Goal: Answer question/provide support: Share knowledge or assist other users

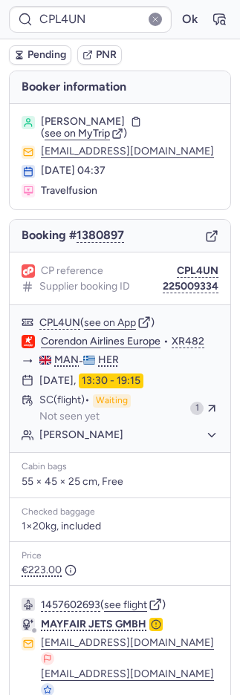
type input "17128594"
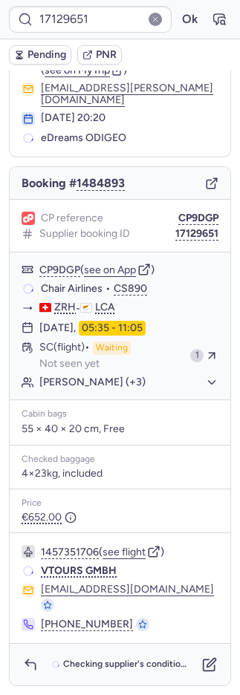
scroll to position [34, 0]
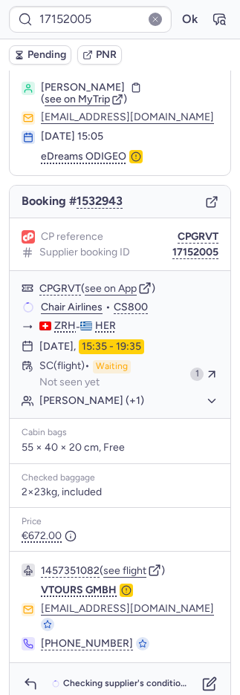
type input "CPYJDT"
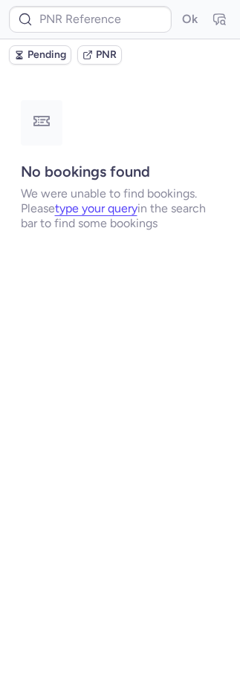
scroll to position [0, 0]
type input "CPYJDT"
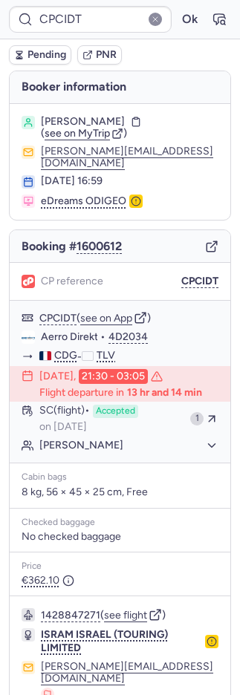
type input "CPRXVD"
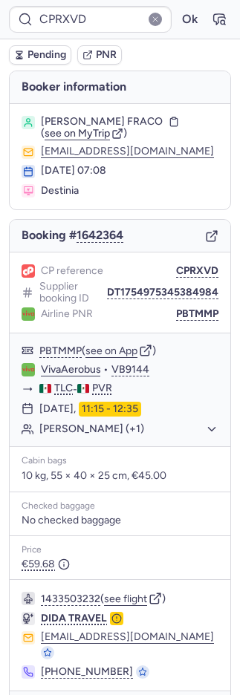
click at [212, 14] on icon "button" at bounding box center [219, 19] width 15 height 15
type input "CPRXVD"
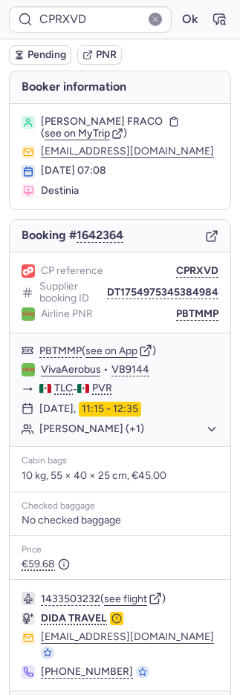
click at [102, 50] on span "PNR" at bounding box center [106, 55] width 21 height 12
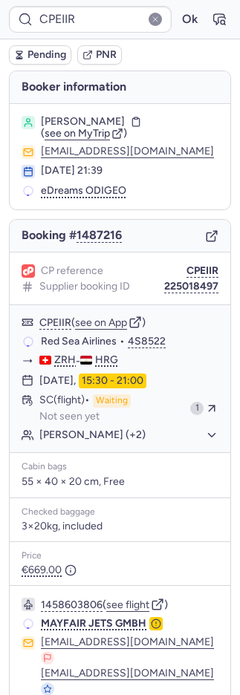
type input "CPYJDT"
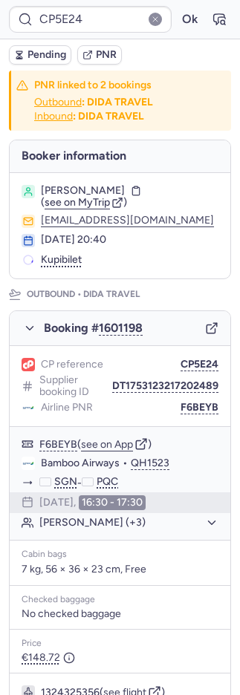
type input "CPH2KI"
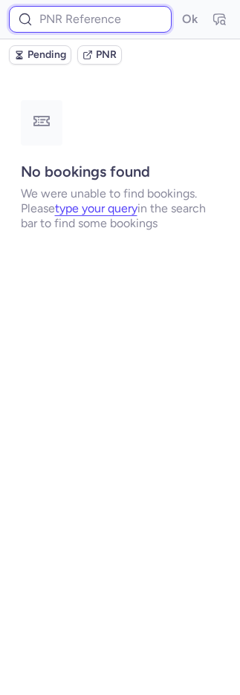
drag, startPoint x: 63, startPoint y: 16, endPoint x: 163, endPoint y: 27, distance: 100.8
click at [64, 16] on input at bounding box center [90, 19] width 163 height 27
paste input "7356192"
type input "7356192"
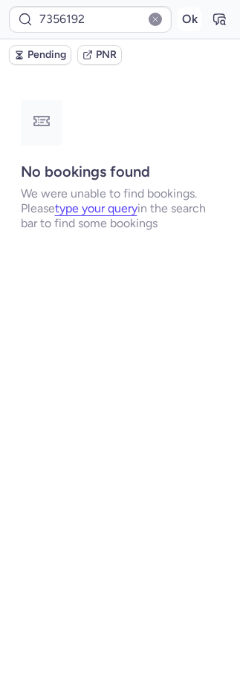
click at [197, 19] on button "Ok" at bounding box center [190, 19] width 24 height 24
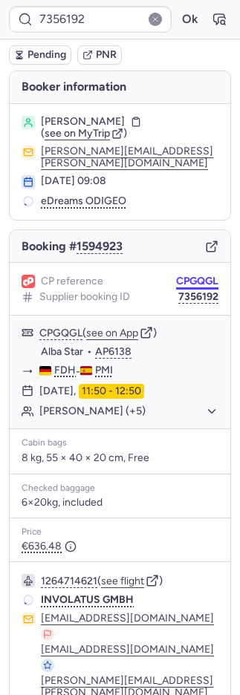
click at [187, 276] on button "CPGQGL" at bounding box center [197, 282] width 42 height 12
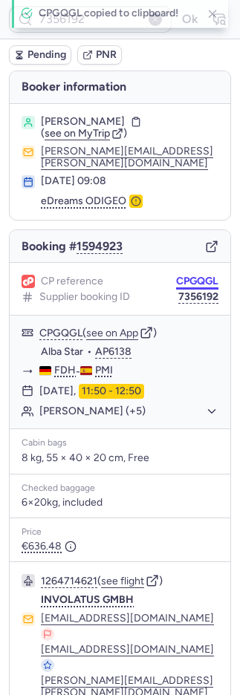
click at [187, 276] on button "CPGQGL" at bounding box center [197, 282] width 42 height 12
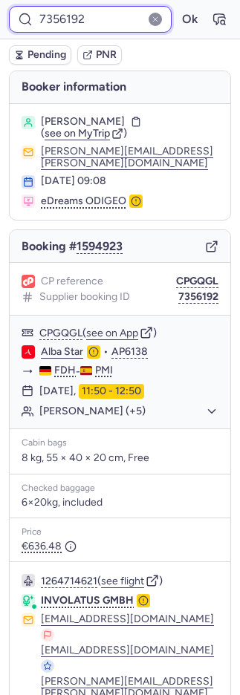
click at [109, 29] on input "7356192" at bounding box center [90, 19] width 163 height 27
click at [110, 29] on input "7356192" at bounding box center [90, 19] width 163 height 27
paste input "74841"
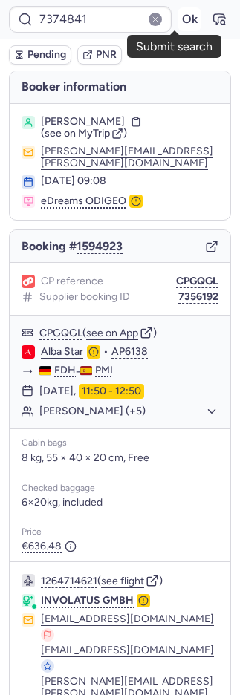
click at [178, 16] on button "Ok" at bounding box center [190, 19] width 24 height 24
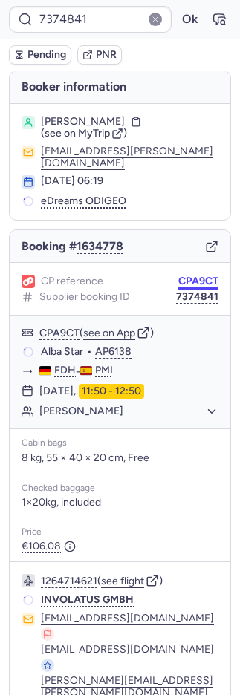
click at [191, 276] on button "CPA9CT" at bounding box center [198, 282] width 40 height 12
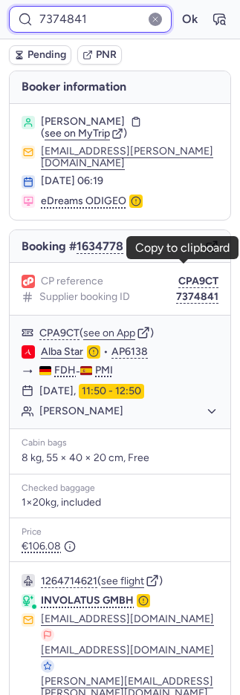
click at [79, 15] on input "7374841" at bounding box center [90, 19] width 163 height 27
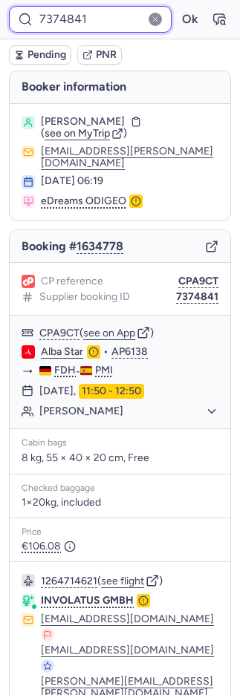
click at [79, 15] on input "7374841" at bounding box center [90, 19] width 163 height 27
paste input "6695"
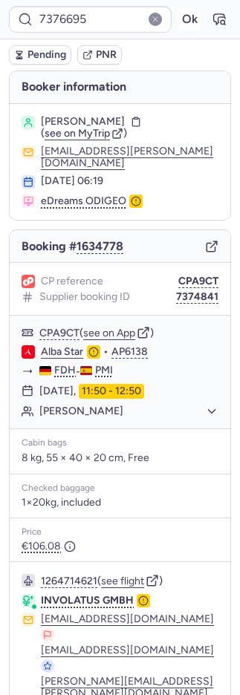
click at [183, 20] on button "Ok" at bounding box center [190, 19] width 24 height 24
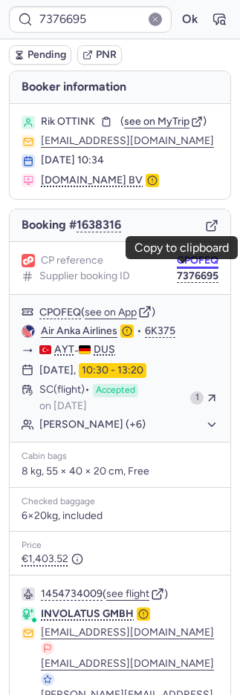
click at [177, 267] on button "CPOFEQ" at bounding box center [198, 261] width 42 height 12
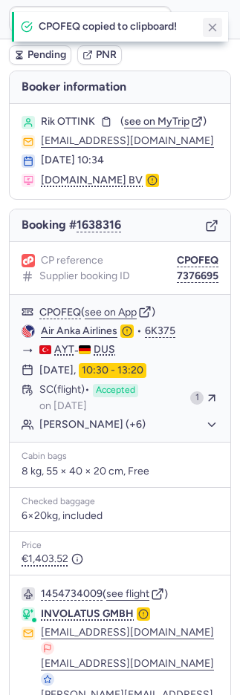
click at [206, 26] on icon "button" at bounding box center [212, 27] width 13 height 13
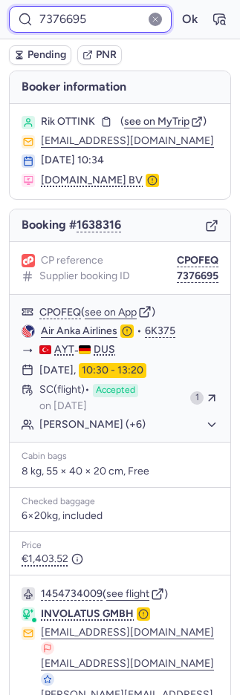
click at [56, 10] on input "7376695" at bounding box center [90, 19] width 163 height 27
click at [58, 11] on input "7376695" at bounding box center [90, 19] width 163 height 27
paste input "8440"
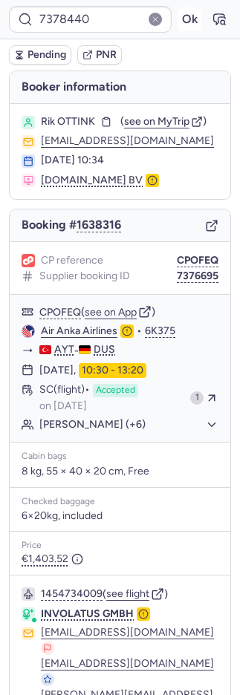
click at [178, 13] on button "Ok" at bounding box center [190, 19] width 24 height 24
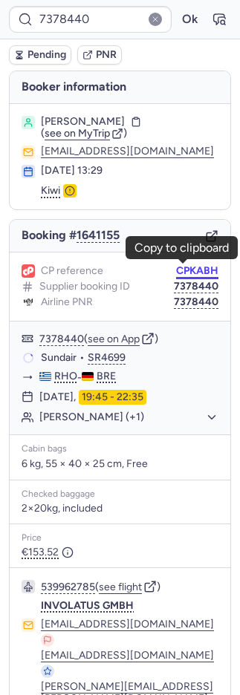
click at [190, 273] on button "CPKABH" at bounding box center [197, 271] width 42 height 12
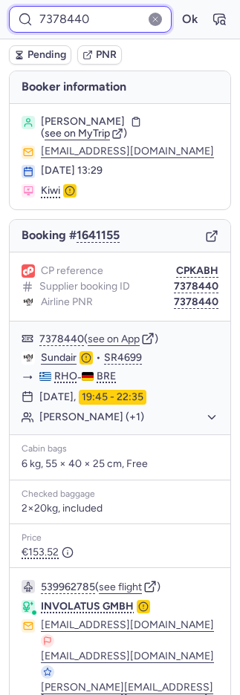
click at [74, 10] on input "7378440" at bounding box center [90, 19] width 163 height 27
paste input "64"
type input "7378464"
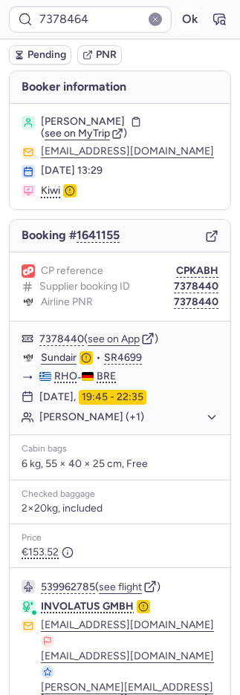
click at [178, 14] on button "Ok" at bounding box center [190, 19] width 24 height 24
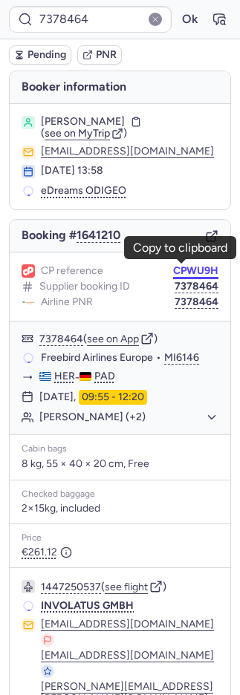
click at [188, 266] on button "CPWU9H" at bounding box center [195, 271] width 45 height 12
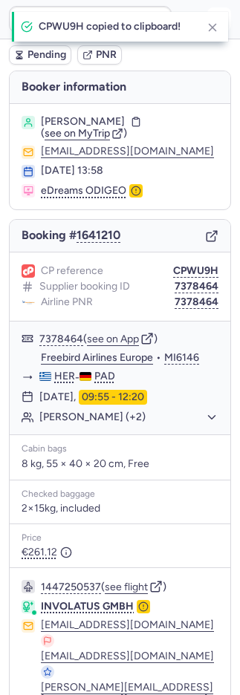
click at [204, 26] on button "button" at bounding box center [212, 27] width 19 height 19
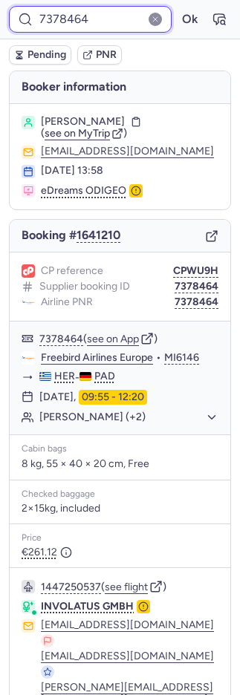
click at [85, 23] on input "7378464" at bounding box center [90, 19] width 163 height 27
paste input "693"
type input "7378693"
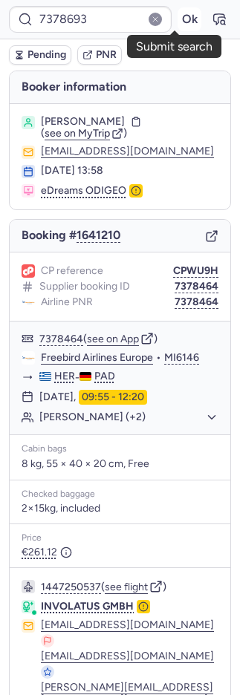
click at [178, 19] on button "Ok" at bounding box center [190, 19] width 24 height 24
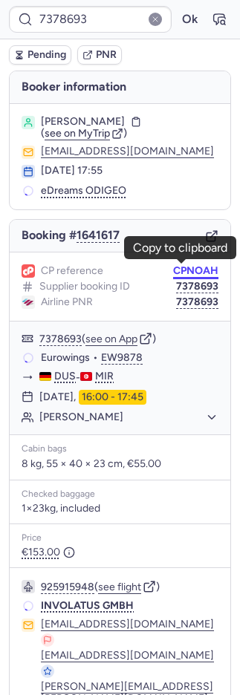
click at [197, 267] on button "CPNOAH" at bounding box center [195, 271] width 45 height 12
click at [198, 267] on button "CPNOAH" at bounding box center [195, 271] width 45 height 12
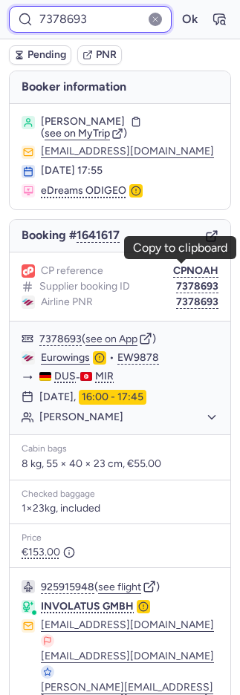
click at [100, 31] on input "7378693" at bounding box center [90, 19] width 163 height 27
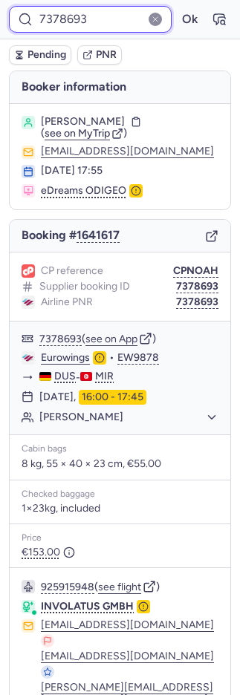
click at [100, 31] on input "7378693" at bounding box center [90, 19] width 163 height 27
paste input "746"
type input "7378746"
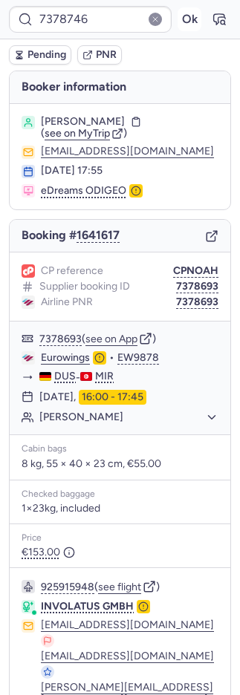
click at [178, 22] on button "Ok" at bounding box center [190, 19] width 24 height 24
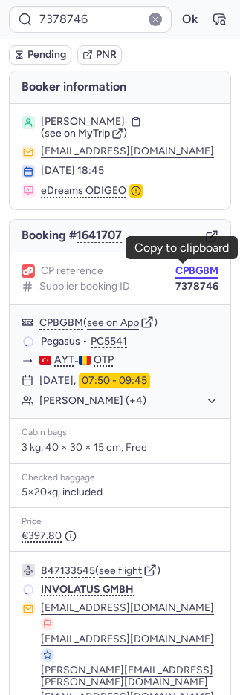
click at [191, 273] on button "CPBGBM" at bounding box center [196, 271] width 43 height 12
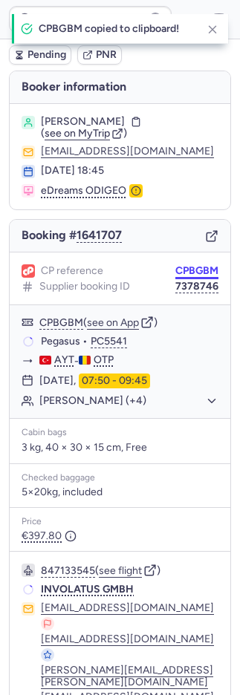
click at [191, 273] on button "CPBGBM" at bounding box center [196, 271] width 43 height 12
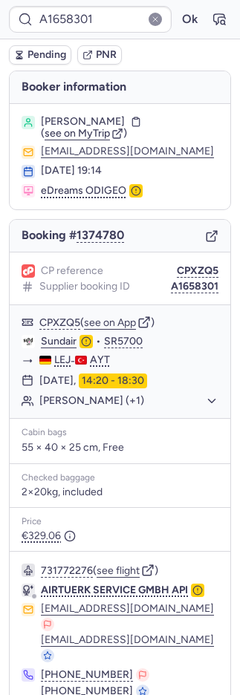
type input "CP5E24"
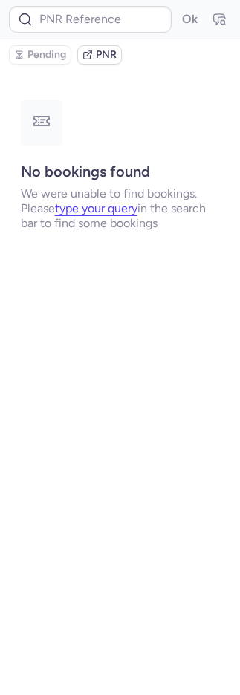
type input "A1658301"
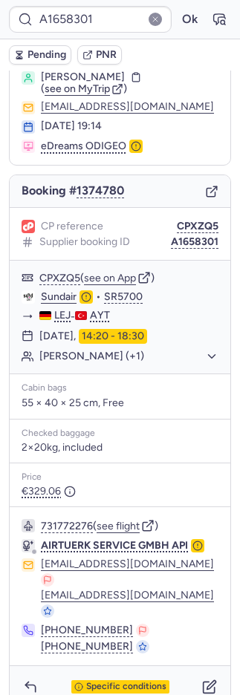
scroll to position [46, 0]
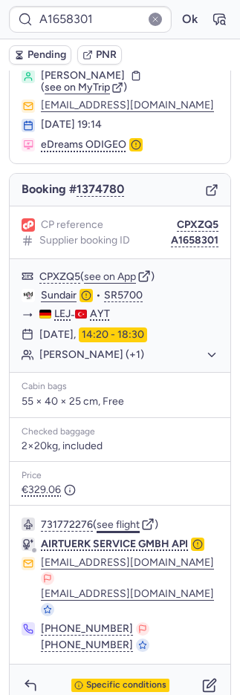
click at [133, 519] on button "see flight" at bounding box center [118, 525] width 43 height 12
click at [131, 520] on button "see flight" at bounding box center [118, 525] width 43 height 12
type input "CPZ8LM"
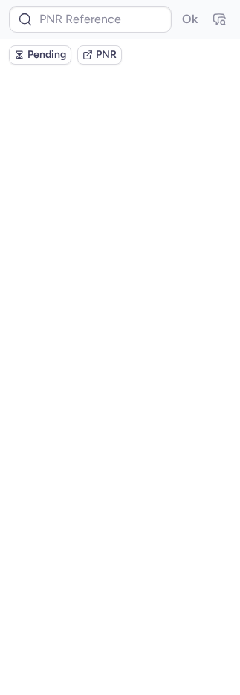
scroll to position [0, 0]
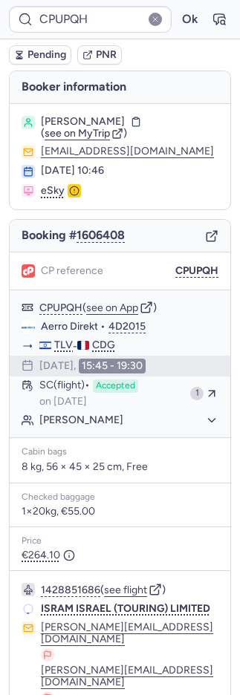
type input "CPZ8LM"
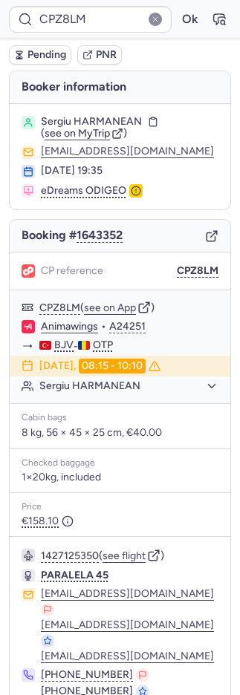
click at [105, 45] on button "PNR" at bounding box center [99, 54] width 45 height 19
click at [96, 49] on span "PNR" at bounding box center [106, 55] width 21 height 12
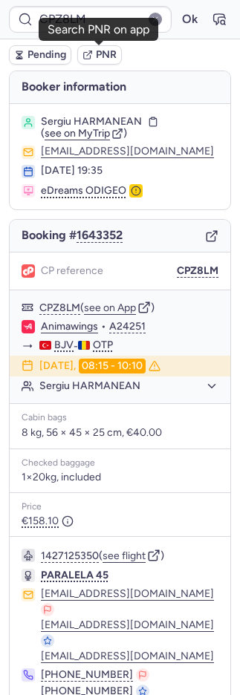
click at [106, 53] on span "PNR" at bounding box center [106, 55] width 21 height 12
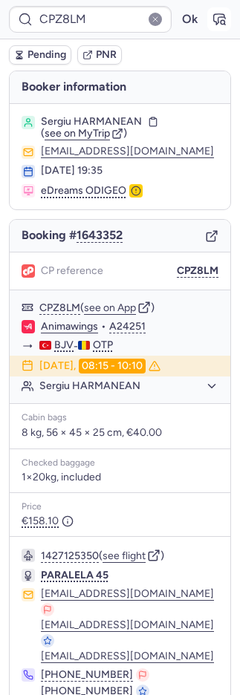
click at [212, 23] on icon "button" at bounding box center [219, 19] width 15 height 15
click at [100, 51] on span "PNR" at bounding box center [106, 55] width 21 height 12
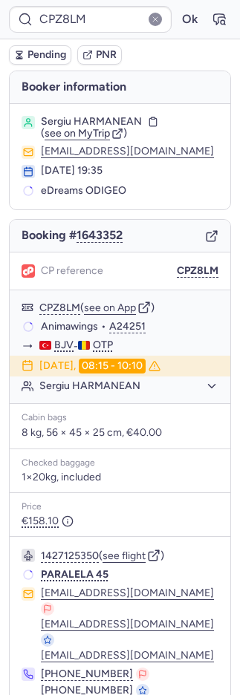
click at [33, 57] on span "Pending" at bounding box center [46, 55] width 39 height 12
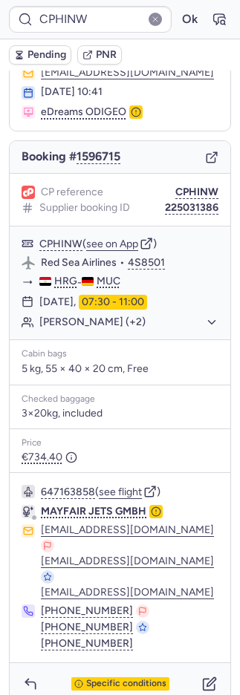
scroll to position [79, 0]
click at [125, 488] on button "see flight" at bounding box center [120, 492] width 43 height 12
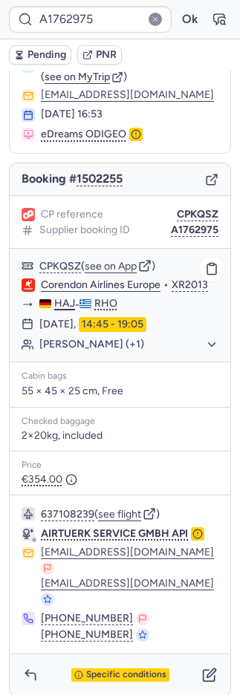
scroll to position [61, 0]
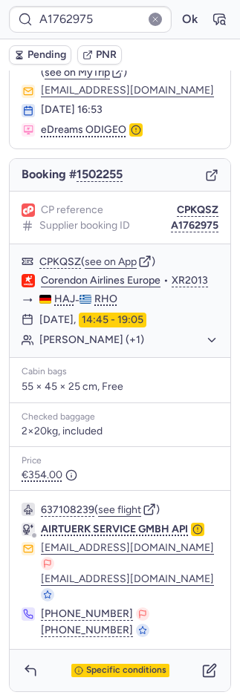
click at [116, 529] on div "637108239 ( see flight ) AIRTUERK SERVICE GMBH API flugdispo@airtuerk.de flugdi…" at bounding box center [120, 570] width 221 height 158
click at [117, 516] on button "see flight" at bounding box center [119, 510] width 43 height 12
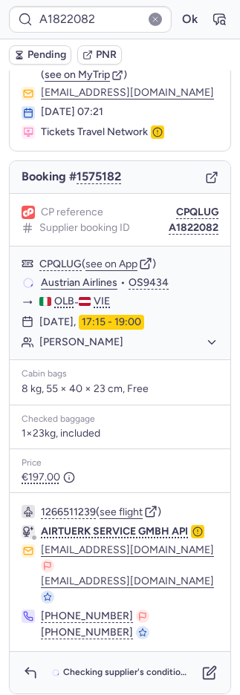
scroll to position [64, 0]
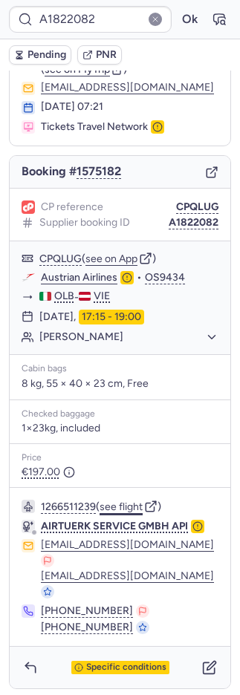
click at [120, 513] on button "see flight" at bounding box center [121, 507] width 43 height 12
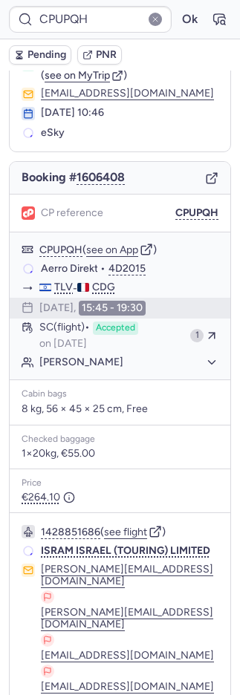
scroll to position [56, 0]
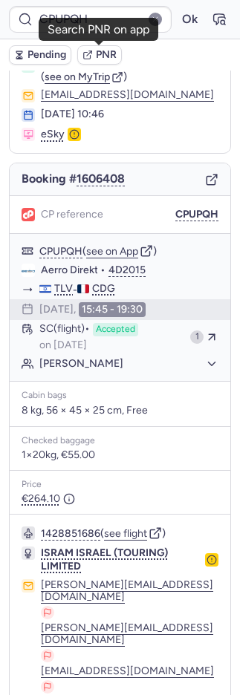
click at [108, 60] on button "PNR" at bounding box center [99, 54] width 45 height 19
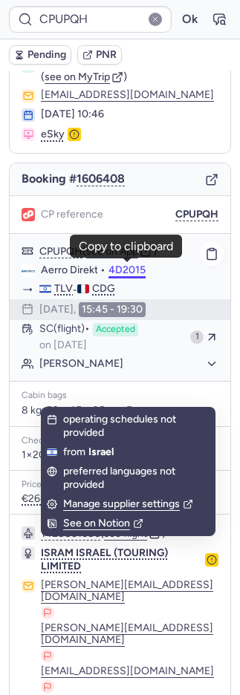
click at [123, 270] on button "4D2015" at bounding box center [126, 270] width 37 height 12
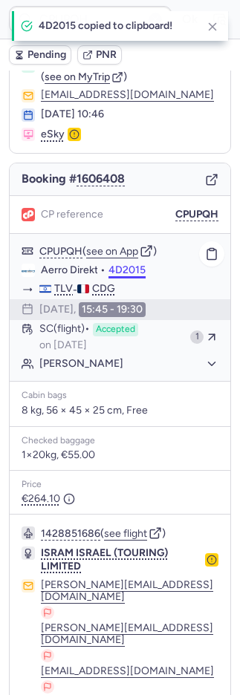
click at [123, 270] on button "4D2015" at bounding box center [126, 270] width 37 height 12
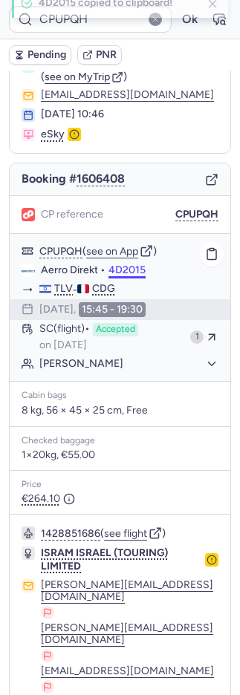
click at [123, 270] on button "4D2015" at bounding box center [126, 270] width 37 height 12
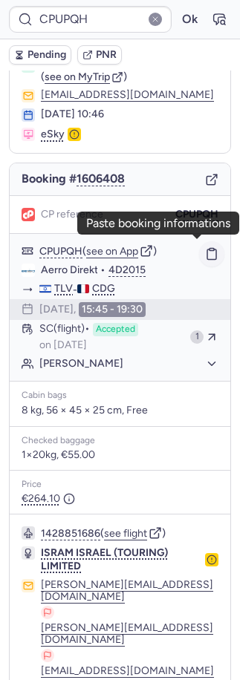
click at [204, 250] on button "button" at bounding box center [211, 253] width 25 height 25
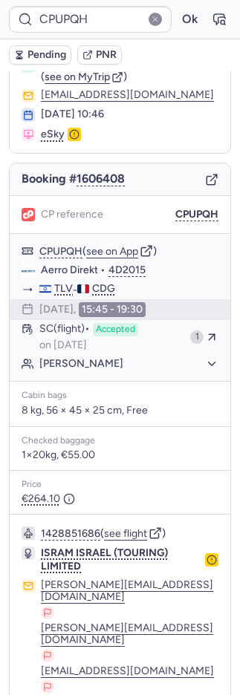
type input "CPZ8LM"
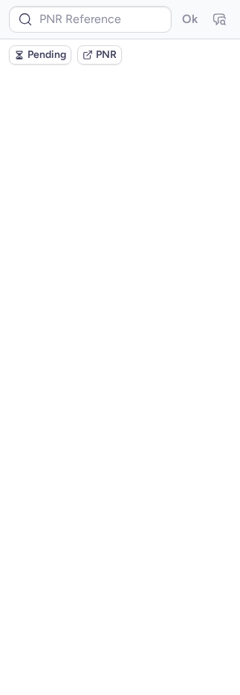
scroll to position [0, 0]
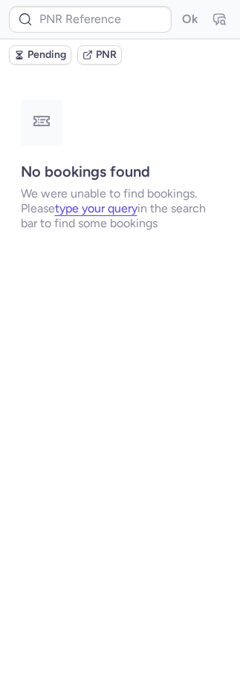
type input "CPZ8LM"
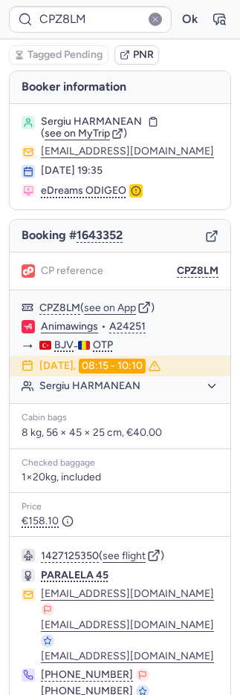
click at [137, 53] on span "PNR" at bounding box center [143, 55] width 21 height 12
click at [128, 59] on icon "button" at bounding box center [125, 55] width 10 height 10
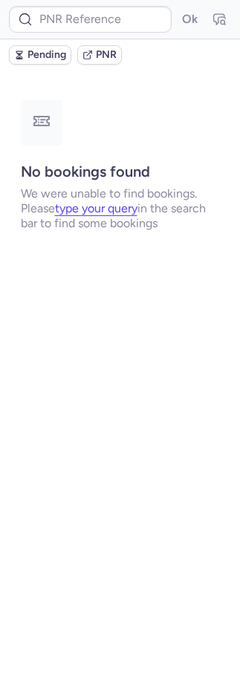
type input "CP5E24"
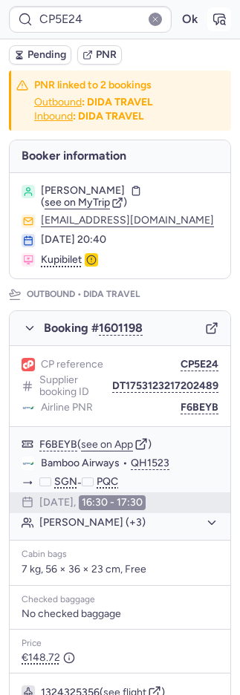
click at [212, 25] on icon "button" at bounding box center [219, 19] width 15 height 15
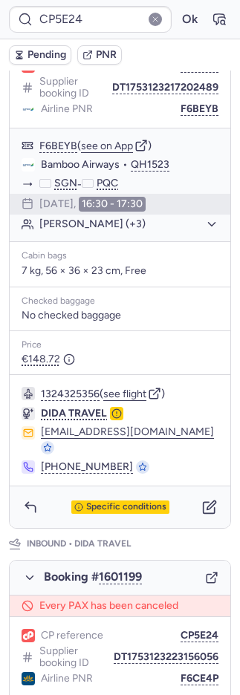
scroll to position [707, 0]
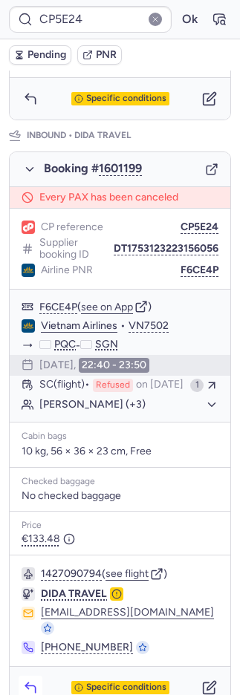
click at [39, 676] on button "button" at bounding box center [31, 688] width 24 height 24
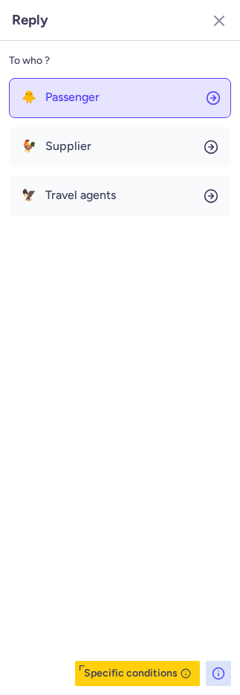
click at [33, 85] on button "🐥 Passenger" at bounding box center [120, 98] width 222 height 40
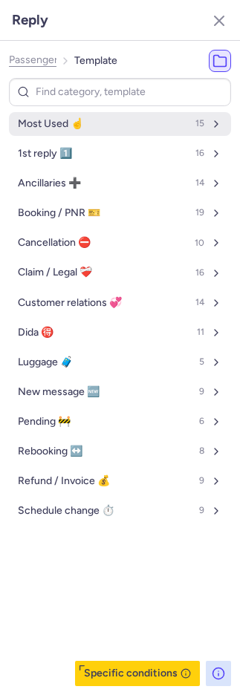
click at [41, 114] on button "Most Used ☝️ 15" at bounding box center [120, 124] width 222 height 24
select select "ru"
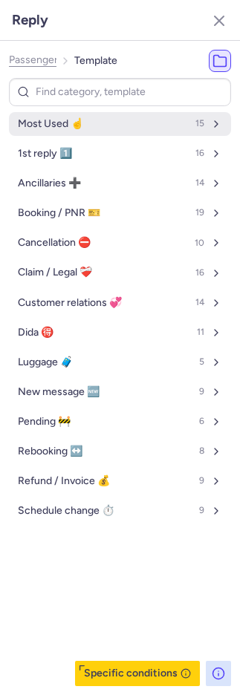
select select "ru"
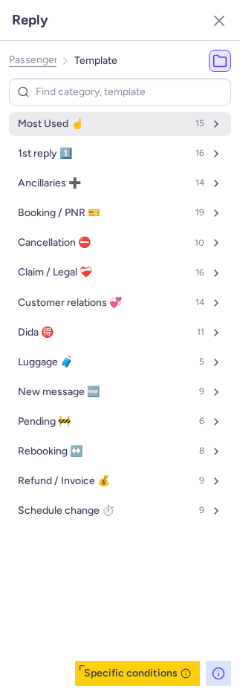
select select "ru"
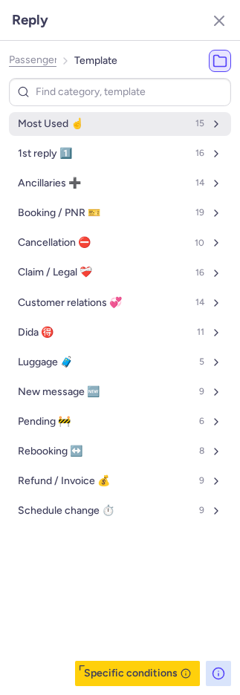
select select "ru"
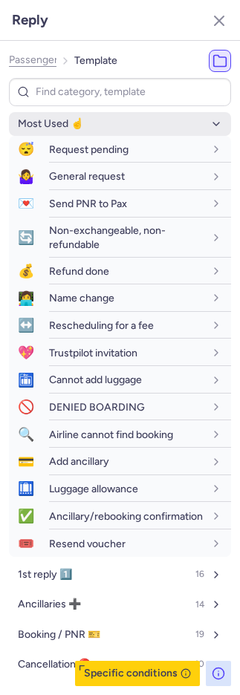
click at [42, 119] on span "Most Used ☝️" at bounding box center [50, 124] width 65 height 12
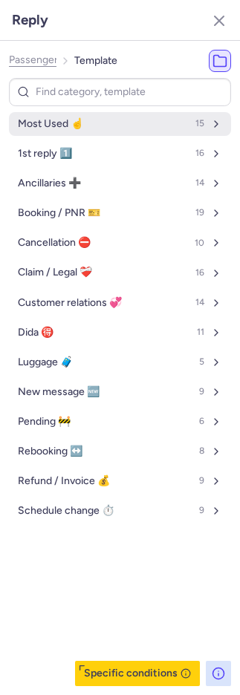
drag, startPoint x: 51, startPoint y: 120, endPoint x: 56, endPoint y: 131, distance: 13.0
click at [51, 120] on span "Most Used ☝️" at bounding box center [50, 124] width 65 height 12
select select "ru"
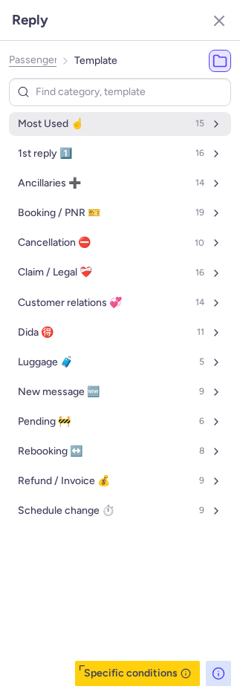
select select "ru"
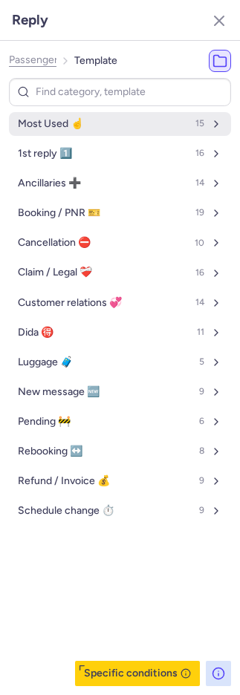
select select "ru"
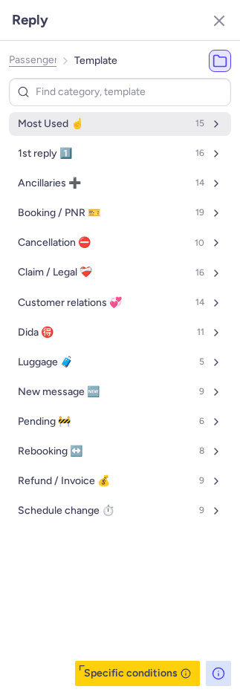
select select "ru"
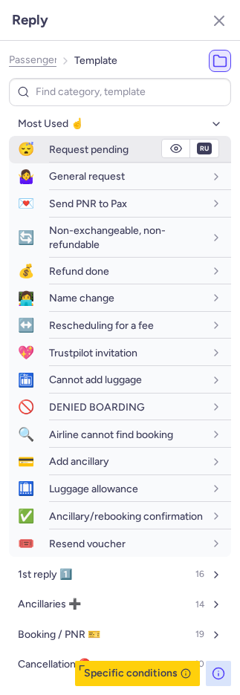
click at [65, 151] on span "Request pending" at bounding box center [88, 149] width 79 height 13
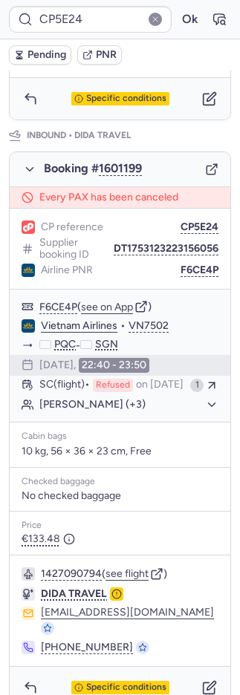
click at [30, 53] on span "Pending" at bounding box center [46, 55] width 39 height 12
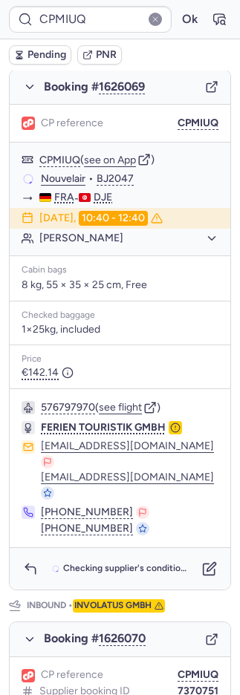
scroll to position [665, 0]
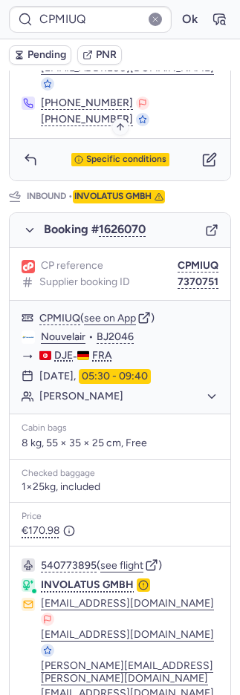
click at [109, 153] on div "Specific conditions" at bounding box center [120, 159] width 98 height 13
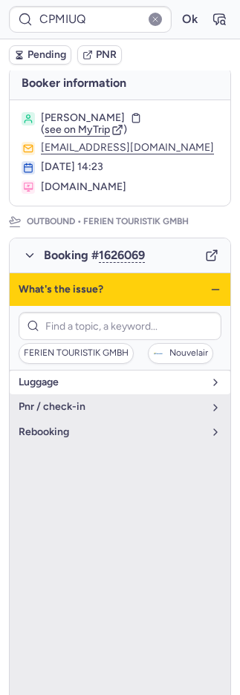
click at [77, 376] on button "luggage" at bounding box center [120, 383] width 221 height 24
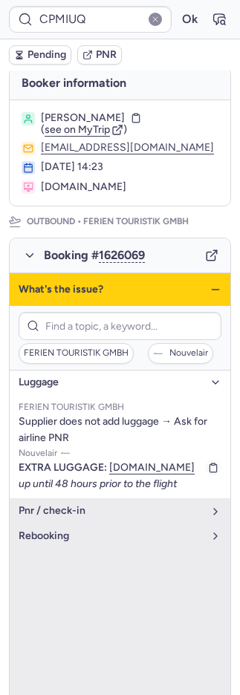
scroll to position [276, 0]
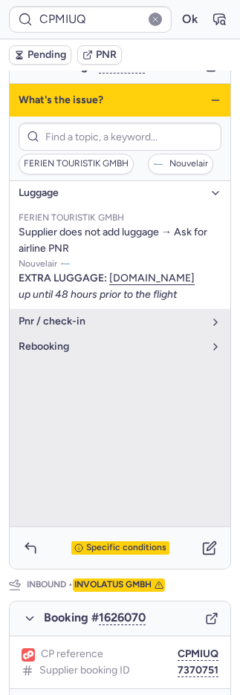
click at [122, 543] on span "Specific conditions" at bounding box center [126, 548] width 80 height 10
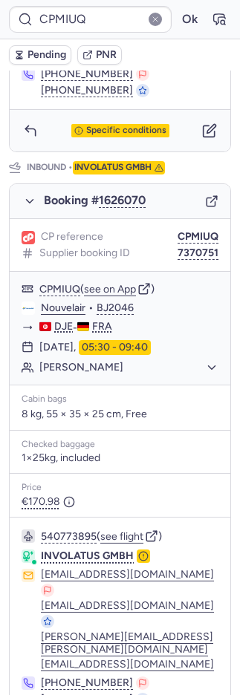
scroll to position [695, 0]
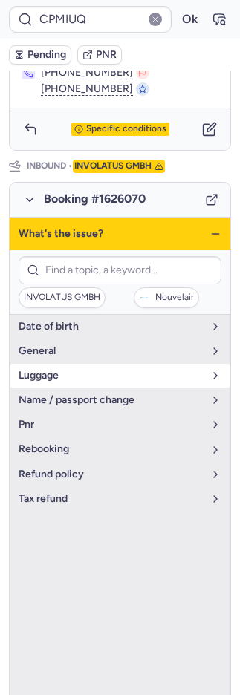
click at [74, 370] on span "luggage" at bounding box center [111, 376] width 185 height 12
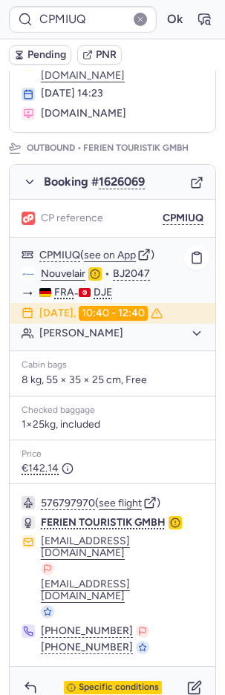
scroll to position [168, 0]
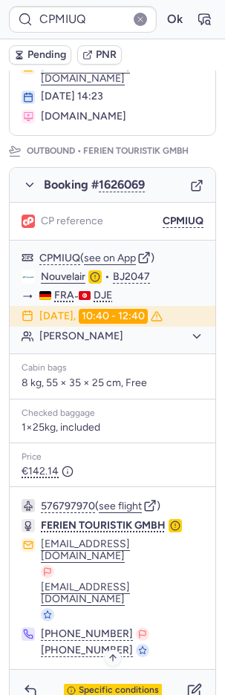
click at [100, 686] on span "Specific conditions" at bounding box center [119, 691] width 80 height 10
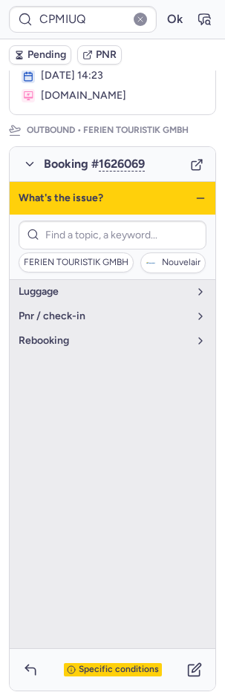
scroll to position [207, 0]
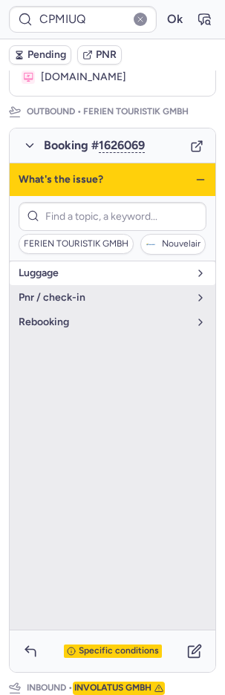
click at [62, 276] on span "luggage" at bounding box center [104, 273] width 170 height 12
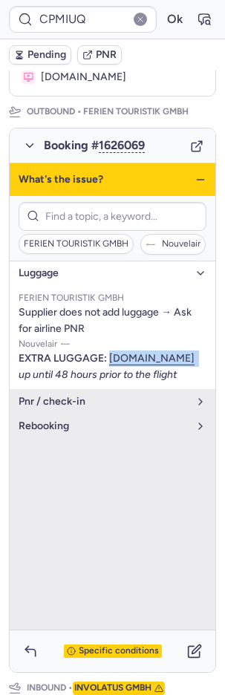
drag, startPoint x: 108, startPoint y: 379, endPoint x: 13, endPoint y: 377, distance: 95.1
click at [13, 377] on ul "FERIEN TOURISTIK GMBH Supplier does not add luggage → Ask for airline PNR Nouve…" at bounding box center [113, 337] width 206 height 104
copy span "nouvel.flyair41.de"
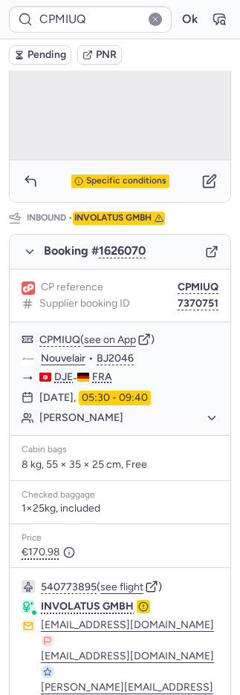
scroll to position [695, 0]
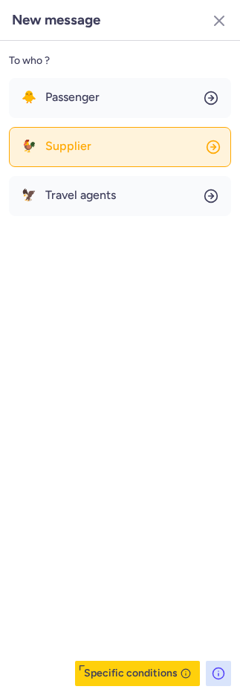
click at [84, 141] on span "Supplier" at bounding box center [68, 146] width 46 height 13
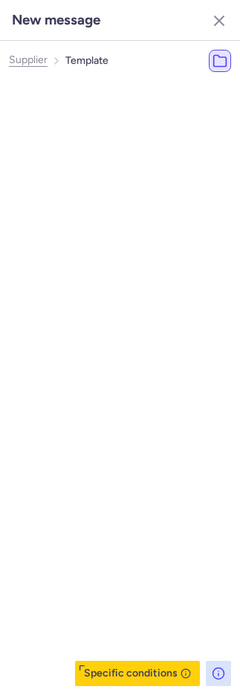
click at [88, 120] on span "Most Used ☝️" at bounding box center [74, 124] width 65 height 12
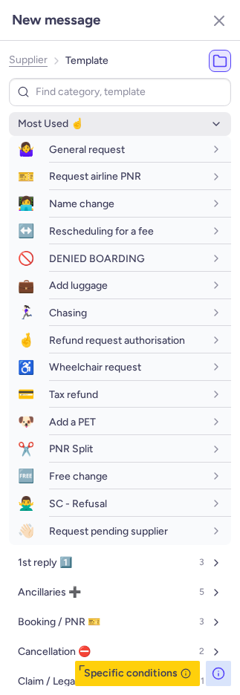
click at [88, 120] on button "Most Used ☝️ 15" at bounding box center [120, 124] width 222 height 24
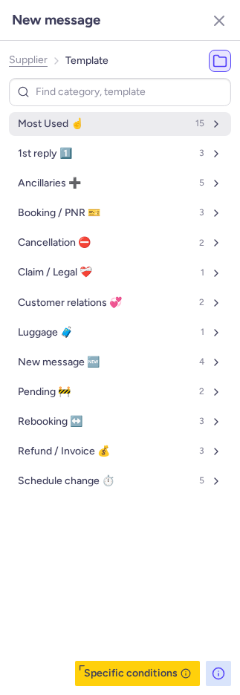
click at [88, 121] on button "Most Used ☝️ 15" at bounding box center [120, 124] width 222 height 24
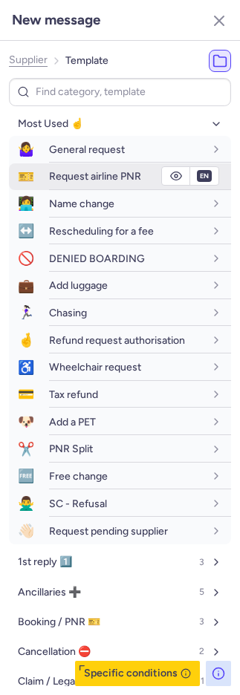
click at [86, 181] on span "Request airline PNR" at bounding box center [95, 176] width 92 height 13
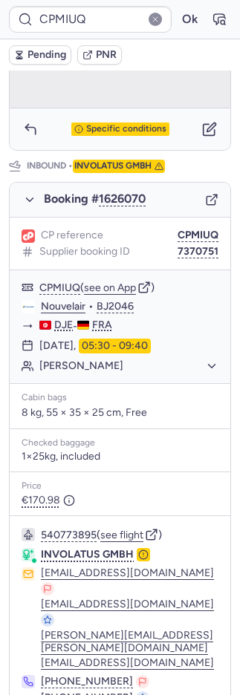
click at [30, 52] on span "Pending" at bounding box center [46, 55] width 39 height 12
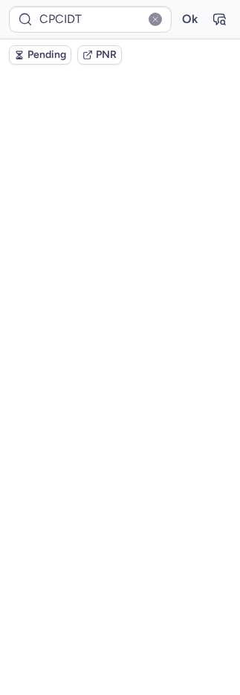
scroll to position [175, 0]
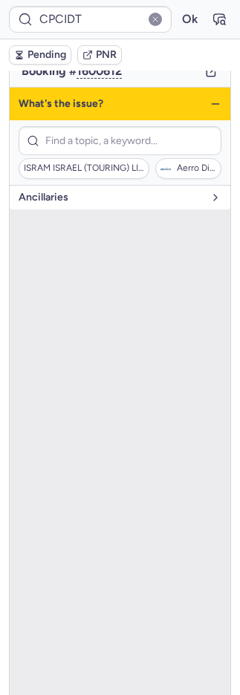
click at [67, 192] on span "Ancillaries" at bounding box center [111, 198] width 185 height 12
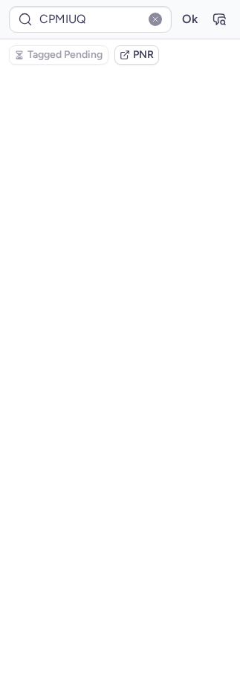
scroll to position [58, 0]
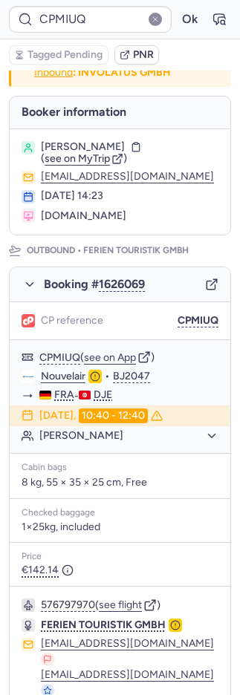
type input "CPZ8LM"
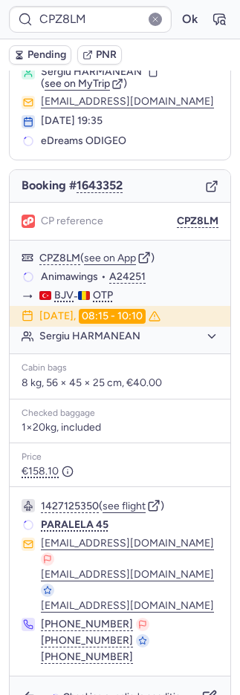
scroll to position [49, 0]
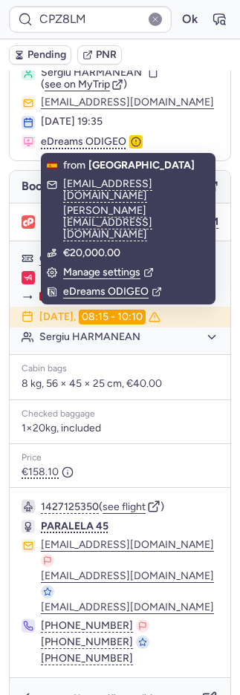
click at [105, 61] on button "PNR" at bounding box center [99, 54] width 45 height 19
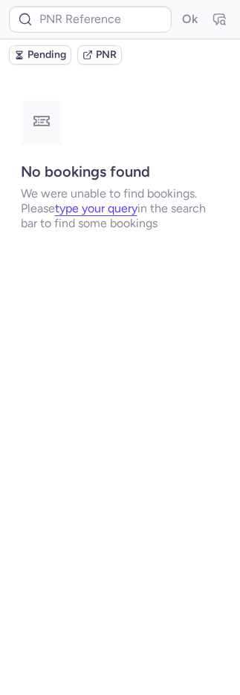
scroll to position [0, 0]
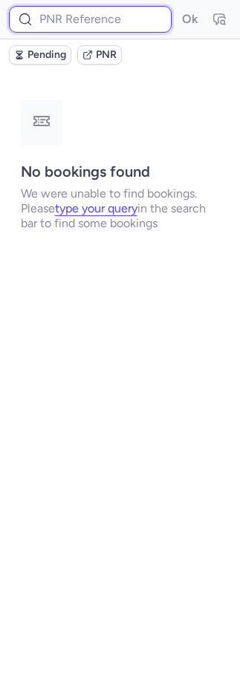
drag, startPoint x: 114, startPoint y: 14, endPoint x: 154, endPoint y: 20, distance: 40.5
click at [116, 14] on input at bounding box center [90, 19] width 163 height 27
paste input "UKFURA"
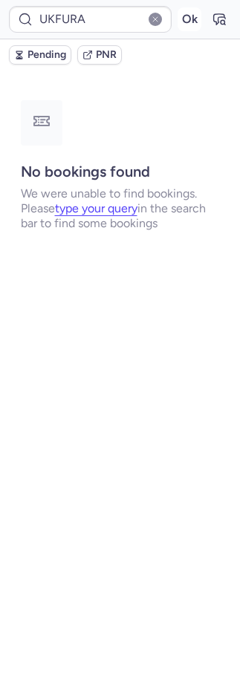
click at [186, 13] on button "Ok" at bounding box center [190, 19] width 24 height 24
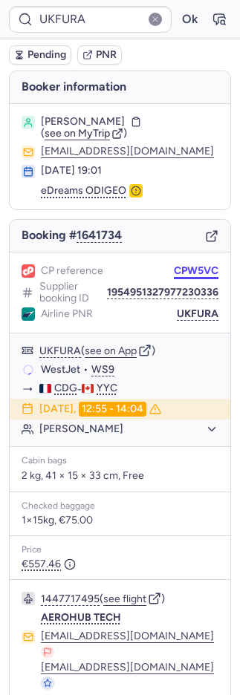
click at [175, 267] on button "CPW5VC" at bounding box center [196, 271] width 45 height 12
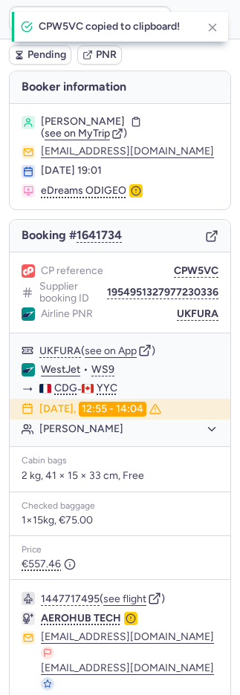
type input "CPW5VC"
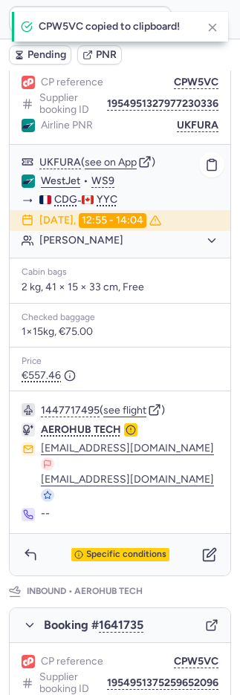
scroll to position [296, 0]
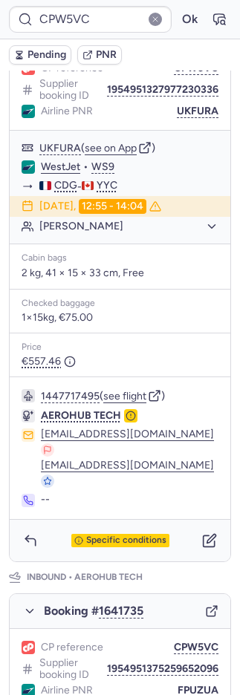
click at [117, 56] on button "PNR" at bounding box center [99, 54] width 45 height 19
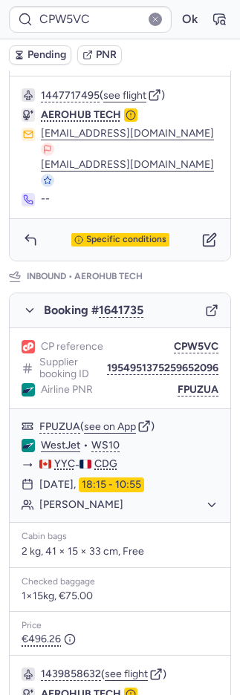
scroll to position [685, 0]
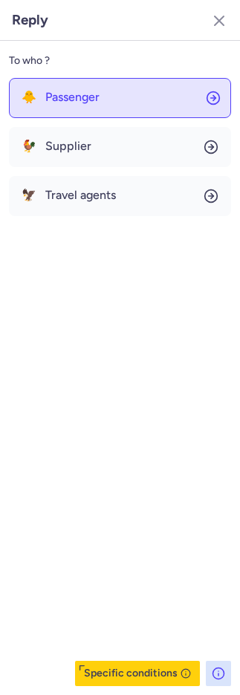
click at [75, 91] on span "Passenger" at bounding box center [72, 97] width 54 height 13
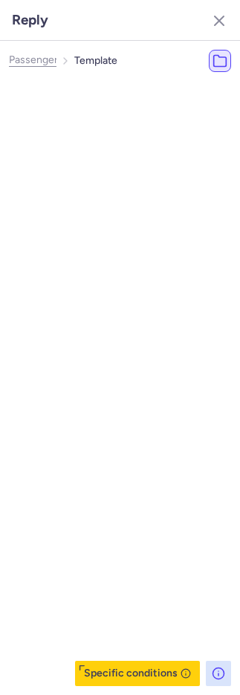
select select "nl"
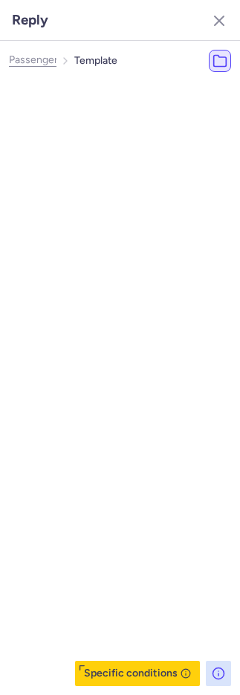
select select "nl"
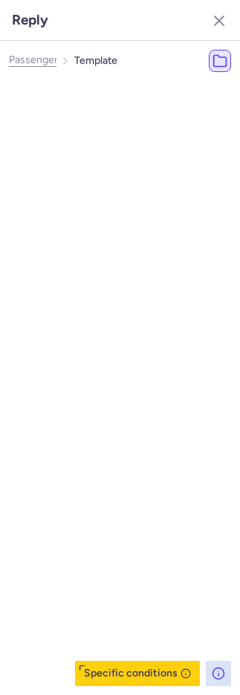
select select "nl"
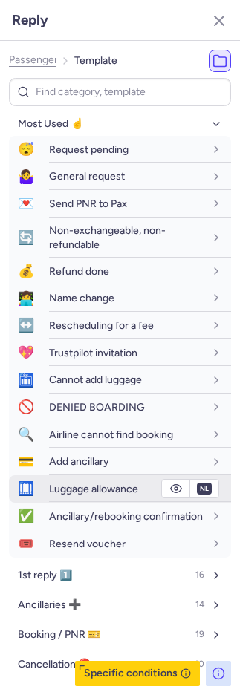
click at [49, 489] on span "Luggage allowance" at bounding box center [93, 489] width 89 height 13
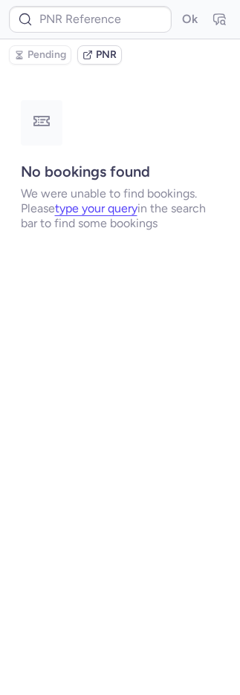
scroll to position [0, 0]
type input "CPW5VC"
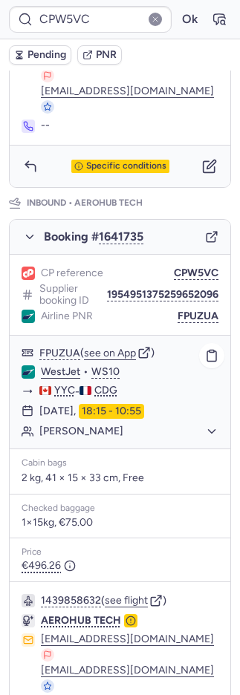
scroll to position [652, 0]
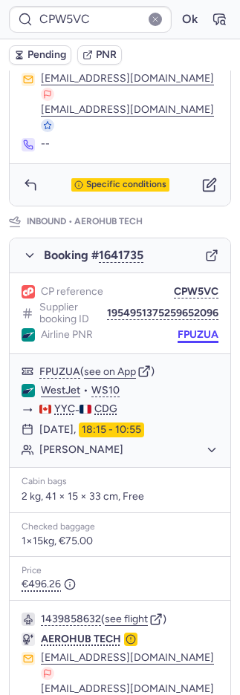
click at [183, 329] on button "FPUZUA" at bounding box center [198, 335] width 41 height 12
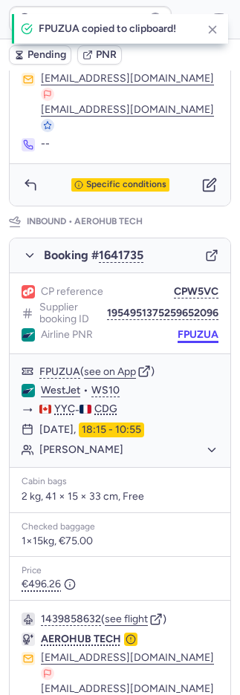
click at [183, 329] on button "FPUZUA" at bounding box center [198, 335] width 41 height 12
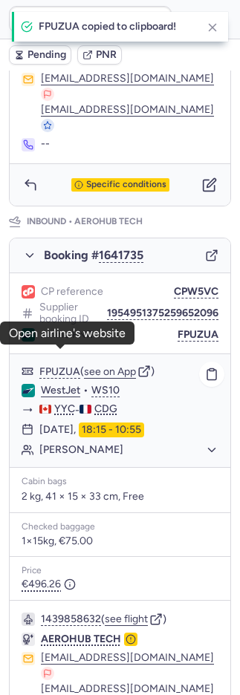
click at [68, 384] on link "WestJet" at bounding box center [60, 390] width 39 height 13
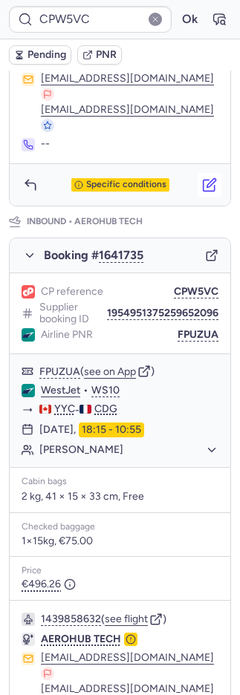
click at [207, 178] on icon "button" at bounding box center [211, 182] width 9 height 9
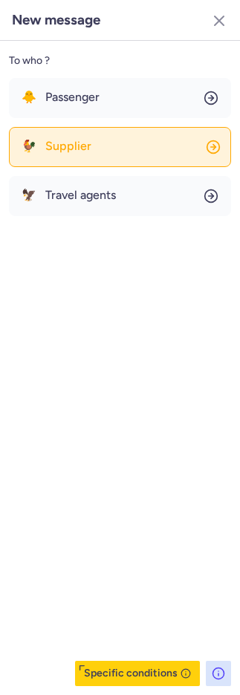
click at [133, 157] on button "🐓 Supplier" at bounding box center [120, 147] width 222 height 40
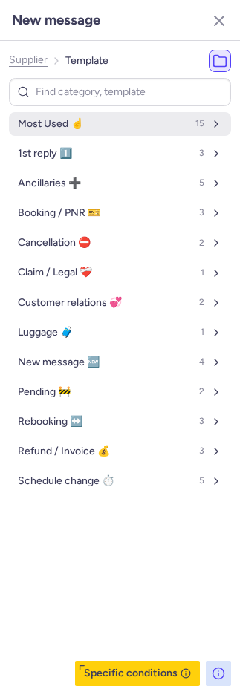
click at [104, 134] on button "Most Used ☝️ 15" at bounding box center [120, 124] width 222 height 24
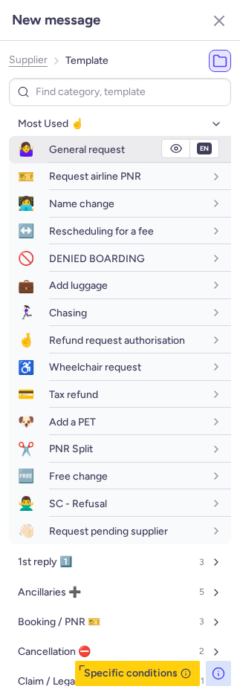
click at [76, 154] on span "General request" at bounding box center [87, 149] width 76 height 13
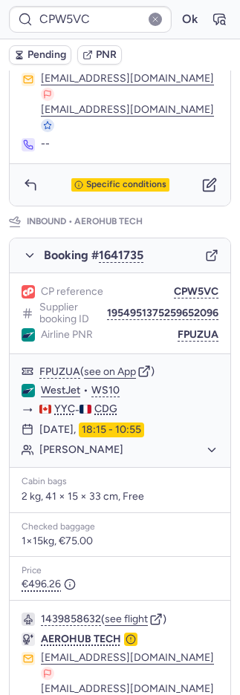
scroll to position [685, 0]
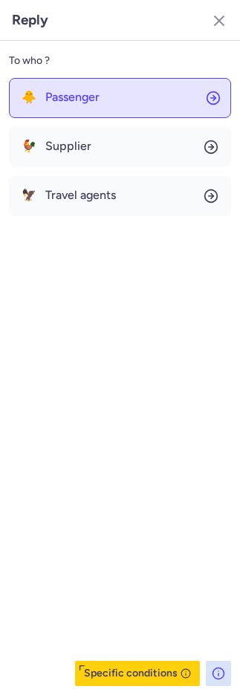
click at [48, 115] on button "🐥 Passenger" at bounding box center [120, 98] width 222 height 40
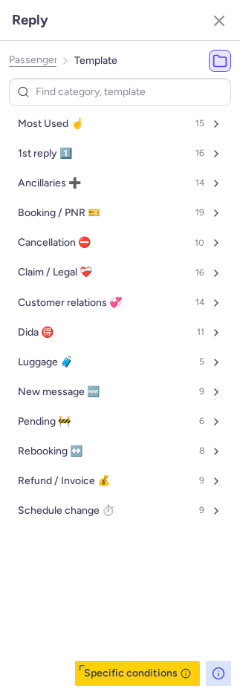
click at [46, 126] on span "Most Used ☝️" at bounding box center [50, 124] width 65 height 12
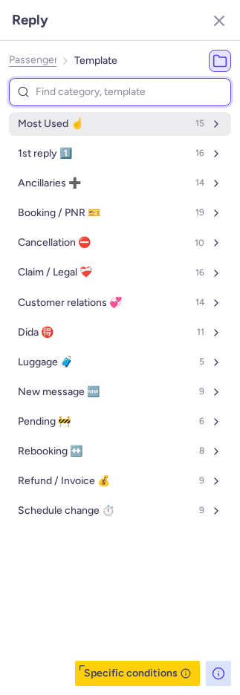
select select "nl"
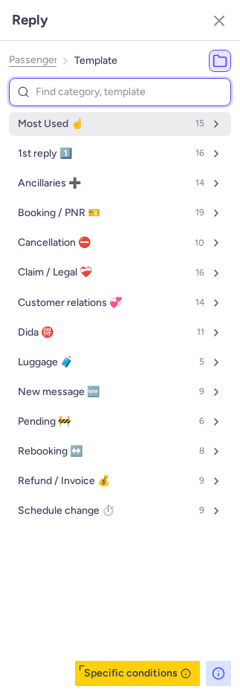
select select "nl"
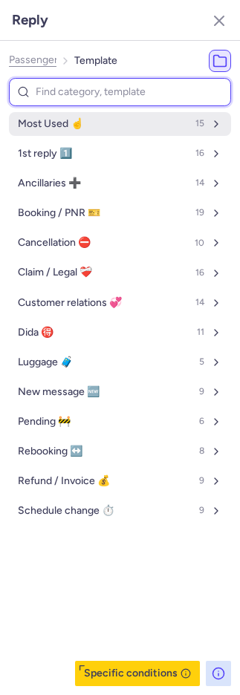
select select "nl"
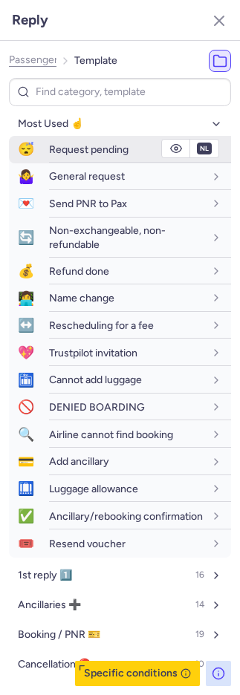
click at [105, 136] on button "😴 Request pending" at bounding box center [120, 149] width 222 height 27
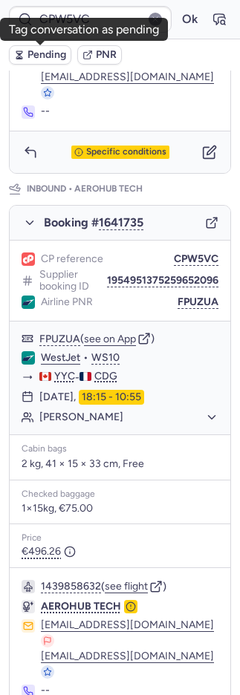
click at [19, 53] on icon "button" at bounding box center [20, 53] width 4 height 1
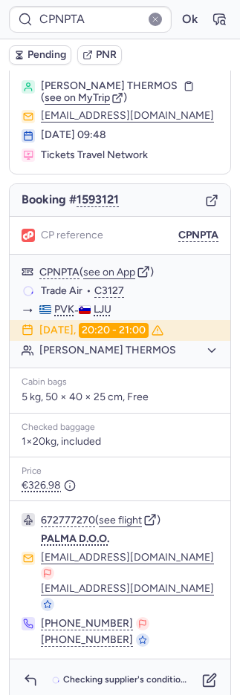
scroll to position [36, 0]
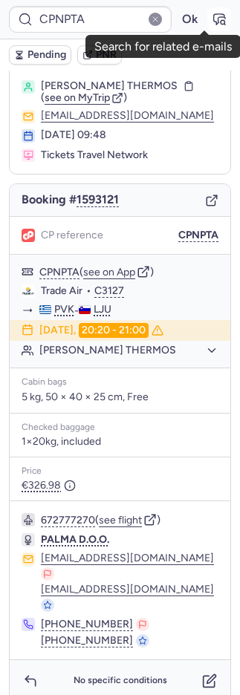
click at [214, 16] on icon "button" at bounding box center [219, 19] width 11 height 10
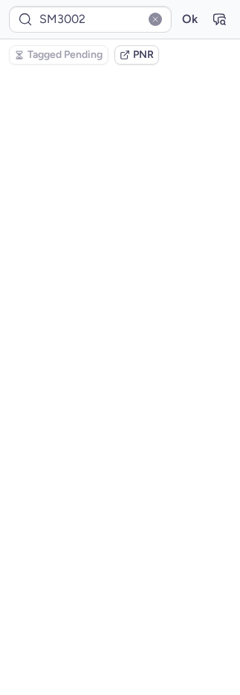
scroll to position [0, 0]
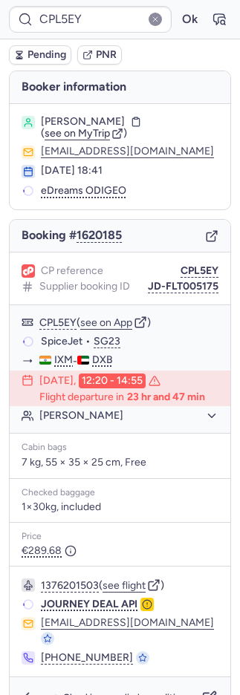
type input "10812521510986"
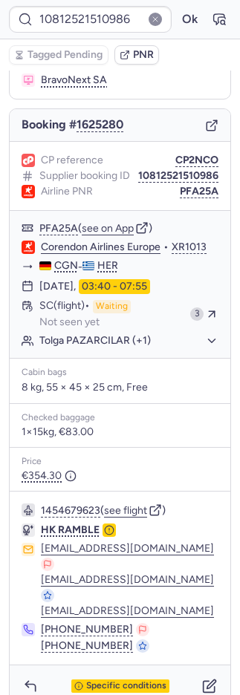
scroll to position [154, 0]
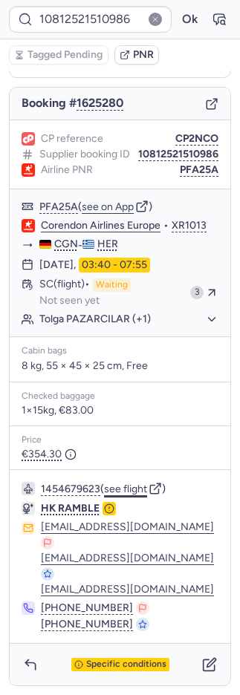
click at [132, 488] on button "see flight" at bounding box center [125, 490] width 43 height 12
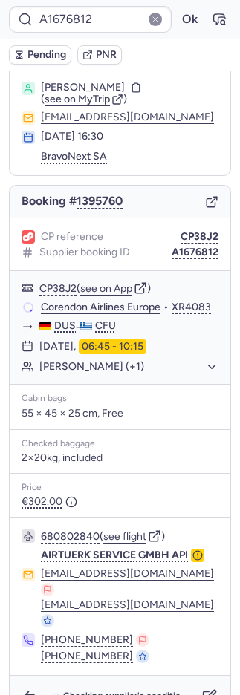
scroll to position [61, 0]
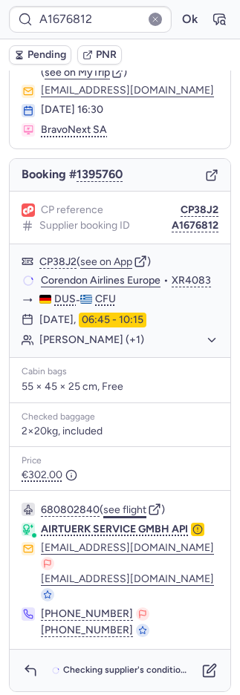
click at [126, 516] on button "see flight" at bounding box center [124, 510] width 43 height 12
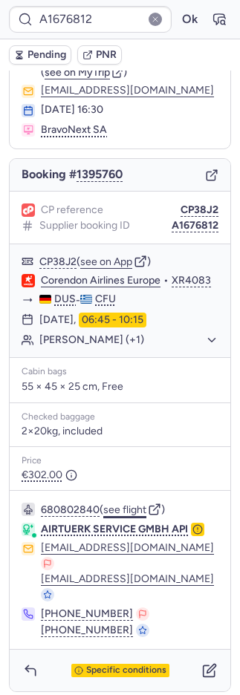
type input "CPL5EY"
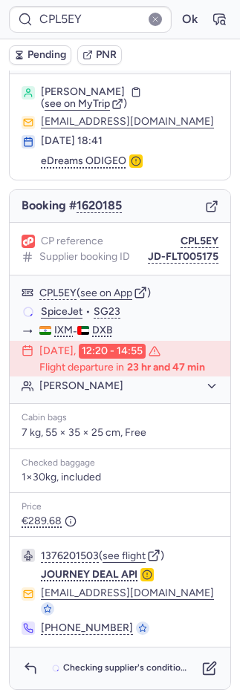
scroll to position [30, 0]
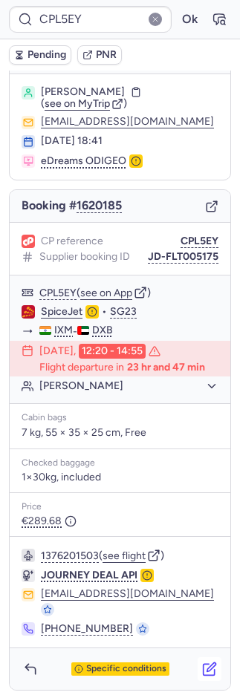
click at [202, 667] on icon "button" at bounding box center [209, 669] width 15 height 15
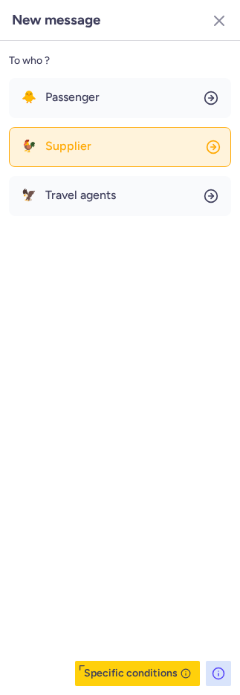
click at [120, 147] on button "🐓 Supplier" at bounding box center [120, 147] width 222 height 40
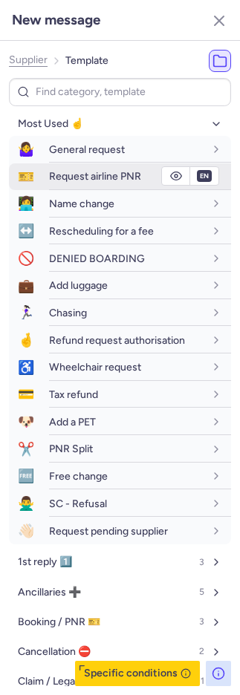
click at [97, 169] on div "Request airline PNR" at bounding box center [126, 175] width 155 height 13
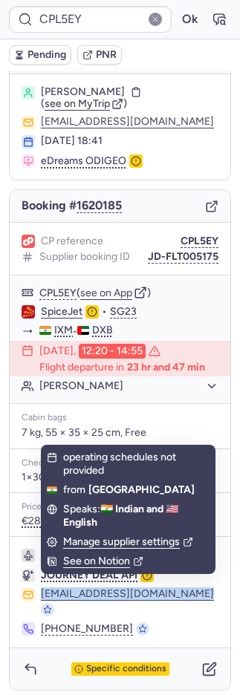
drag, startPoint x: 189, startPoint y: 588, endPoint x: 191, endPoint y: 642, distance: 53.5
click at [196, 621] on div "1376201503 ( see flight ) JOURNEY DEAL API info@journeydeal.com +91 89000 00899" at bounding box center [120, 592] width 221 height 111
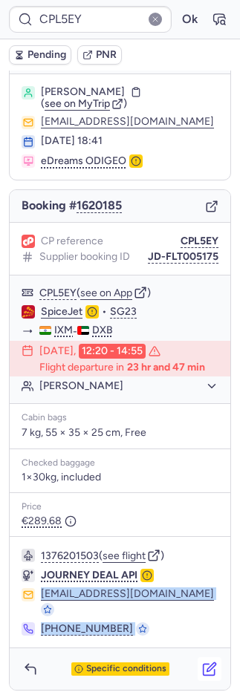
click at [202, 668] on icon "button" at bounding box center [209, 669] width 15 height 15
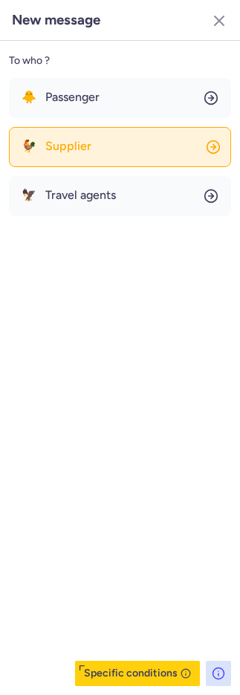
click at [67, 155] on button "🐓 Supplier" at bounding box center [120, 147] width 222 height 40
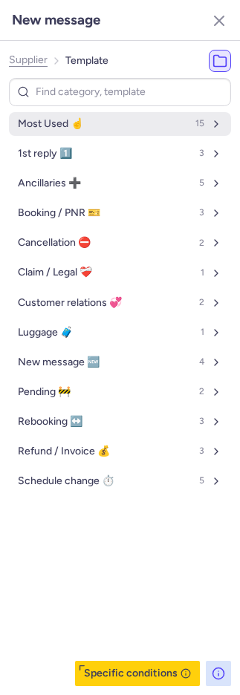
click at [48, 128] on span "Most Used ☝️" at bounding box center [50, 124] width 65 height 12
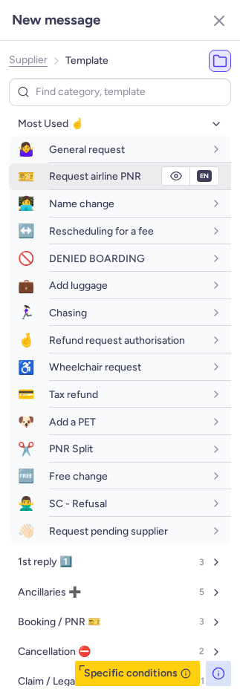
click at [56, 168] on div "Request airline PNR" at bounding box center [140, 176] width 182 height 26
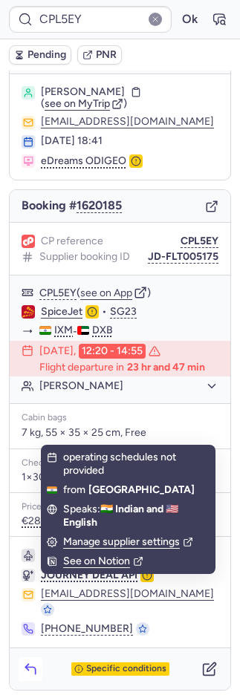
click at [30, 664] on icon "button" at bounding box center [30, 669] width 15 height 15
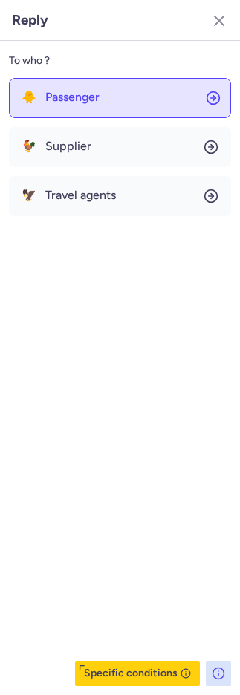
click at [92, 86] on button "🐥 Passenger" at bounding box center [120, 98] width 222 height 40
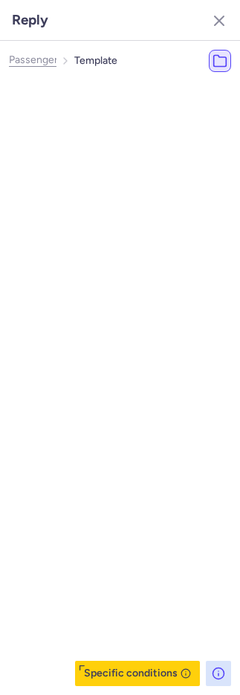
select select "en"
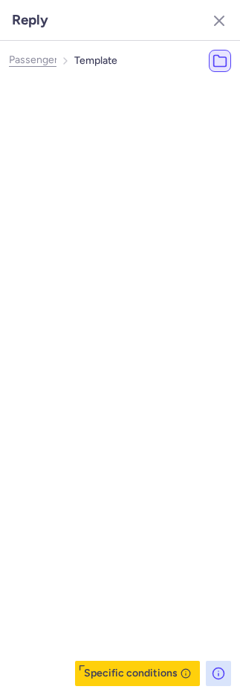
select select "en"
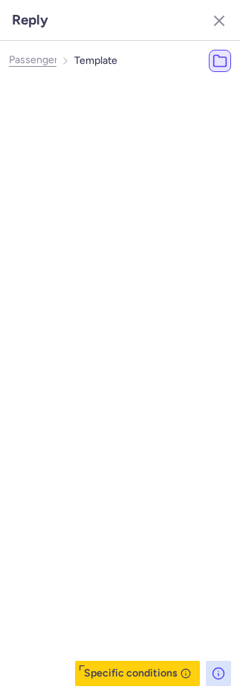
select select "en"
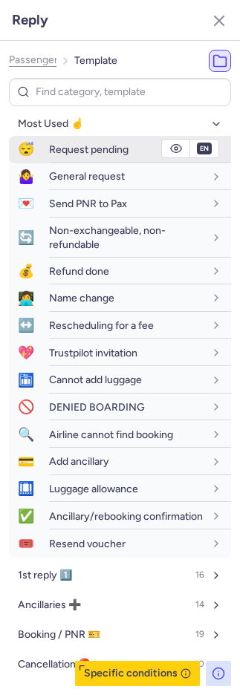
click at [65, 144] on span "Request pending" at bounding box center [88, 149] width 79 height 13
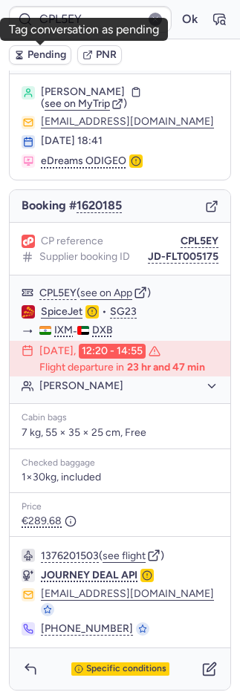
click at [33, 51] on span "Pending" at bounding box center [46, 55] width 39 height 12
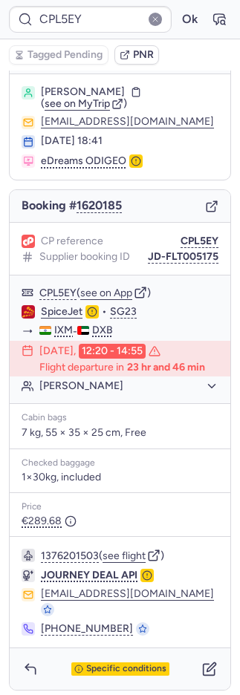
type input "A1676812"
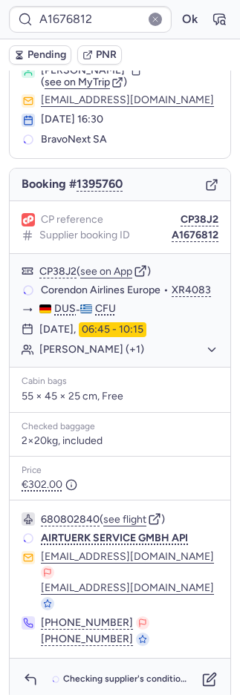
scroll to position [48, 0]
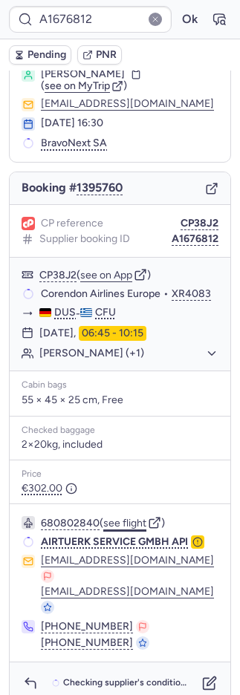
click at [130, 530] on button "see flight" at bounding box center [124, 524] width 43 height 12
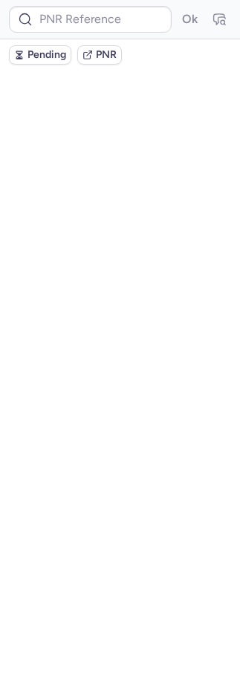
scroll to position [0, 0]
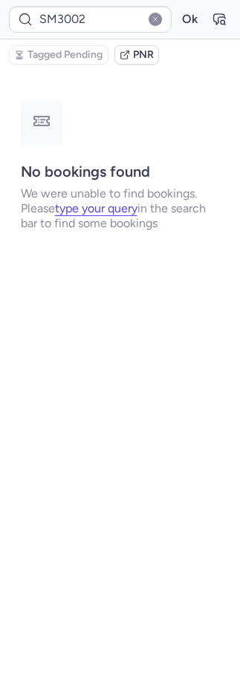
type input "A1676812"
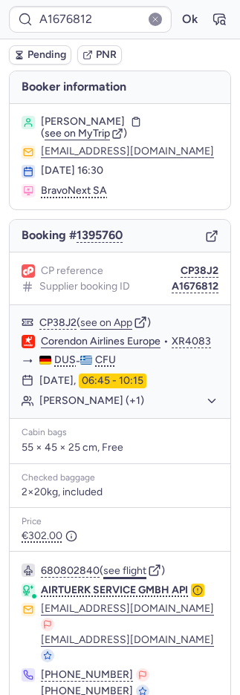
click at [129, 577] on button "see flight" at bounding box center [124, 571] width 43 height 12
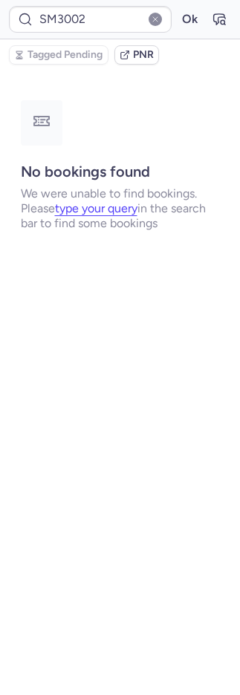
type input "CPUINE"
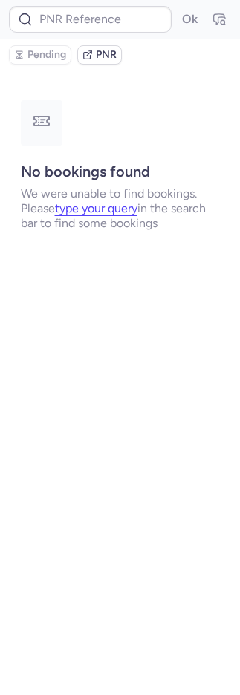
type input "CPX3GW"
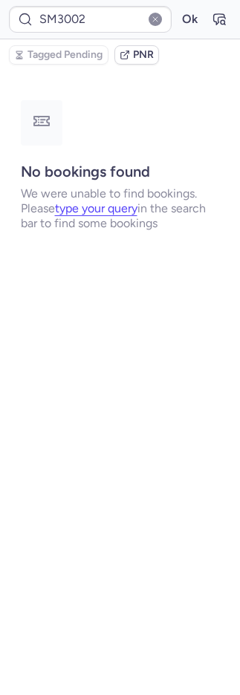
type input "CP7KR8"
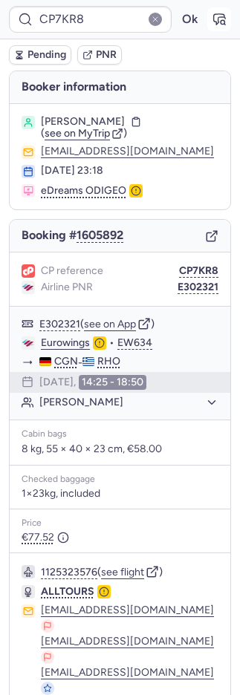
click at [214, 18] on icon "button" at bounding box center [219, 19] width 11 height 10
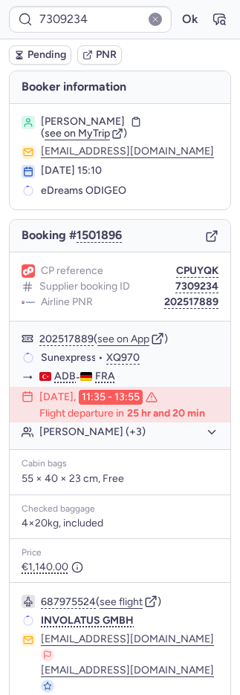
type input "DT1754934385170726"
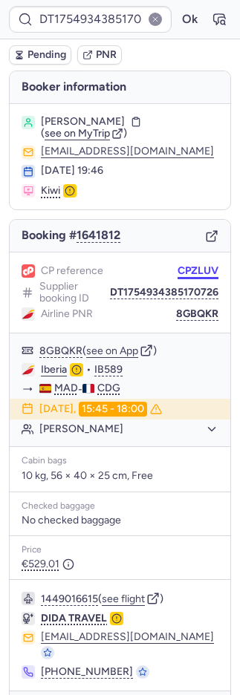
click at [184, 265] on button "CPZLUV" at bounding box center [198, 271] width 41 height 12
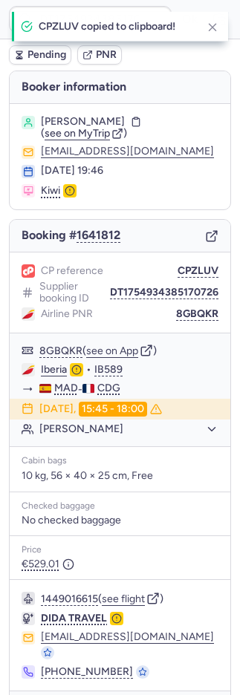
drag, startPoint x: 184, startPoint y: 265, endPoint x: 163, endPoint y: 241, distance: 32.1
click at [183, 268] on button "CPZLUV" at bounding box center [198, 271] width 41 height 12
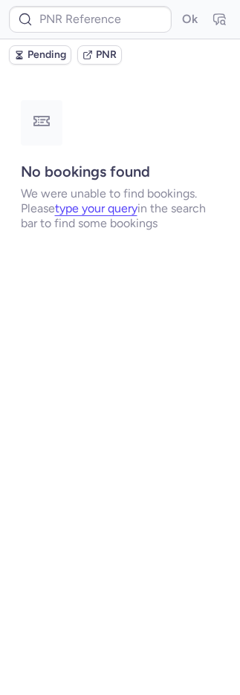
type input "7309234"
type input "CPUYQK"
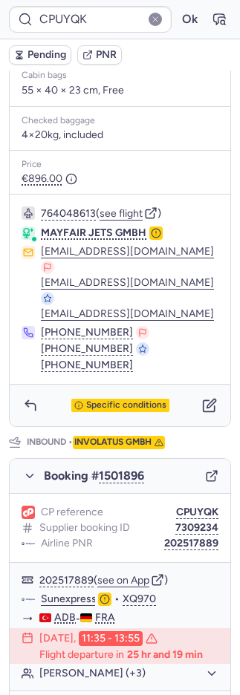
scroll to position [813, 0]
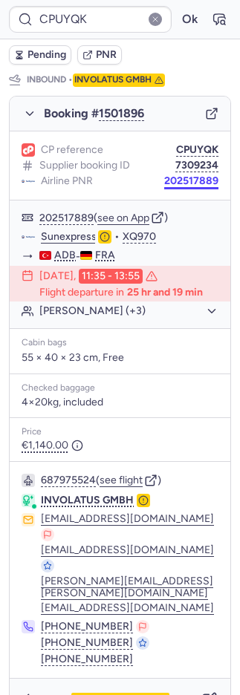
click at [179, 175] on button "202517889" at bounding box center [191, 181] width 54 height 12
click at [180, 175] on button "202517889" at bounding box center [191, 181] width 54 height 12
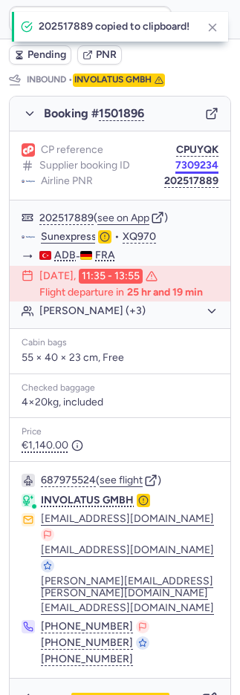
click at [190, 160] on button "7309234" at bounding box center [196, 166] width 43 height 12
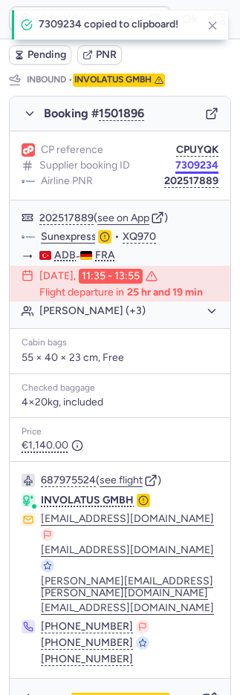
click at [190, 160] on button "7309234" at bounding box center [196, 166] width 43 height 12
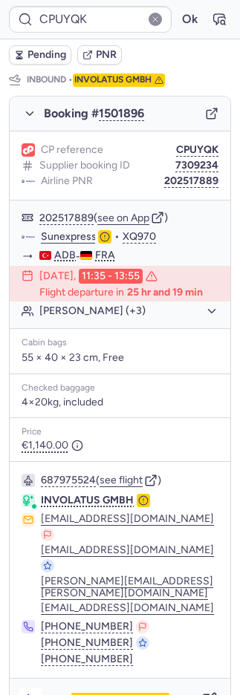
click at [31, 692] on icon "button" at bounding box center [30, 699] width 15 height 15
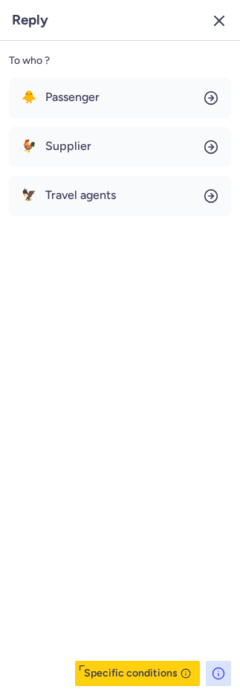
click at [220, 19] on icon "button" at bounding box center [219, 21] width 18 height 18
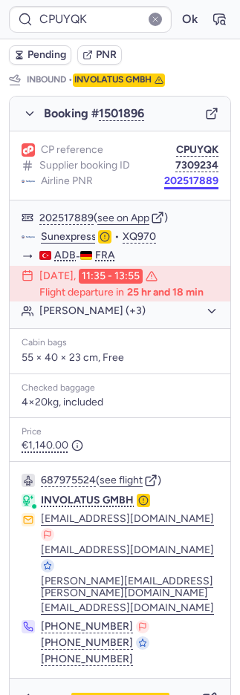
click at [176, 176] on button "202517889" at bounding box center [191, 181] width 54 height 12
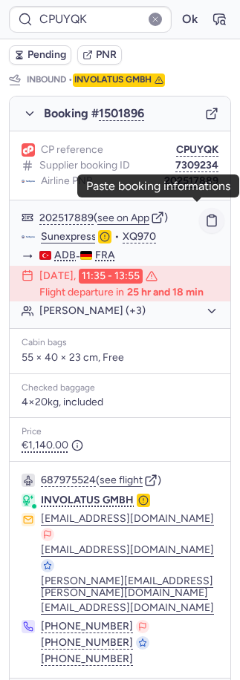
click at [205, 215] on icon "button" at bounding box center [211, 220] width 13 height 13
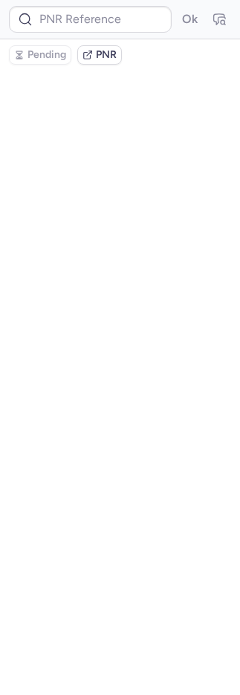
scroll to position [0, 0]
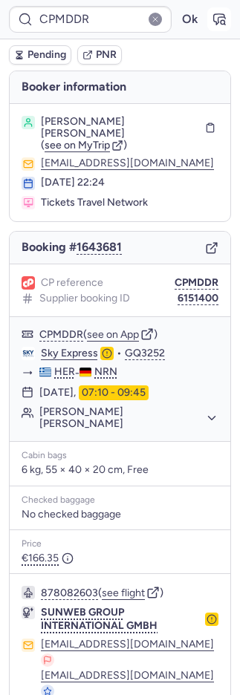
click at [212, 20] on icon "button" at bounding box center [219, 19] width 15 height 15
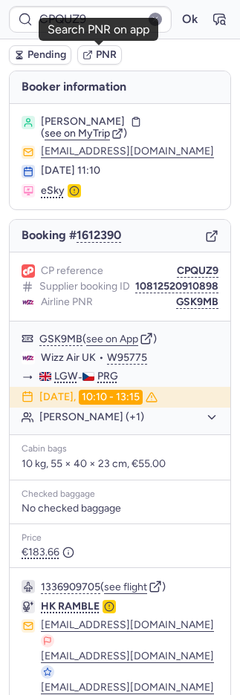
click at [110, 55] on span "PNR" at bounding box center [106, 55] width 21 height 12
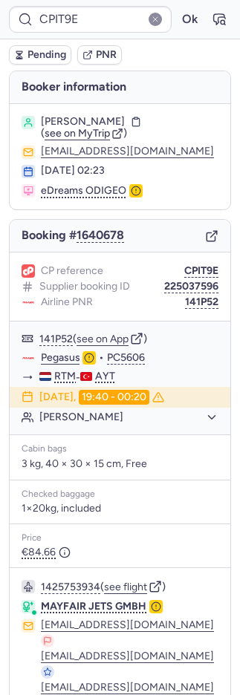
type input "CPH2KI"
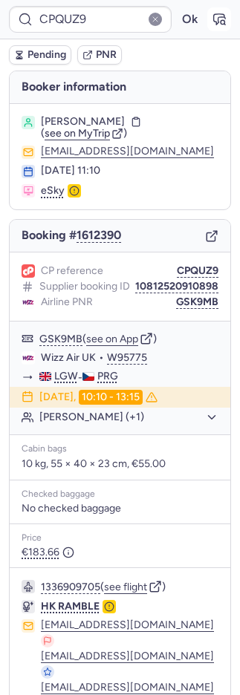
click at [214, 14] on icon "button" at bounding box center [219, 19] width 11 height 10
click at [93, 53] on button "PNR" at bounding box center [99, 54] width 45 height 19
click at [27, 53] on span "Pending" at bounding box center [46, 55] width 39 height 12
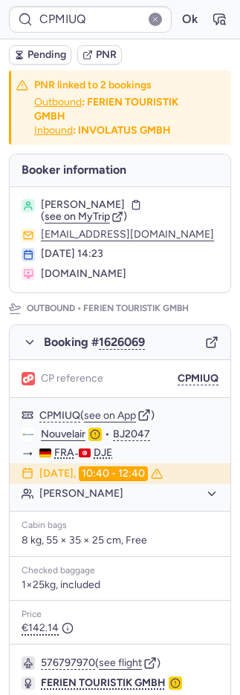
type input "CPQUZ9"
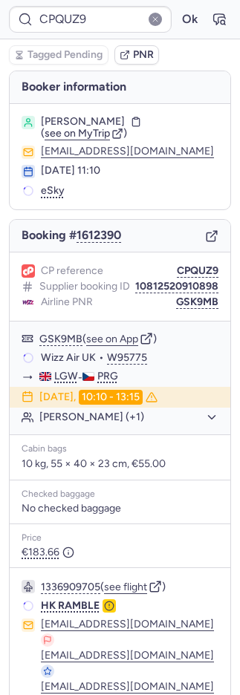
click at [131, 50] on button "PNR" at bounding box center [136, 54] width 45 height 19
type input "CPMIUQ"
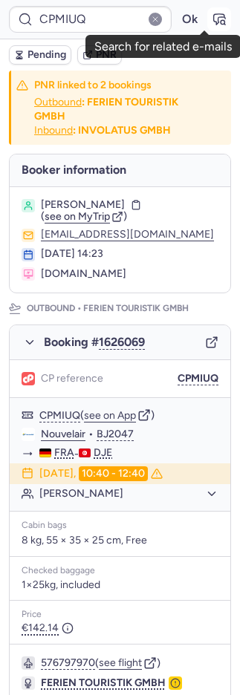
click at [214, 19] on icon "button" at bounding box center [219, 19] width 11 height 10
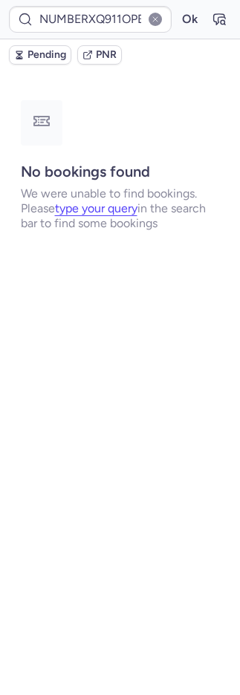
type input "CPUYQK"
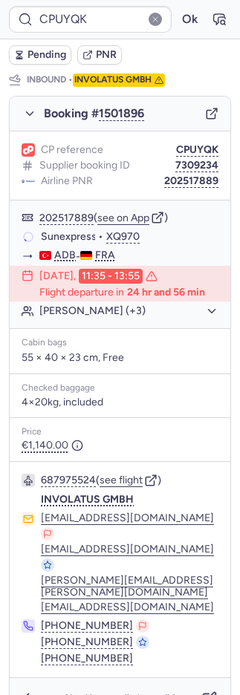
scroll to position [813, 0]
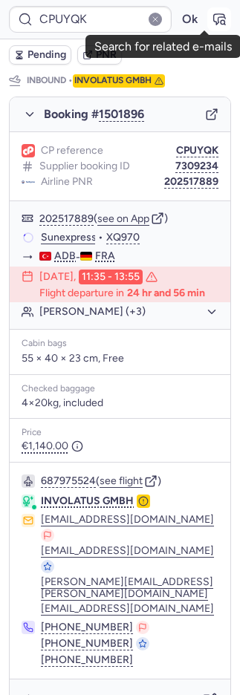
click at [212, 19] on icon "button" at bounding box center [219, 19] width 15 height 15
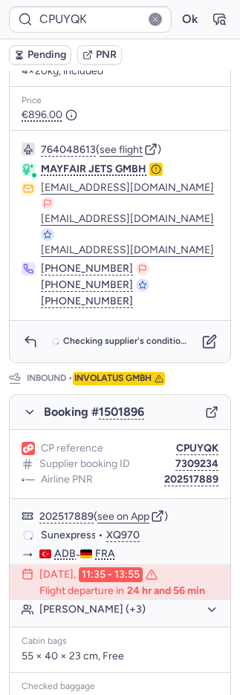
scroll to position [813, 0]
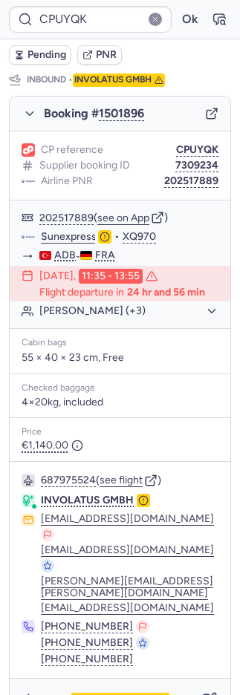
type input "XQ911OPERATED"
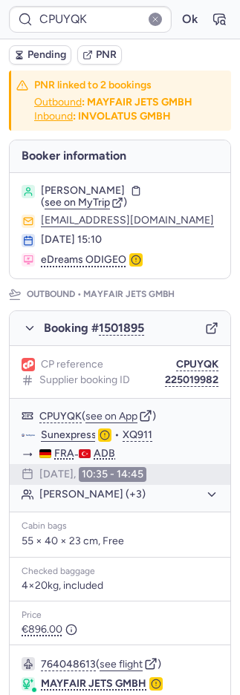
scroll to position [4, 0]
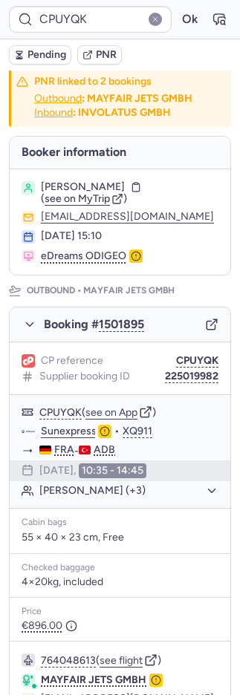
type input "CPQUZ9"
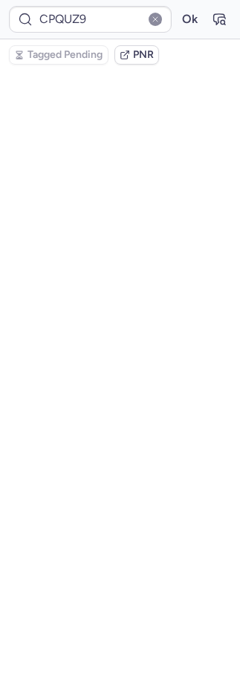
scroll to position [25, 0]
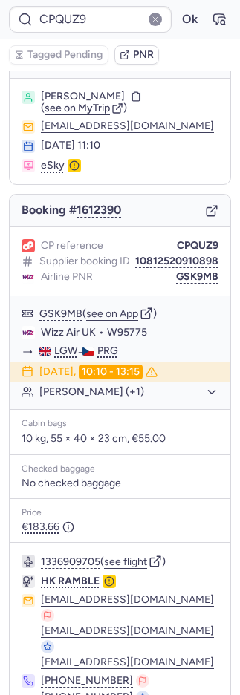
click at [143, 55] on span "PNR" at bounding box center [143, 55] width 21 height 12
click at [212, 15] on icon "button" at bounding box center [219, 19] width 15 height 15
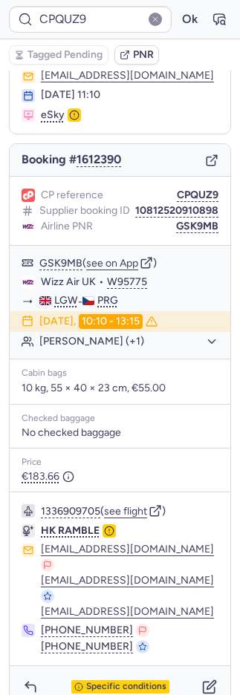
scroll to position [105, 0]
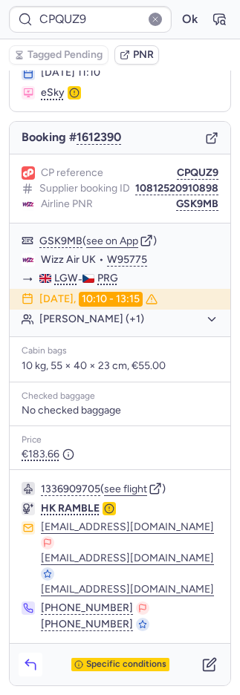
click at [27, 665] on polyline "button" at bounding box center [26, 663] width 3 height 6
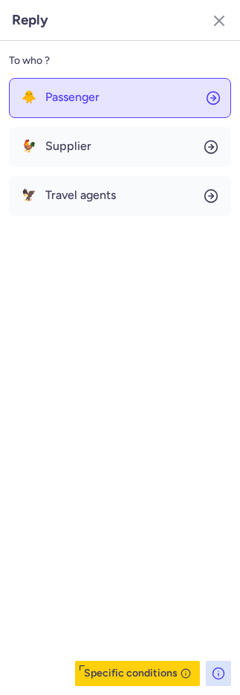
click at [91, 101] on span "Passenger" at bounding box center [72, 97] width 54 height 13
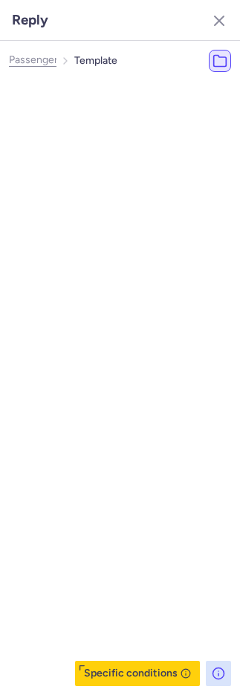
click at [94, 118] on button "Most Used ☝️ 15" at bounding box center [144, 124] width 222 height 24
select select "en"
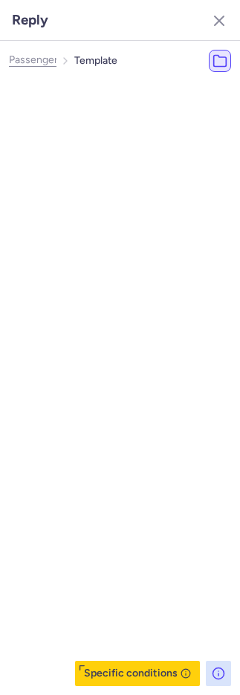
select select "en"
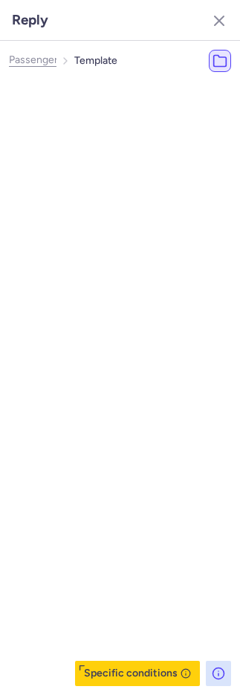
select select "en"
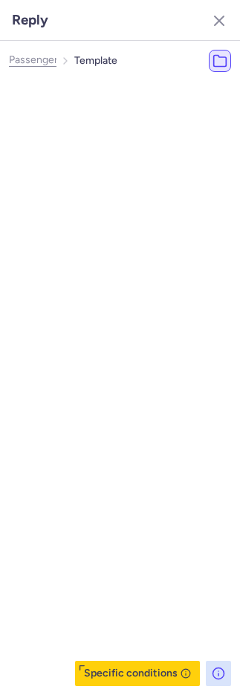
select select "en"
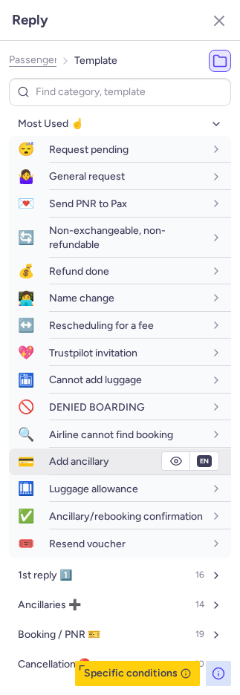
click at [78, 460] on span "Add ancillary" at bounding box center [79, 461] width 60 height 13
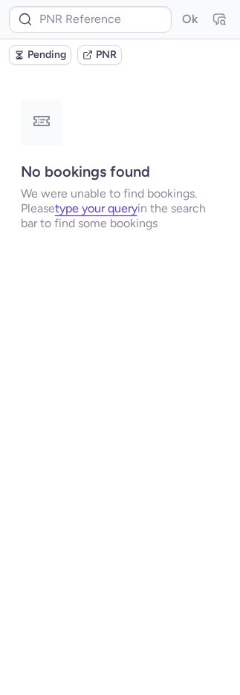
scroll to position [0, 0]
type input "CPUN68"
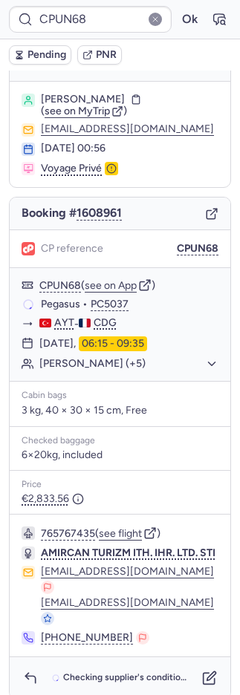
scroll to position [33, 0]
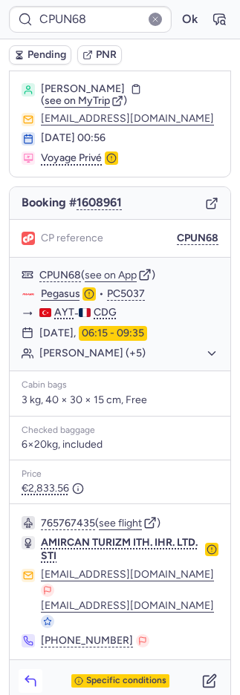
click at [30, 674] on icon "button" at bounding box center [30, 681] width 15 height 15
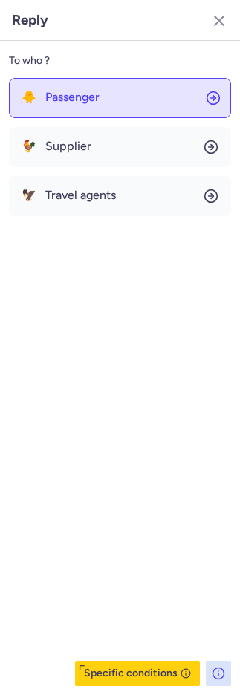
click at [113, 99] on button "🐥 Passenger" at bounding box center [120, 98] width 222 height 40
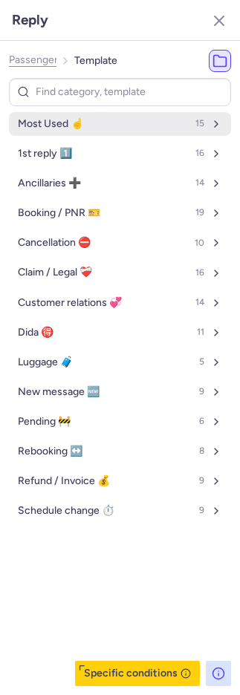
click at [102, 127] on button "Most Used ☝️ 15" at bounding box center [120, 124] width 222 height 24
select select "en"
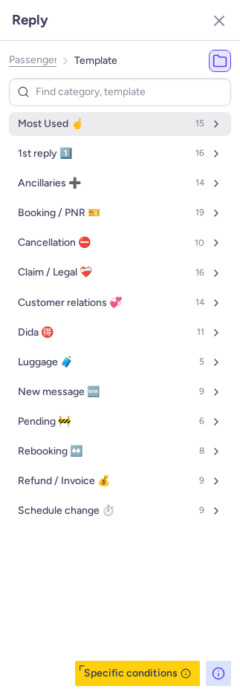
select select "en"
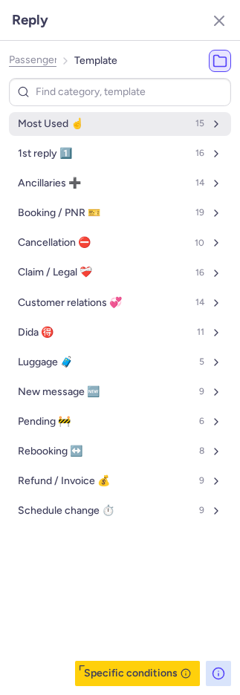
select select "en"
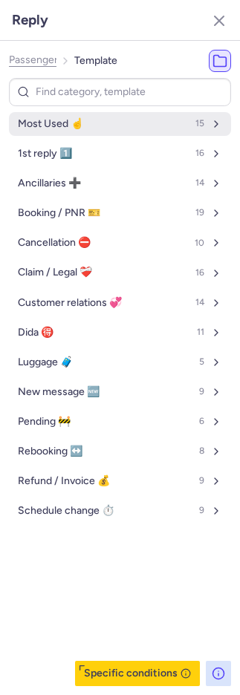
select select "en"
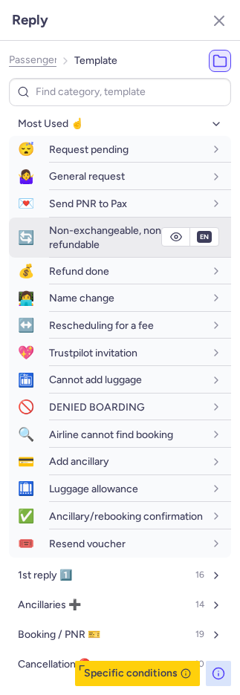
click at [62, 234] on span "Non-exchangeable, non-refundable" at bounding box center [107, 237] width 117 height 26
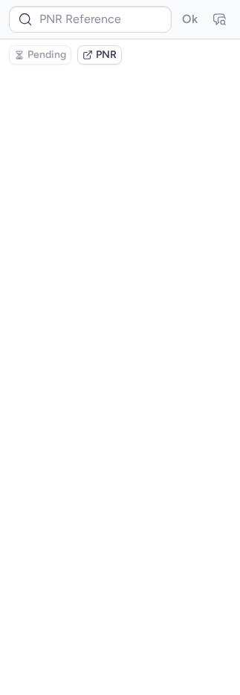
scroll to position [0, 0]
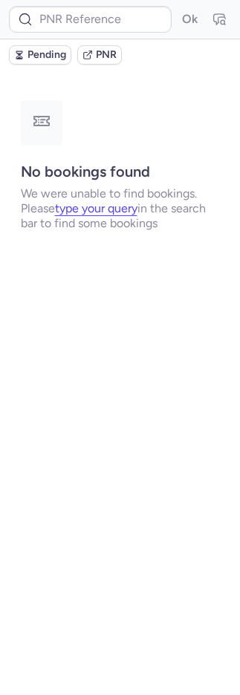
type input "CP7KR8"
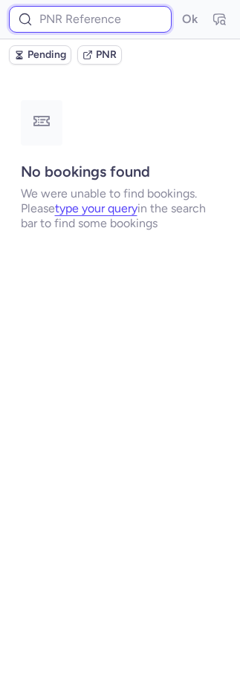
drag, startPoint x: 112, startPoint y: 13, endPoint x: 143, endPoint y: 19, distance: 30.9
click at [112, 13] on input at bounding box center [90, 19] width 163 height 27
paste input "DT1751707932907324"
type input "DT1751707932907324"
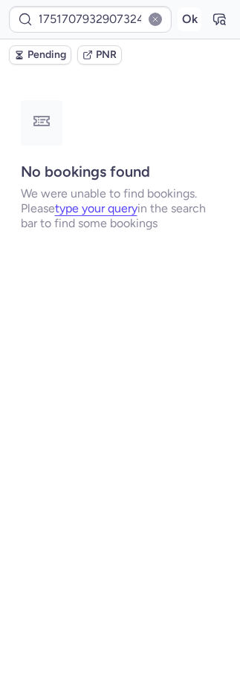
drag, startPoint x: 173, startPoint y: 16, endPoint x: 181, endPoint y: 17, distance: 8.3
click at [175, 16] on form "DT1751707932907324 Ok" at bounding box center [120, 19] width 222 height 27
click at [184, 16] on button "Ok" at bounding box center [190, 19] width 24 height 24
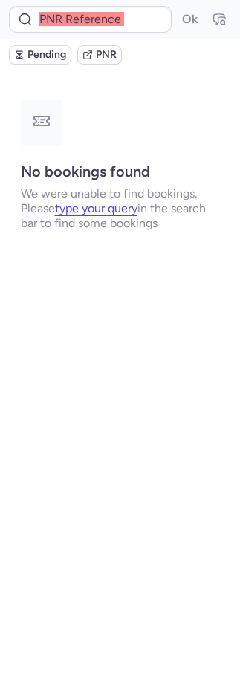
type input "CPI3DA"
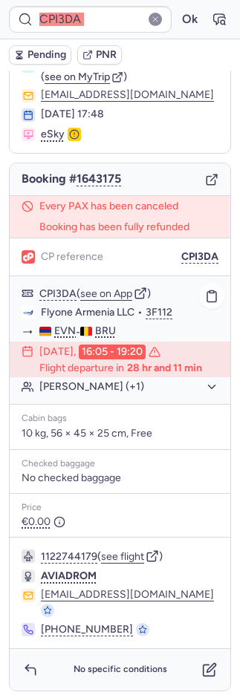
scroll to position [57, 0]
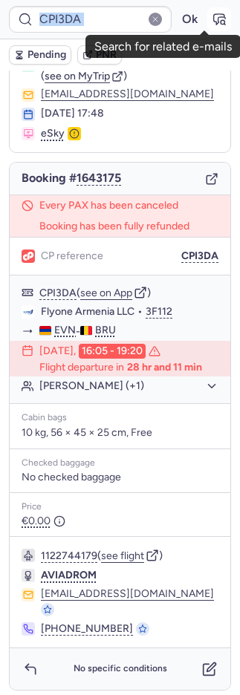
click at [221, 22] on icon "button" at bounding box center [223, 22] width 4 height 4
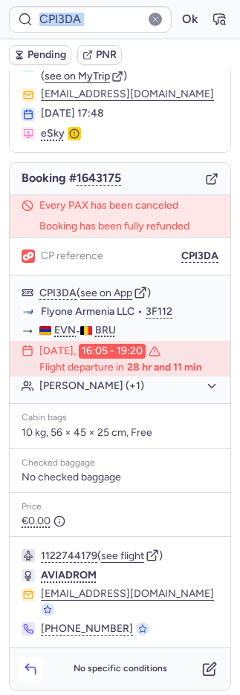
click at [33, 663] on icon "button" at bounding box center [30, 669] width 15 height 15
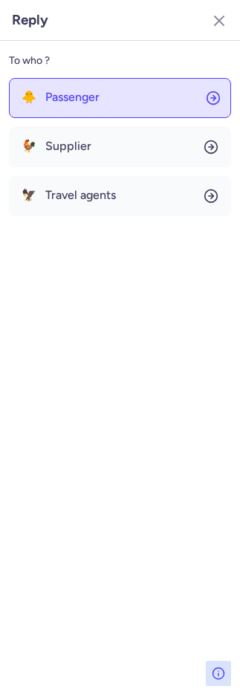
click at [98, 97] on button "🐥 Passenger" at bounding box center [120, 98] width 222 height 40
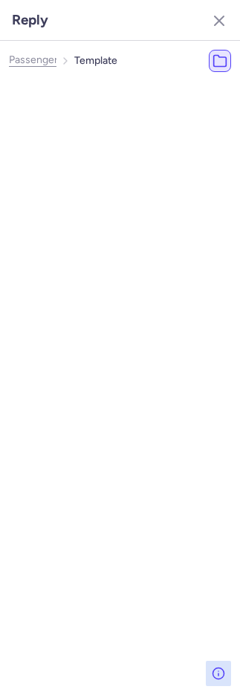
select select "en"
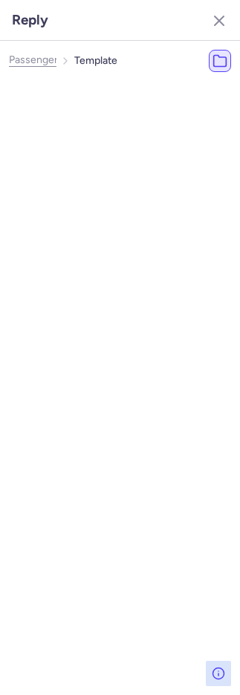
select select "en"
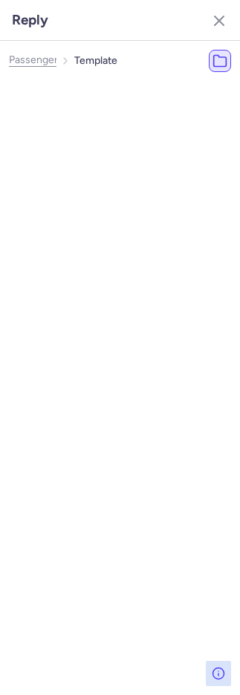
select select "en"
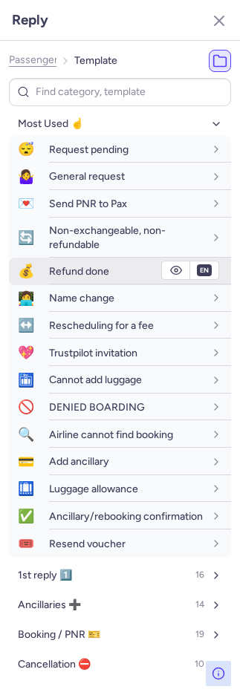
click at [79, 270] on span "Refund done" at bounding box center [79, 271] width 60 height 13
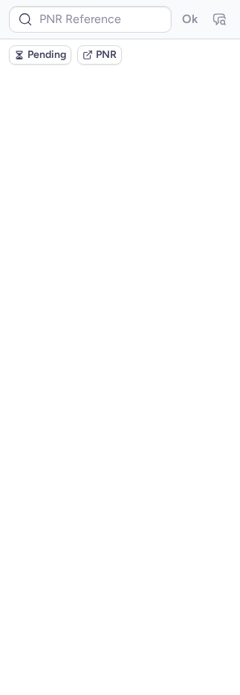
scroll to position [0, 0]
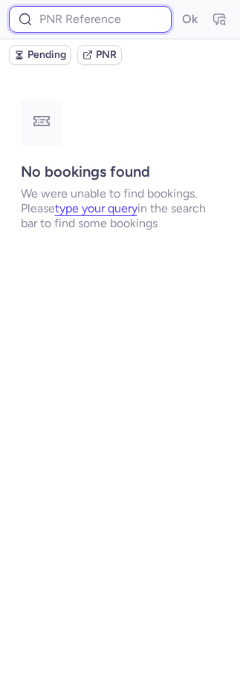
drag, startPoint x: 131, startPoint y: 16, endPoint x: 165, endPoint y: 21, distance: 33.8
click at [132, 16] on input at bounding box center [90, 19] width 163 height 27
paste input "1921265066926354432"
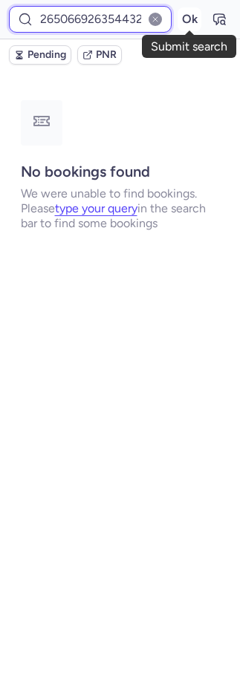
type input "1921265066926354432"
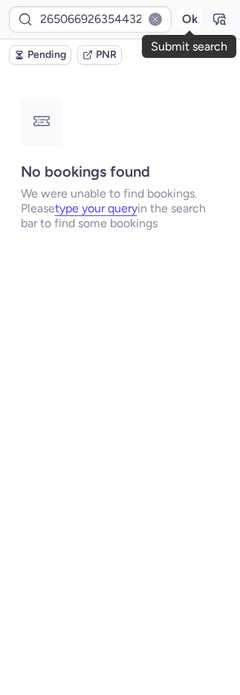
click at [178, 21] on button "Ok" at bounding box center [190, 19] width 24 height 24
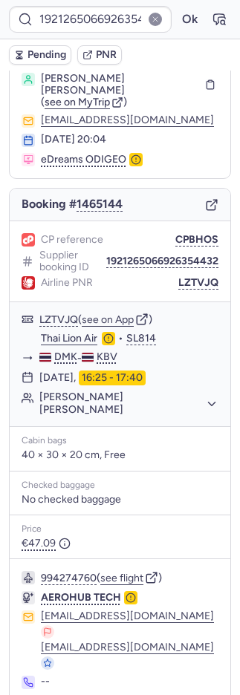
scroll to position [45, 0]
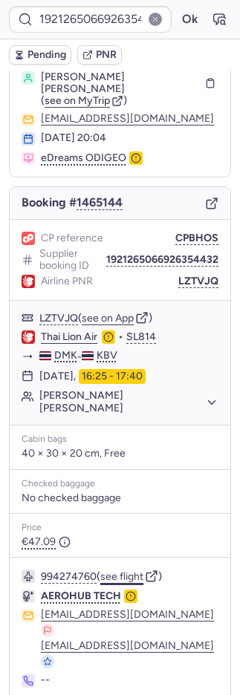
click at [122, 571] on button "see flight" at bounding box center [121, 577] width 43 height 12
click at [128, 571] on button "see flight" at bounding box center [121, 577] width 43 height 12
click at [77, 571] on button "994274760" at bounding box center [69, 577] width 56 height 12
click at [123, 571] on button "see flight" at bounding box center [121, 577] width 43 height 12
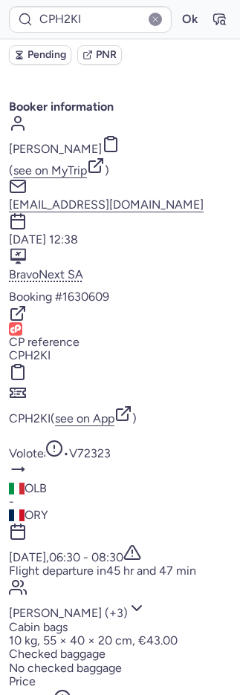
type input "CPMIUQ"
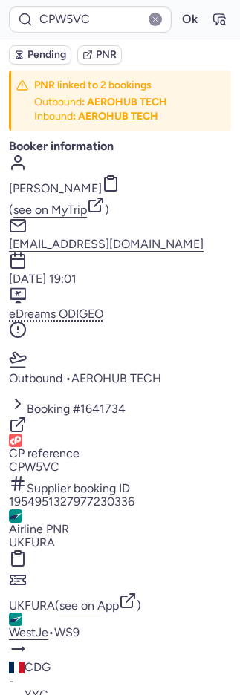
type input "SM3002"
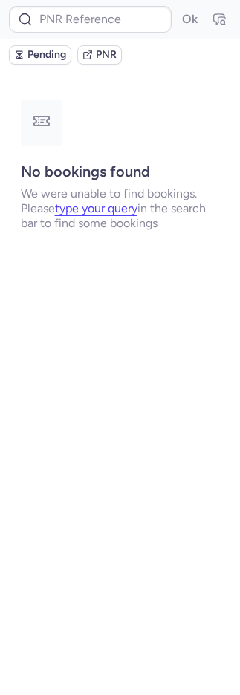
type input "CPL5EY"
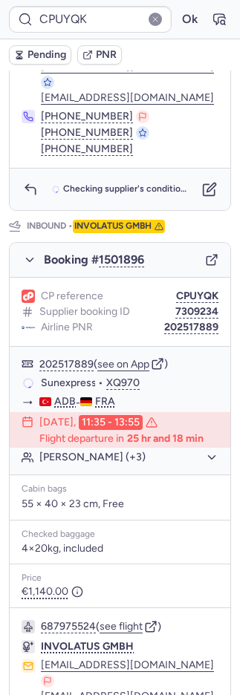
scroll to position [813, 0]
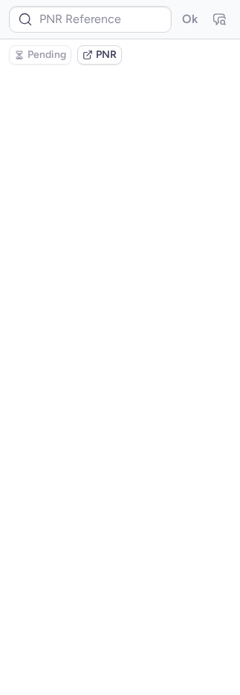
type input "7309234"
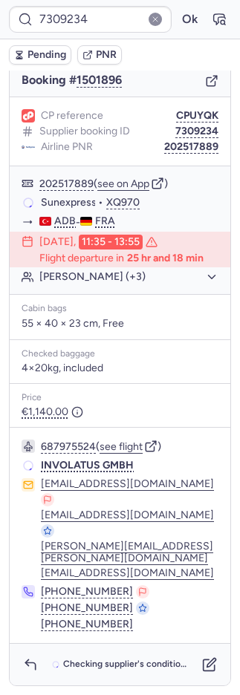
scroll to position [0, 0]
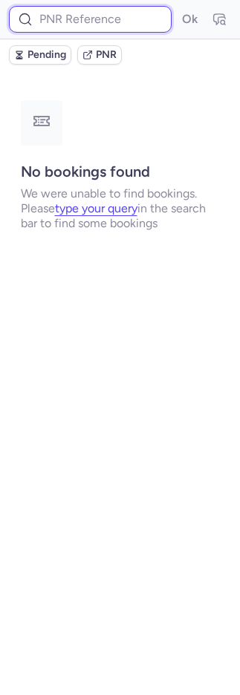
click at [91, 19] on input at bounding box center [90, 19] width 163 height 27
paste input "1921265066926354432"
type input "1921265066926354432"
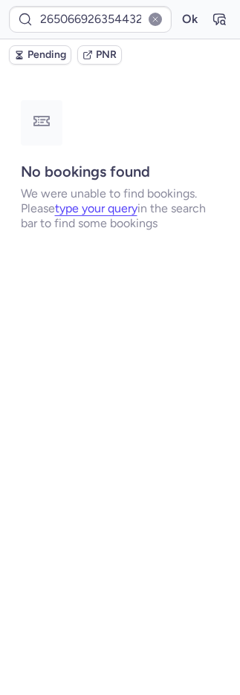
click at [187, 13] on button "Ok" at bounding box center [190, 19] width 24 height 24
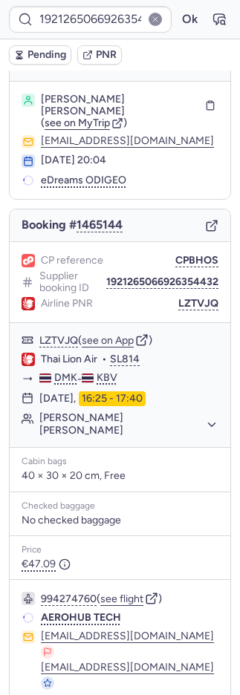
scroll to position [45, 0]
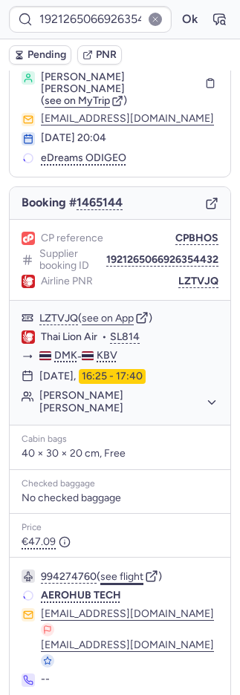
click at [137, 571] on button "see flight" at bounding box center [121, 577] width 43 height 12
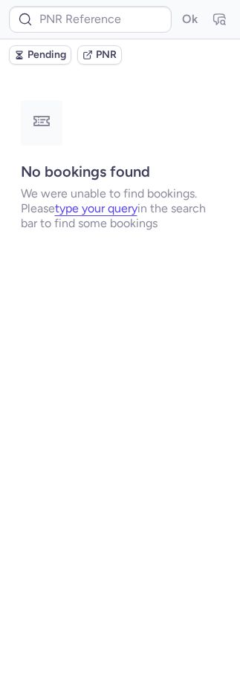
scroll to position [0, 0]
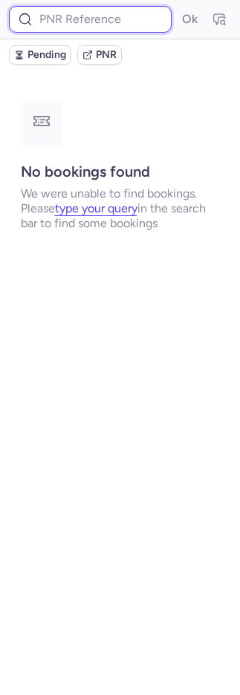
paste input "1932166015140122624"
click at [132, 20] on input at bounding box center [90, 19] width 163 height 27
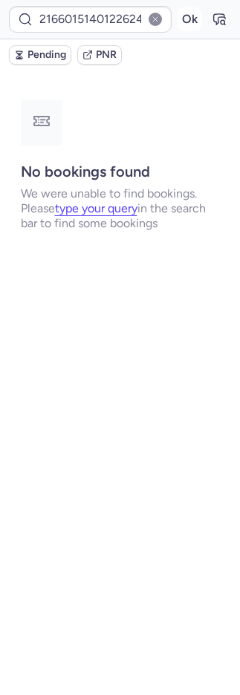
click at [189, 20] on button "Ok" at bounding box center [190, 19] width 24 height 24
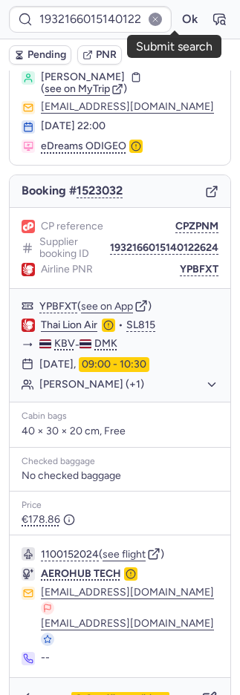
scroll to position [45, 0]
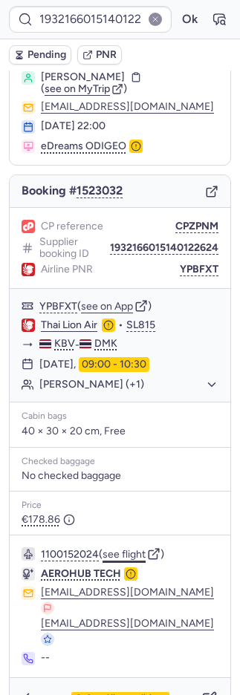
click at [134, 553] on button "see flight" at bounding box center [123, 555] width 43 height 12
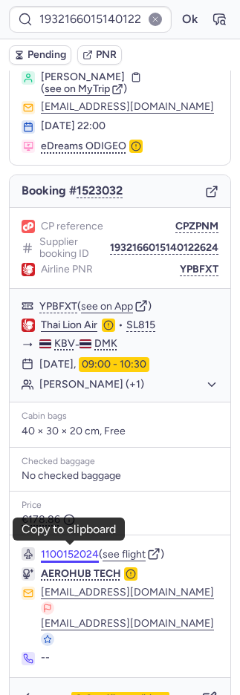
click at [85, 549] on button "1100152024" at bounding box center [70, 555] width 58 height 12
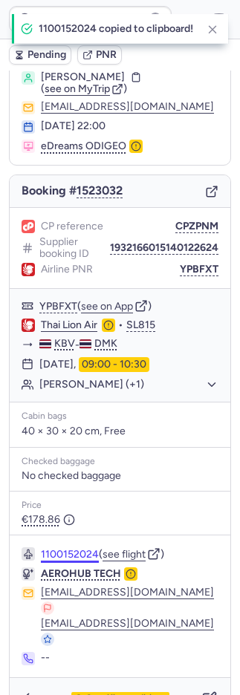
click at [85, 549] on button "1100152024" at bounding box center [70, 555] width 58 height 12
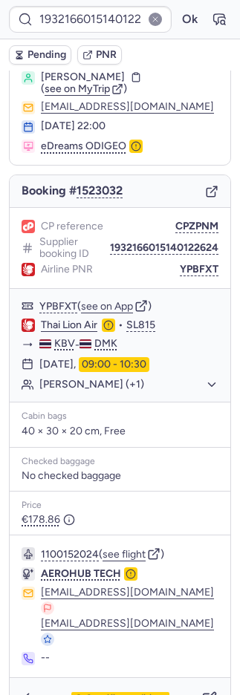
type input "CPW5VC"
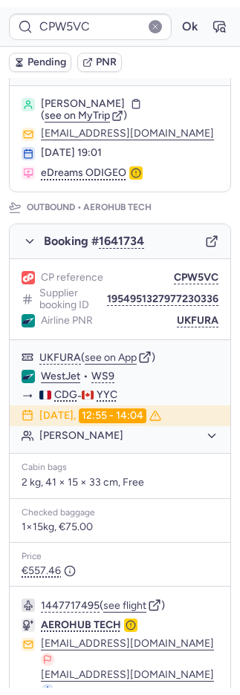
scroll to position [0, 0]
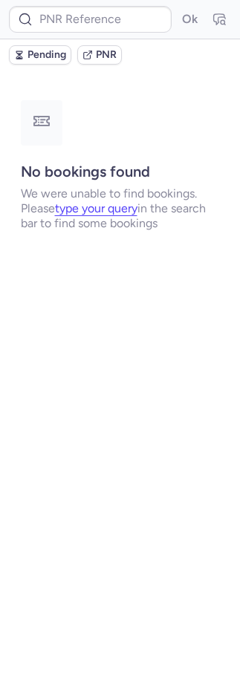
type input "CPYHBB"
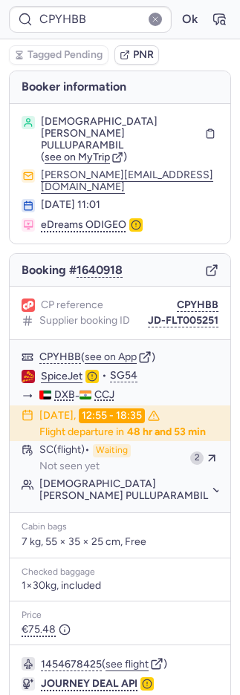
scroll to position [86, 0]
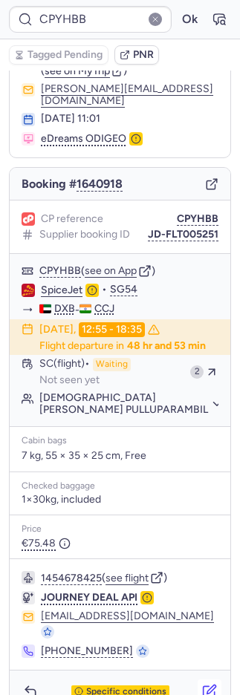
click at [202, 684] on icon "button" at bounding box center [209, 691] width 15 height 15
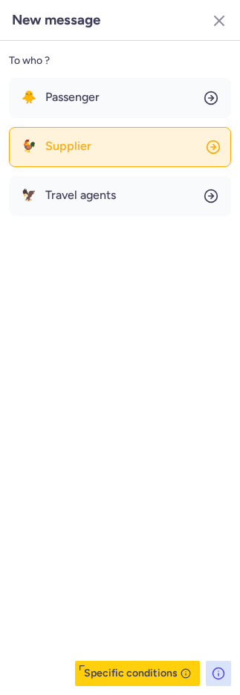
click at [56, 154] on button "🐓 Supplier" at bounding box center [120, 147] width 222 height 40
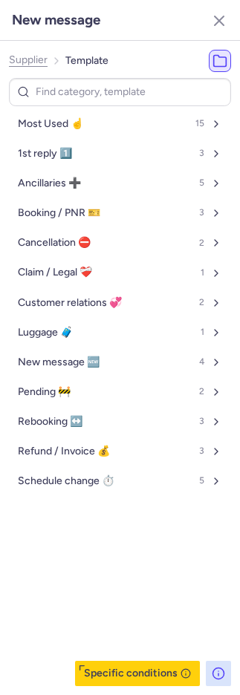
click at [56, 139] on ul "Most Used ☝️ 15 1st reply 1️⃣ 3 Ancillaries ➕ 5 Booking / PNR 🎫 3 Cancellation …" at bounding box center [120, 302] width 222 height 381
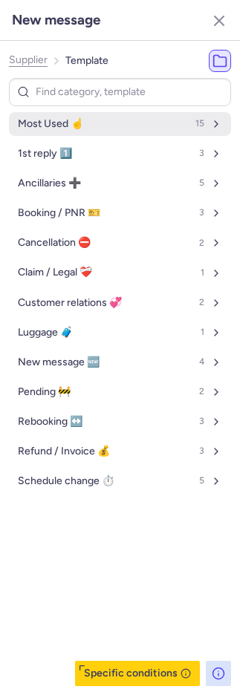
click at [57, 127] on span "Most Used ☝️" at bounding box center [50, 124] width 65 height 12
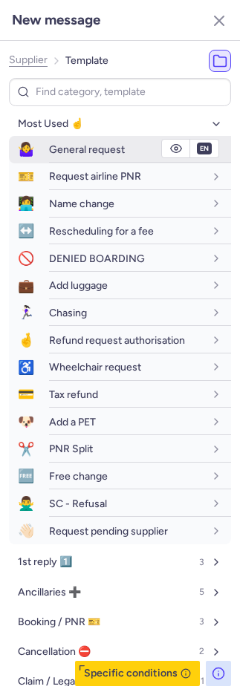
click at [54, 146] on span "General request" at bounding box center [87, 149] width 76 height 13
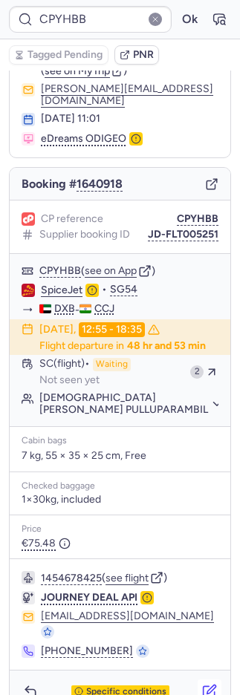
click at [207, 686] on icon "button" at bounding box center [211, 690] width 9 height 9
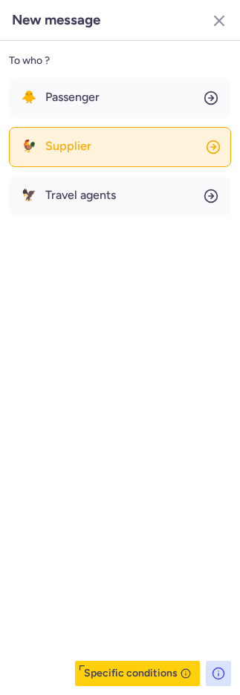
click at [48, 141] on span "Supplier" at bounding box center [68, 146] width 46 height 13
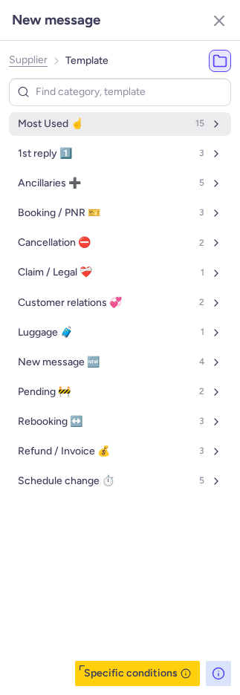
click at [51, 118] on span "Most Used ☝️" at bounding box center [50, 124] width 65 height 12
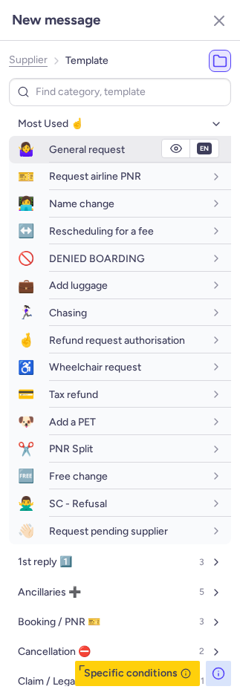
click at [62, 144] on span "General request" at bounding box center [87, 149] width 76 height 13
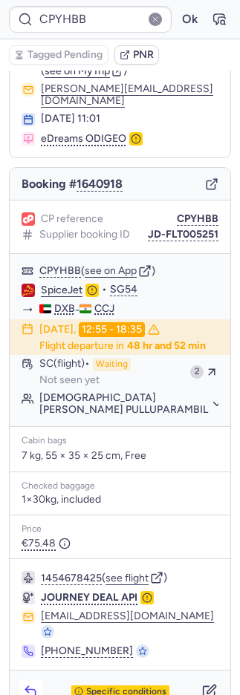
click at [23, 684] on icon "button" at bounding box center [30, 691] width 15 height 15
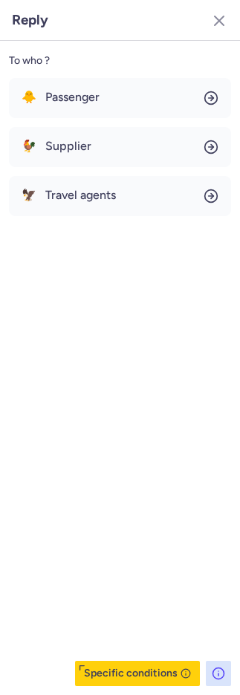
click at [215, 18] on icon "button" at bounding box center [219, 21] width 18 height 18
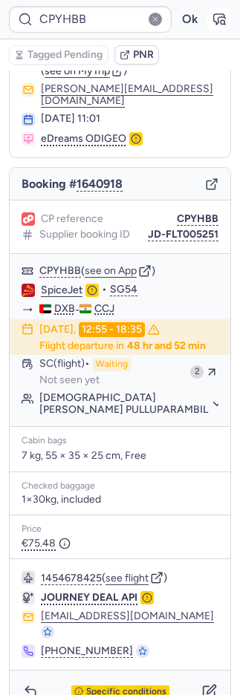
click at [221, 20] on icon "button" at bounding box center [223, 22] width 4 height 4
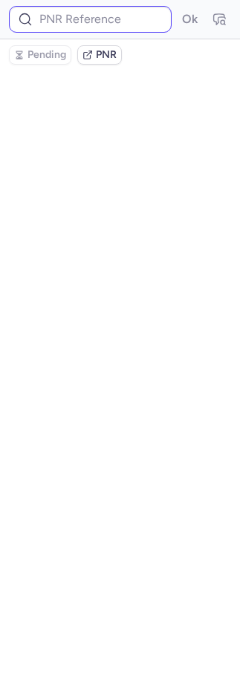
scroll to position [0, 0]
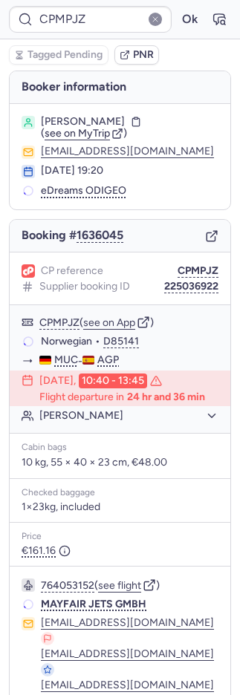
type input "CPYHBB"
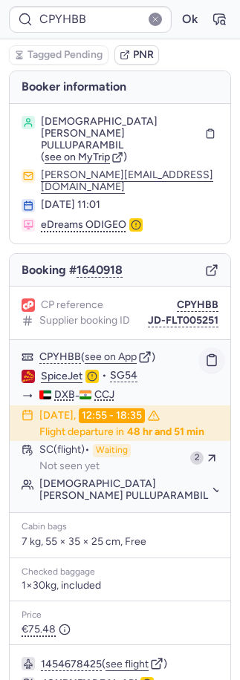
click at [205, 354] on icon "button" at bounding box center [211, 360] width 13 height 13
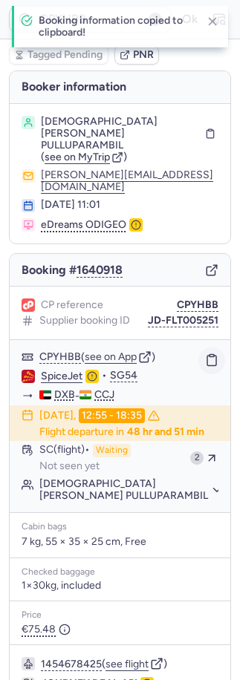
click at [205, 354] on icon "button" at bounding box center [211, 360] width 13 height 13
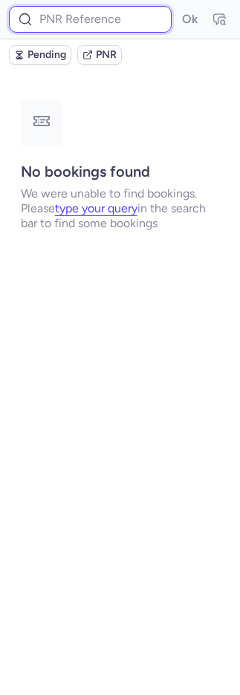
click at [145, 20] on input at bounding box center [90, 19] width 163 height 27
paste input "1932166015140122624"
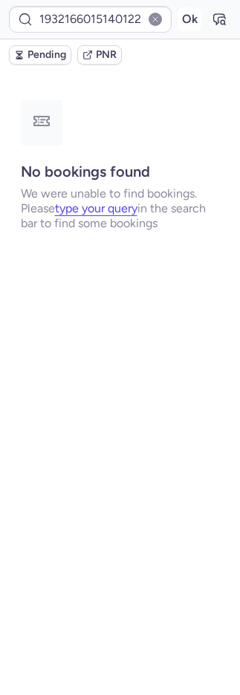
click at [192, 18] on button "Ok" at bounding box center [190, 19] width 24 height 24
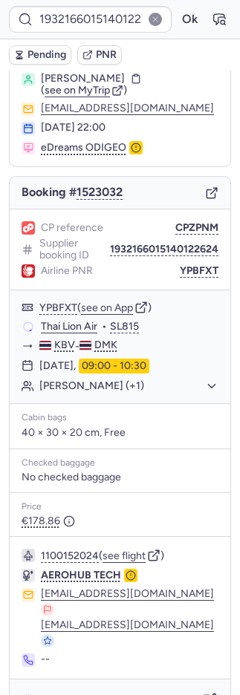
scroll to position [45, 0]
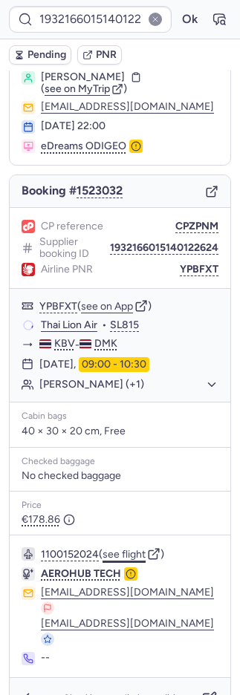
click at [130, 550] on button "see flight" at bounding box center [123, 555] width 43 height 12
type input "CZ042904"
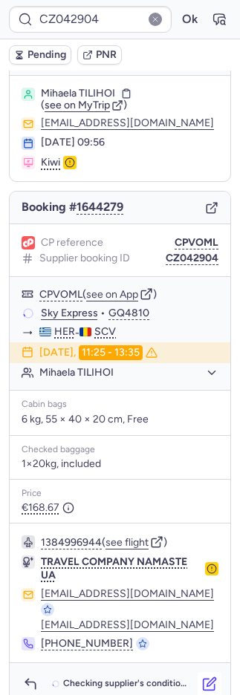
scroll to position [28, 0]
click at [202, 677] on icon "button" at bounding box center [209, 684] width 15 height 15
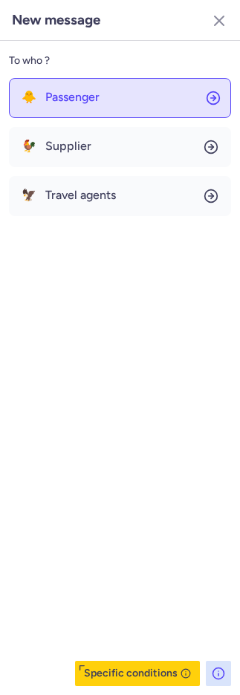
click at [114, 98] on button "🐥 Passenger" at bounding box center [120, 98] width 222 height 40
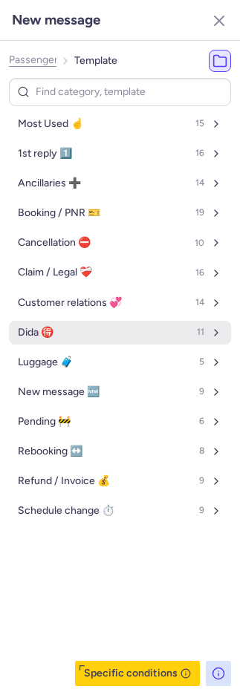
click at [58, 332] on button "Dida 🉐 11" at bounding box center [120, 333] width 222 height 24
select select "en"
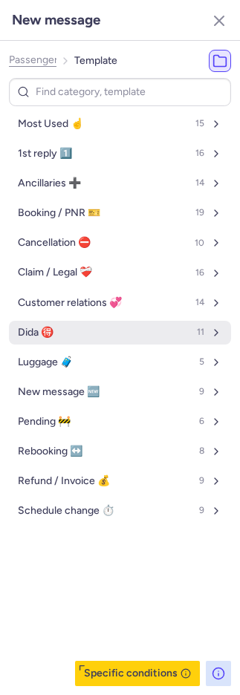
select select "en"
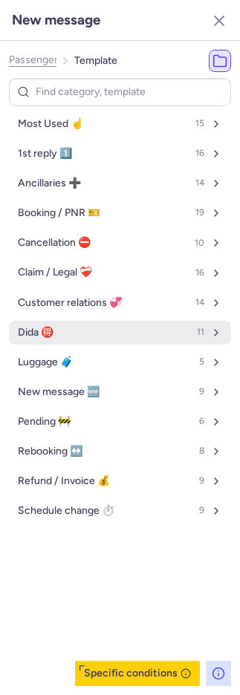
select select "en"
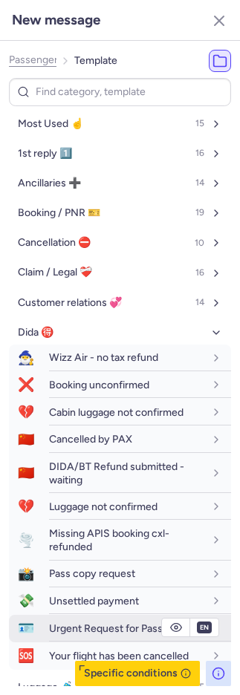
click at [97, 625] on span "Urgent Request for Passport" at bounding box center [115, 628] width 133 height 13
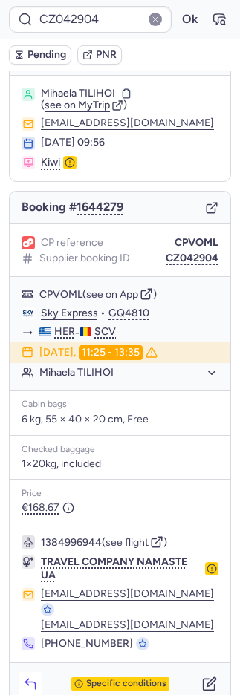
click at [25, 677] on icon "button" at bounding box center [30, 684] width 15 height 15
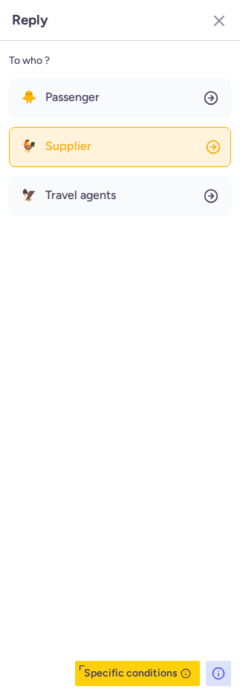
click at [107, 137] on button "🐓 Supplier" at bounding box center [120, 147] width 222 height 40
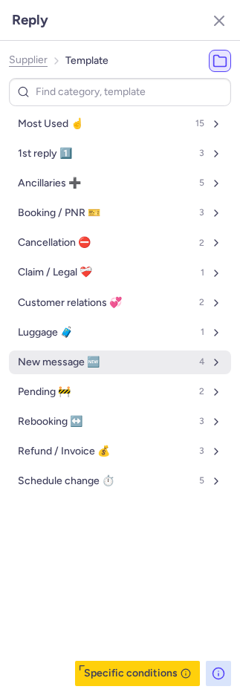
click at [73, 359] on span "New message 🆕" at bounding box center [59, 363] width 82 height 12
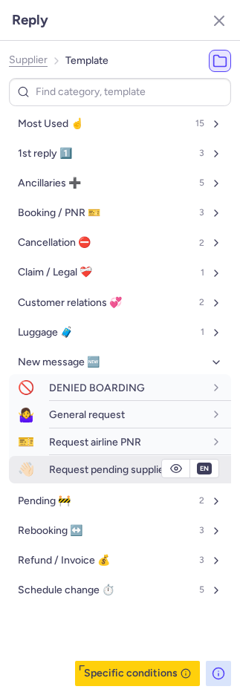
click at [83, 465] on span "Request pending supplier" at bounding box center [108, 469] width 119 height 13
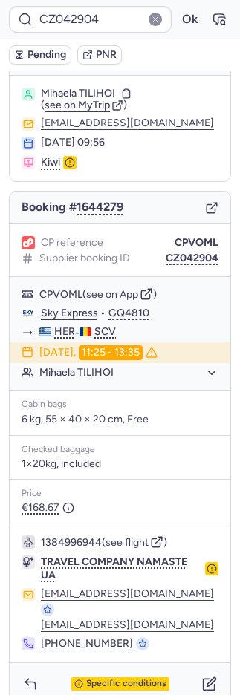
click at [18, 57] on icon "button" at bounding box center [19, 57] width 4 height 1
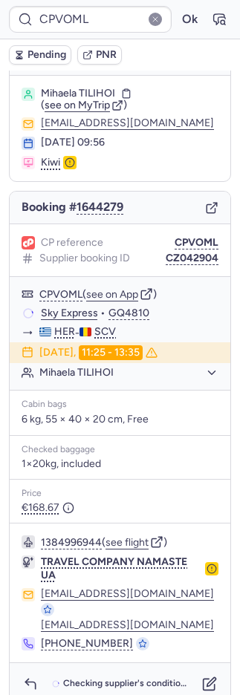
type input "CPPNVF"
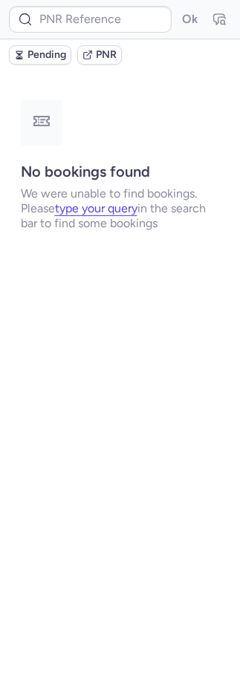
scroll to position [0, 0]
type input "CZ042904"
click at [39, 40] on div "Pending PNR" at bounding box center [120, 54] width 240 height 31
click at [40, 49] on span "Pending" at bounding box center [46, 55] width 39 height 12
type input "CZ042904"
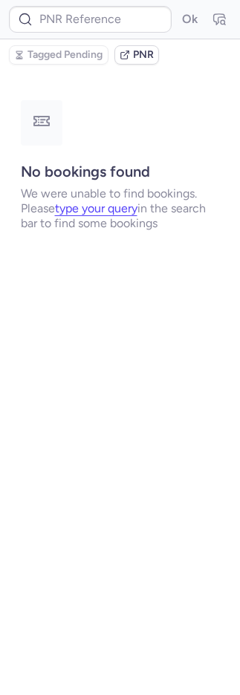
type input "CPMPJZ"
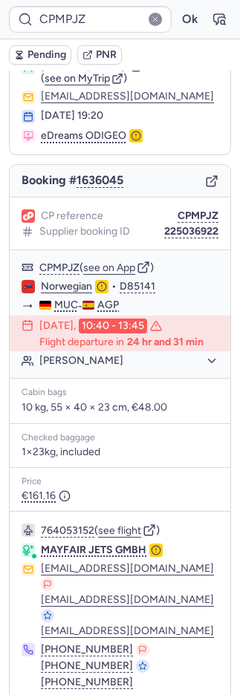
scroll to position [131, 0]
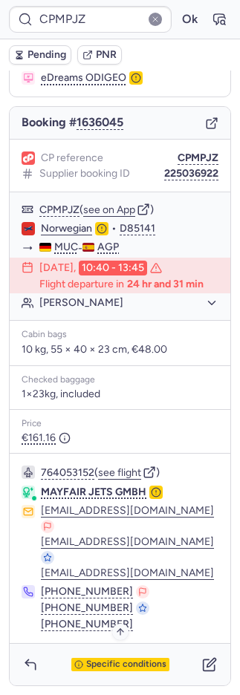
click at [93, 668] on span "Specific conditions" at bounding box center [126, 665] width 80 height 10
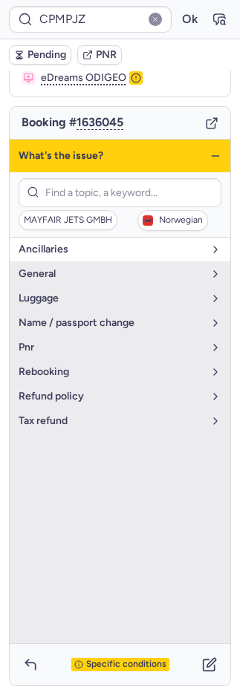
click at [81, 244] on span "Ancillaries" at bounding box center [111, 250] width 185 height 12
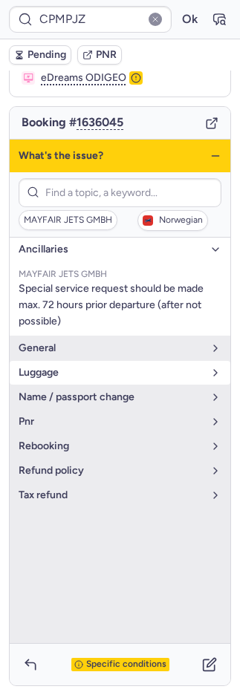
click at [71, 367] on span "luggage" at bounding box center [111, 373] width 185 height 12
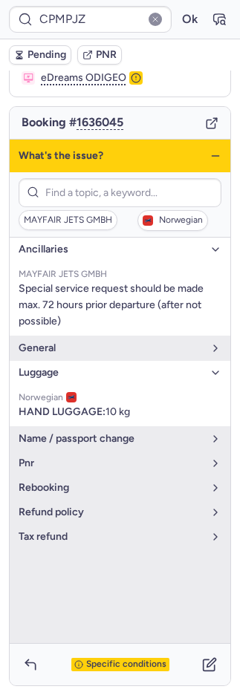
click at [125, 664] on span "Specific conditions" at bounding box center [126, 665] width 80 height 10
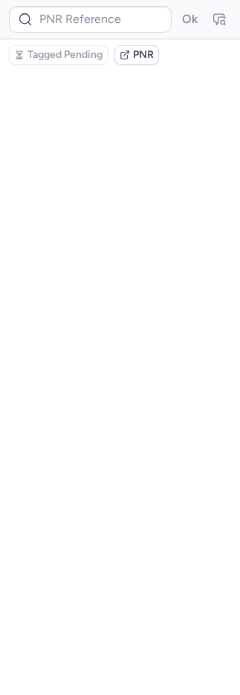
scroll to position [0, 0]
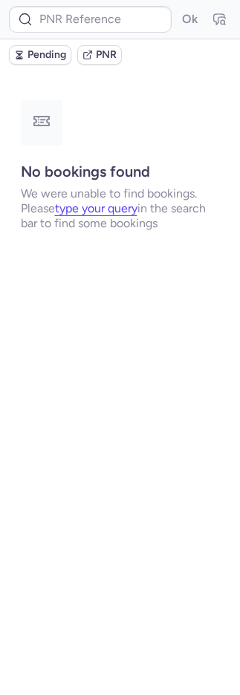
type input "CPCVAZ"
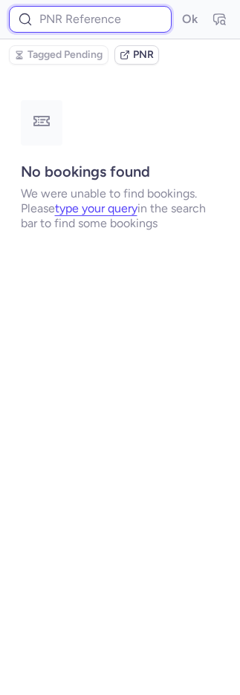
drag, startPoint x: 112, startPoint y: 16, endPoint x: 161, endPoint y: 25, distance: 50.0
click at [117, 18] on input at bounding box center [90, 19] width 163 height 27
paste input "1932166015140122624"
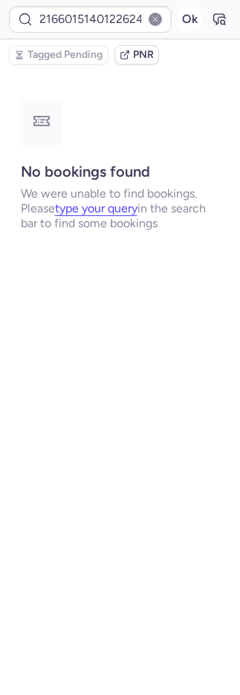
click at [185, 22] on button "Ok" at bounding box center [190, 19] width 24 height 24
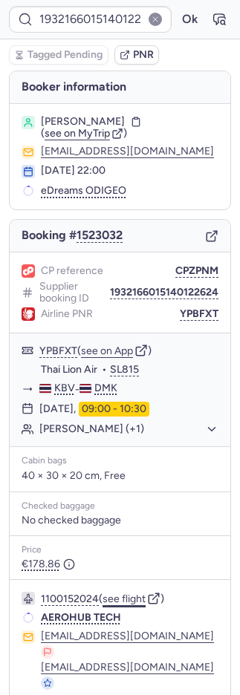
click at [119, 548] on div "CP reference CPZPNM Supplier booking ID 1932166015140122624 Airline PNR YPBFXT …" at bounding box center [120, 487] width 221 height 469
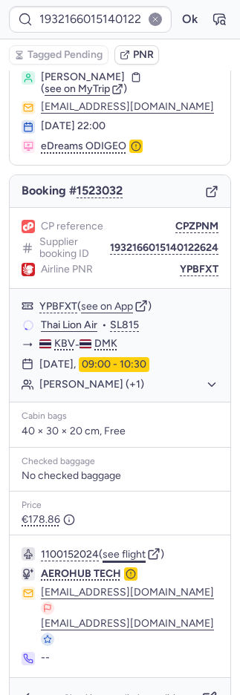
click at [119, 549] on button "see flight" at bounding box center [123, 555] width 43 height 12
type input "CPEP6W"
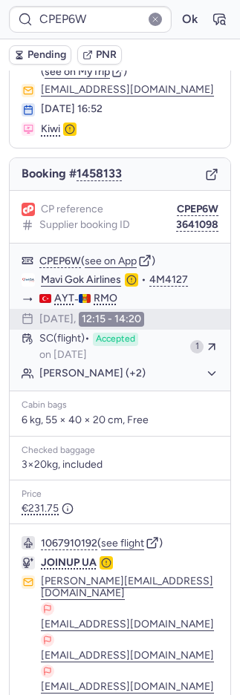
scroll to position [206, 0]
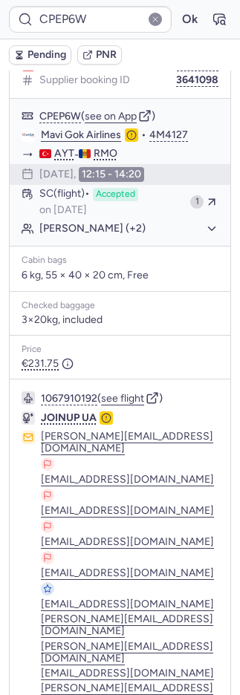
click at [111, 48] on button "PNR" at bounding box center [99, 54] width 45 height 19
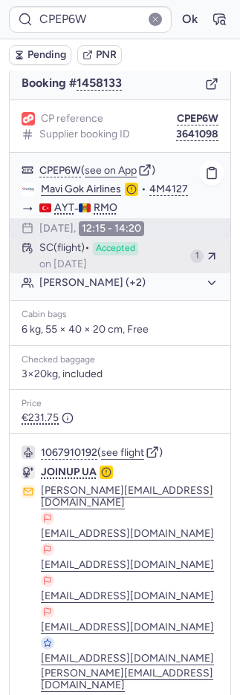
scroll to position [0, 0]
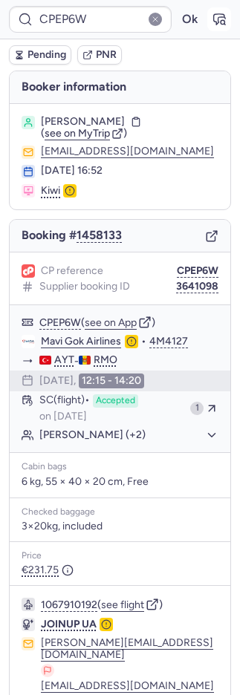
click at [212, 15] on icon "button" at bounding box center [219, 19] width 15 height 15
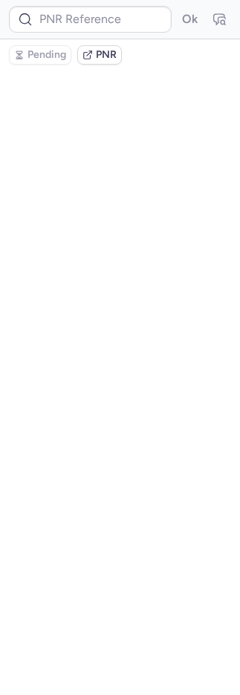
type input "CPEP6W"
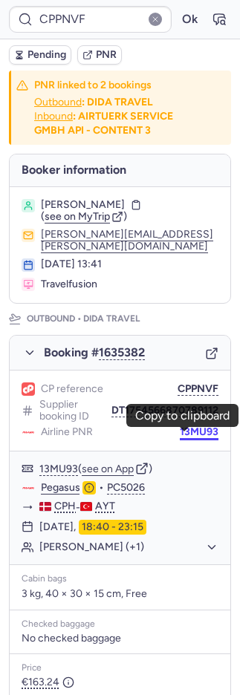
click at [188, 437] on button "13MU93" at bounding box center [199, 432] width 39 height 12
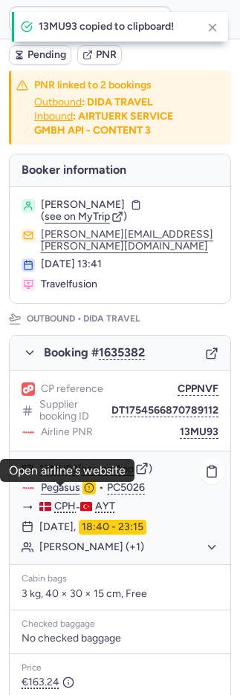
click at [65, 489] on link "Pegasus" at bounding box center [60, 487] width 39 height 13
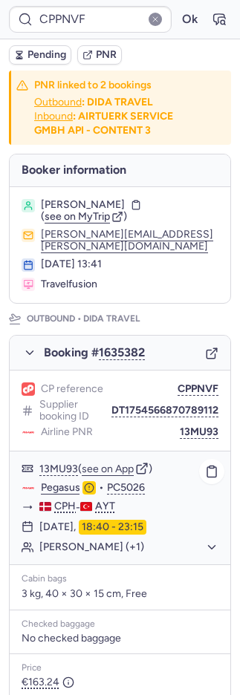
type input "CPCVAZ"
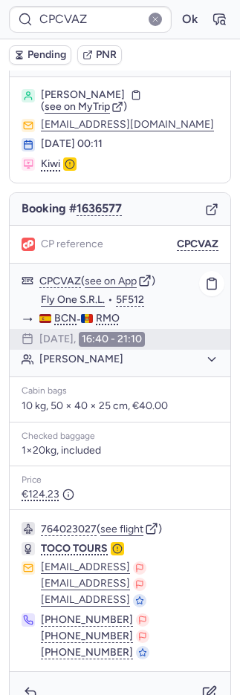
scroll to position [51, 0]
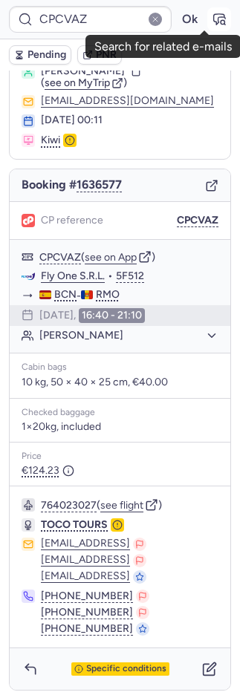
click at [212, 19] on icon "button" at bounding box center [219, 19] width 15 height 15
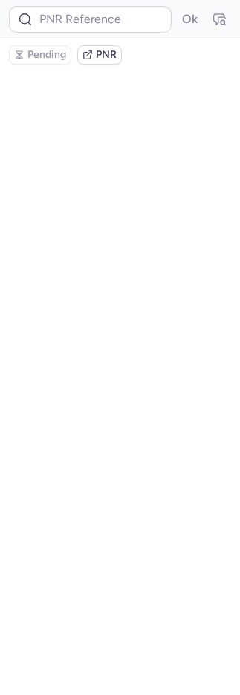
type input "CPCVAZ"
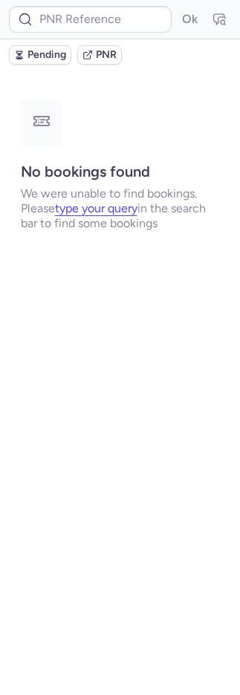
type input "CPCVAZ"
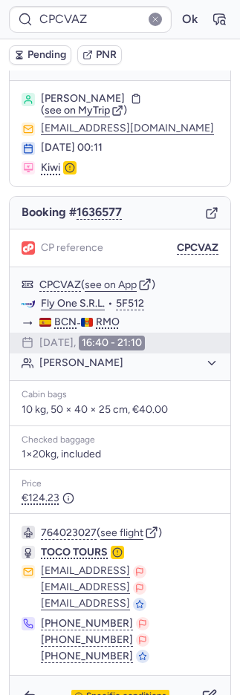
scroll to position [51, 0]
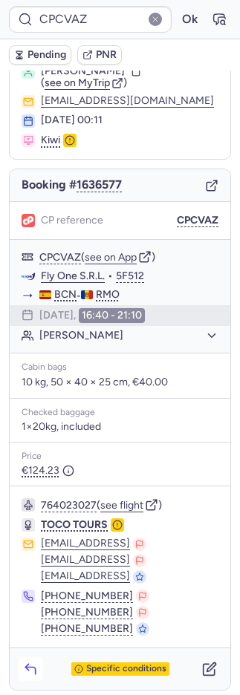
click at [33, 662] on icon "button" at bounding box center [30, 669] width 15 height 15
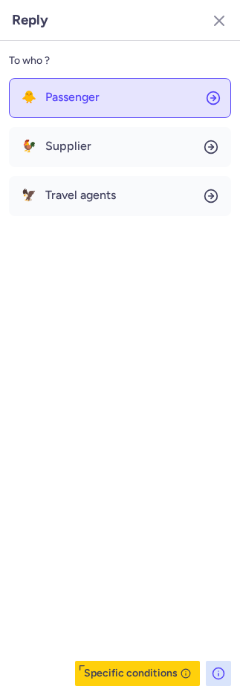
click at [71, 102] on span "Passenger" at bounding box center [72, 97] width 54 height 13
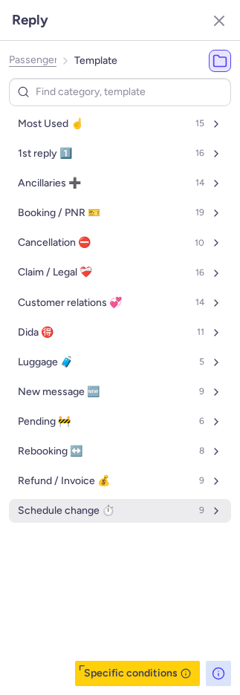
click at [61, 518] on button "Schedule change ⏱️ 9" at bounding box center [120, 511] width 222 height 24
select select "en"
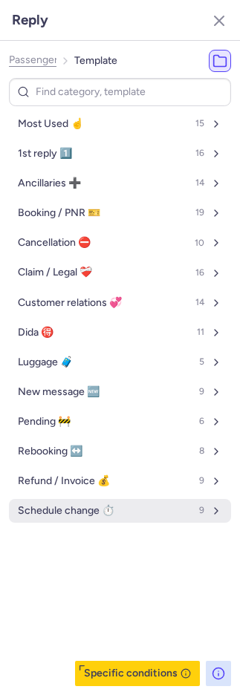
select select "en"
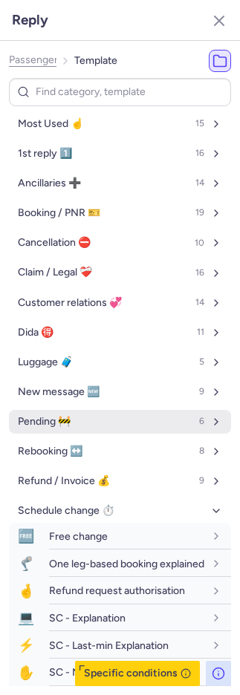
click at [59, 421] on span "Pending 🚧" at bounding box center [44, 422] width 53 height 12
select select "en"
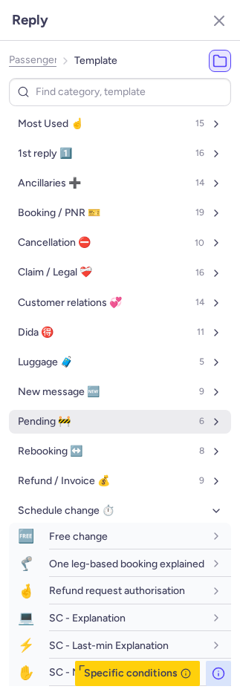
select select "en"
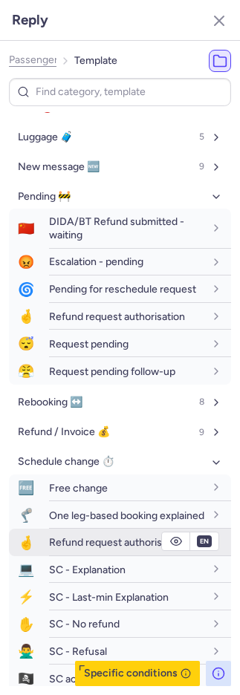
scroll to position [313, 0]
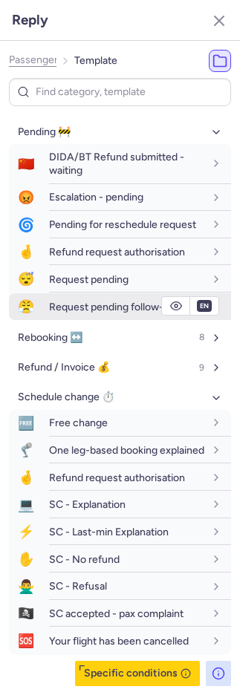
click at [107, 301] on span "Request pending follow-up" at bounding box center [112, 307] width 126 height 13
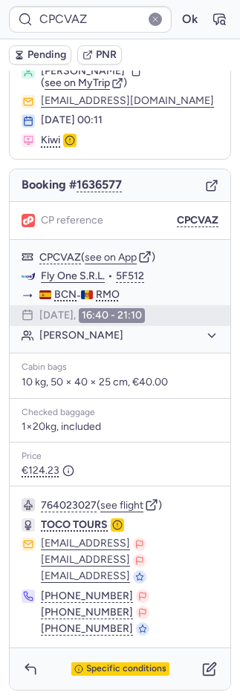
click at [107, 303] on span "Request pending" at bounding box center [93, 308] width 68 height 10
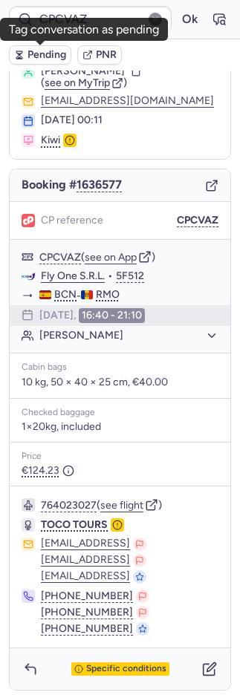
click at [33, 53] on span "Pending" at bounding box center [46, 55] width 39 height 12
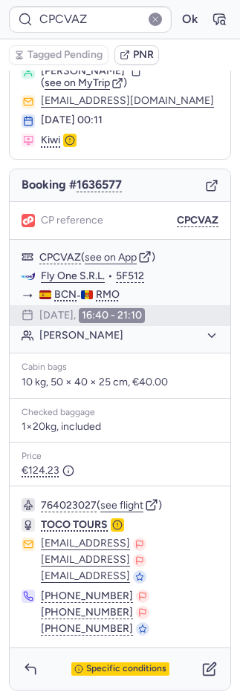
type input "CPPTXU"
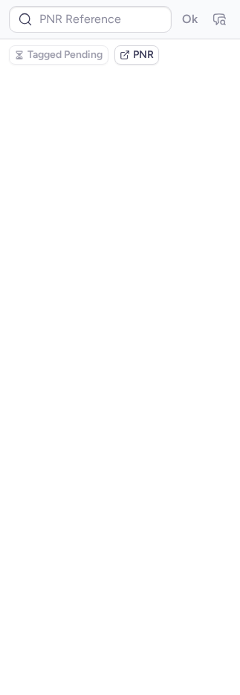
scroll to position [0, 0]
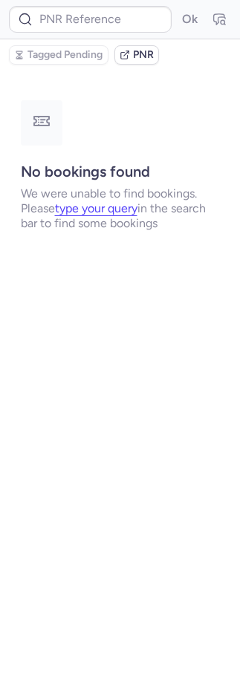
type input "CPPNVF"
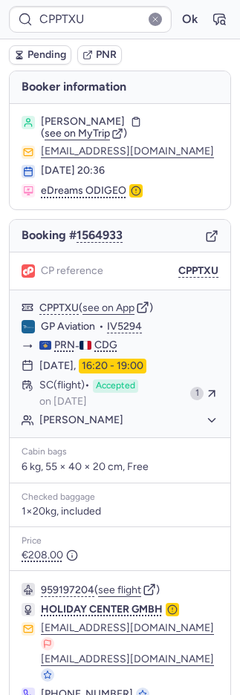
type input "CPYHBB"
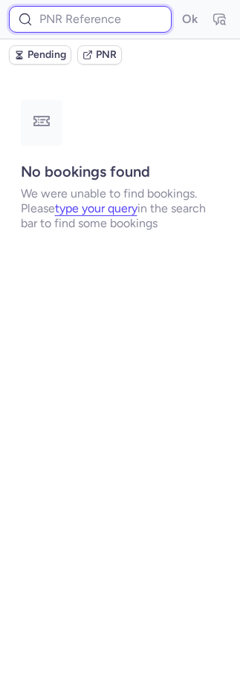
click at [116, 22] on input at bounding box center [90, 19] width 163 height 27
paste input "917550722435263801"
type input "917550722435263801"
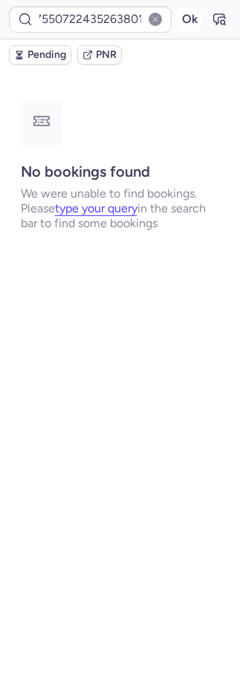
scroll to position [0, 0]
click at [183, 22] on button "Ok" at bounding box center [190, 19] width 24 height 24
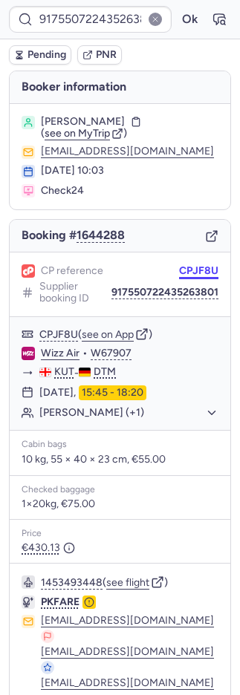
click at [191, 267] on button "CPJF8U" at bounding box center [198, 271] width 39 height 12
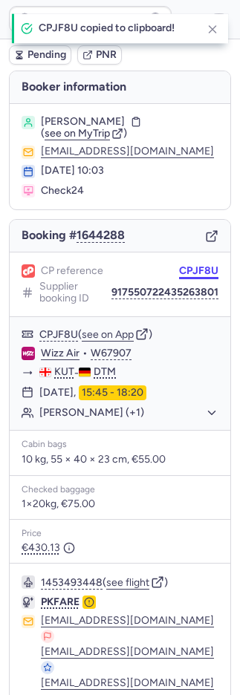
click at [191, 267] on button "CPJF8U" at bounding box center [198, 271] width 39 height 12
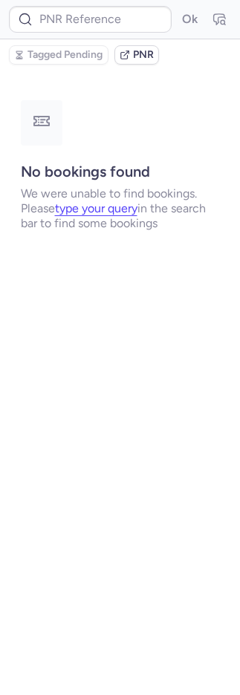
type input "CPPTXU"
type input "CPYHBB"
type input "CPZ8LM"
type input "10812521710404"
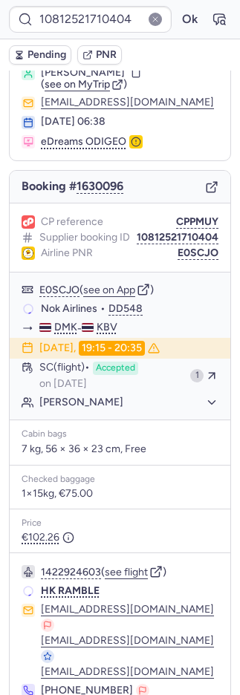
scroll to position [140, 0]
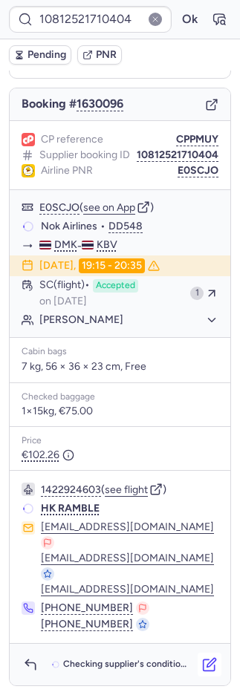
click at [207, 663] on icon "button" at bounding box center [211, 663] width 9 height 9
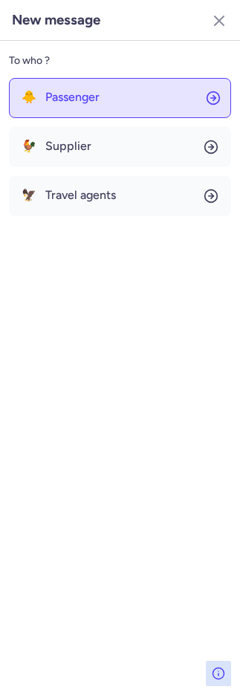
click at [83, 107] on button "🐥 Passenger" at bounding box center [120, 98] width 222 height 40
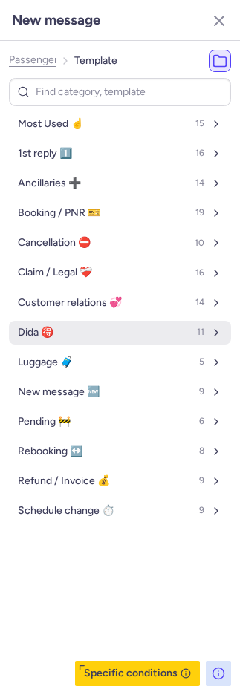
click at [44, 337] on span "Dida 🉐" at bounding box center [36, 333] width 36 height 12
select select "en"
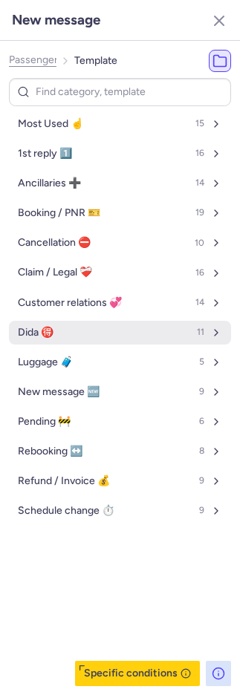
select select "en"
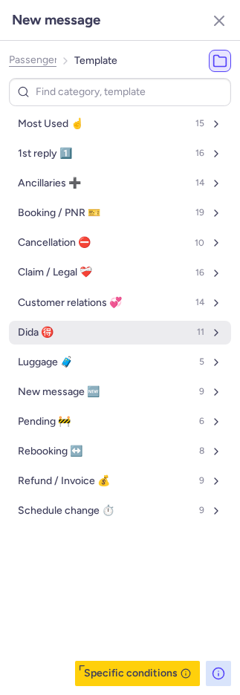
select select "en"
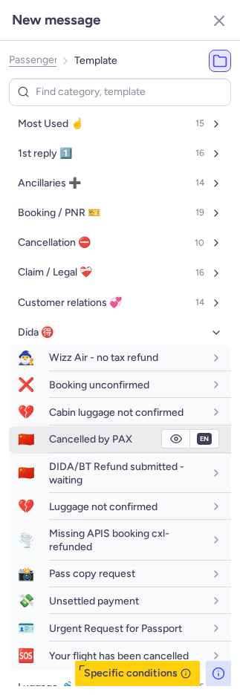
click at [91, 433] on div "Cancelled by PAX" at bounding box center [126, 438] width 155 height 13
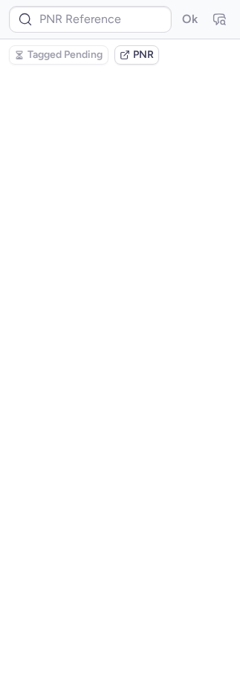
scroll to position [0, 0]
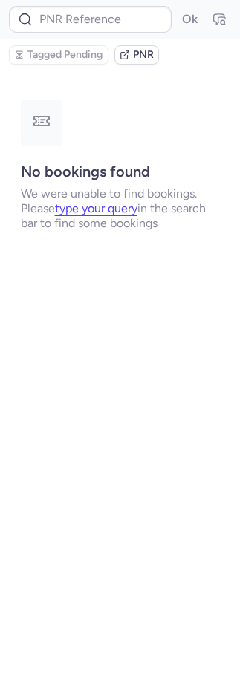
type input "0CQVBB"
type input "CPL5EY"
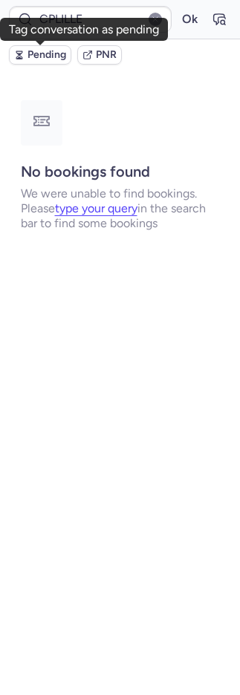
click at [49, 56] on span "Pending" at bounding box center [46, 55] width 39 height 12
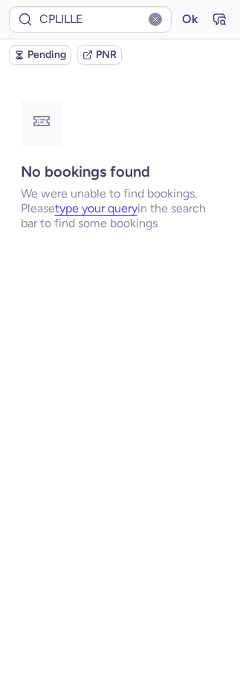
type input "CPILLE"
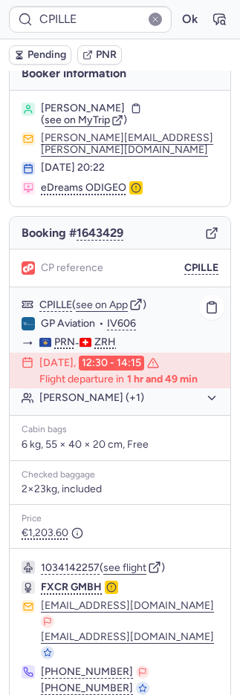
scroll to position [33, 0]
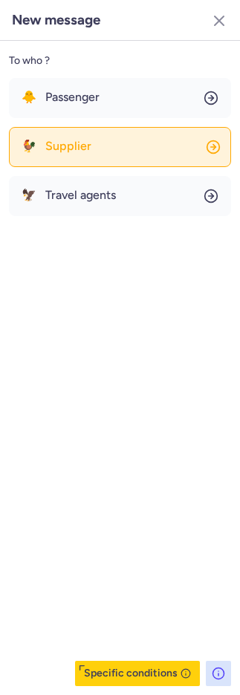
click at [105, 152] on button "🐓 Supplier" at bounding box center [120, 147] width 222 height 40
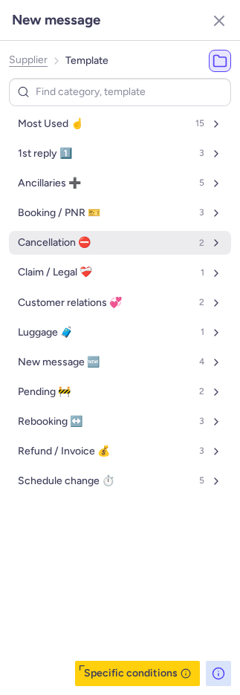
click at [73, 241] on span "Cancellation ⛔️" at bounding box center [54, 243] width 73 height 12
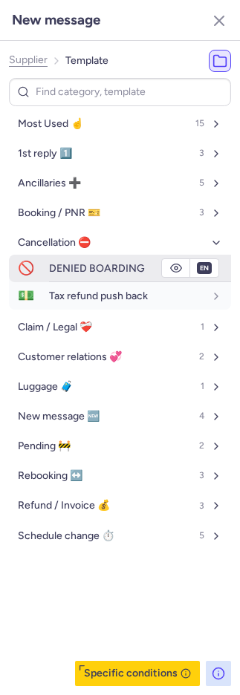
click at [76, 273] on span "DENIED BOARDING" at bounding box center [97, 268] width 96 height 13
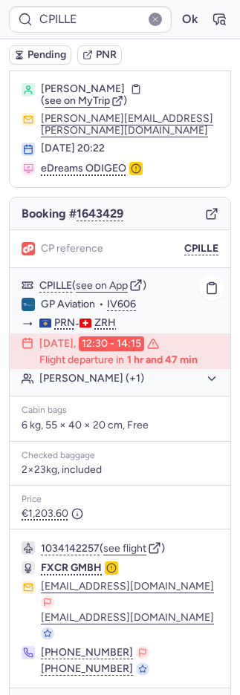
click at [93, 372] on button "Sonia MALICK (+1)" at bounding box center [128, 378] width 179 height 13
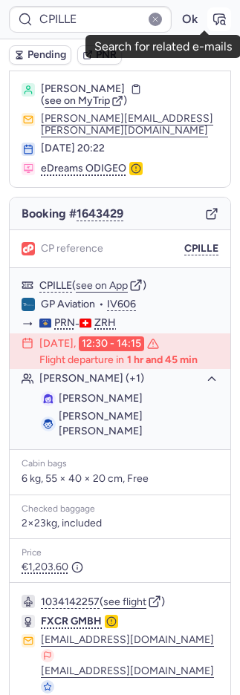
click at [214, 14] on icon "button" at bounding box center [219, 19] width 11 height 10
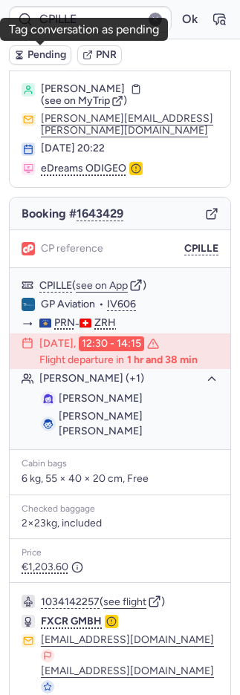
click at [59, 50] on span "Pending" at bounding box center [46, 55] width 39 height 12
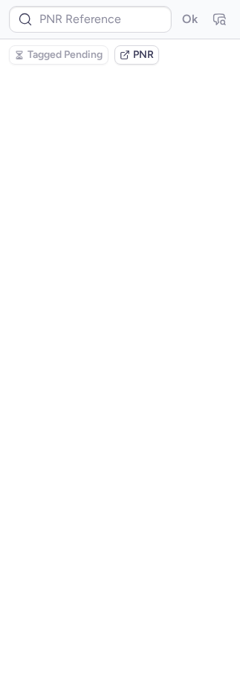
scroll to position [0, 0]
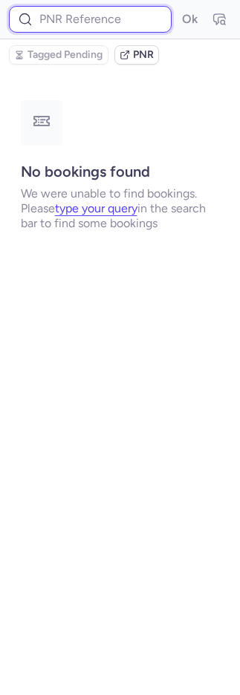
click at [114, 20] on input at bounding box center [90, 19] width 163 height 27
paste input "1932166015140122624"
type input "1932166015140122624"
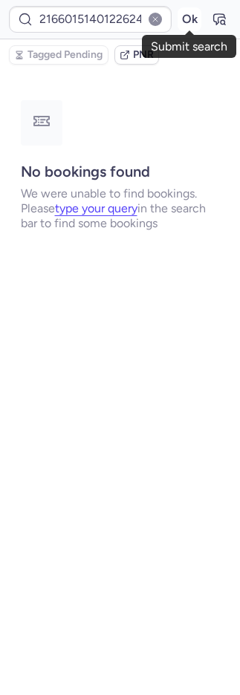
scroll to position [0, 0]
click at [186, 16] on button "Ok" at bounding box center [190, 19] width 24 height 24
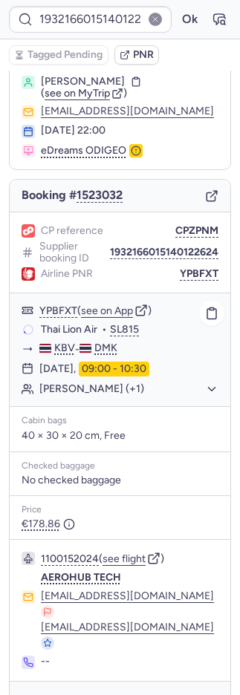
scroll to position [45, 0]
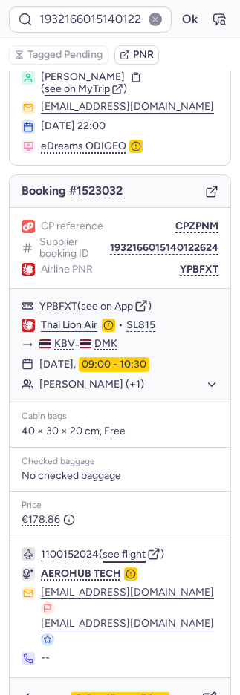
click at [126, 549] on button "see flight" at bounding box center [123, 555] width 43 height 12
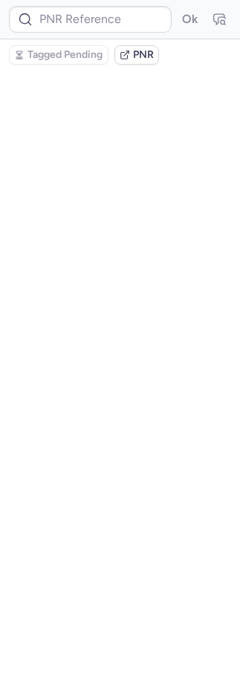
scroll to position [0, 0]
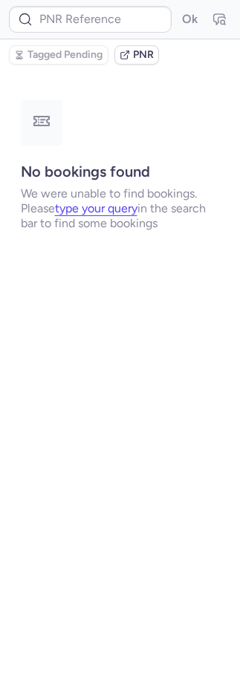
type input "Q2ALLQ3F2"
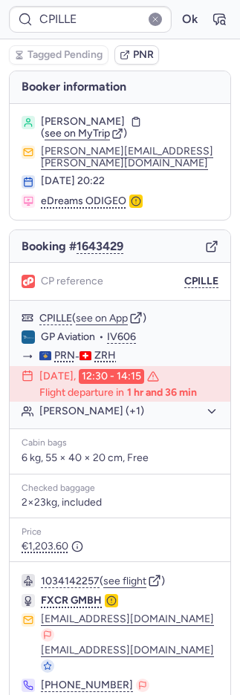
type input "CPCVAZ"
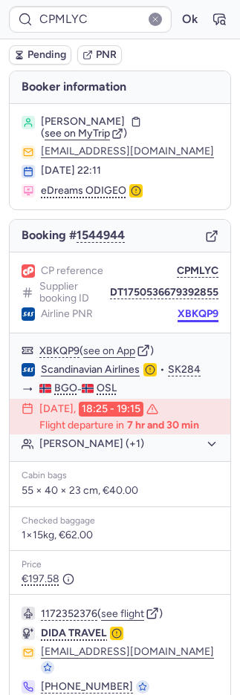
click at [189, 315] on button "XBKQP9" at bounding box center [198, 314] width 41 height 12
click at [190, 316] on button "XBKQP9" at bounding box center [198, 314] width 41 height 12
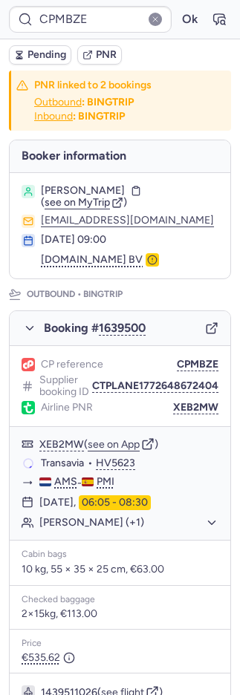
type input "CPPTXU"
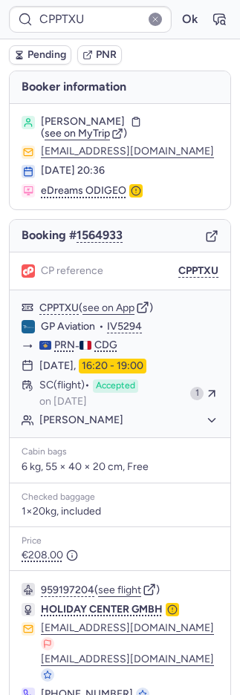
click at [53, 56] on span "Pending" at bounding box center [46, 55] width 39 height 12
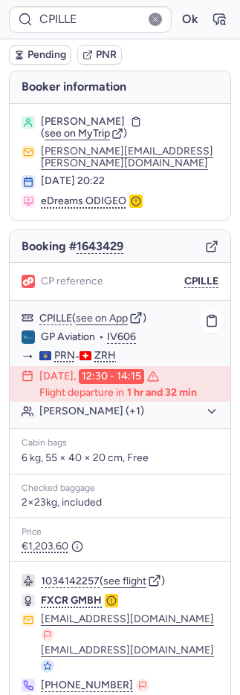
click at [110, 405] on button "Sonia MALICK (+1)" at bounding box center [128, 411] width 179 height 13
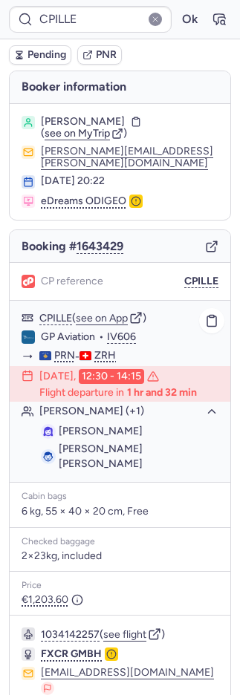
click at [110, 405] on button "Sonia MALICK (+1)" at bounding box center [128, 411] width 179 height 13
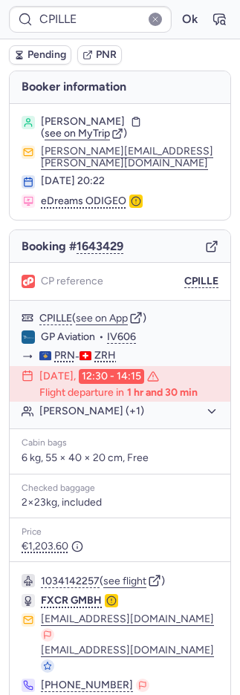
drag, startPoint x: 30, startPoint y: 65, endPoint x: 43, endPoint y: 51, distance: 19.5
click at [43, 51] on span "Pending" at bounding box center [46, 55] width 39 height 12
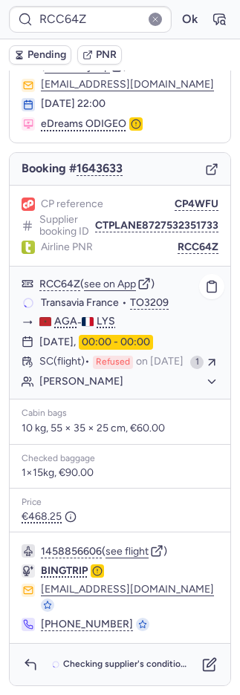
scroll to position [74, 0]
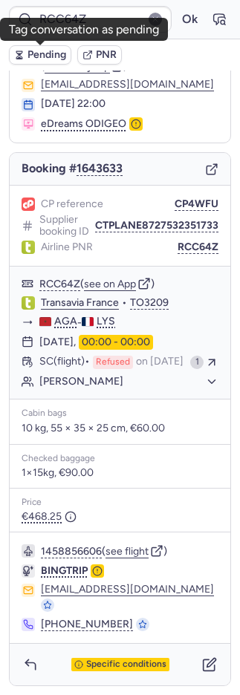
click at [36, 51] on span "Pending" at bounding box center [46, 55] width 39 height 12
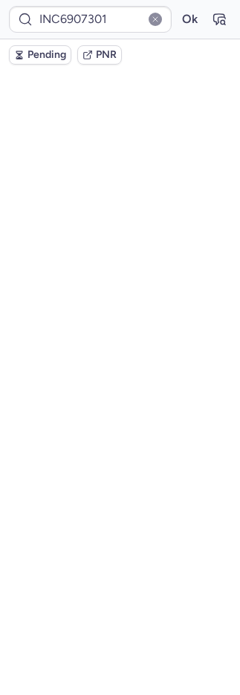
scroll to position [0, 0]
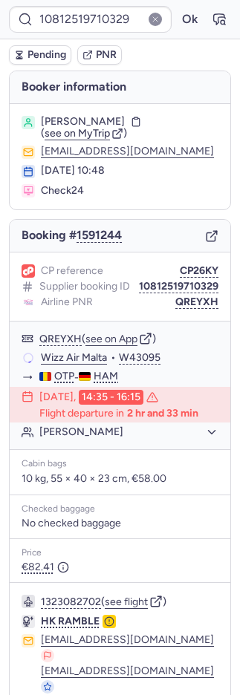
type input "CPMBZE"
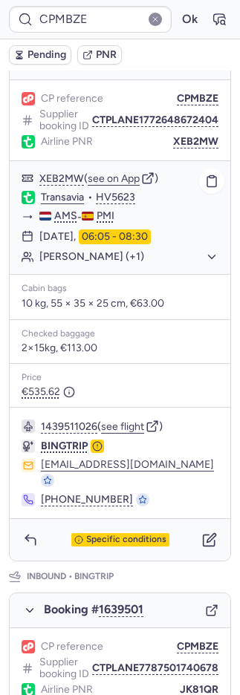
scroll to position [613, 0]
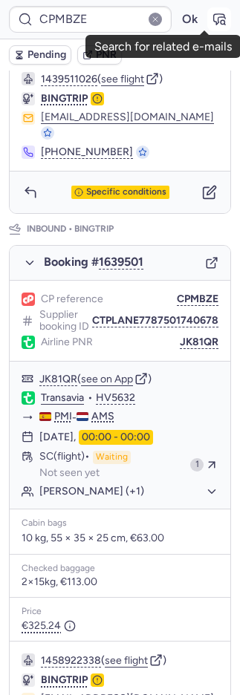
click at [207, 9] on button "button" at bounding box center [219, 19] width 24 height 24
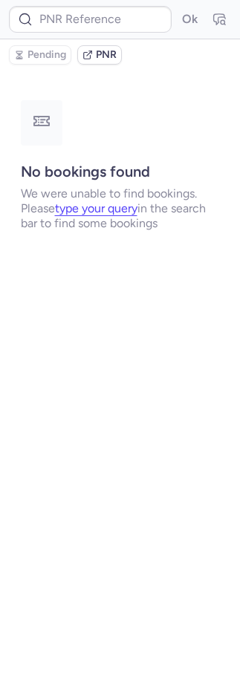
scroll to position [0, 0]
type input "CPMBZE"
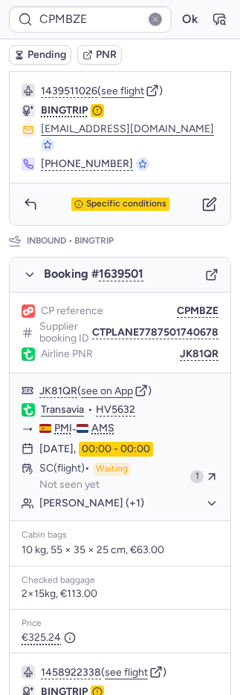
scroll to position [710, 0]
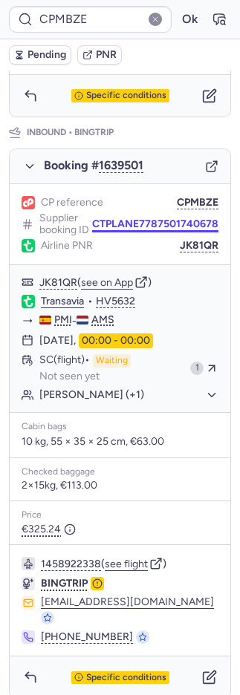
click at [178, 218] on button "CTPLANE7787501740678" at bounding box center [155, 224] width 126 height 12
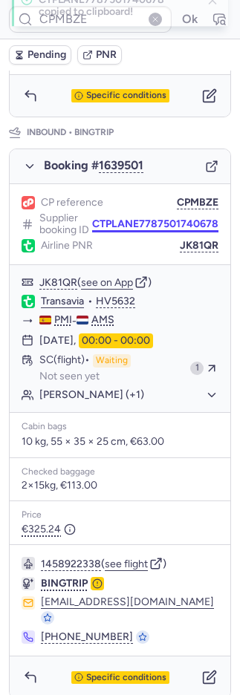
click at [178, 218] on button "CTPLANE7787501740678" at bounding box center [155, 224] width 126 height 12
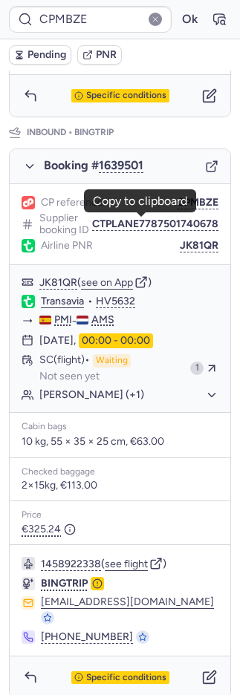
click at [189, 241] on div "CP reference CPMBZE Supplier booking ID CTPLANE7787501740678 Airline PNR JK81QR" at bounding box center [120, 224] width 221 height 81
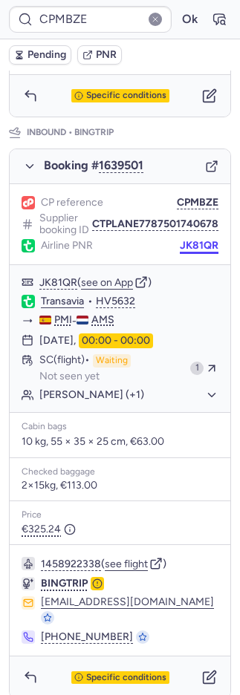
click at [189, 246] on button "JK81QR" at bounding box center [199, 246] width 39 height 12
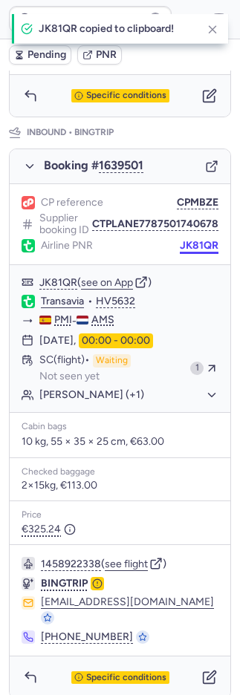
click at [190, 246] on button "JK81QR" at bounding box center [199, 246] width 39 height 12
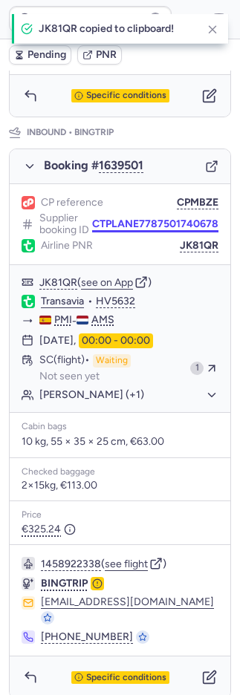
drag, startPoint x: 190, startPoint y: 246, endPoint x: 100, endPoint y: 218, distance: 94.9
click at [189, 247] on button "JK81QR" at bounding box center [199, 246] width 39 height 12
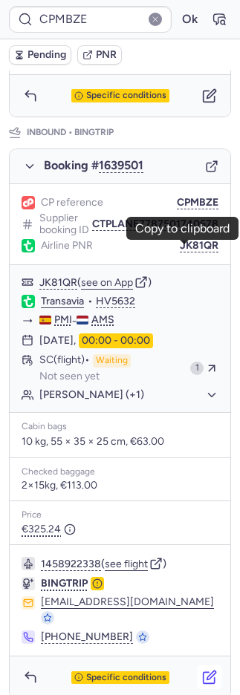
click at [202, 670] on icon "button" at bounding box center [209, 677] width 15 height 15
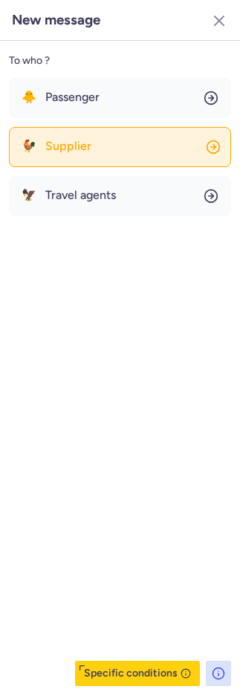
click at [91, 136] on button "🐓 Supplier" at bounding box center [120, 147] width 222 height 40
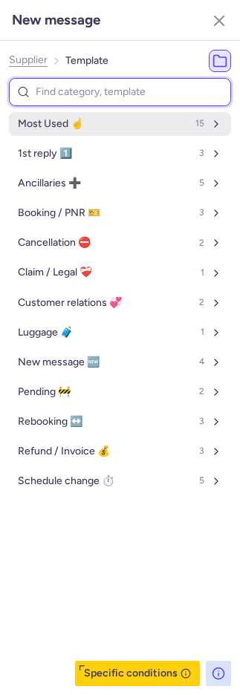
click at [93, 135] on button "Most Used ☝️ 15" at bounding box center [120, 124] width 222 height 24
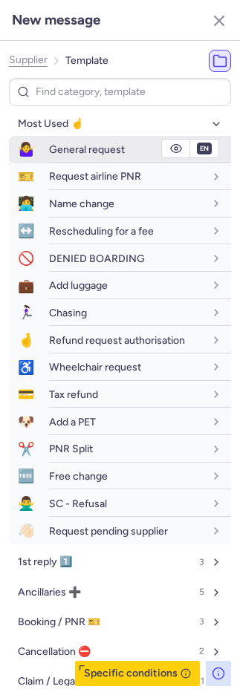
click at [94, 149] on span "General request" at bounding box center [87, 149] width 76 height 13
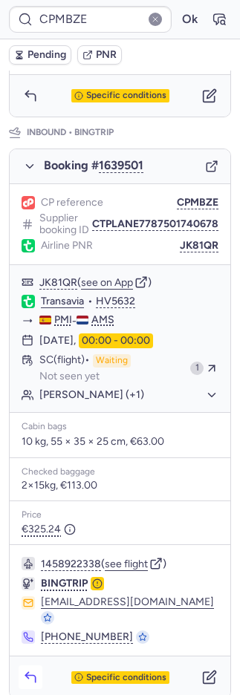
click at [39, 671] on button "button" at bounding box center [31, 677] width 24 height 24
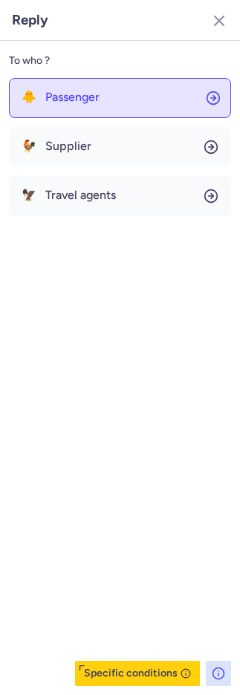
click at [91, 85] on button "🐥 Passenger" at bounding box center [120, 98] width 222 height 40
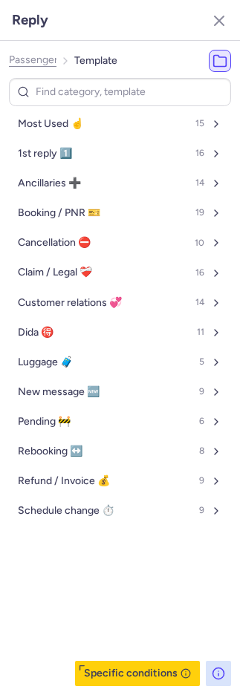
click at [88, 122] on button "Most Used ☝️ 15" at bounding box center [120, 124] width 222 height 24
select select "en"
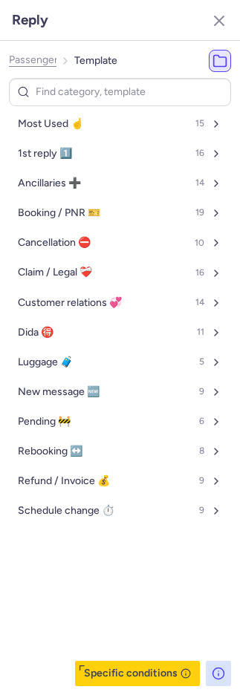
select select "en"
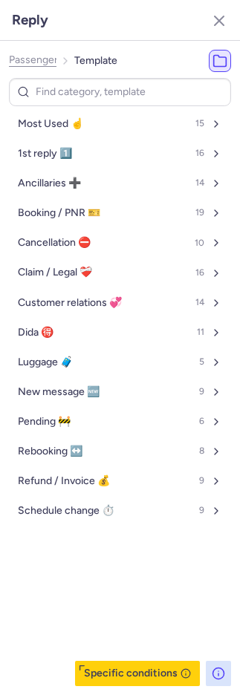
select select "en"
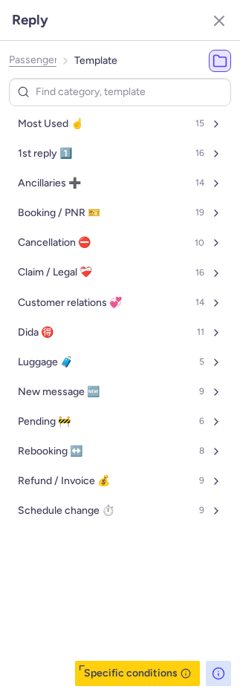
select select "en"
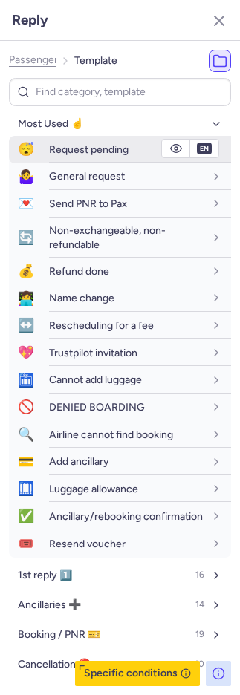
click at [75, 151] on span "Request pending" at bounding box center [88, 149] width 79 height 13
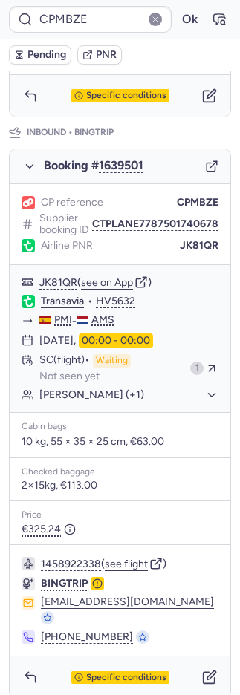
click at [53, 51] on span "Pending" at bounding box center [46, 55] width 39 height 12
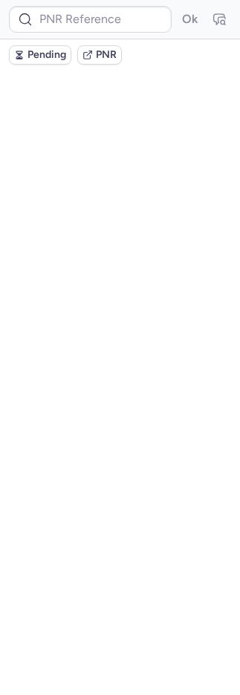
scroll to position [0, 0]
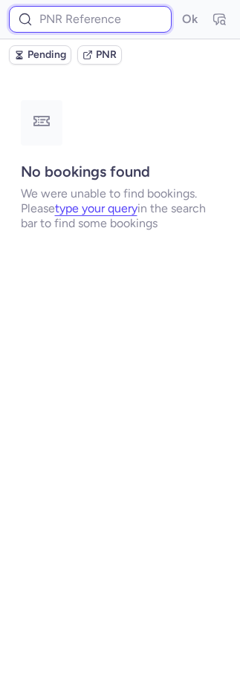
click at [106, 24] on input at bounding box center [90, 19] width 163 height 27
paste input "DT1751732445929366"
type input "DT1751732445929366"
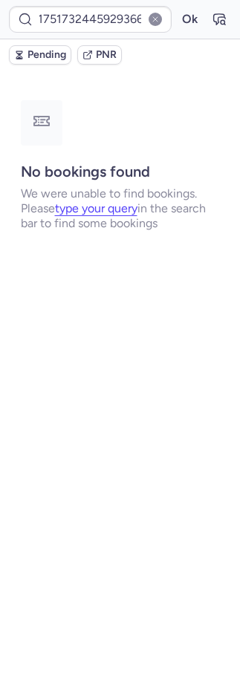
scroll to position [0, 0]
click at [202, 17] on form "DT1751732445929366 Ok" at bounding box center [120, 19] width 222 height 27
click at [197, 19] on button "Ok" at bounding box center [190, 19] width 24 height 24
type input "CPLF9T"
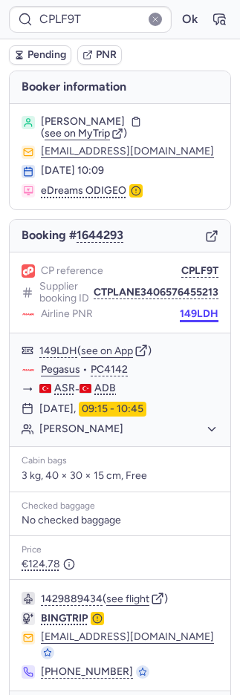
click at [189, 320] on button "149LDH" at bounding box center [199, 314] width 39 height 12
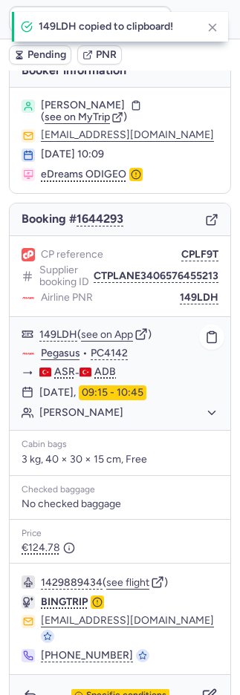
scroll to position [40, 0]
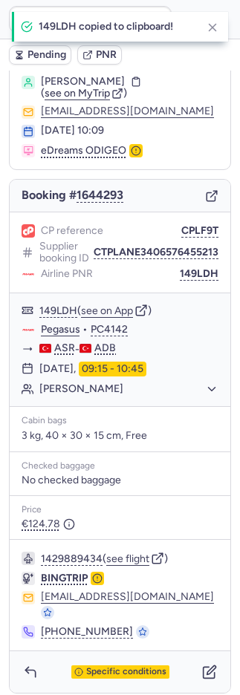
click at [217, 29] on icon "button" at bounding box center [212, 27] width 13 height 13
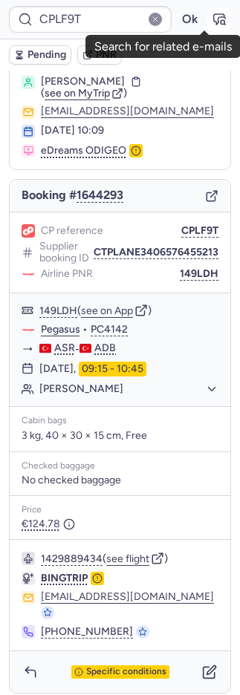
click at [214, 24] on icon "button" at bounding box center [219, 19] width 11 height 10
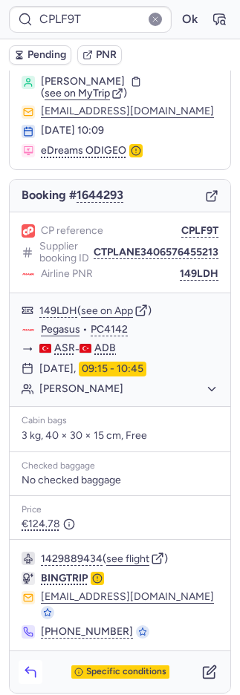
click at [34, 665] on icon "button" at bounding box center [30, 672] width 15 height 15
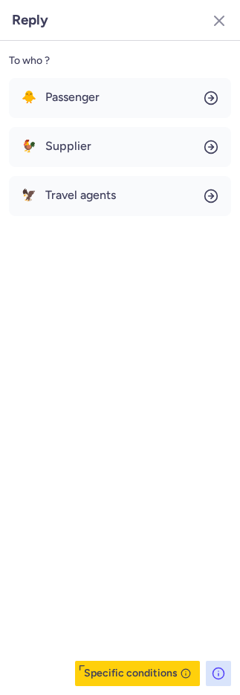
drag, startPoint x: 113, startPoint y: 106, endPoint x: 111, endPoint y: 118, distance: 12.0
click at [112, 105] on button "🐥 Passenger" at bounding box center [120, 98] width 222 height 40
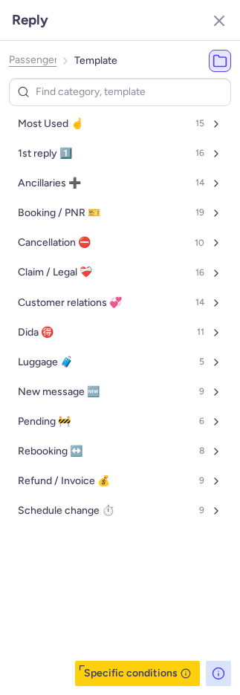
click at [109, 124] on button "Most Used ☝️ 15" at bounding box center [120, 124] width 222 height 24
select select "en"
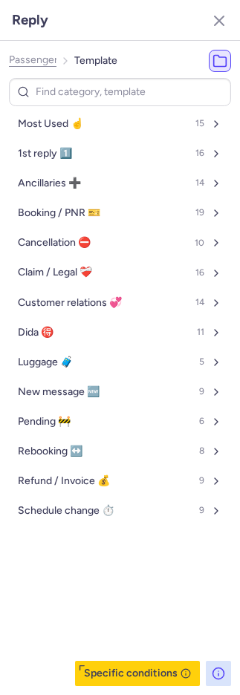
select select "en"
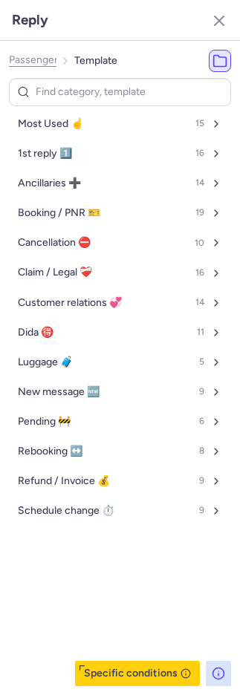
select select "en"
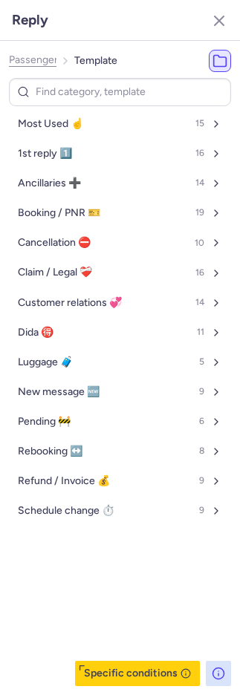
select select "en"
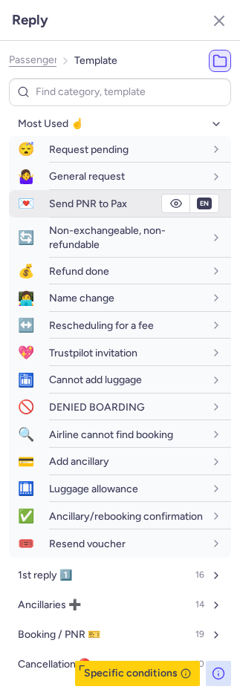
click at [89, 195] on div "Send PNR to Pax" at bounding box center [140, 204] width 182 height 26
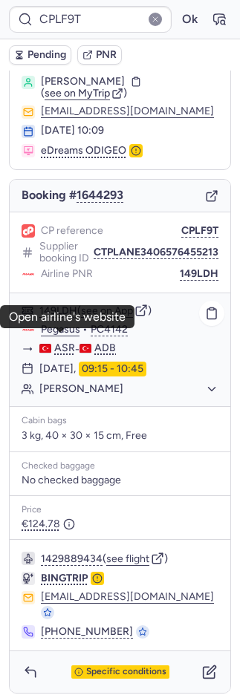
click at [63, 336] on link "Pegasus" at bounding box center [60, 329] width 39 height 13
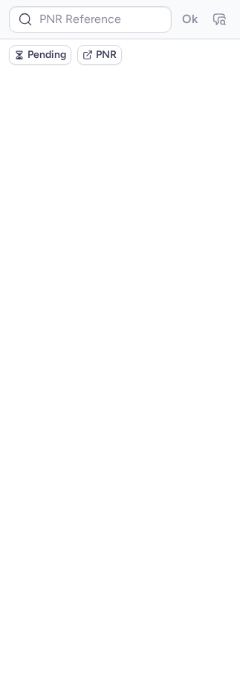
scroll to position [0, 0]
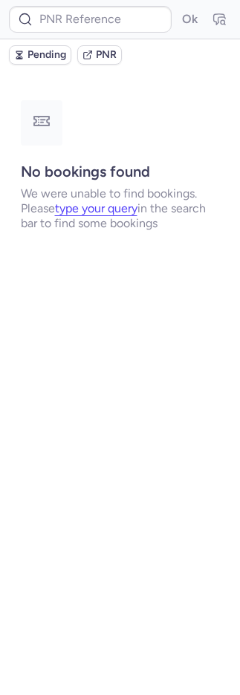
type input "YP8GI1"
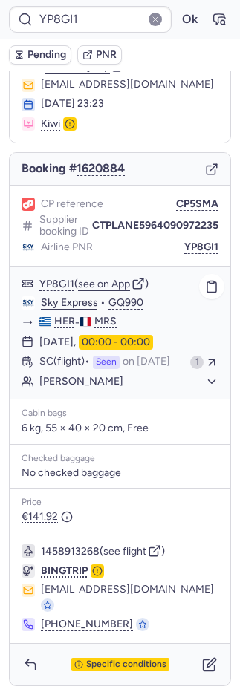
scroll to position [74, 0]
click at [202, 667] on icon "button" at bounding box center [209, 664] width 15 height 15
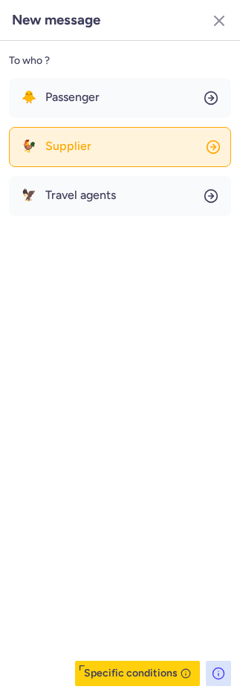
click at [108, 145] on button "🐓 Supplier" at bounding box center [120, 147] width 222 height 40
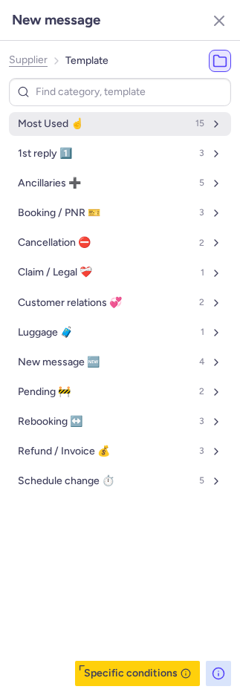
click at [91, 123] on button "Most Used ☝️ 15" at bounding box center [120, 124] width 222 height 24
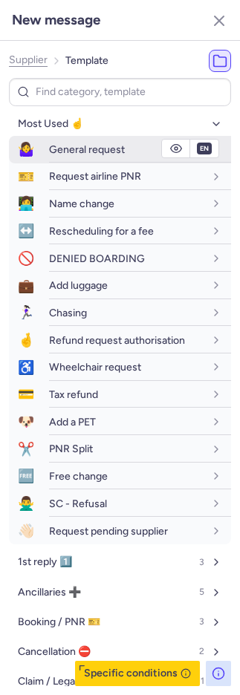
click at [88, 150] on span "General request" at bounding box center [87, 149] width 76 height 13
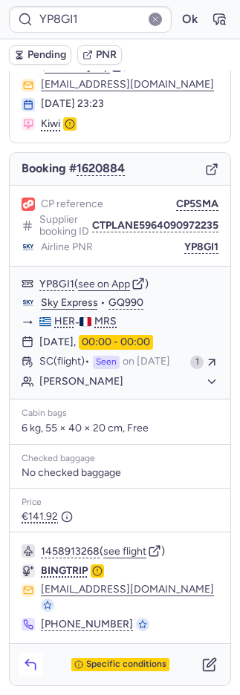
click at [32, 658] on icon "button" at bounding box center [30, 664] width 15 height 15
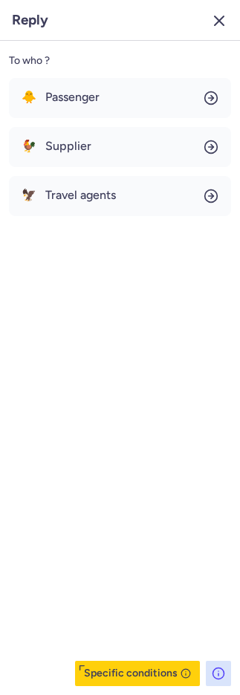
click at [221, 16] on icon "button" at bounding box center [219, 21] width 18 height 18
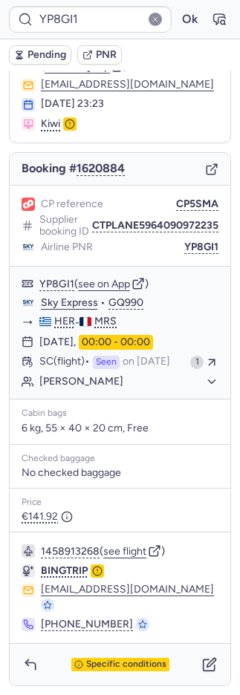
click at [38, 54] on span "Pending" at bounding box center [46, 55] width 39 height 12
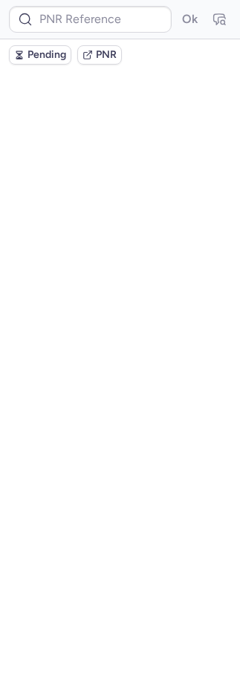
scroll to position [0, 0]
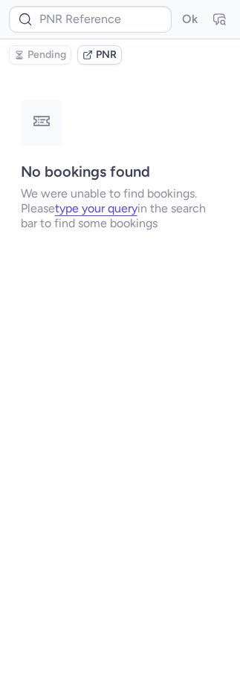
type input "CPXBCJ"
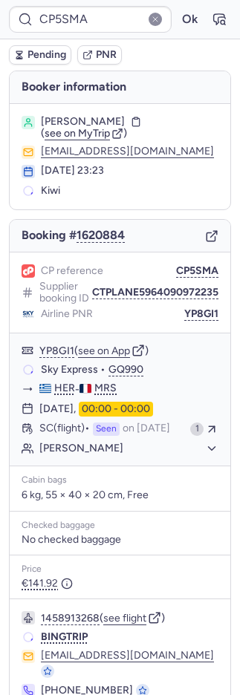
type input "CPPTXU"
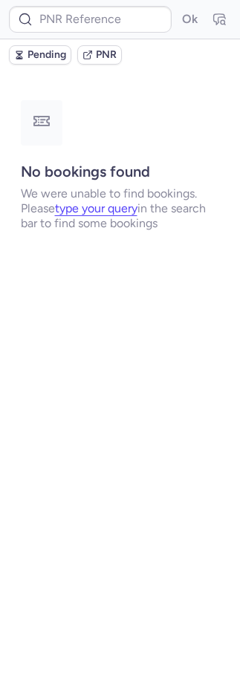
type input "RCC64Z"
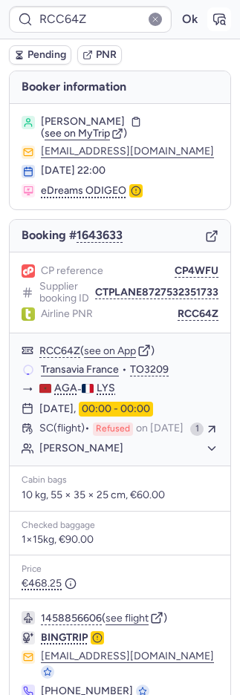
click at [212, 15] on icon "button" at bounding box center [219, 19] width 15 height 15
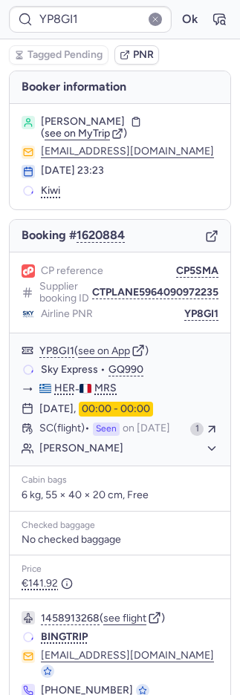
type input "ZMQ4WJ"
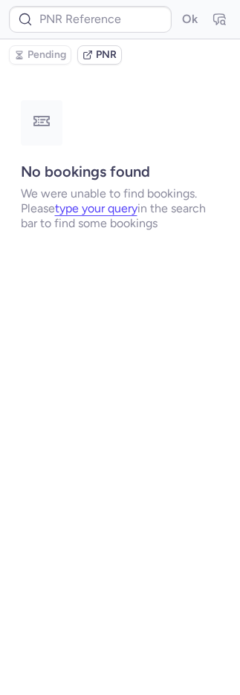
type input "CPMBZE"
type input "CPW5VC"
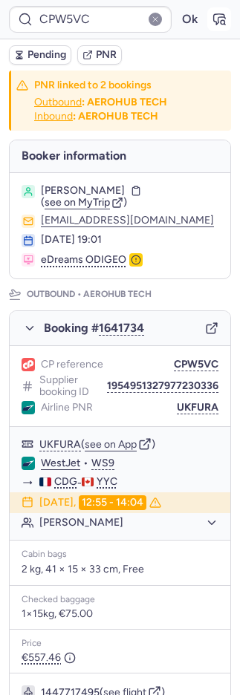
click at [212, 24] on icon "button" at bounding box center [219, 19] width 15 height 15
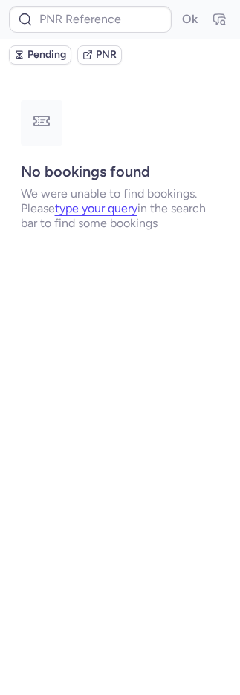
type input "CPPTXU"
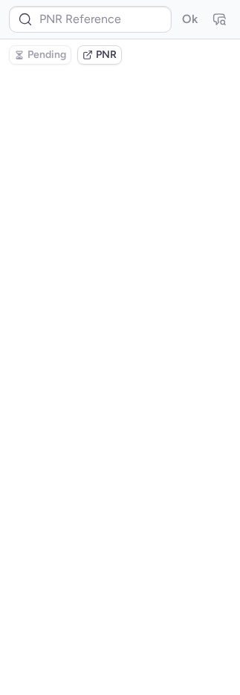
type input "J2PUU8CH6"
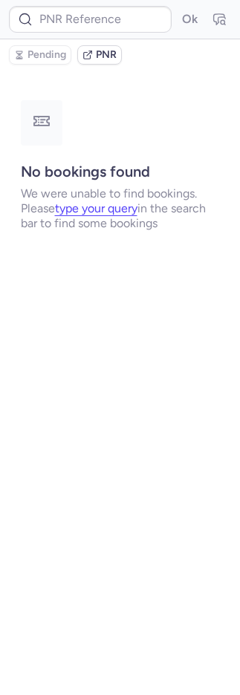
type input "CPRQVD"
type input "CPPTXU"
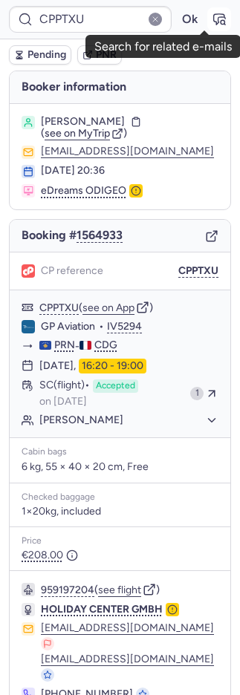
click at [214, 18] on icon "button" at bounding box center [219, 19] width 11 height 10
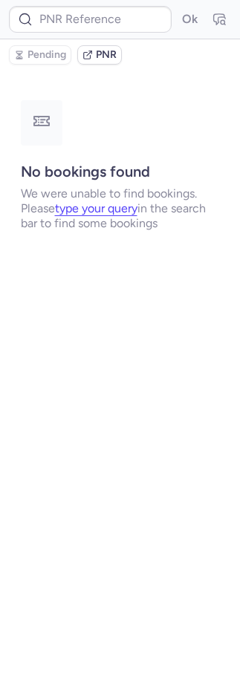
type input "CPPTXU"
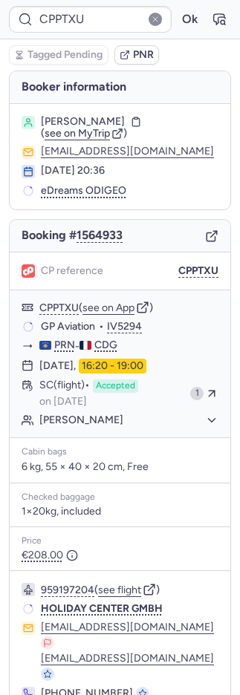
click at [130, 55] on button "PNR" at bounding box center [136, 54] width 45 height 19
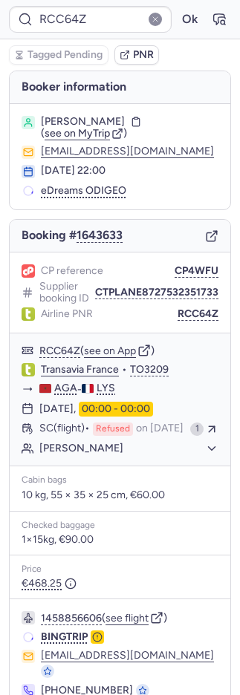
type input "ZMQ4WJ"
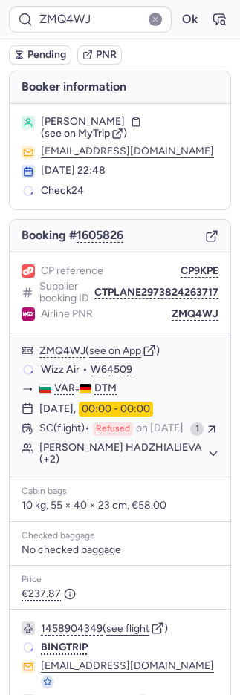
click at [50, 51] on span "Pending" at bounding box center [46, 55] width 39 height 12
click at [25, 50] on button "Pending" at bounding box center [40, 54] width 62 height 19
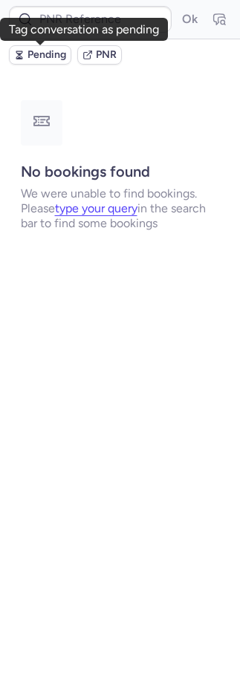
click at [44, 46] on button "Pending" at bounding box center [40, 54] width 62 height 19
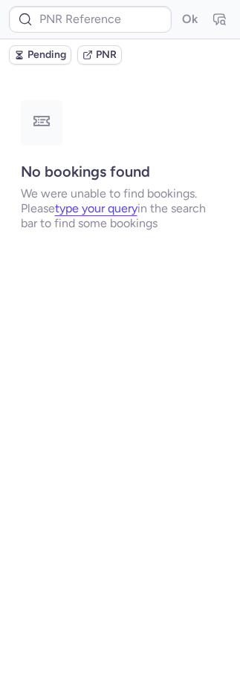
click at [26, 57] on button "Pending" at bounding box center [40, 54] width 62 height 19
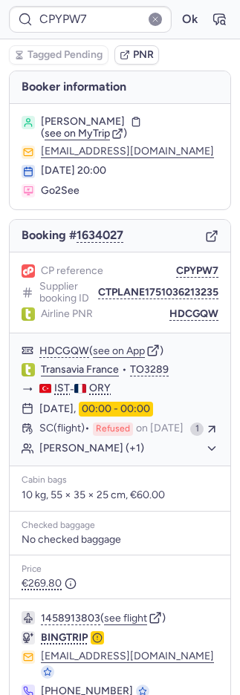
type input "SEL4JG"
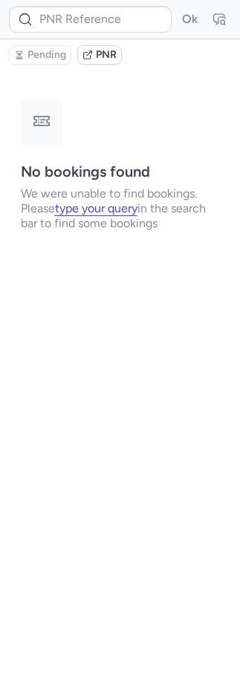
type input "CPQDT8"
type input "CPYB99"
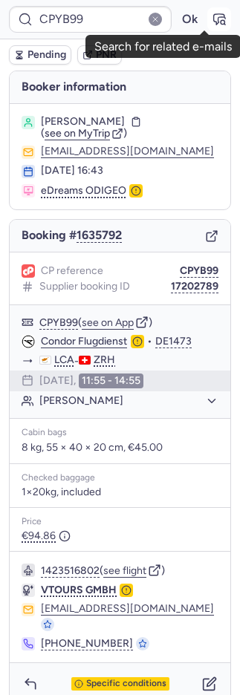
click at [212, 23] on icon "button" at bounding box center [219, 19] width 15 height 15
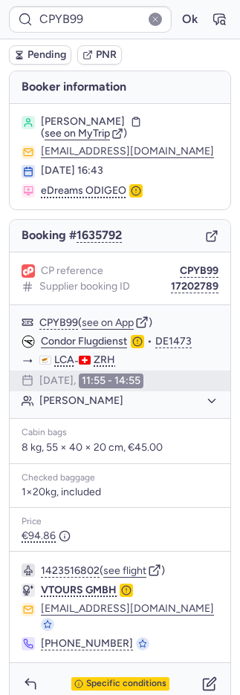
type input "CPILLE"
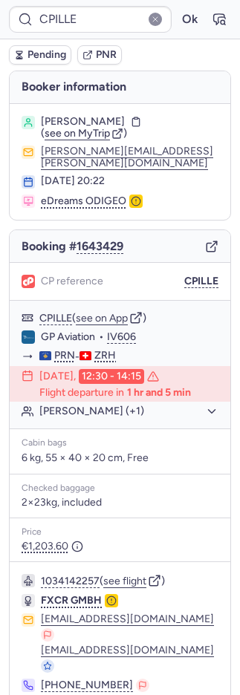
click at [35, 52] on span "Pending" at bounding box center [46, 55] width 39 height 12
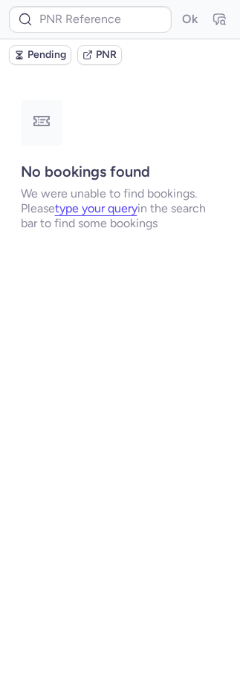
type input "CPARZC"
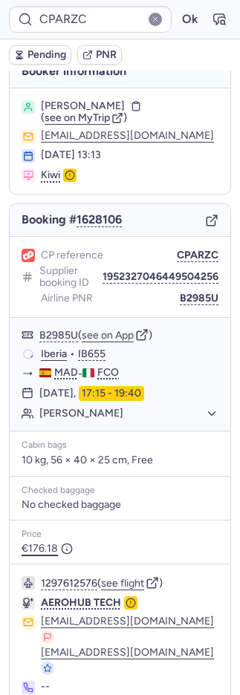
scroll to position [56, 0]
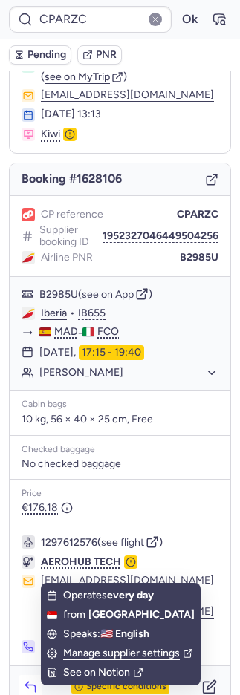
click at [20, 675] on button "button" at bounding box center [31, 687] width 24 height 24
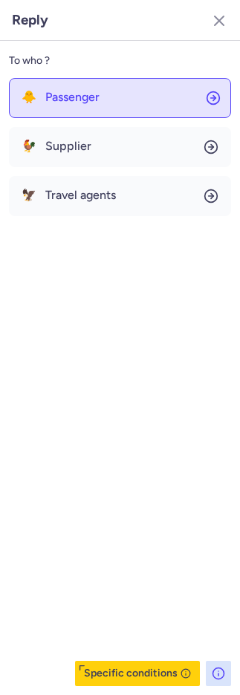
click at [140, 104] on button "🐥 Passenger" at bounding box center [120, 98] width 222 height 40
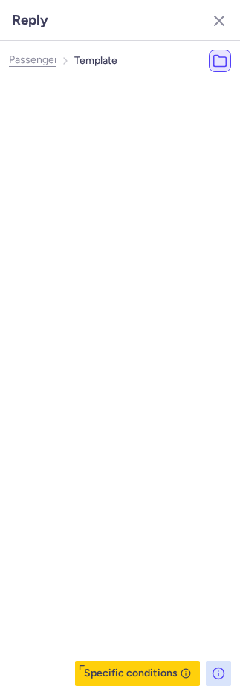
select select "en"
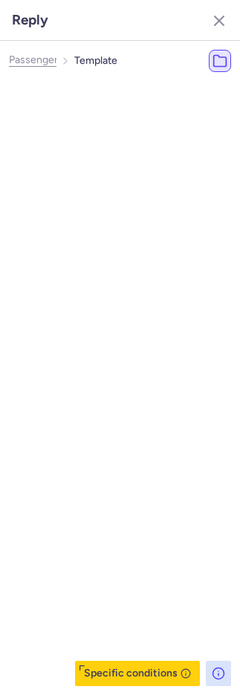
select select "en"
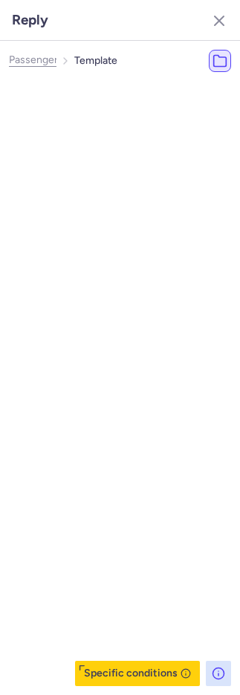
select select "en"
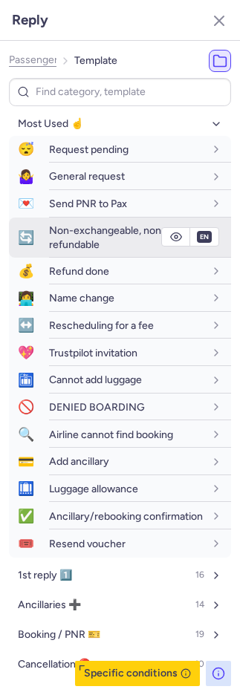
click at [86, 235] on span "Non-exchangeable, non-refundable" at bounding box center [107, 237] width 117 height 26
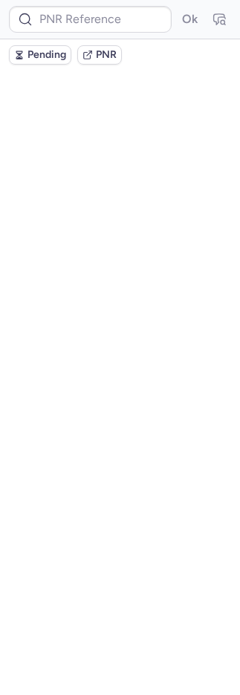
scroll to position [0, 0]
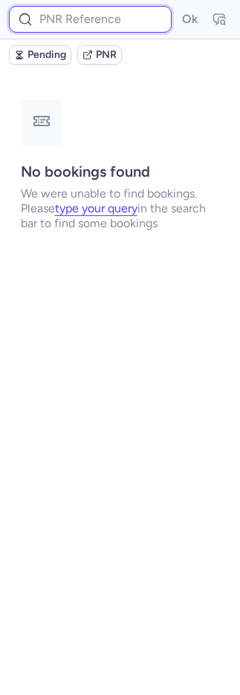
click at [89, 19] on input at bounding box center [90, 19] width 163 height 27
paste input "DT1751917938839952"
type input "DT1751917938839952"
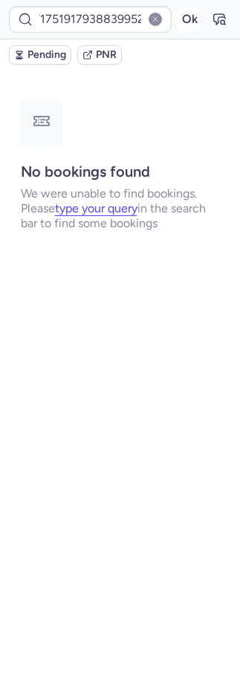
scroll to position [0, 0]
click at [179, 22] on button "Ok" at bounding box center [190, 19] width 24 height 24
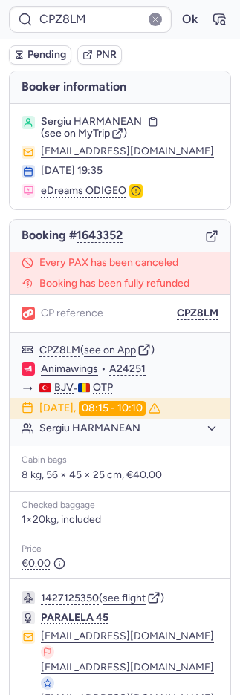
type input "10812519710329"
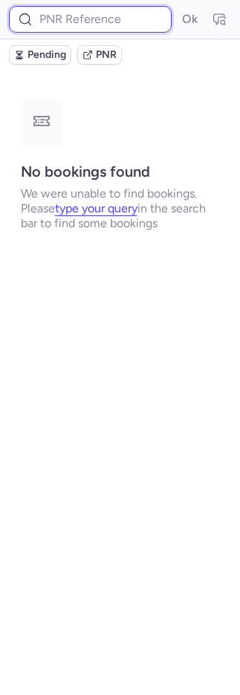
drag, startPoint x: 94, startPoint y: 24, endPoint x: 110, endPoint y: 23, distance: 15.6
click at [97, 23] on input at bounding box center [90, 19] width 163 height 27
paste input "YP8GI1"
type input "YP8GI1"
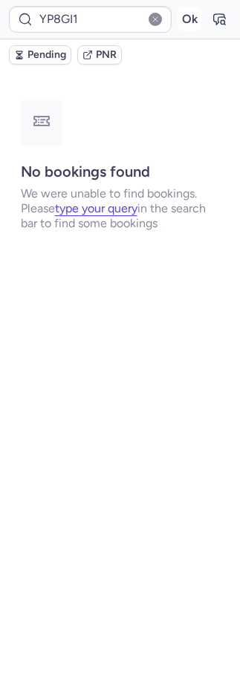
click at [186, 19] on button "Ok" at bounding box center [190, 19] width 24 height 24
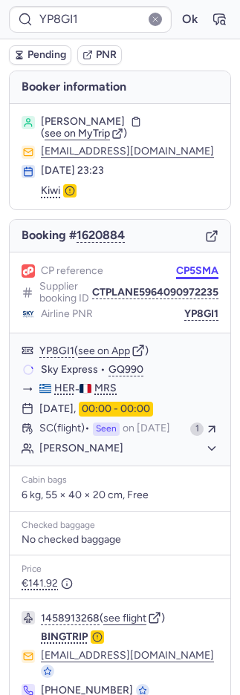
click at [180, 265] on button "CP5SMA" at bounding box center [197, 271] width 42 height 12
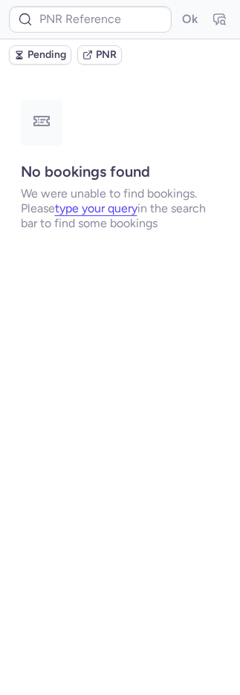
type input "SEL4JG"
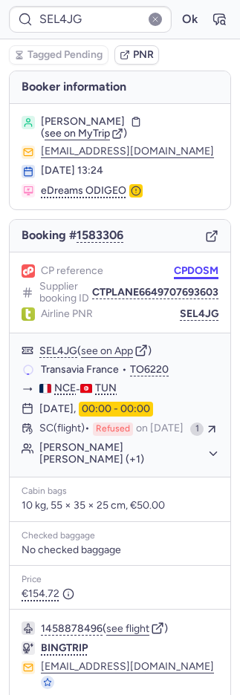
click at [184, 267] on button "CPDOSM" at bounding box center [196, 271] width 45 height 12
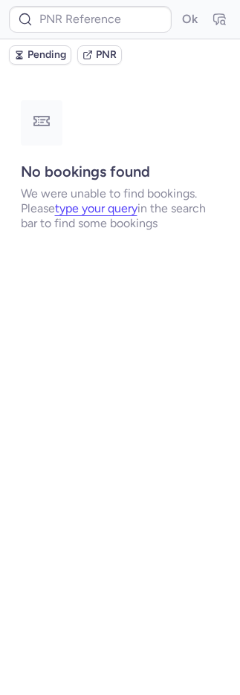
type input "SEL4JG"
type input "IPER5X"
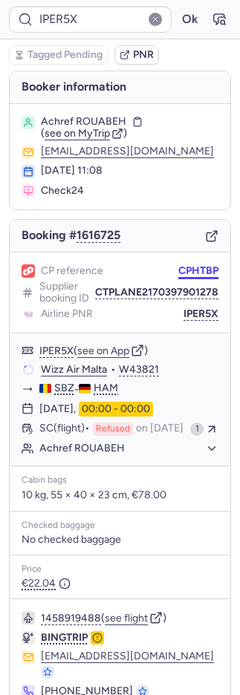
click at [190, 267] on button "CPHTBP" at bounding box center [198, 271] width 40 height 12
click at [190, 268] on button "CPHTBP" at bounding box center [198, 271] width 40 height 12
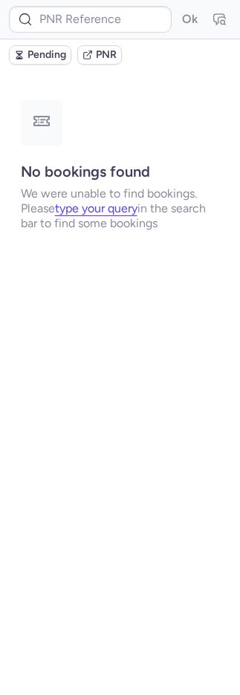
type input "J6HQPC"
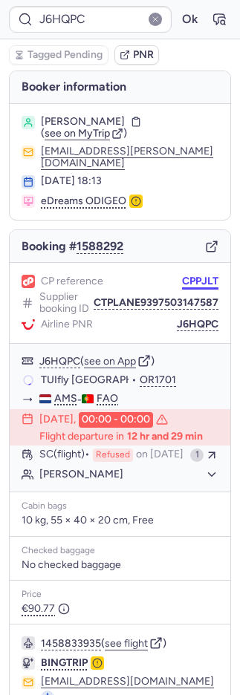
click at [188, 276] on button "CPPJLT" at bounding box center [200, 282] width 36 height 12
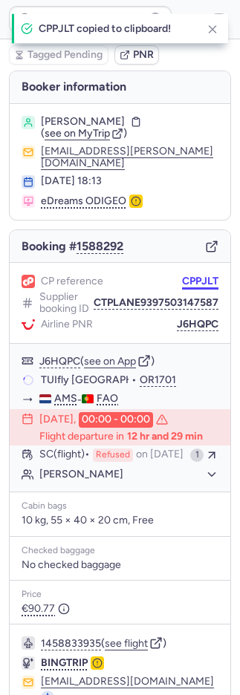
click at [188, 276] on button "CPPJLT" at bounding box center [200, 282] width 36 height 12
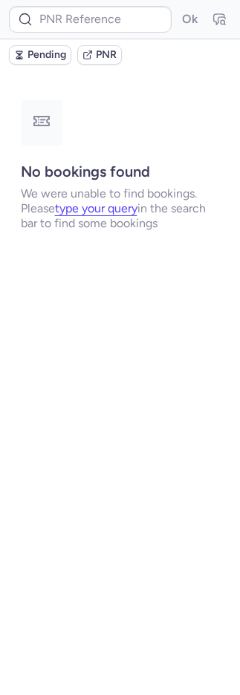
type input "IPER5X"
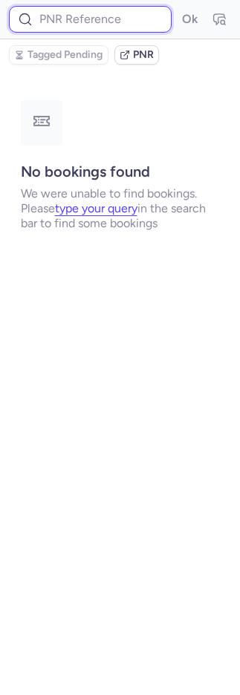
drag, startPoint x: 94, startPoint y: 17, endPoint x: 126, endPoint y: 23, distance: 32.5
click at [94, 18] on input at bounding box center [90, 19] width 163 height 27
paste input "UISHPX"
type input "UISHPX"
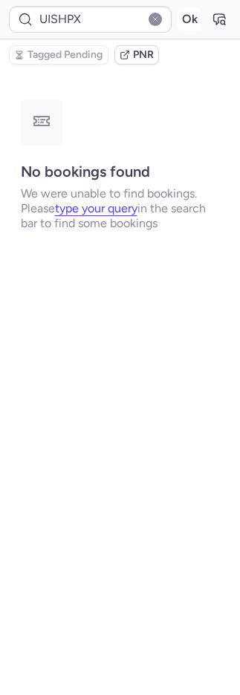
click at [187, 19] on button "Ok" at bounding box center [190, 19] width 24 height 24
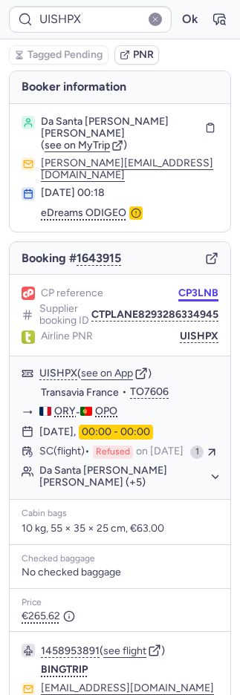
click at [192, 287] on button "CP3LNB" at bounding box center [198, 293] width 40 height 12
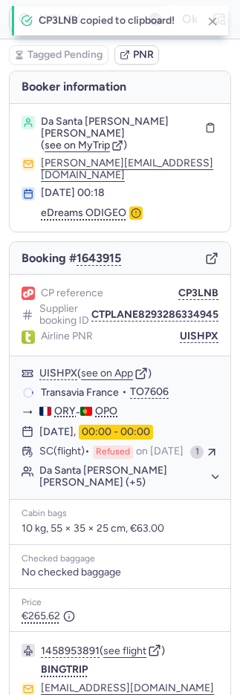
drag, startPoint x: 192, startPoint y: 277, endPoint x: 10, endPoint y: 242, distance: 186.0
click at [190, 287] on button "CP3LNB" at bounding box center [198, 293] width 40 height 12
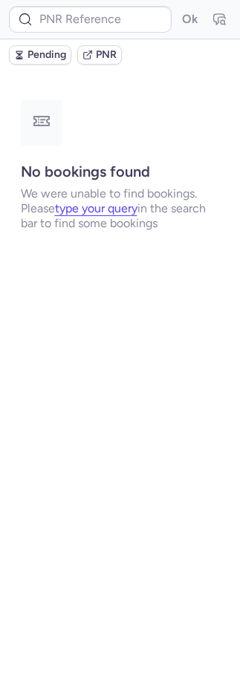
type input "X76V5P"
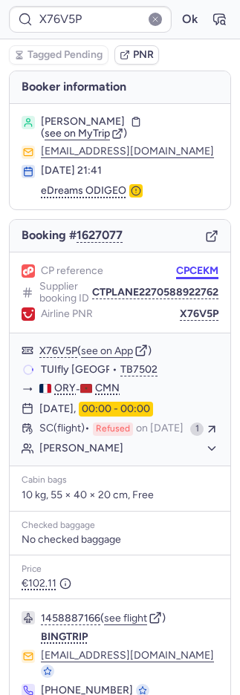
click at [176, 265] on button "CPCEKM" at bounding box center [197, 271] width 42 height 12
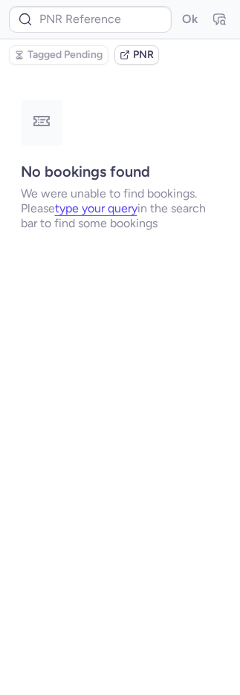
type input "ZMQ4WJ"
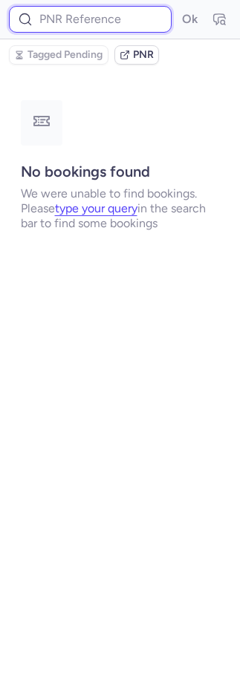
drag, startPoint x: 72, startPoint y: 13, endPoint x: 112, endPoint y: 26, distance: 42.0
click at [77, 16] on input at bounding box center [90, 19] width 163 height 27
paste input "HDCGQW"
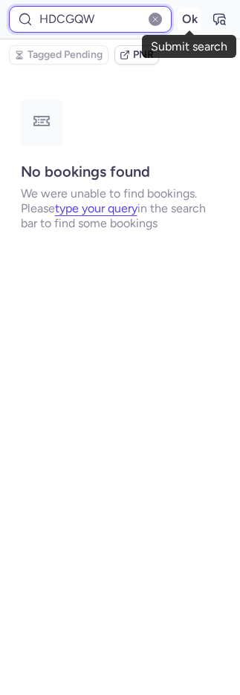
type input "HDCGQW"
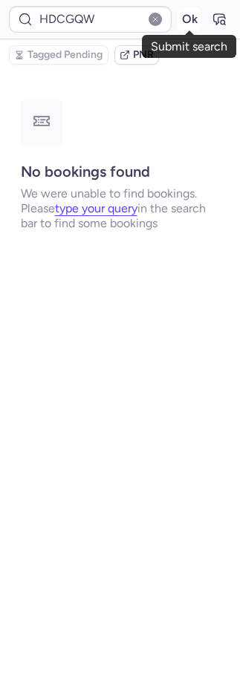
click at [180, 16] on button "Ok" at bounding box center [190, 19] width 24 height 24
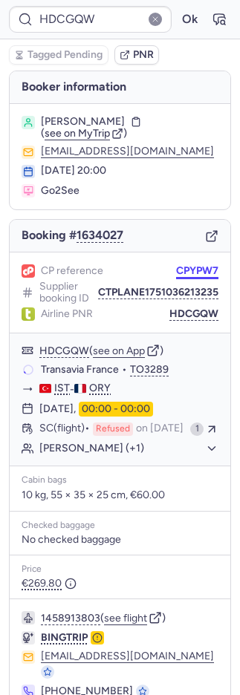
click at [176, 265] on button "CPYPW7" at bounding box center [197, 271] width 42 height 12
drag, startPoint x: 173, startPoint y: 264, endPoint x: 3, endPoint y: 253, distance: 170.4
click at [176, 265] on button "CPYPW7" at bounding box center [197, 271] width 42 height 12
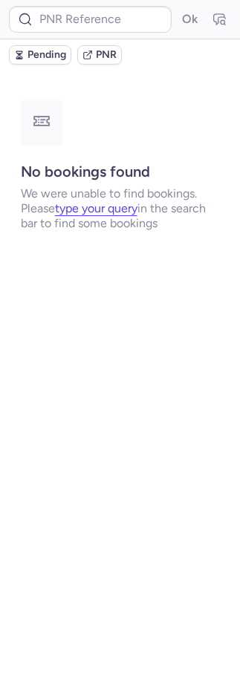
type input "ZMQ4WJ"
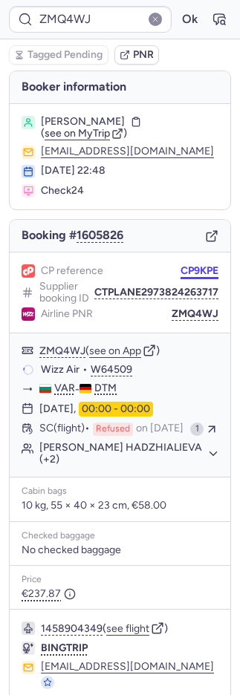
click at [189, 268] on button "CP9KPE" at bounding box center [199, 271] width 38 height 12
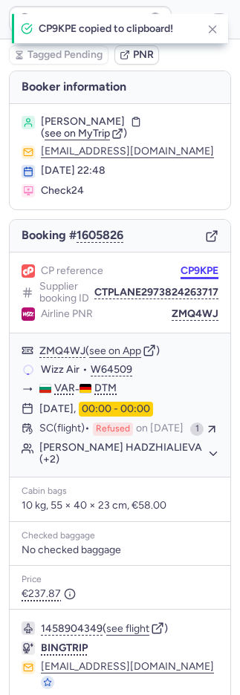
click at [189, 268] on button "CP9KPE" at bounding box center [199, 271] width 38 height 12
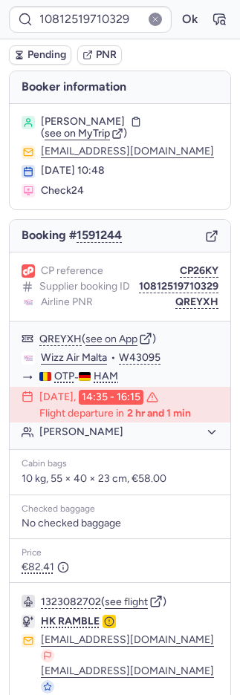
type input "RCC64Z"
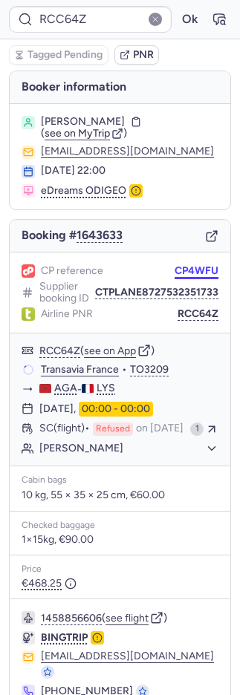
click at [185, 270] on button "CP4WFU" at bounding box center [197, 271] width 44 height 12
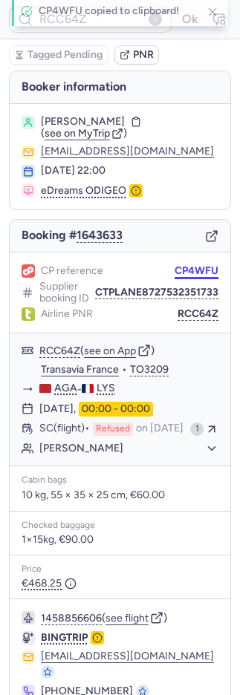
click at [185, 270] on button "CP4WFU" at bounding box center [197, 271] width 44 height 12
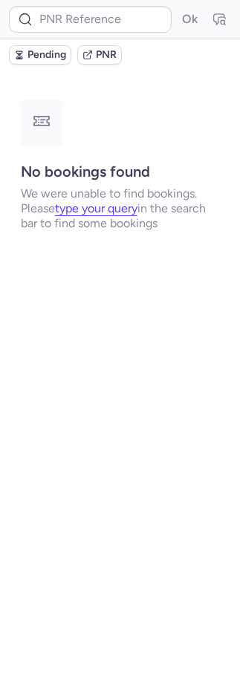
type input "CZ042907"
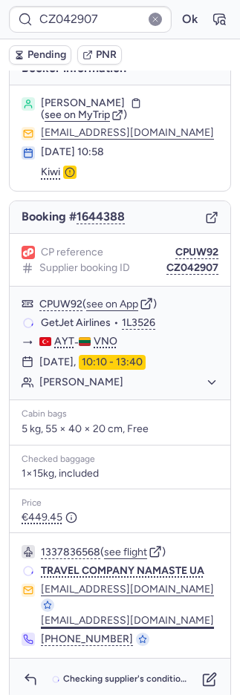
scroll to position [28, 0]
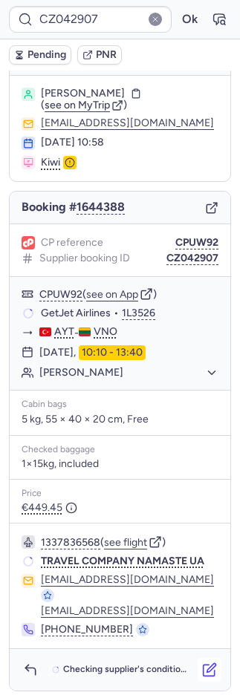
click at [204, 665] on icon "button" at bounding box center [209, 670] width 11 height 11
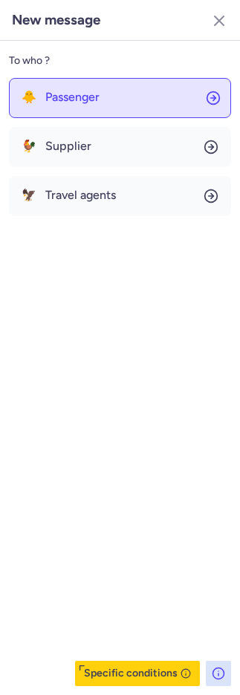
click at [91, 102] on span "Passenger" at bounding box center [72, 97] width 54 height 13
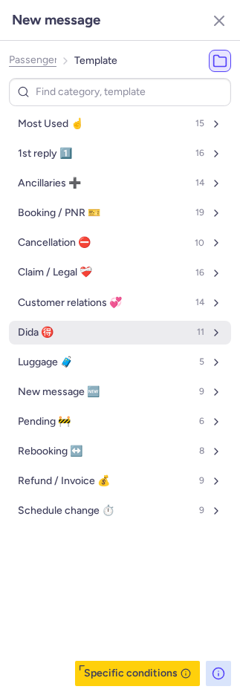
click at [51, 332] on span "Dida 🉐" at bounding box center [36, 333] width 36 height 12
select select "en"
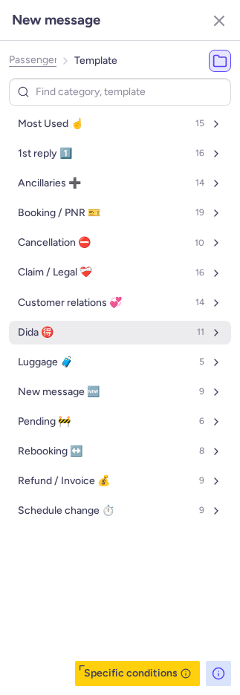
select select "en"
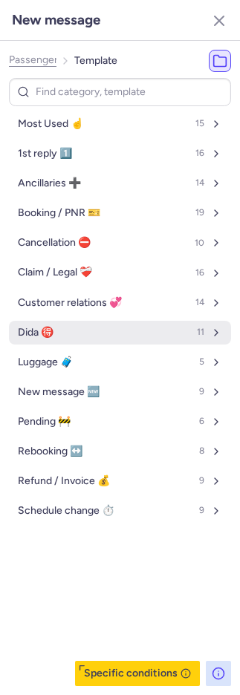
select select "en"
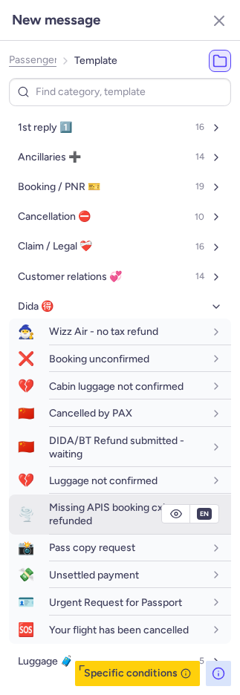
scroll to position [192, 0]
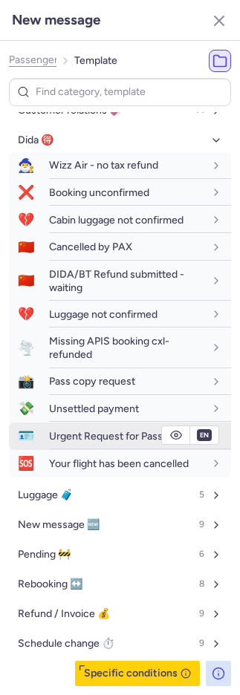
click at [83, 427] on div "Urgent Request for Passport" at bounding box center [140, 436] width 182 height 26
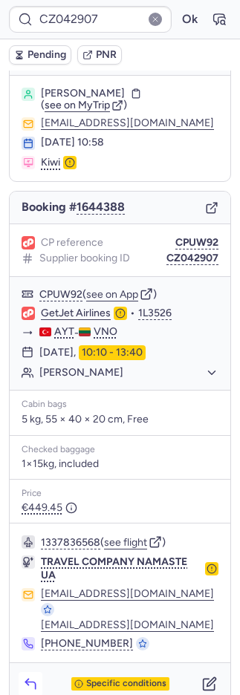
click at [30, 677] on icon "button" at bounding box center [30, 684] width 15 height 15
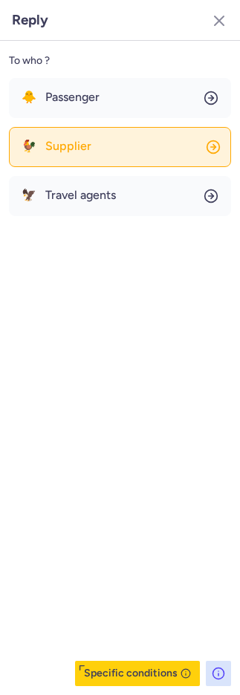
click at [60, 136] on button "🐓 Supplier" at bounding box center [120, 147] width 222 height 40
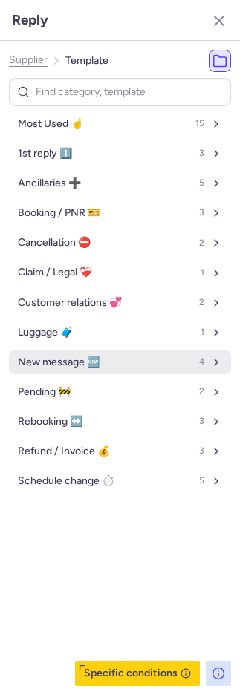
click at [67, 354] on button "New message 🆕 4" at bounding box center [120, 363] width 222 height 24
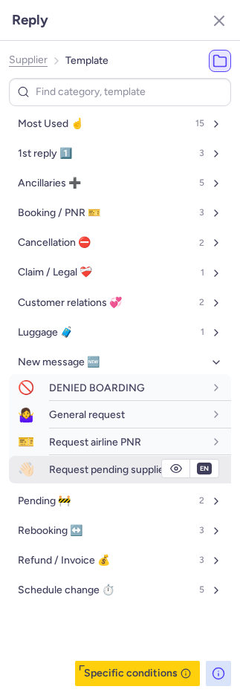
click at [42, 466] on button "👋🏻 Request pending supplier" at bounding box center [120, 469] width 222 height 27
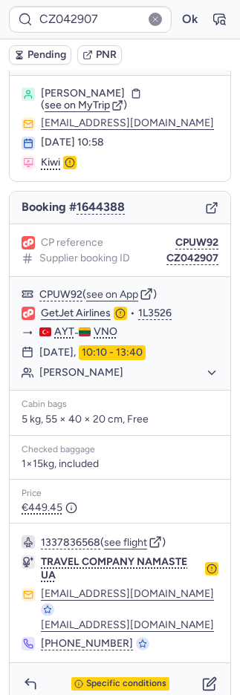
click at [40, 57] on span "Pending" at bounding box center [46, 55] width 39 height 12
click at [40, 56] on span "Pending" at bounding box center [46, 55] width 39 height 12
type input "RCC64Z"
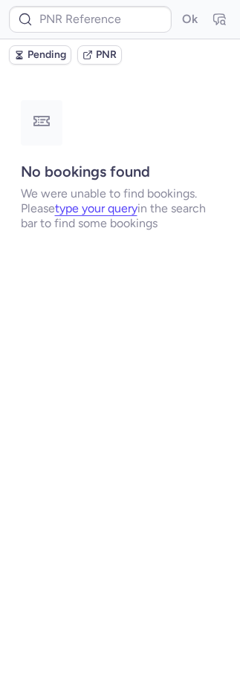
scroll to position [0, 0]
type input "CPLY7J"
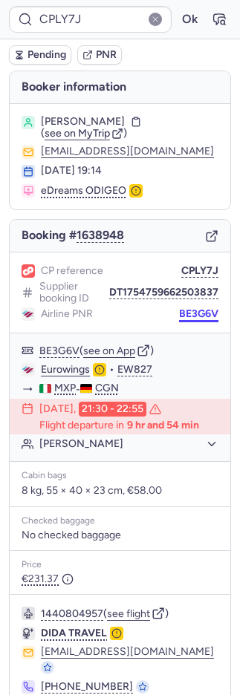
click at [162, 313] on div "Airline PNR BE3G6V" at bounding box center [120, 313] width 197 height 13
click at [179, 310] on button "BE3G6V" at bounding box center [198, 314] width 39 height 12
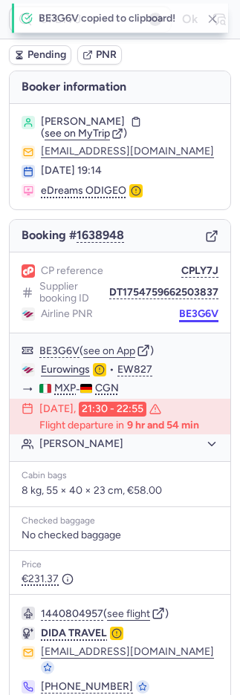
click at [179, 310] on button "BE3G6V" at bounding box center [198, 314] width 39 height 12
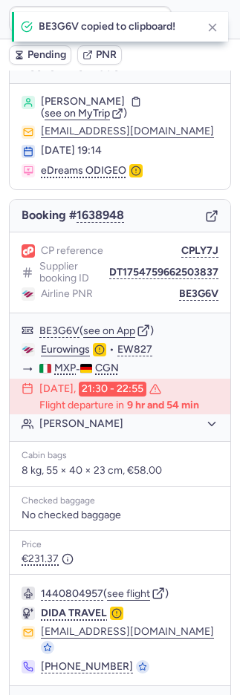
click at [40, 694] on button "button" at bounding box center [31, 707] width 24 height 24
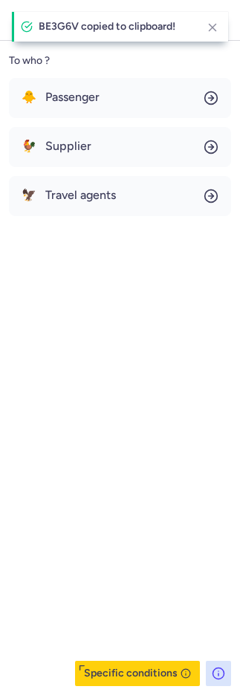
scroll to position [43, 0]
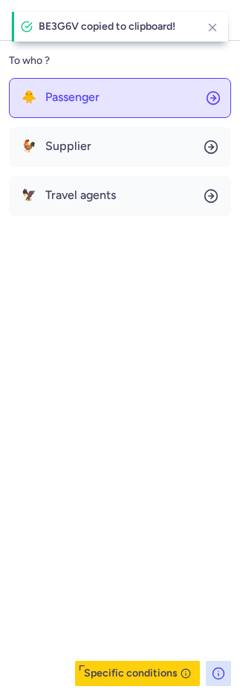
click at [67, 85] on button "🐥 Passenger" at bounding box center [120, 98] width 222 height 40
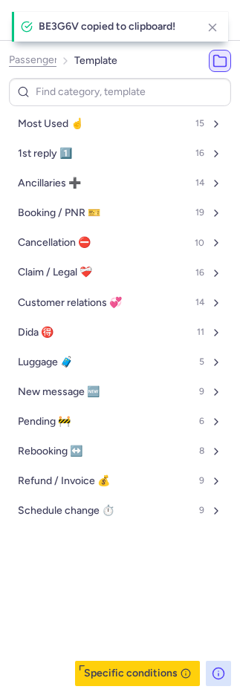
click at [71, 125] on span "Most Used ☝️" at bounding box center [50, 124] width 65 height 12
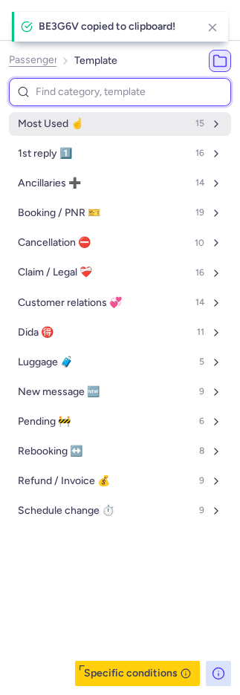
select select "en"
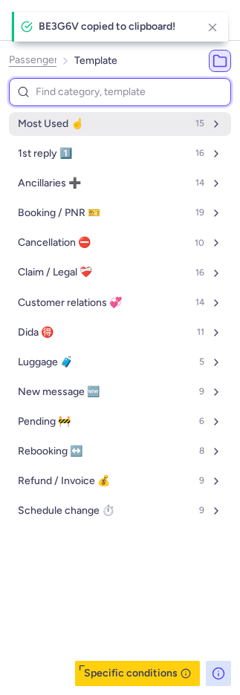
select select "en"
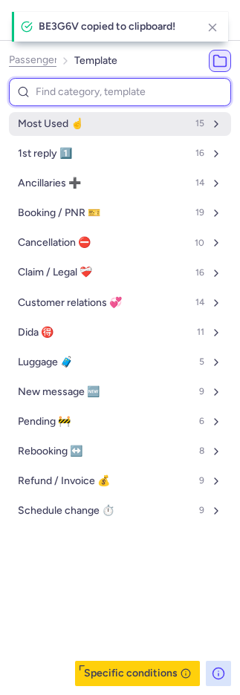
select select "en"
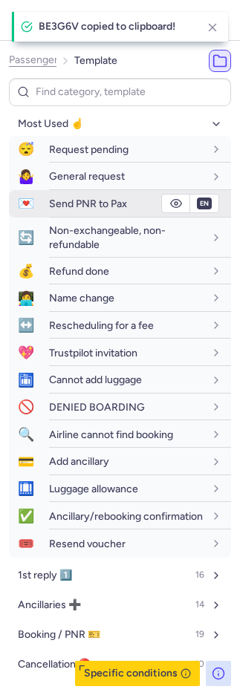
click at [68, 202] on span "Send PNR to Pax" at bounding box center [88, 204] width 78 height 13
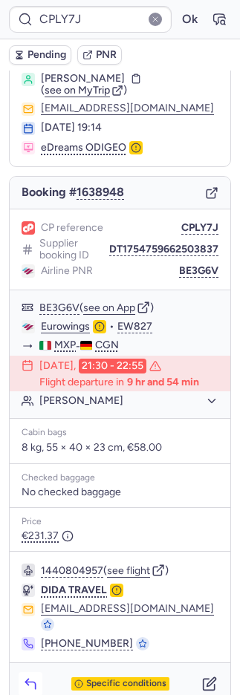
click at [27, 677] on icon "button" at bounding box center [30, 684] width 15 height 15
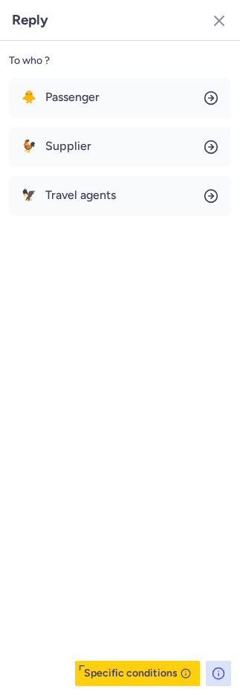
click at [69, 112] on button "🐥 Passenger" at bounding box center [120, 98] width 222 height 40
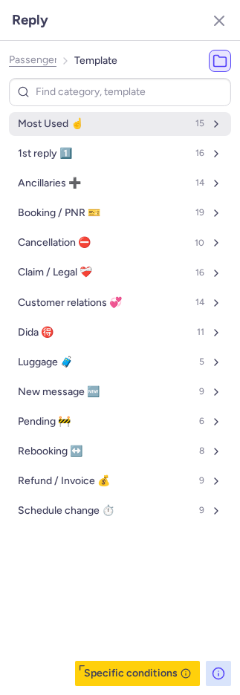
click at [73, 121] on span "Most Used ☝️" at bounding box center [50, 124] width 65 height 12
select select "en"
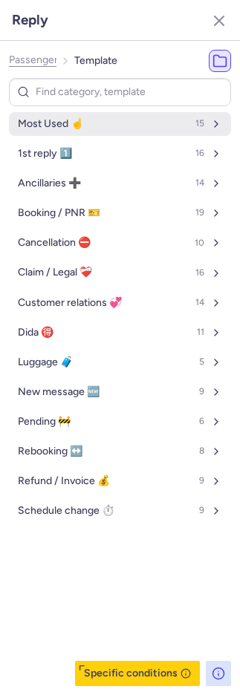
select select "en"
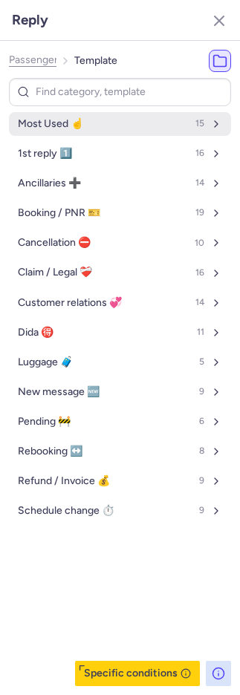
select select "en"
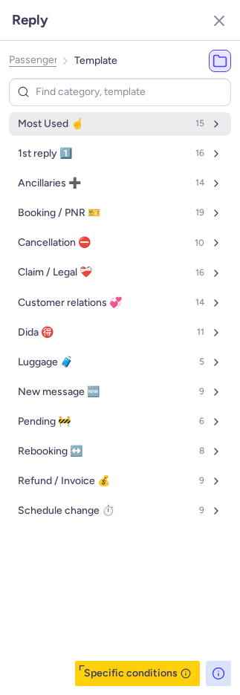
select select "en"
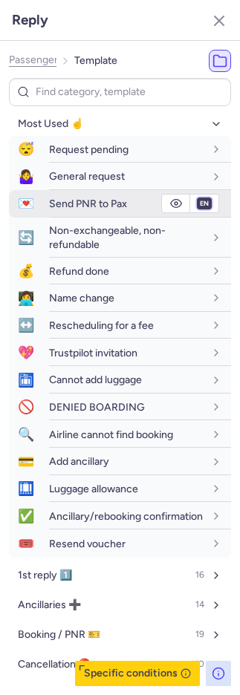
click at [198, 201] on select "fr en de nl pt es it ru" at bounding box center [204, 204] width 13 height 12
select select "it"
click at [198, 198] on select "fr en de nl pt es it ru" at bounding box center [204, 204] width 13 height 12
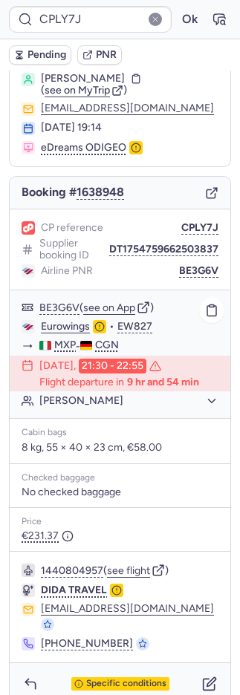
click at [77, 322] on link "Eurowings" at bounding box center [65, 326] width 49 height 13
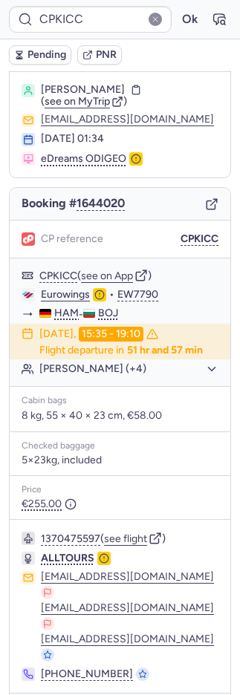
scroll to position [37, 0]
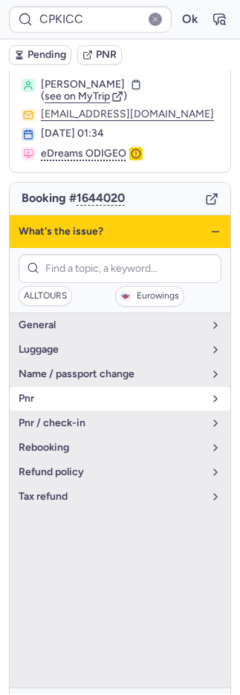
click at [59, 393] on span "pnr" at bounding box center [111, 399] width 185 height 12
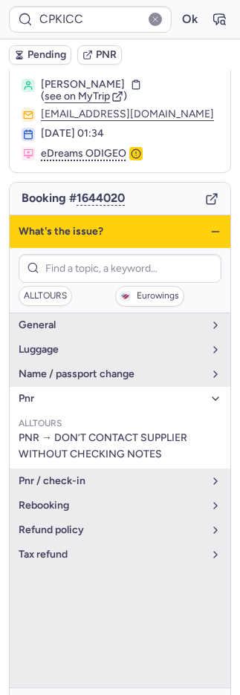
click at [59, 393] on span "pnr" at bounding box center [111, 399] width 185 height 12
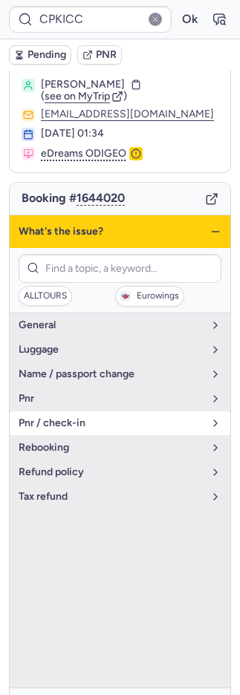
click at [62, 417] on span "pnr / check-in" at bounding box center [111, 423] width 185 height 12
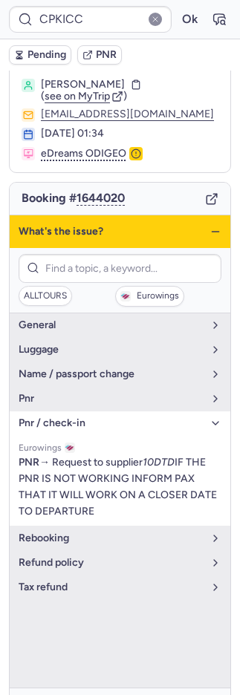
click at [62, 417] on span "pnr / check-in" at bounding box center [111, 423] width 185 height 12
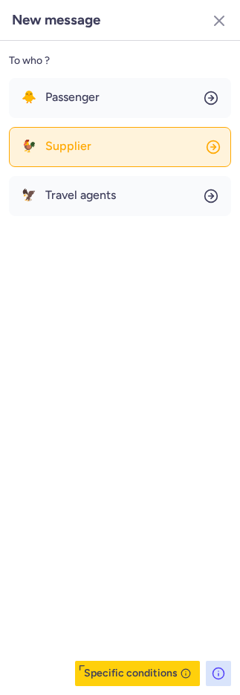
click at [75, 140] on span "Supplier" at bounding box center [68, 146] width 46 height 13
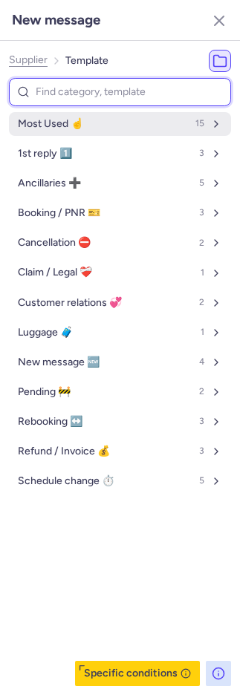
click at [82, 121] on span "Most Used ☝️" at bounding box center [50, 124] width 65 height 12
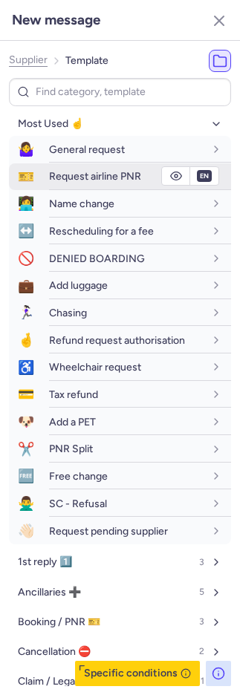
click at [101, 171] on span "Request airline PNR" at bounding box center [95, 176] width 92 height 13
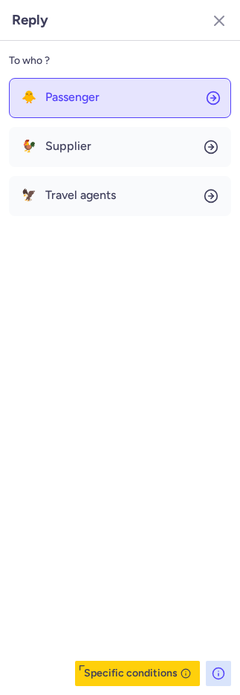
click at [51, 91] on span "Passenger" at bounding box center [72, 97] width 54 height 13
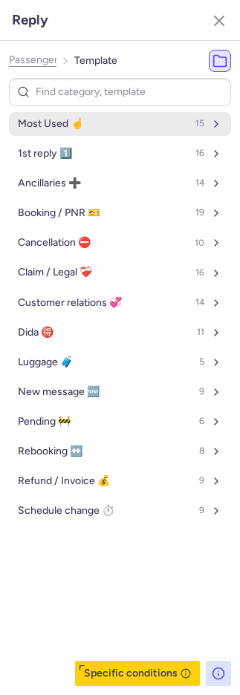
click at [60, 123] on span "Most Used ☝️" at bounding box center [50, 124] width 65 height 12
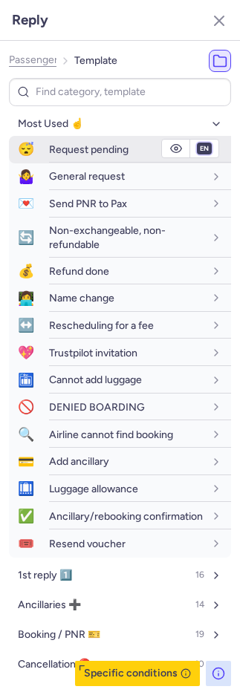
click at [198, 151] on select "fr en de nl pt es it ru" at bounding box center [204, 149] width 13 height 12
click at [198, 143] on select "fr en de nl pt es it ru" at bounding box center [204, 149] width 13 height 12
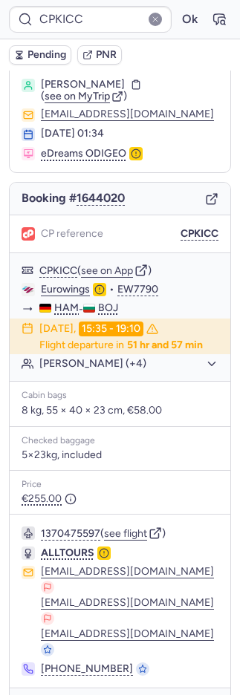
click at [25, 55] on button "Pending" at bounding box center [40, 54] width 62 height 19
click at [25, 56] on button "Pending" at bounding box center [40, 54] width 62 height 19
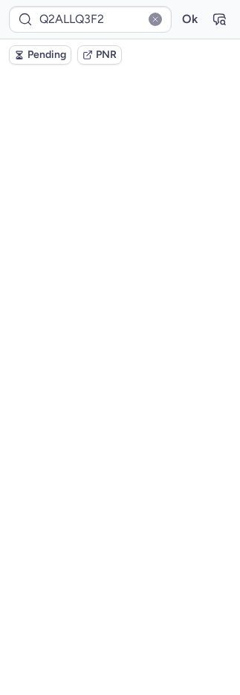
scroll to position [0, 0]
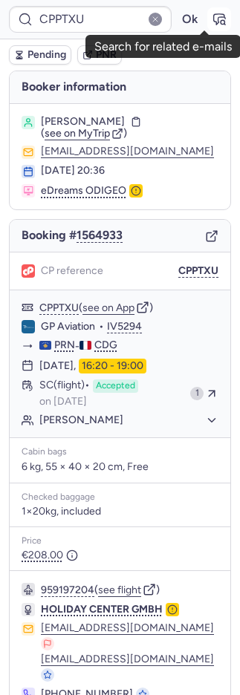
click at [212, 16] on icon "button" at bounding box center [219, 19] width 15 height 15
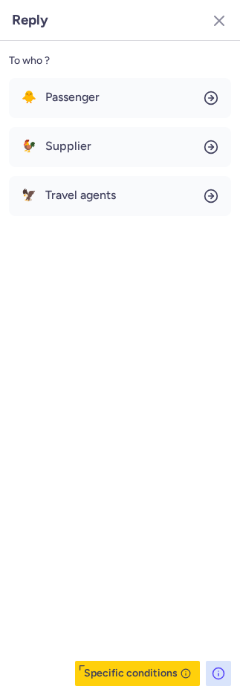
scroll to position [36, 0]
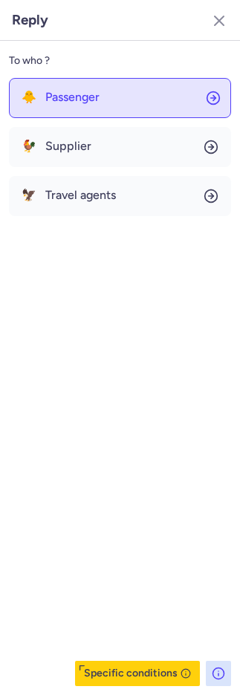
click at [102, 102] on button "🐥 Passenger" at bounding box center [120, 98] width 222 height 40
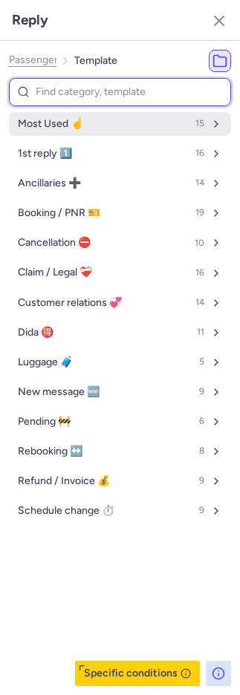
click at [108, 126] on button "Most Used ☝️ 15" at bounding box center [120, 124] width 222 height 24
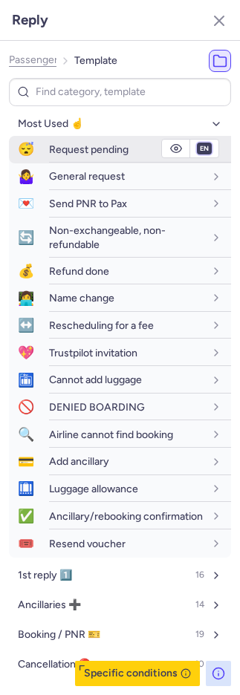
click at [198, 149] on select "fr en de nl pt es it ru" at bounding box center [204, 149] width 13 height 12
click at [198, 143] on select "fr en de nl pt es it ru" at bounding box center [204, 149] width 13 height 12
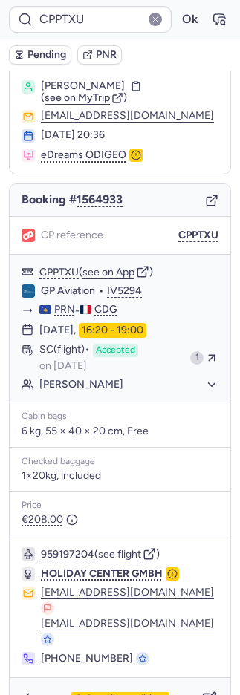
click at [46, 51] on span "Pending" at bounding box center [46, 55] width 39 height 12
click at [47, 51] on span "Pending" at bounding box center [46, 55] width 39 height 12
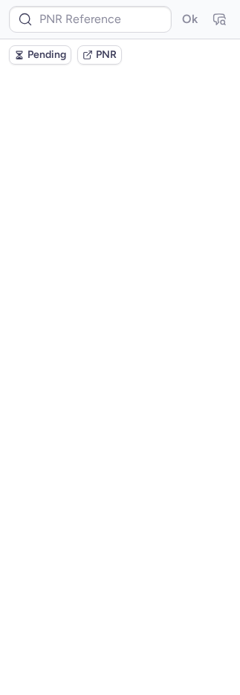
scroll to position [0, 0]
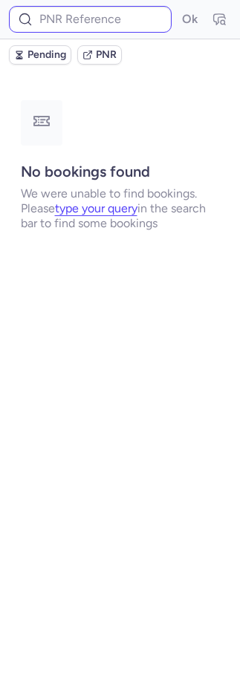
click at [106, 10] on div "Ok" at bounding box center [120, 19] width 240 height 39
click at [131, 16] on input at bounding box center [90, 19] width 163 height 27
paste input "PJH7GO"
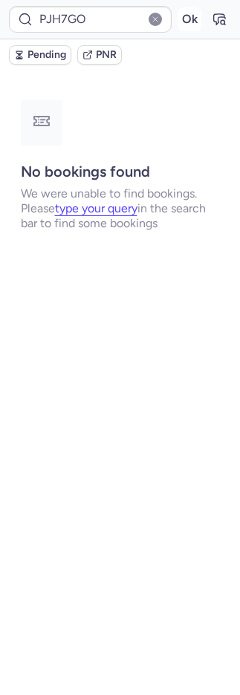
click at [189, 17] on button "Ok" at bounding box center [190, 19] width 24 height 24
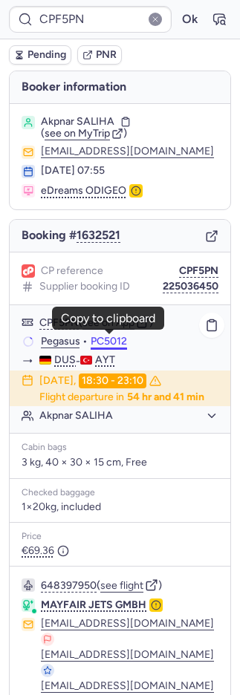
click at [110, 341] on button "PC5012" at bounding box center [109, 342] width 36 height 12
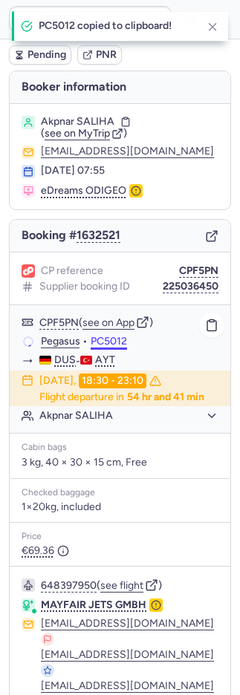
click at [110, 342] on button "PC5012" at bounding box center [109, 342] width 36 height 12
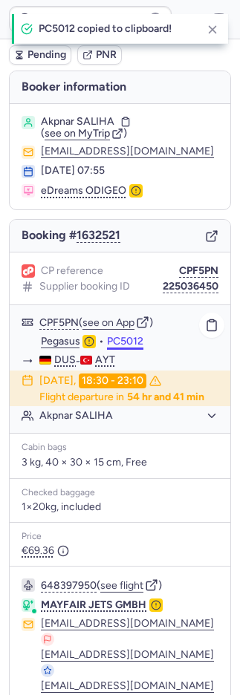
click at [109, 343] on button "PC5012" at bounding box center [125, 342] width 36 height 12
click at [110, 343] on button "PC5012" at bounding box center [125, 342] width 36 height 12
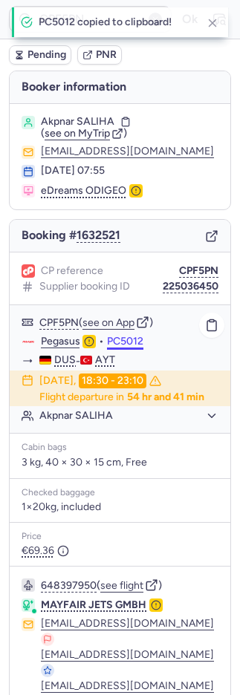
click at [109, 343] on button "PC5012" at bounding box center [125, 342] width 36 height 12
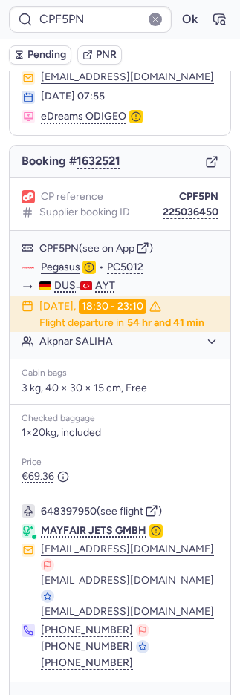
scroll to position [108, 0]
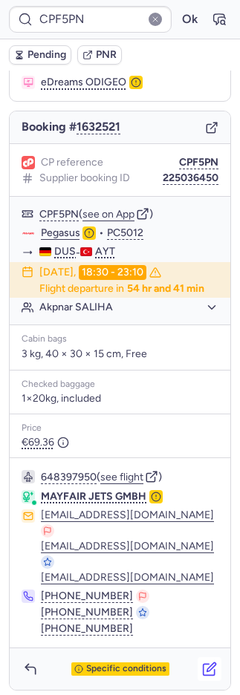
click at [202, 665] on icon "button" at bounding box center [209, 669] width 15 height 15
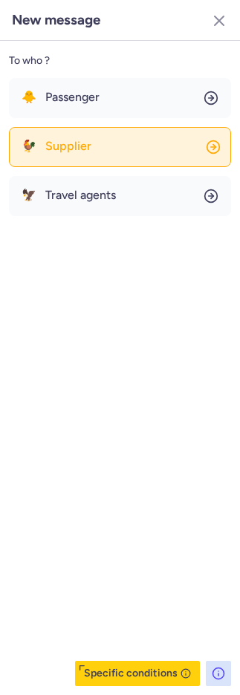
click at [131, 146] on button "🐓 Supplier" at bounding box center [120, 147] width 222 height 40
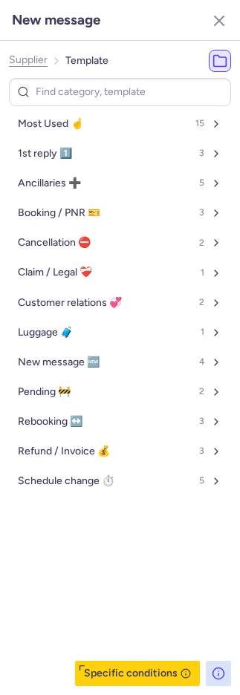
click at [120, 123] on button "Most Used ☝️ 15" at bounding box center [120, 124] width 222 height 24
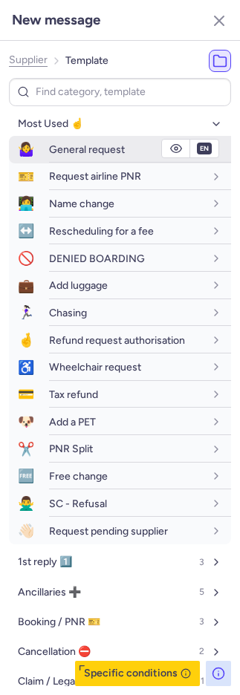
click at [120, 143] on span "General request" at bounding box center [87, 149] width 76 height 13
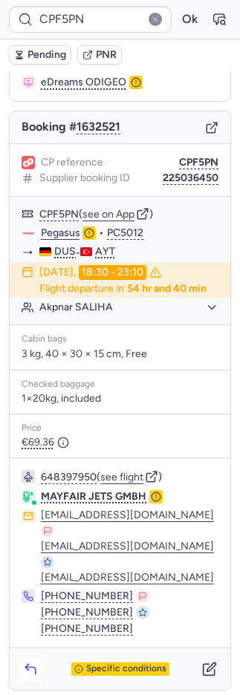
click at [32, 663] on icon "button" at bounding box center [30, 669] width 15 height 15
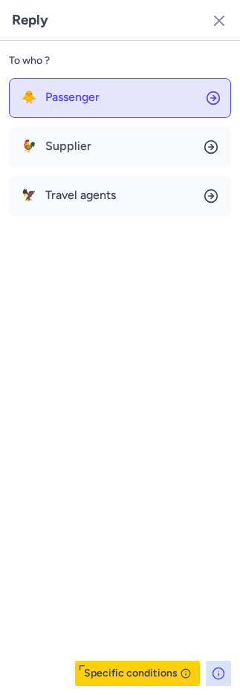
click at [88, 82] on button "🐥 Passenger" at bounding box center [120, 98] width 222 height 40
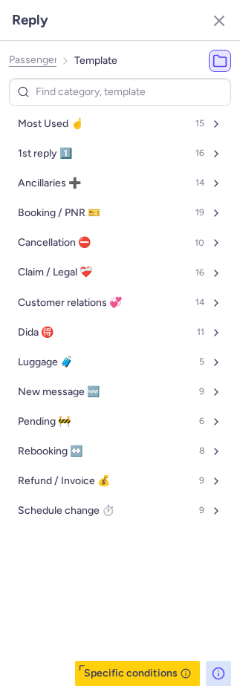
click at [100, 124] on button "Most Used ☝️ 15" at bounding box center [120, 124] width 222 height 24
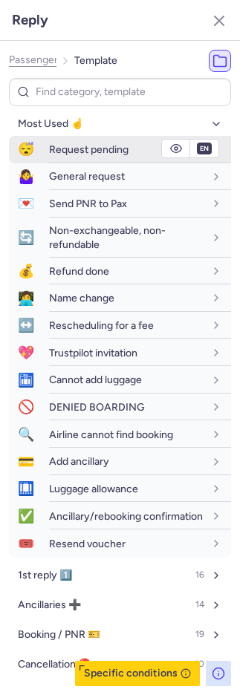
click at [99, 149] on span "Request pending" at bounding box center [88, 149] width 79 height 13
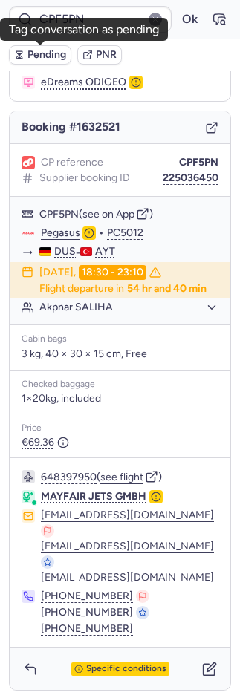
click at [47, 56] on span "Pending" at bounding box center [46, 55] width 39 height 12
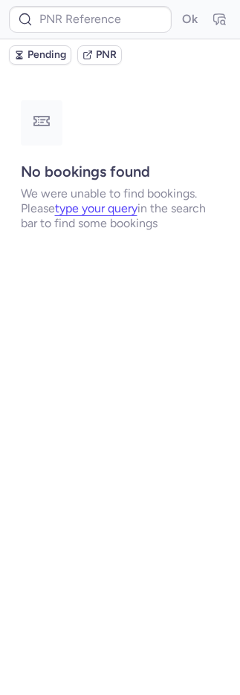
scroll to position [0, 0]
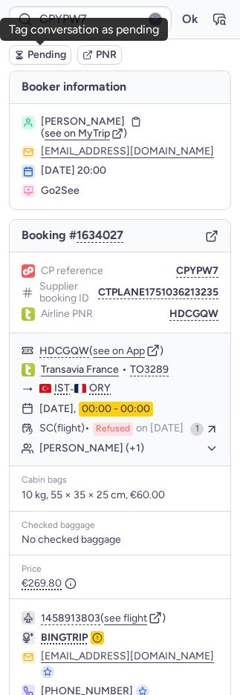
click at [45, 53] on span "Pending" at bounding box center [46, 55] width 39 height 12
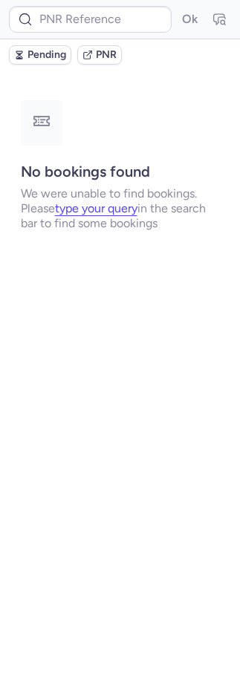
click at [53, 53] on span "Pending" at bounding box center [46, 55] width 39 height 12
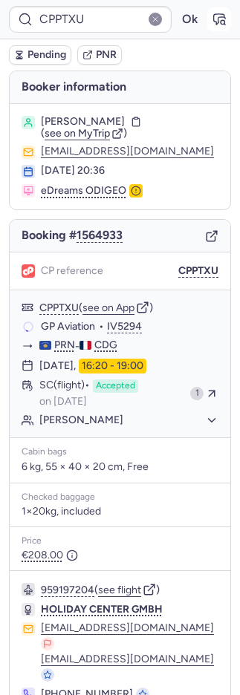
click at [212, 18] on icon "button" at bounding box center [219, 19] width 15 height 15
click at [108, 52] on span "PNR" at bounding box center [106, 55] width 21 height 12
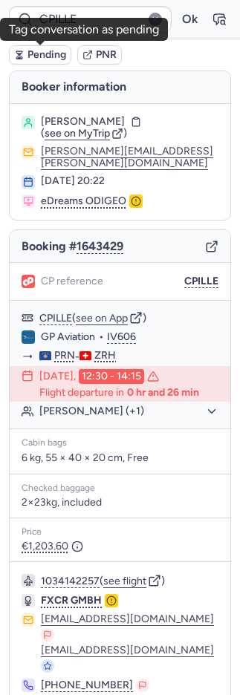
click at [25, 51] on button "Pending" at bounding box center [40, 54] width 62 height 19
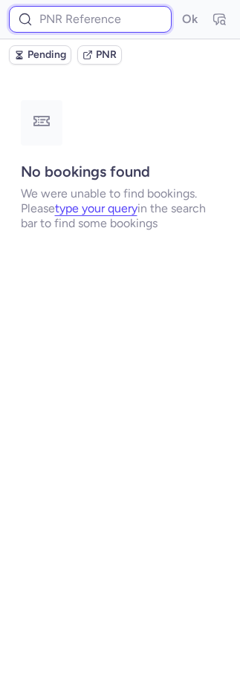
click at [81, 24] on input at bounding box center [90, 19] width 163 height 27
paste input "IPER5X"
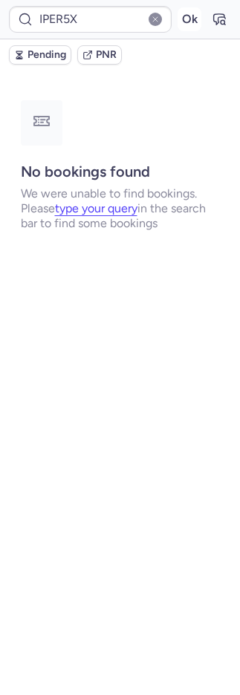
click at [186, 14] on button "Ok" at bounding box center [190, 19] width 24 height 24
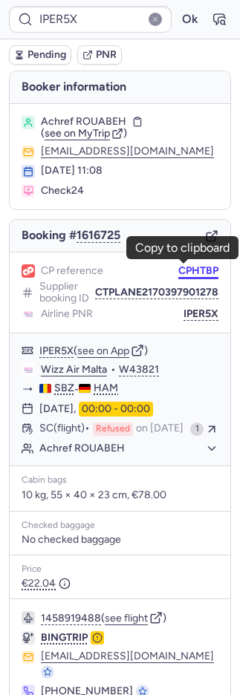
click at [191, 265] on button "CPHTBP" at bounding box center [198, 271] width 40 height 12
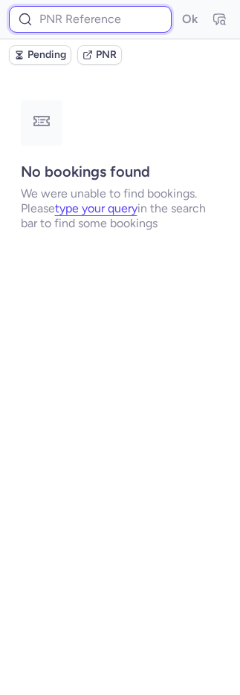
drag, startPoint x: 88, startPoint y: 16, endPoint x: 145, endPoint y: 24, distance: 56.9
click at [88, 16] on input at bounding box center [90, 19] width 163 height 27
paste input "IPER5X"
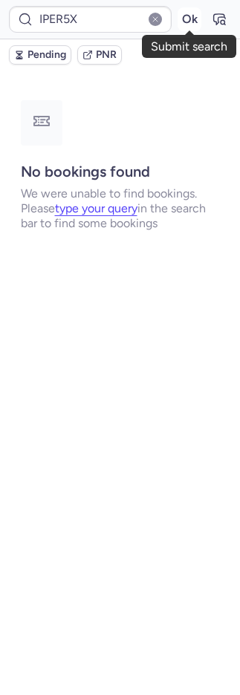
click at [198, 25] on button "Ok" at bounding box center [190, 19] width 24 height 24
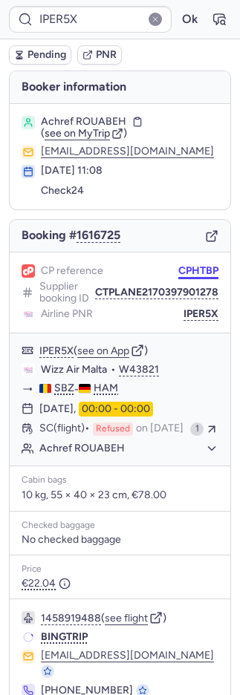
click at [178, 269] on button "CPHTBP" at bounding box center [198, 271] width 40 height 12
drag, startPoint x: 172, startPoint y: 269, endPoint x: 159, endPoint y: 269, distance: 13.4
click at [178, 270] on button "CPHTBP" at bounding box center [198, 271] width 40 height 12
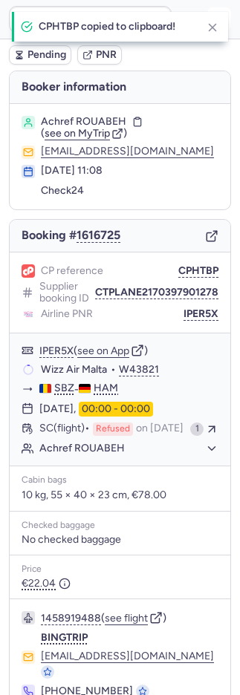
click at [207, 25] on icon "button" at bounding box center [212, 27] width 13 height 13
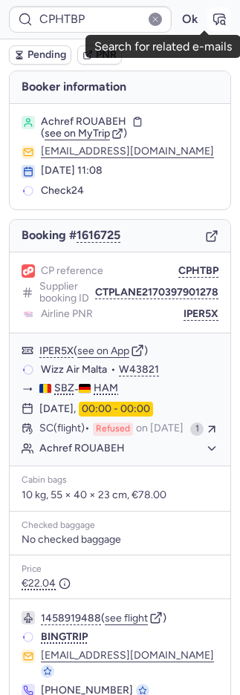
click at [214, 22] on icon "button" at bounding box center [219, 19] width 11 height 10
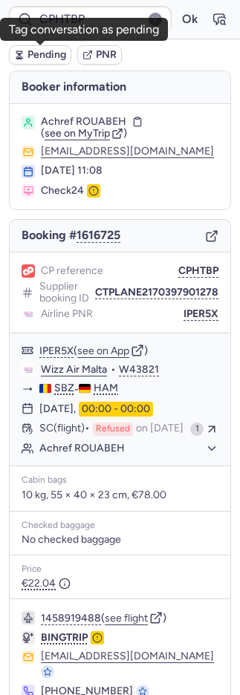
click at [52, 53] on span "Pending" at bounding box center [46, 55] width 39 height 12
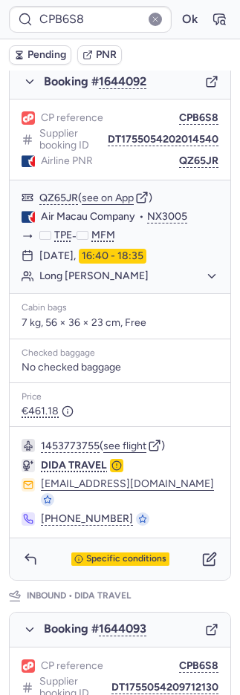
scroll to position [652, 0]
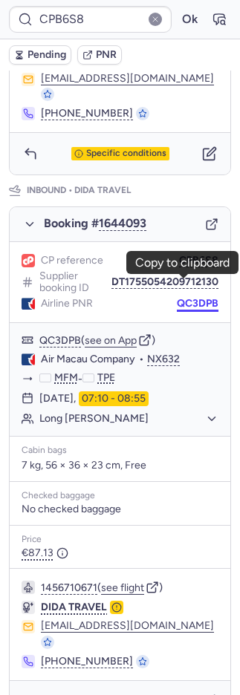
click at [193, 298] on button "QC3DPB" at bounding box center [198, 304] width 42 height 12
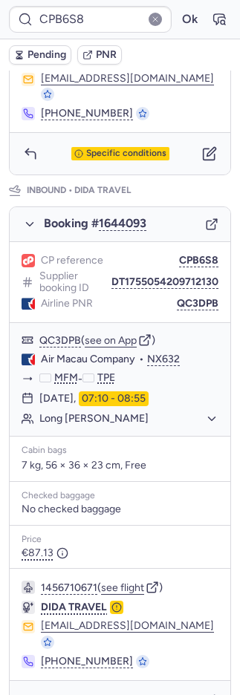
click at [49, 55] on span "Pending" at bounding box center [46, 55] width 39 height 12
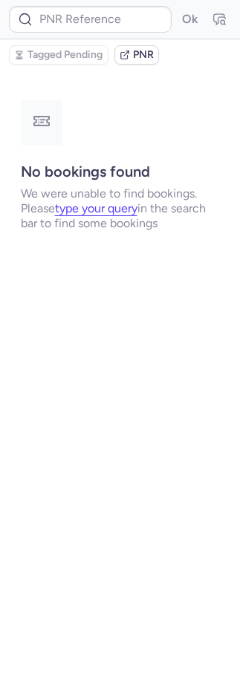
scroll to position [0, 0]
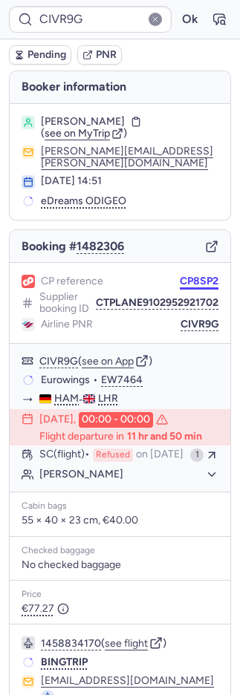
click at [186, 276] on button "CP8SP2" at bounding box center [199, 282] width 39 height 12
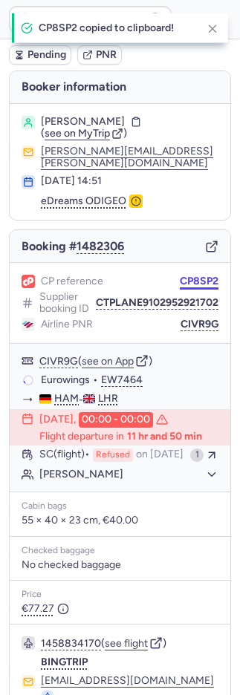
click at [186, 276] on button "CP8SP2" at bounding box center [199, 282] width 39 height 12
click at [187, 276] on button "CP8SP2" at bounding box center [199, 282] width 39 height 12
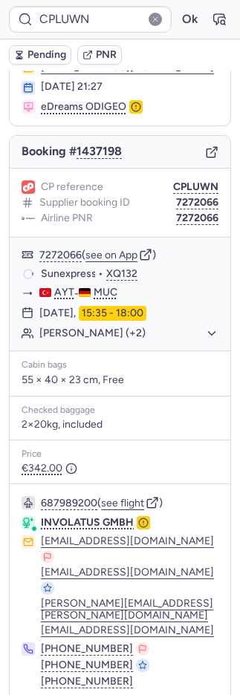
scroll to position [95, 0]
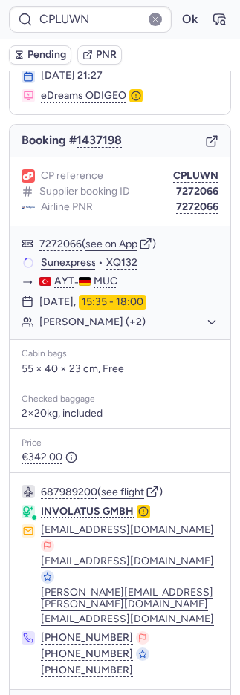
drag, startPoint x: 15, startPoint y: 665, endPoint x: 30, endPoint y: 662, distance: 15.1
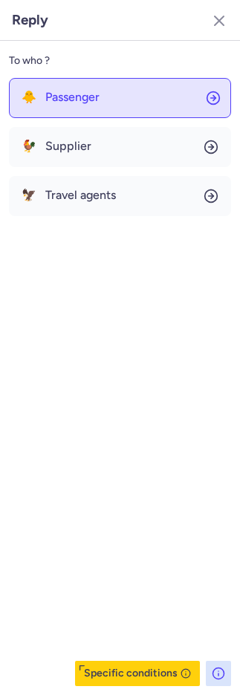
click at [76, 94] on span "Passenger" at bounding box center [72, 97] width 54 height 13
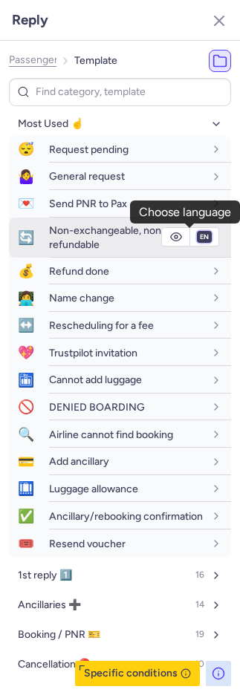
click at [198, 236] on select "fr en de nl pt es it ru" at bounding box center [204, 237] width 13 height 12
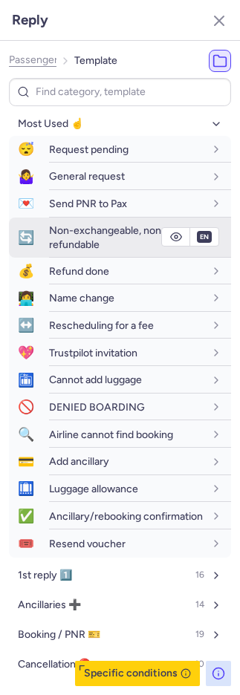
click at [198, 231] on select "fr en de nl pt es it ru" at bounding box center [204, 237] width 13 height 12
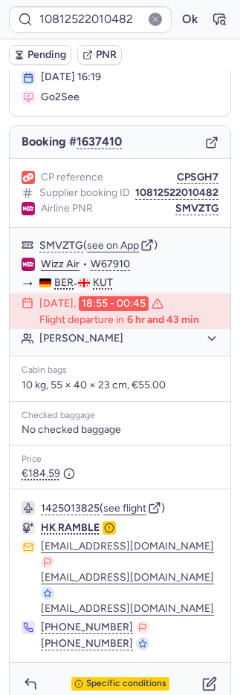
scroll to position [120, 0]
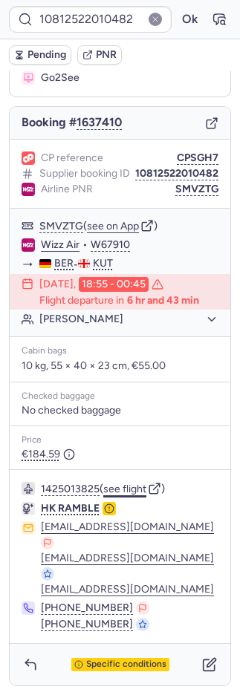
click at [135, 491] on button "see flight" at bounding box center [124, 490] width 43 height 12
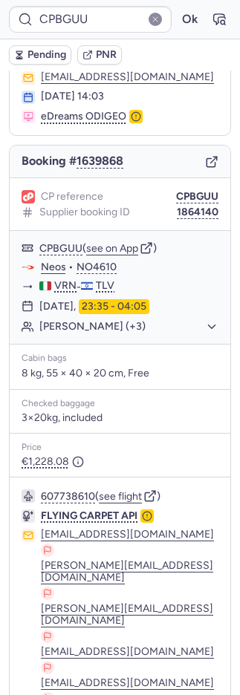
scroll to position [147, 0]
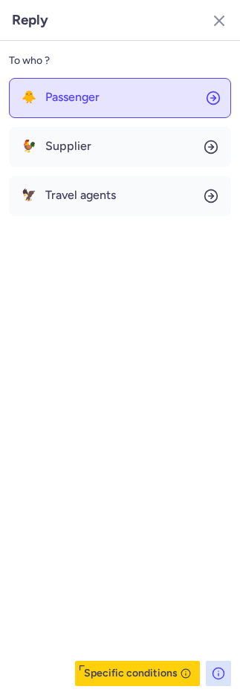
click at [147, 97] on button "🐥 Passenger" at bounding box center [120, 98] width 222 height 40
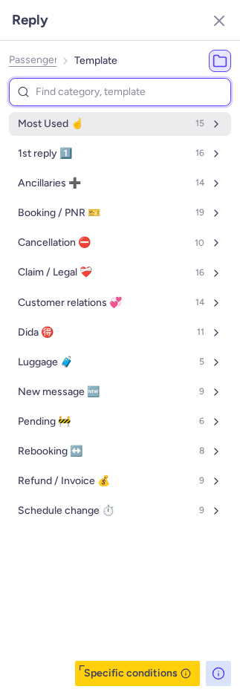
click at [109, 131] on button "Most Used ☝️ 15" at bounding box center [120, 124] width 222 height 24
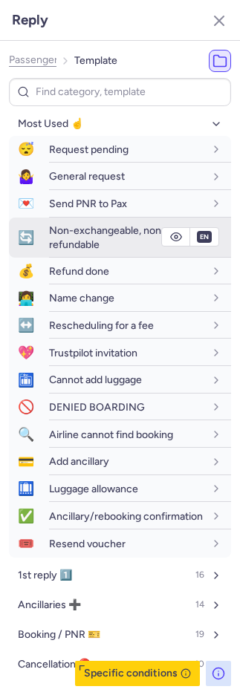
click at [68, 247] on span "Non-exchangeable, non-refundable" at bounding box center [107, 237] width 117 height 26
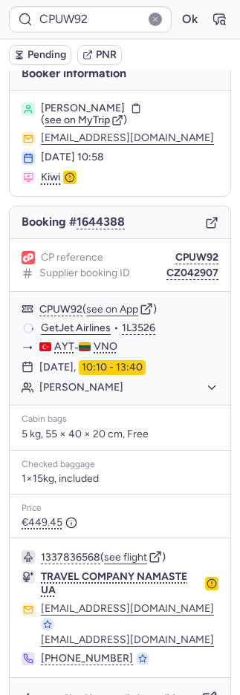
scroll to position [28, 0]
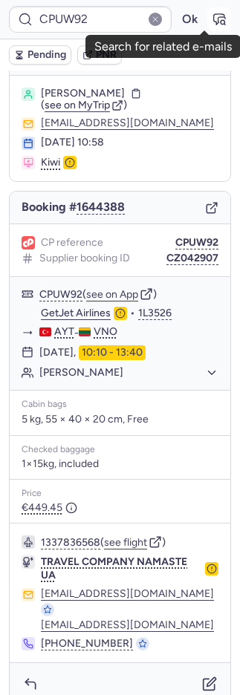
click at [210, 22] on button "button" at bounding box center [219, 19] width 24 height 24
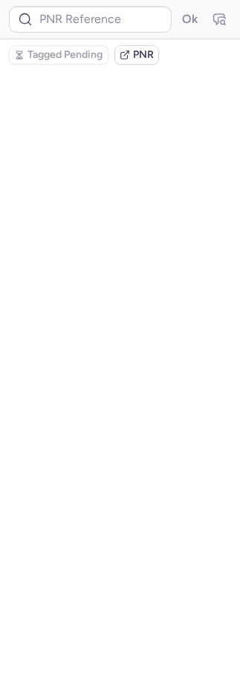
scroll to position [0, 0]
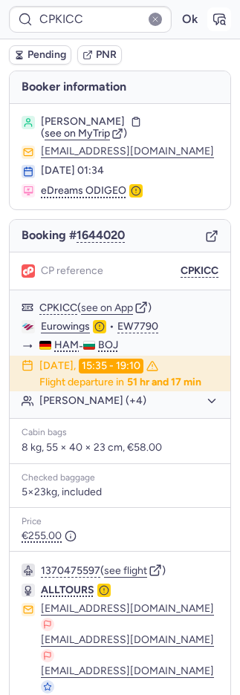
click at [212, 16] on icon "button" at bounding box center [219, 19] width 15 height 15
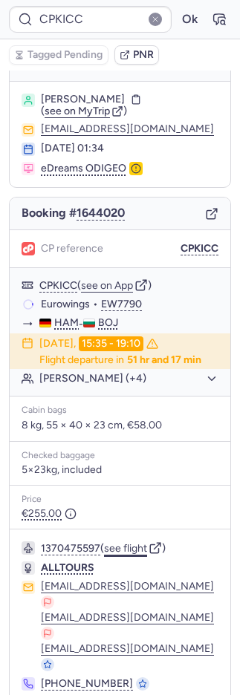
scroll to position [37, 0]
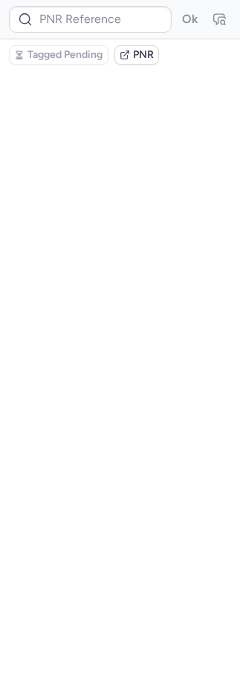
scroll to position [0, 0]
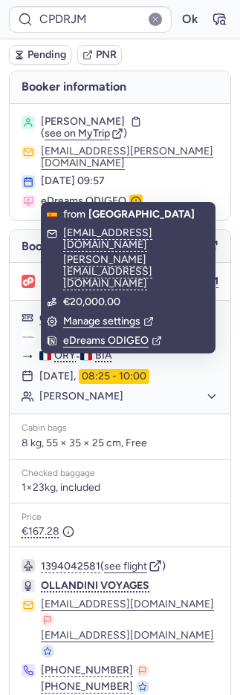
click at [105, 51] on span "PNR" at bounding box center [106, 55] width 21 height 12
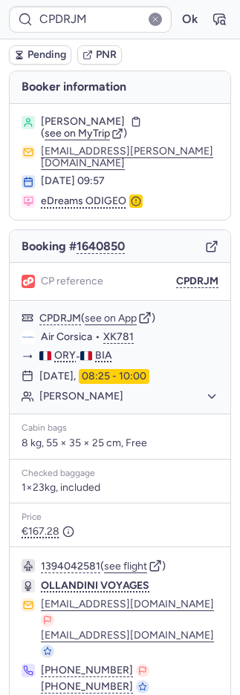
click at [115, 52] on span "PNR" at bounding box center [106, 55] width 21 height 12
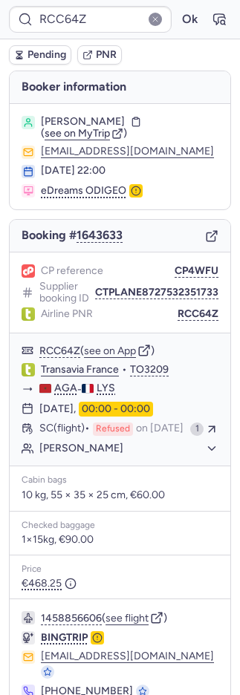
click at [45, 56] on span "Pending" at bounding box center [46, 55] width 39 height 12
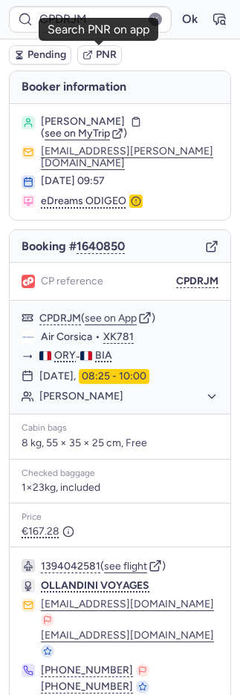
click at [109, 53] on span "PNR" at bounding box center [106, 55] width 21 height 12
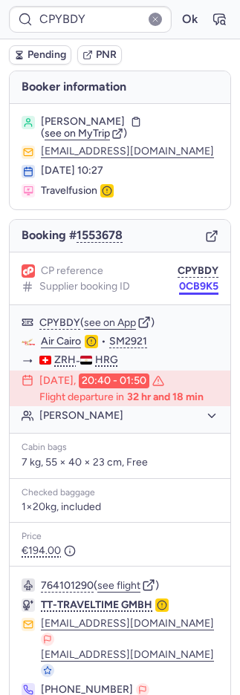
click at [195, 287] on button "0CB9K5" at bounding box center [198, 287] width 39 height 12
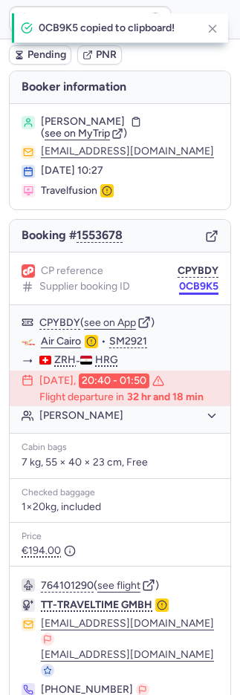
click at [195, 287] on button "0CB9K5" at bounding box center [198, 287] width 39 height 12
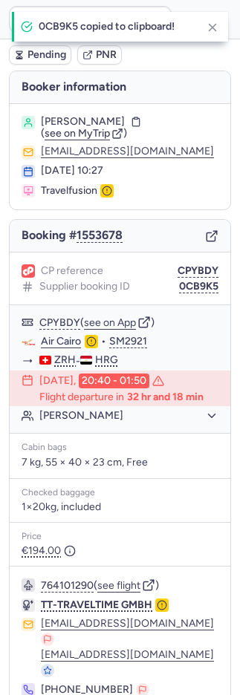
scroll to position [62, 0]
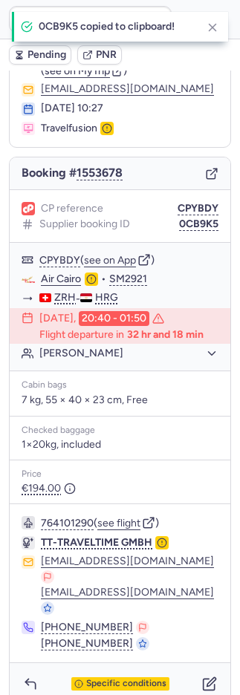
click at [121, 663] on div "Specific conditions" at bounding box center [120, 684] width 221 height 42
click at [119, 679] on span "Specific conditions" at bounding box center [126, 684] width 80 height 10
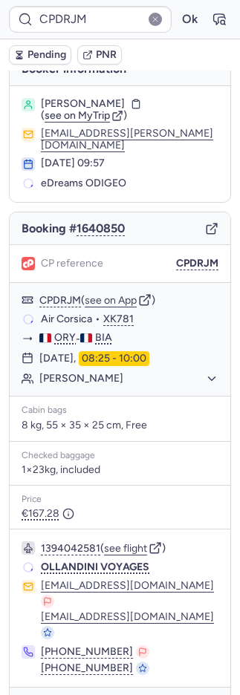
scroll to position [18, 0]
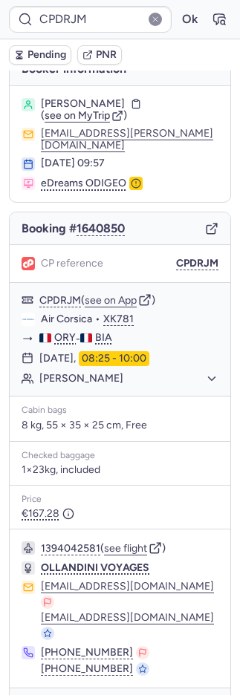
click at [117, 53] on button "PNR" at bounding box center [99, 54] width 45 height 19
click at [212, 22] on icon "button" at bounding box center [219, 19] width 15 height 15
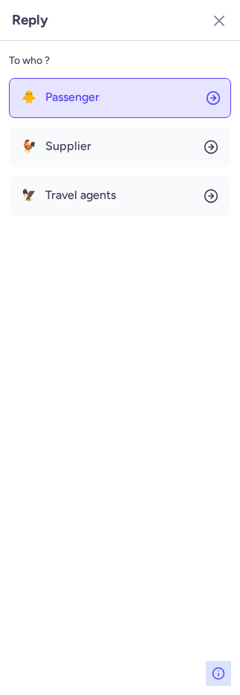
click at [46, 94] on span "Passenger" at bounding box center [72, 97] width 54 height 13
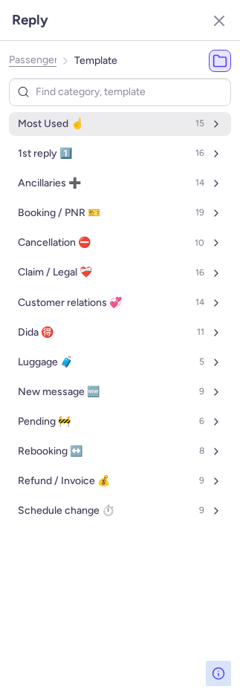
click at [62, 125] on span "Most Used ☝️" at bounding box center [50, 124] width 65 height 12
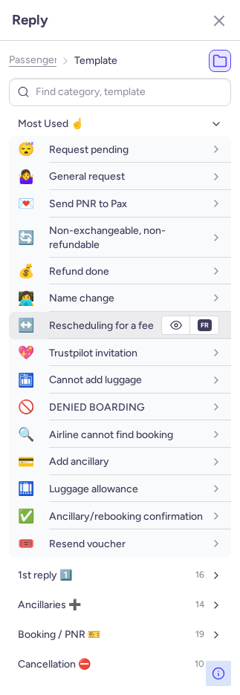
click at [111, 322] on span "Rescheduling for a fee" at bounding box center [101, 325] width 105 height 13
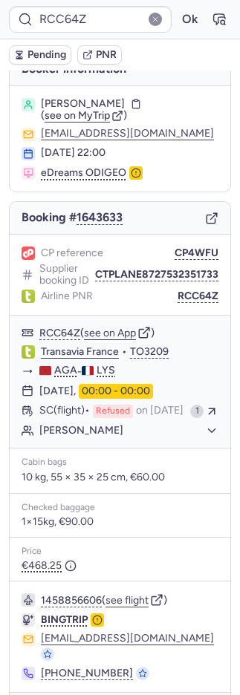
click at [40, 50] on span "Pending" at bounding box center [46, 55] width 39 height 12
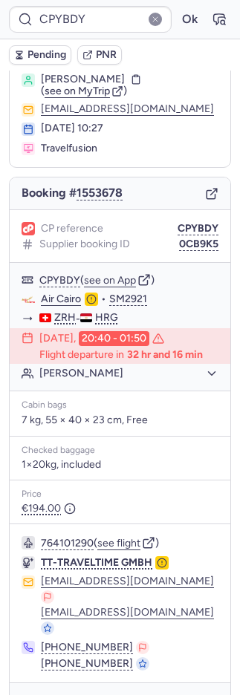
scroll to position [62, 0]
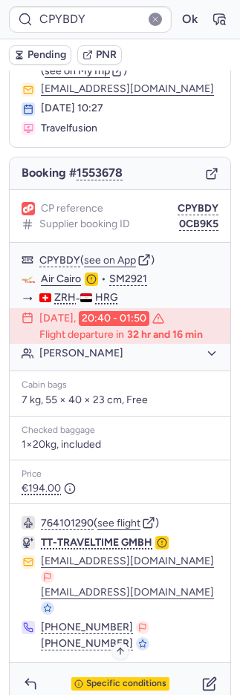
click at [103, 679] on span "Specific conditions" at bounding box center [126, 684] width 80 height 10
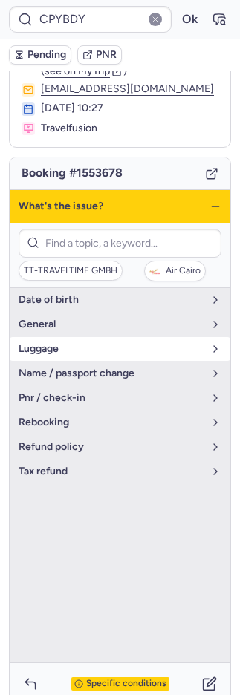
click at [58, 347] on span "luggage" at bounding box center [111, 349] width 185 height 12
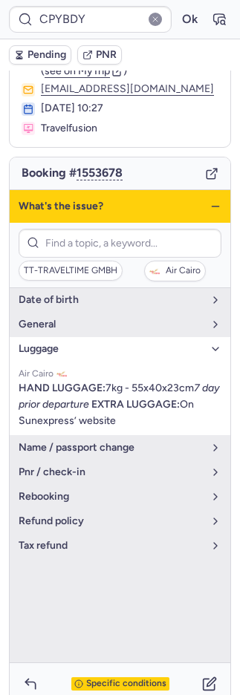
click at [58, 347] on span "luggage" at bounding box center [111, 349] width 185 height 12
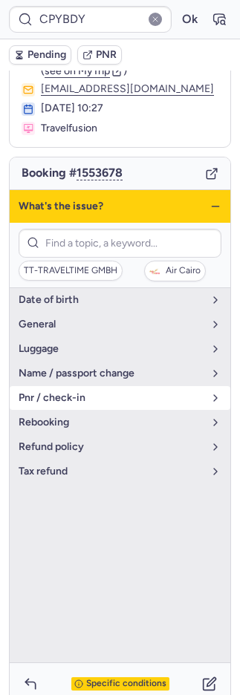
click at [79, 404] on button "pnr / check-in" at bounding box center [120, 398] width 221 height 24
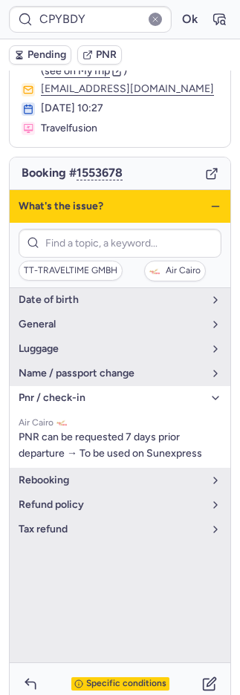
click at [115, 677] on div "Specific conditions" at bounding box center [120, 683] width 98 height 13
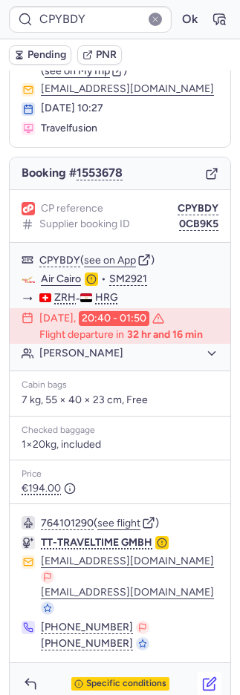
click at [198, 672] on button "button" at bounding box center [210, 684] width 24 height 24
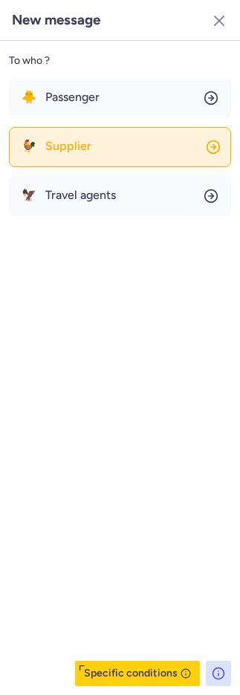
click at [127, 161] on button "🐓 Supplier" at bounding box center [120, 147] width 222 height 40
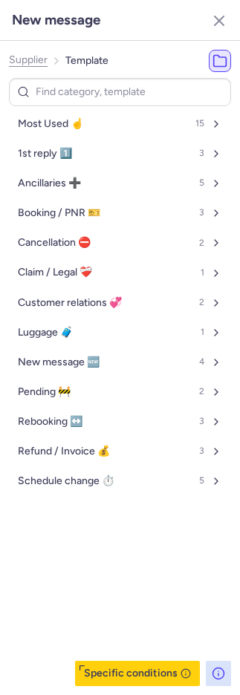
click at [108, 112] on button "Most Used ☝️ 15" at bounding box center [120, 124] width 222 height 24
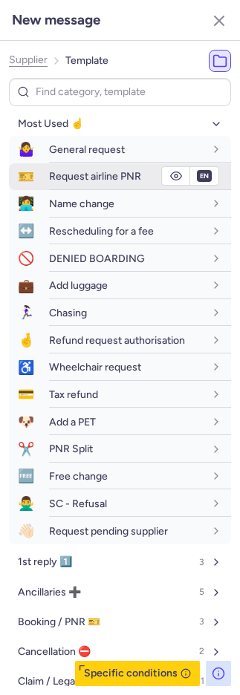
click at [79, 172] on span "Request airline PNR" at bounding box center [95, 176] width 92 height 13
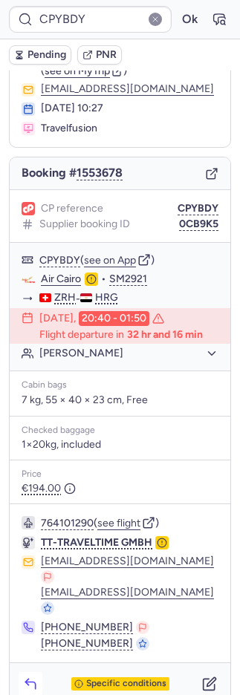
click at [24, 677] on icon "button" at bounding box center [30, 684] width 15 height 15
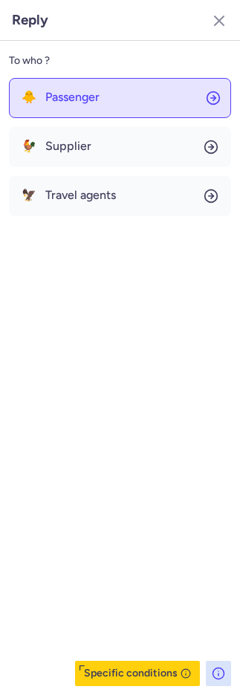
click at [57, 100] on span "Passenger" at bounding box center [72, 97] width 54 height 13
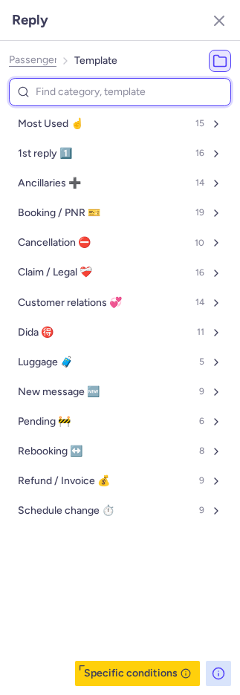
click at [63, 126] on span "Most Used ☝️" at bounding box center [50, 124] width 65 height 12
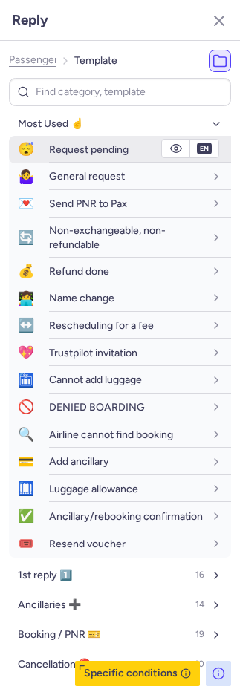
click at [66, 151] on span "Request pending" at bounding box center [88, 149] width 79 height 13
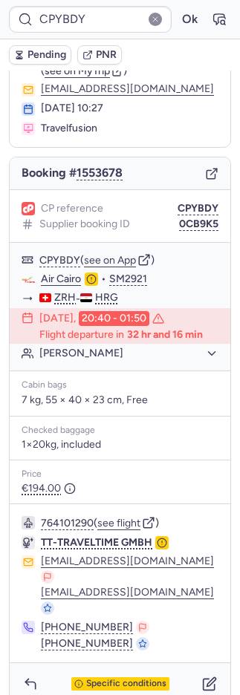
click at [53, 50] on span "Pending" at bounding box center [46, 55] width 39 height 12
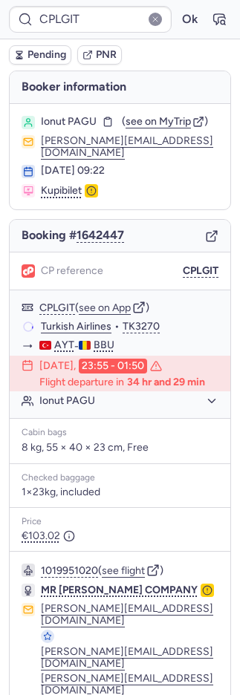
scroll to position [77, 0]
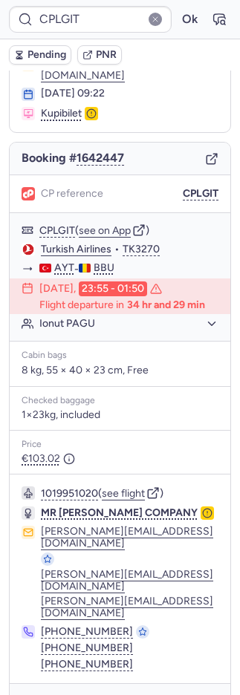
click at [111, 694] on span "Specific conditions" at bounding box center [126, 705] width 80 height 10
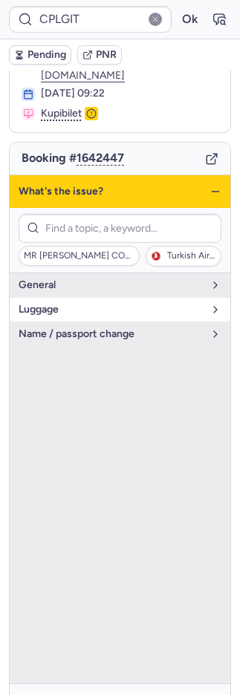
click at [94, 312] on button "luggage" at bounding box center [120, 310] width 221 height 24
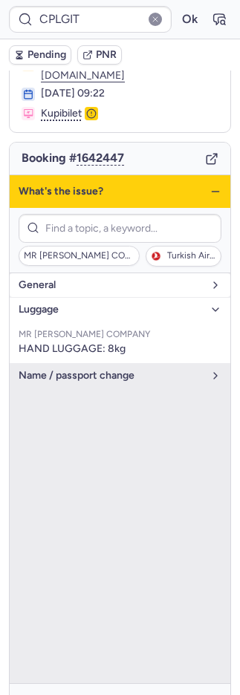
click at [86, 284] on span "general" at bounding box center [111, 285] width 185 height 12
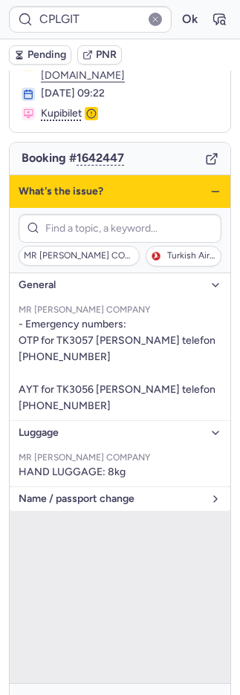
click at [109, 505] on button "name / passport change" at bounding box center [120, 499] width 221 height 24
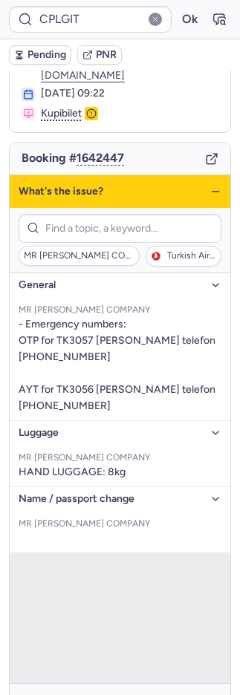
click at [111, 498] on span "name / passport change" at bounding box center [111, 499] width 185 height 12
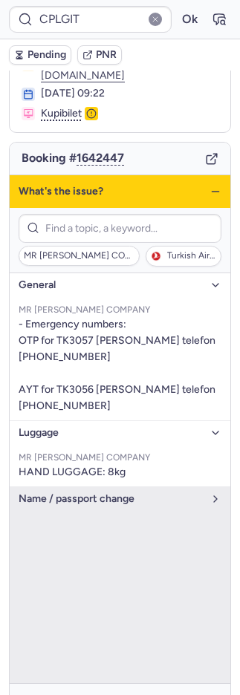
click at [131, 694] on span "Specific conditions" at bounding box center [126, 705] width 80 height 10
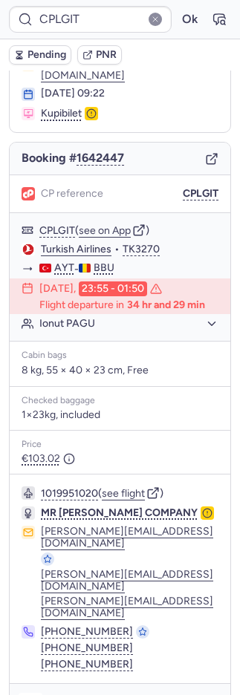
click at [33, 694] on icon "button" at bounding box center [30, 706] width 10 height 7
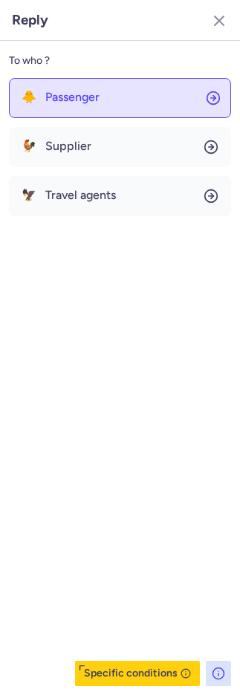
click at [84, 105] on button "🐥 Passenger" at bounding box center [120, 98] width 222 height 40
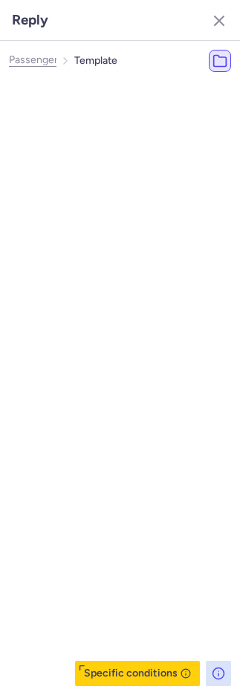
click at [92, 120] on button "Most Used ☝️ 15" at bounding box center [144, 124] width 222 height 24
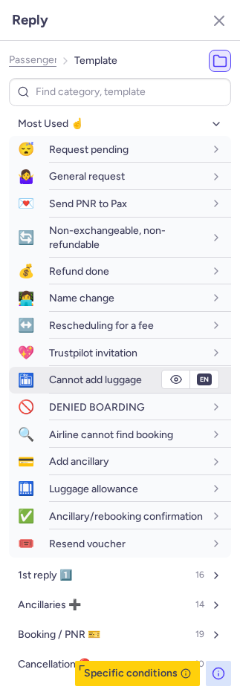
click at [83, 383] on span "Cannot add luggage" at bounding box center [95, 380] width 93 height 13
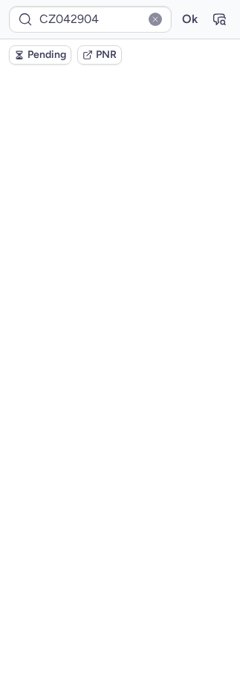
scroll to position [28, 0]
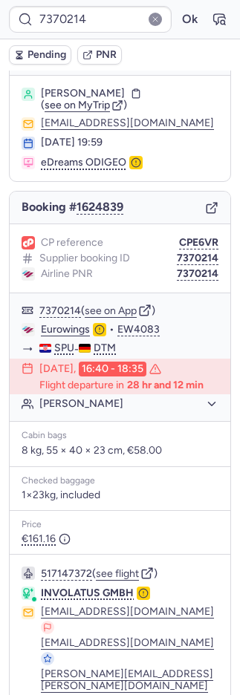
click at [192, 270] on button "7370214" at bounding box center [198, 274] width 42 height 12
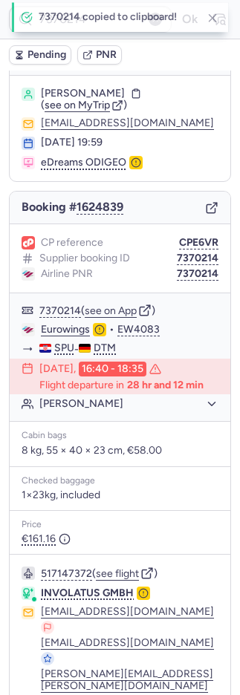
click at [192, 270] on button "7370214" at bounding box center [198, 274] width 42 height 12
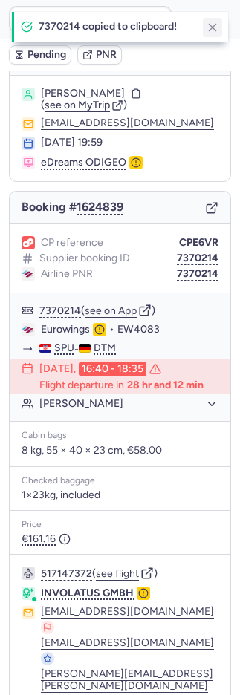
click at [211, 26] on line "button" at bounding box center [212, 28] width 7 height 7
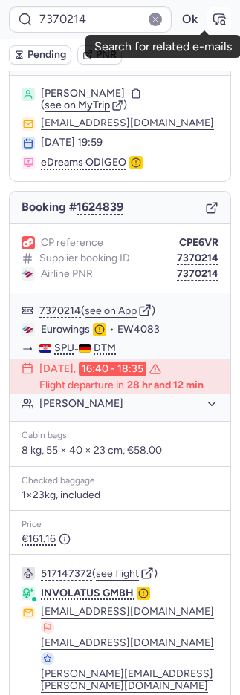
click at [212, 20] on icon "button" at bounding box center [219, 19] width 15 height 15
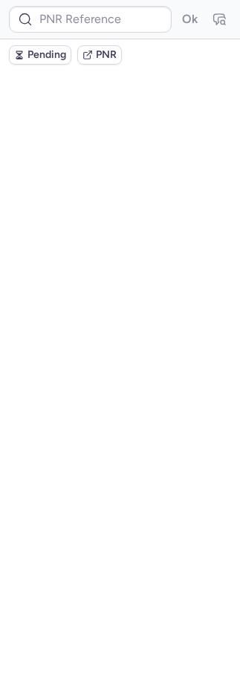
scroll to position [0, 0]
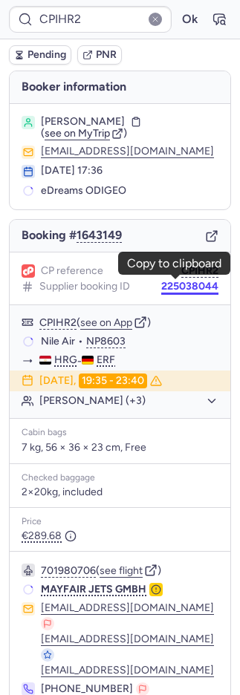
click at [175, 282] on button "225038044" at bounding box center [189, 287] width 57 height 12
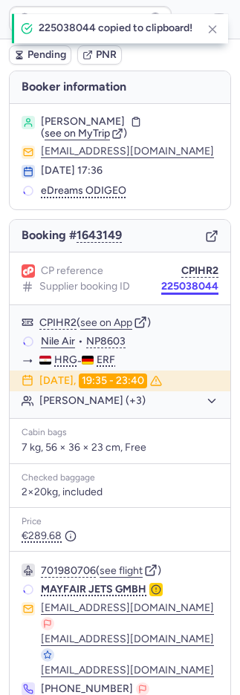
click at [175, 282] on button "225038044" at bounding box center [189, 287] width 57 height 12
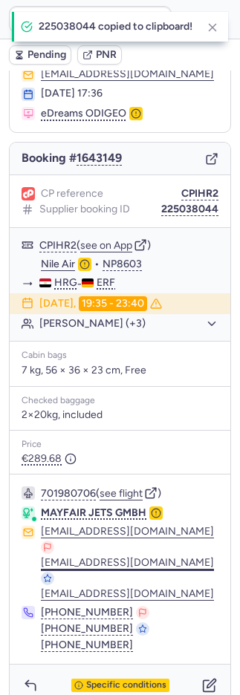
scroll to position [79, 0]
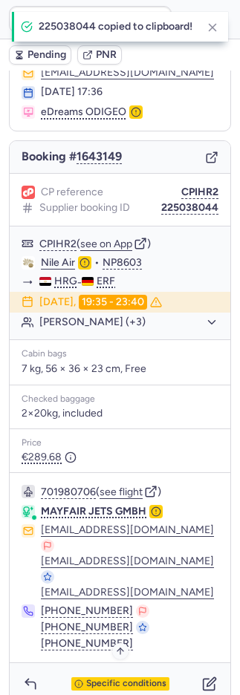
click at [122, 679] on span "Specific conditions" at bounding box center [126, 684] width 80 height 10
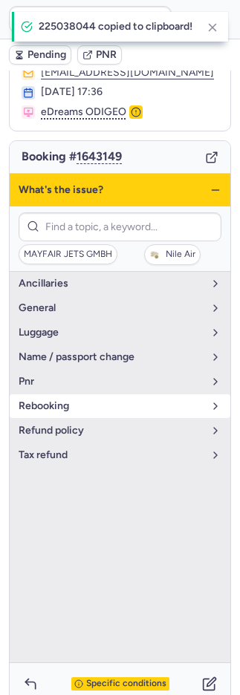
click at [63, 333] on span "luggage" at bounding box center [111, 333] width 185 height 12
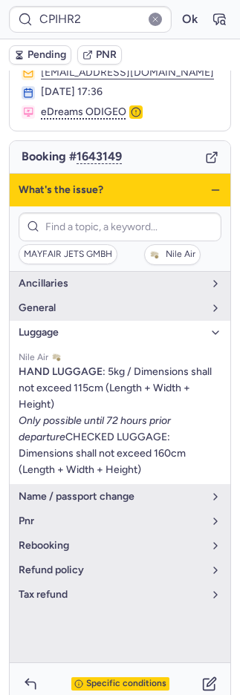
click at [114, 677] on div "Specific conditions" at bounding box center [120, 683] width 98 height 13
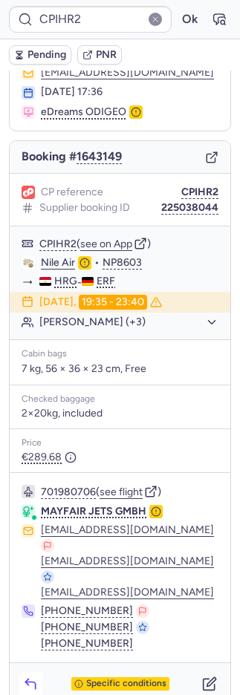
click at [25, 677] on icon "button" at bounding box center [30, 684] width 15 height 15
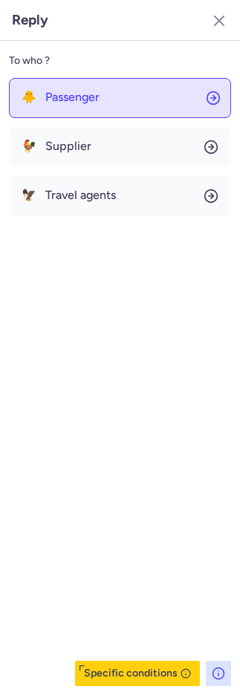
click at [64, 105] on button "🐥 Passenger" at bounding box center [120, 98] width 222 height 40
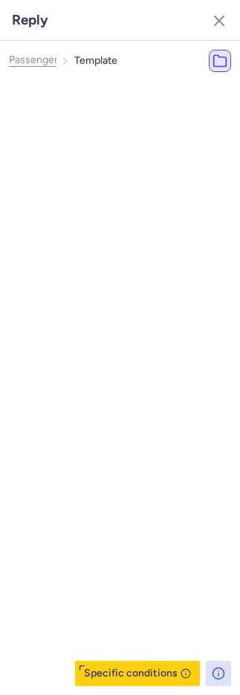
click at [71, 123] on span "Most Used ☝️" at bounding box center [74, 124] width 65 height 12
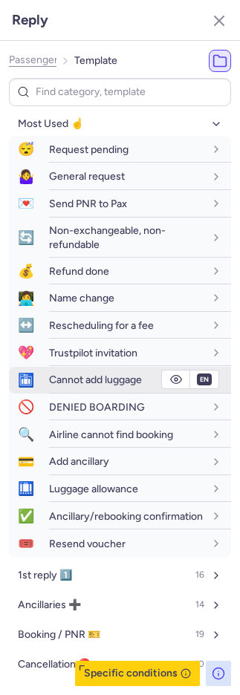
click at [100, 379] on span "Cannot add luggage" at bounding box center [95, 380] width 93 height 13
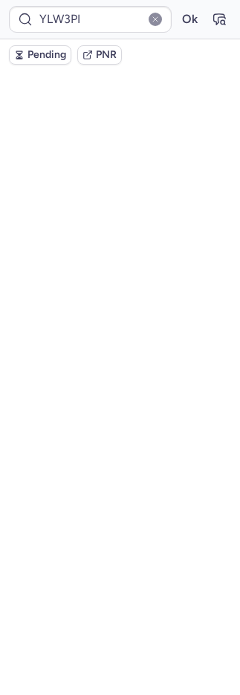
scroll to position [0, 0]
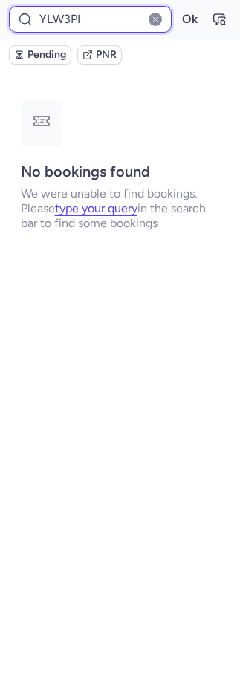
click at [88, 17] on input "YLW3PI" at bounding box center [90, 19] width 163 height 27
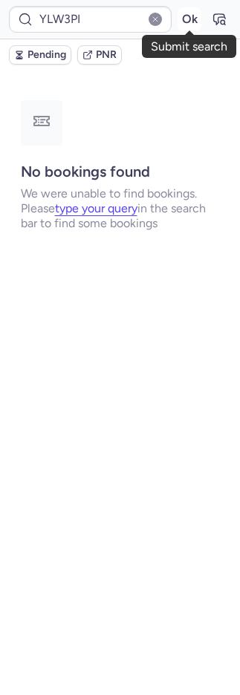
click at [192, 19] on button "Ok" at bounding box center [190, 19] width 24 height 24
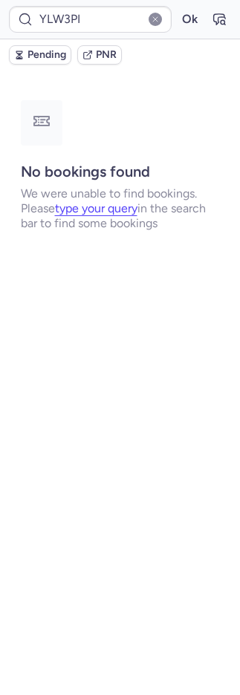
click at [48, 55] on span "Pending" at bounding box center [46, 55] width 39 height 12
click at [47, 54] on span "Pending" at bounding box center [46, 55] width 39 height 12
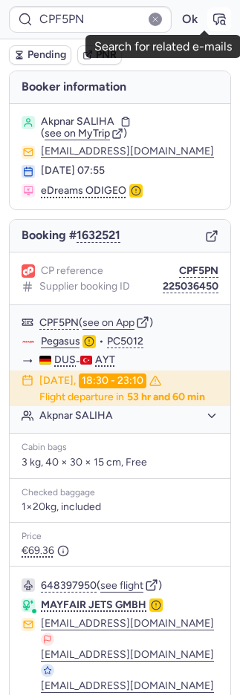
click at [212, 18] on icon "button" at bounding box center [219, 19] width 15 height 15
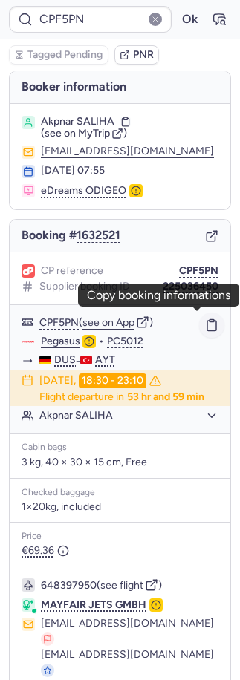
click at [205, 322] on icon "button" at bounding box center [211, 325] width 13 height 13
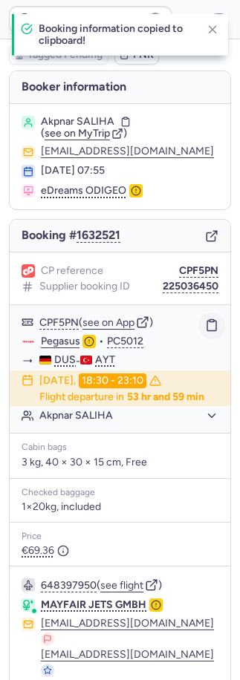
click at [205, 322] on icon "button" at bounding box center [211, 325] width 13 height 13
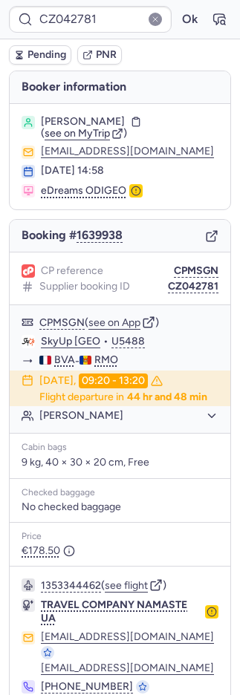
click at [189, 261] on div "CP reference CPMSGN Supplier booking ID CZ042781" at bounding box center [120, 279] width 221 height 53
click at [189, 262] on div "CP reference CPMSGN Supplier booking ID CZ042781" at bounding box center [120, 279] width 221 height 53
click at [190, 265] on button "CPMSGN" at bounding box center [196, 271] width 45 height 12
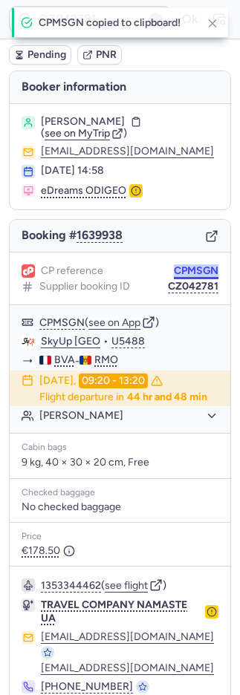
click at [190, 265] on button "CPMSGN" at bounding box center [196, 271] width 45 height 12
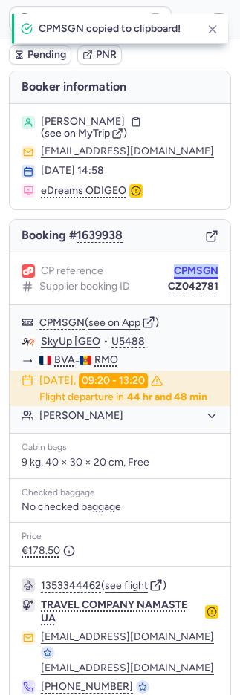
click at [190, 265] on button "CPMSGN" at bounding box center [196, 271] width 45 height 12
drag, startPoint x: 190, startPoint y: 265, endPoint x: 162, endPoint y: 250, distance: 32.2
click at [189, 265] on button "CPMSGN" at bounding box center [196, 271] width 45 height 12
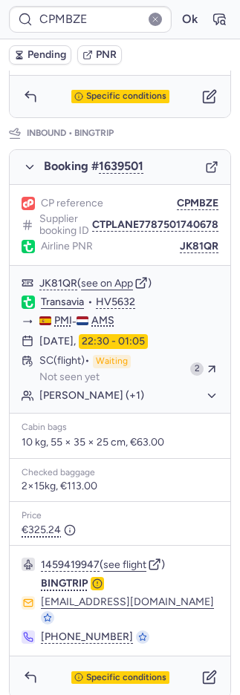
scroll to position [709, 0]
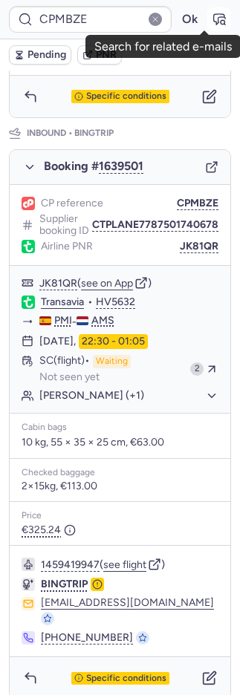
click at [212, 18] on icon "button" at bounding box center [219, 19] width 15 height 15
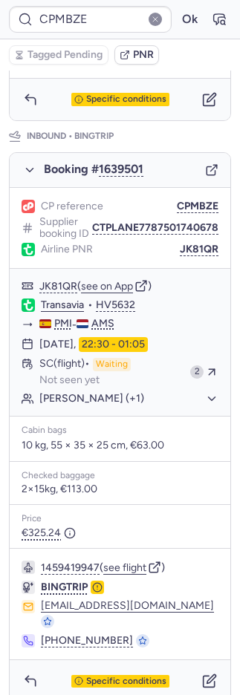
scroll to position [710, 0]
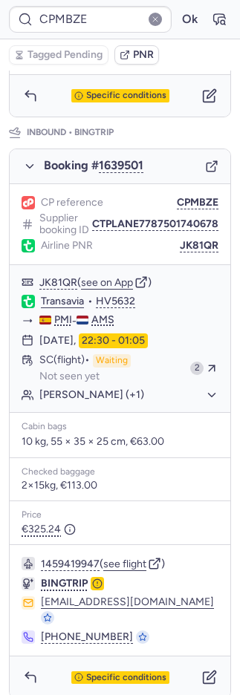
click at [140, 49] on span "PNR" at bounding box center [143, 55] width 21 height 12
click at [205, 290] on icon "button" at bounding box center [211, 285] width 13 height 13
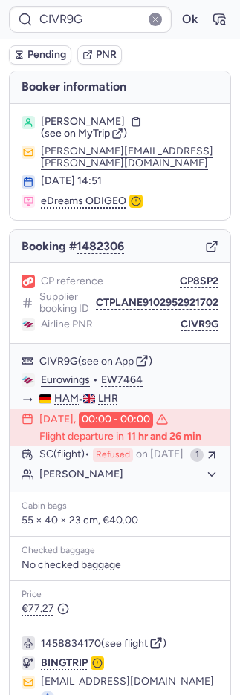
scroll to position [4, 0]
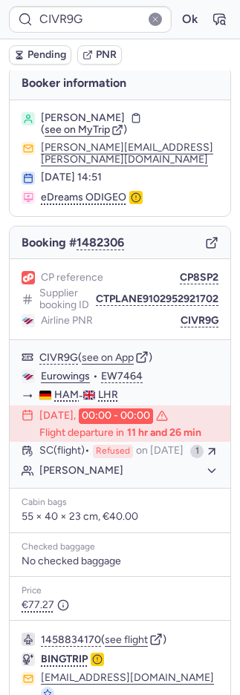
click at [43, 45] on button "Pending" at bounding box center [40, 54] width 62 height 19
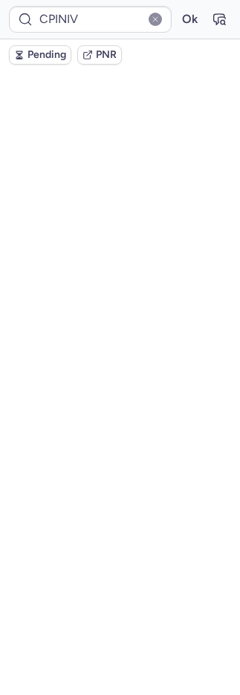
scroll to position [12, 0]
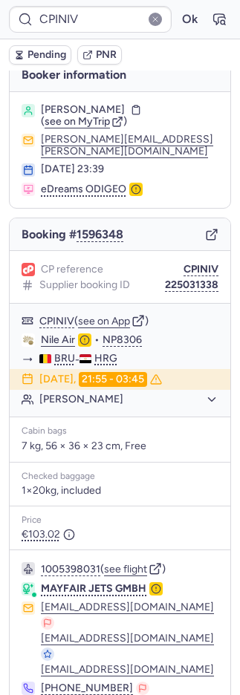
click at [212, 18] on icon "button" at bounding box center [219, 19] width 15 height 15
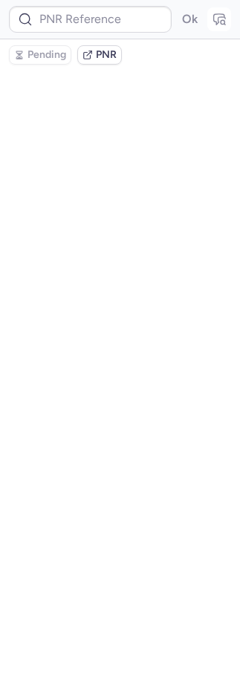
scroll to position [0, 0]
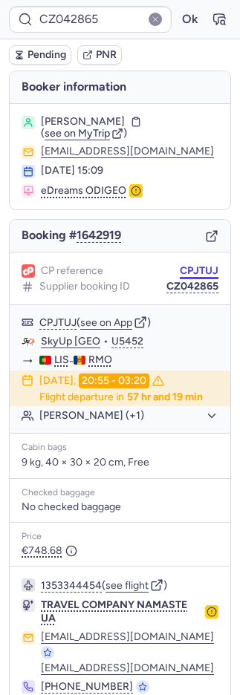
click at [198, 267] on button "CPJTUJ" at bounding box center [199, 271] width 39 height 12
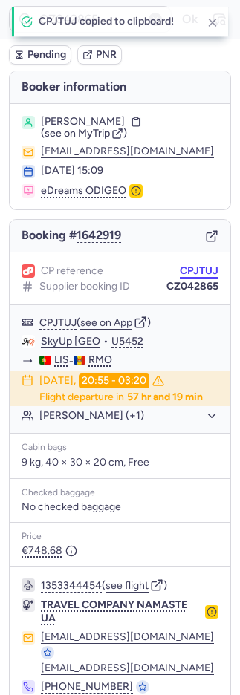
click at [198, 267] on button "CPJTUJ" at bounding box center [199, 271] width 39 height 12
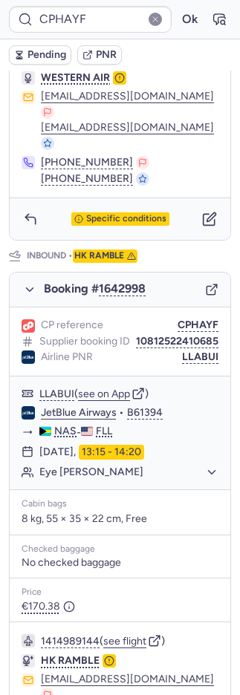
scroll to position [359, 0]
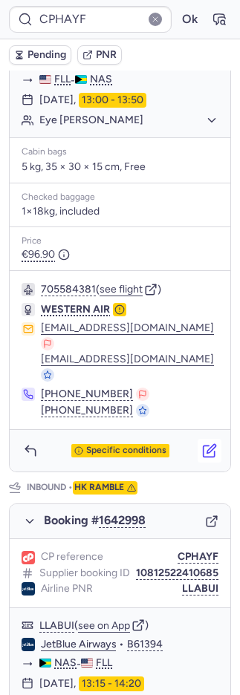
click at [202, 443] on icon "button" at bounding box center [209, 450] width 15 height 15
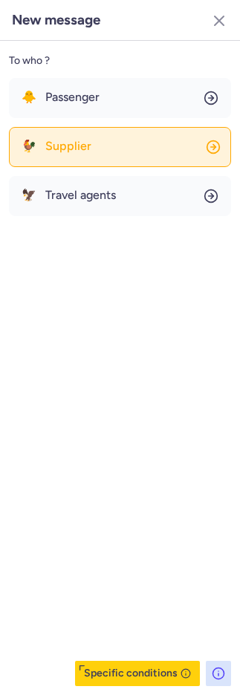
click at [34, 138] on button "🐓 Supplier" at bounding box center [120, 147] width 222 height 40
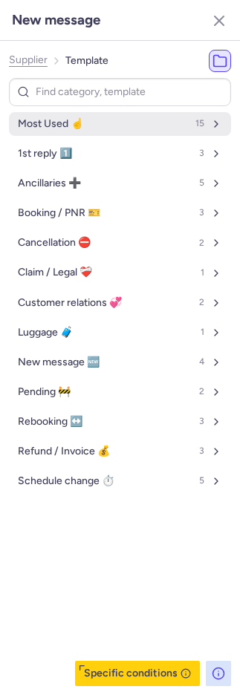
click at [62, 126] on span "Most Used ☝️" at bounding box center [50, 124] width 65 height 12
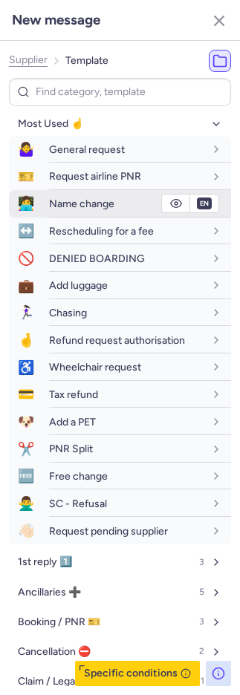
click at [74, 204] on span "Name change" at bounding box center [81, 204] width 65 height 13
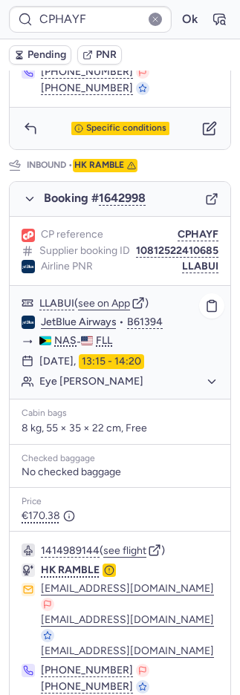
scroll to position [719, 0]
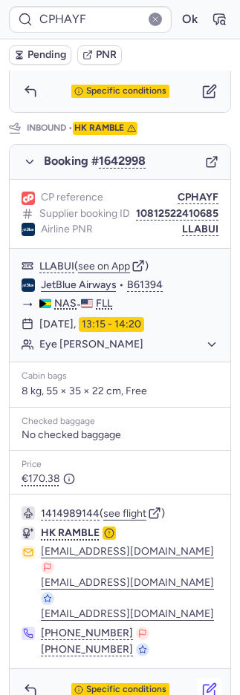
click at [202, 683] on icon "button" at bounding box center [209, 690] width 15 height 15
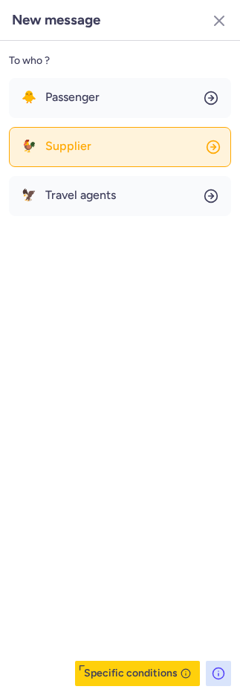
click at [87, 139] on button "🐓 Supplier" at bounding box center [120, 147] width 222 height 40
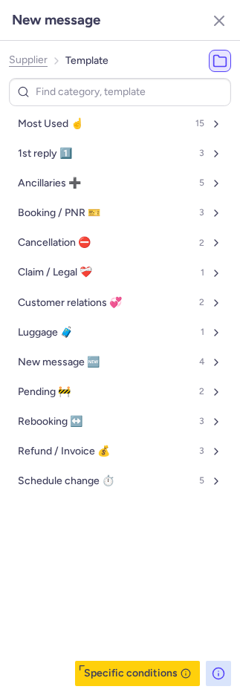
click at [82, 128] on span "Most Used ☝️" at bounding box center [50, 124] width 65 height 12
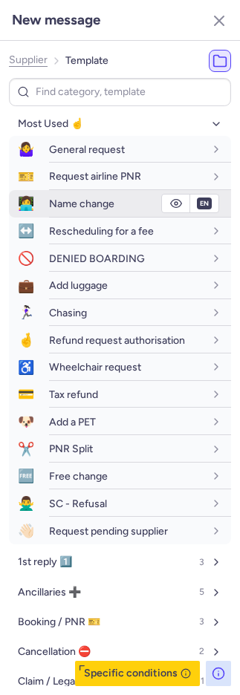
click at [84, 201] on span "Name change" at bounding box center [81, 204] width 65 height 13
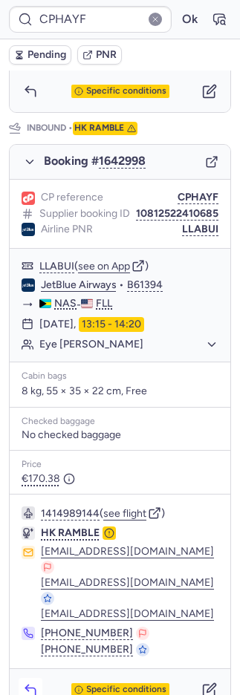
click at [34, 683] on icon "button" at bounding box center [30, 690] width 15 height 15
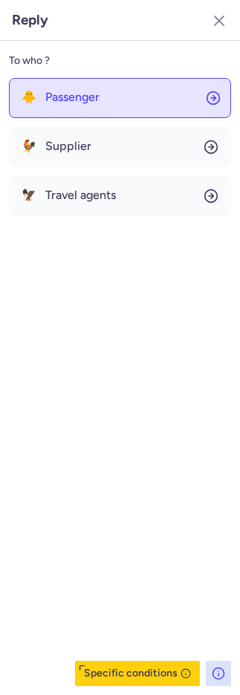
click at [45, 97] on span "Passenger" at bounding box center [72, 97] width 54 height 13
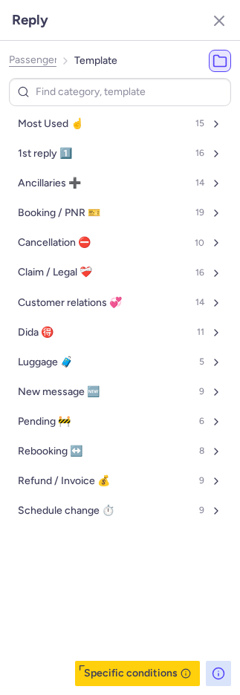
click at [49, 109] on div "Most Used ☝️ 15 1st reply 1️⃣ 16 Ancillaries ➕ 14 Booking / PNR 🎫 19 Cancellati…" at bounding box center [120, 382] width 222 height 608
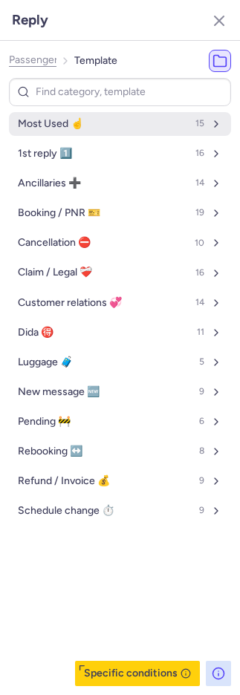
click at [53, 120] on span "Most Used ☝️" at bounding box center [50, 124] width 65 height 12
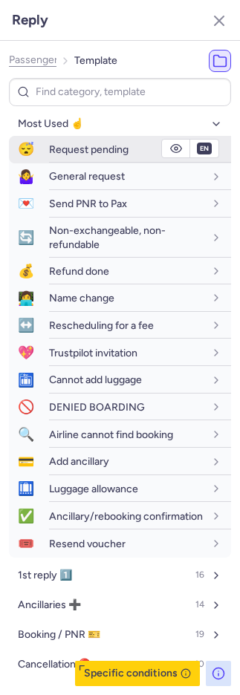
click at [74, 149] on span "Request pending" at bounding box center [88, 149] width 79 height 13
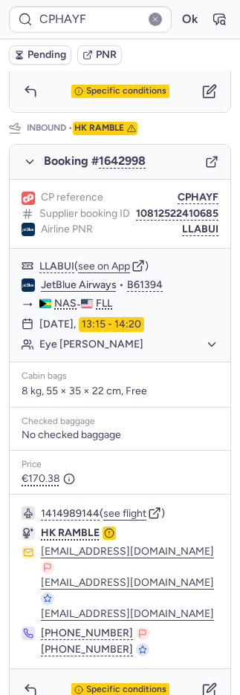
click at [27, 49] on span "Pending" at bounding box center [46, 55] width 39 height 12
click at [27, 50] on span "Pending" at bounding box center [46, 55] width 39 height 12
click at [28, 50] on span "Pending" at bounding box center [46, 55] width 39 height 12
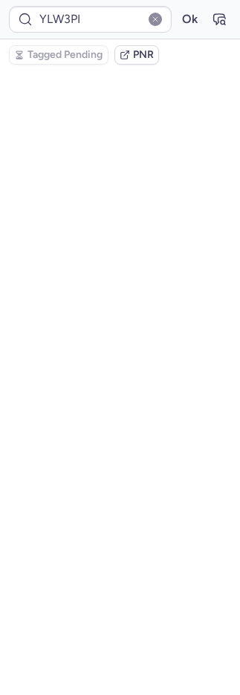
scroll to position [0, 0]
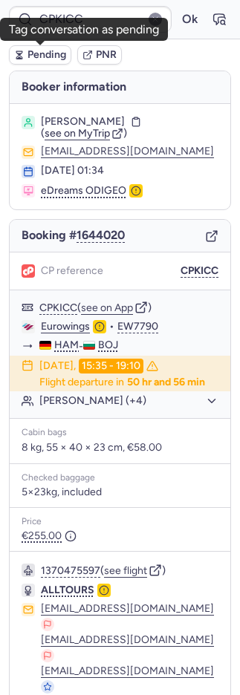
click at [42, 53] on span "Pending" at bounding box center [46, 55] width 39 height 12
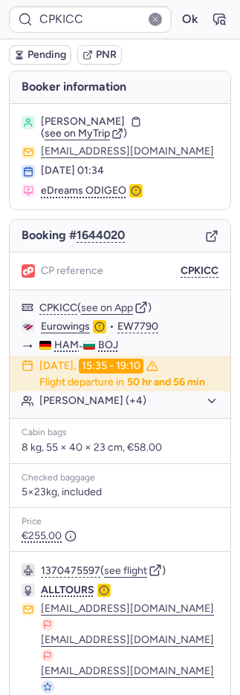
click at [42, 53] on span "Pending" at bounding box center [46, 55] width 39 height 12
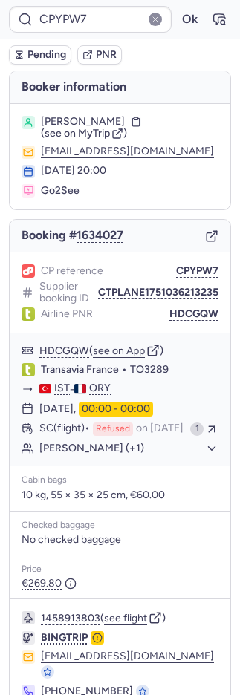
click at [46, 54] on span "Pending" at bounding box center [46, 55] width 39 height 12
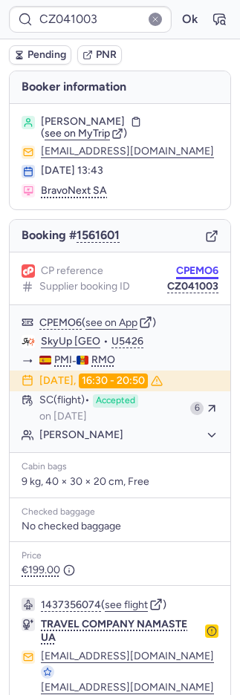
click at [200, 268] on button "CPEMO6" at bounding box center [197, 271] width 42 height 12
click at [199, 268] on button "CPEMO6" at bounding box center [197, 271] width 42 height 12
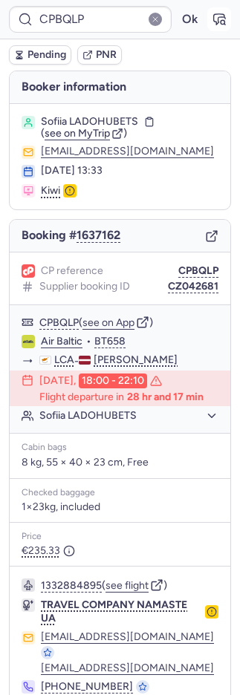
click at [212, 19] on icon "button" at bounding box center [219, 19] width 15 height 15
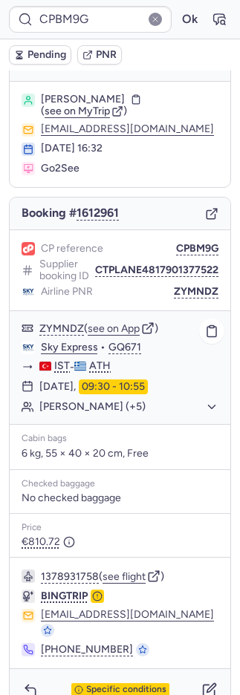
scroll to position [51, 0]
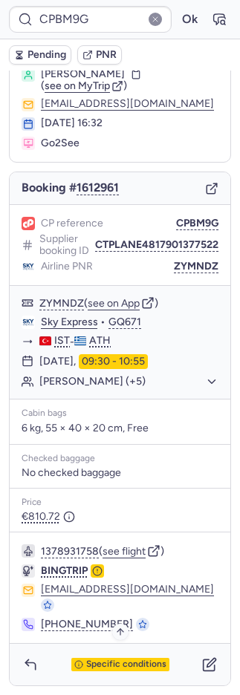
drag, startPoint x: 199, startPoint y: 669, endPoint x: 166, endPoint y: 668, distance: 32.7
click at [181, 670] on div "Specific conditions" at bounding box center [120, 665] width 221 height 42
click at [202, 659] on icon "button" at bounding box center [209, 664] width 15 height 15
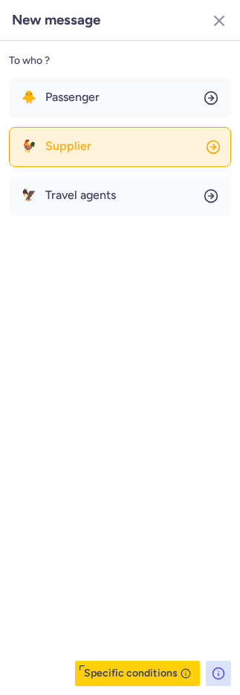
click at [115, 151] on button "🐓 Supplier" at bounding box center [120, 147] width 222 height 40
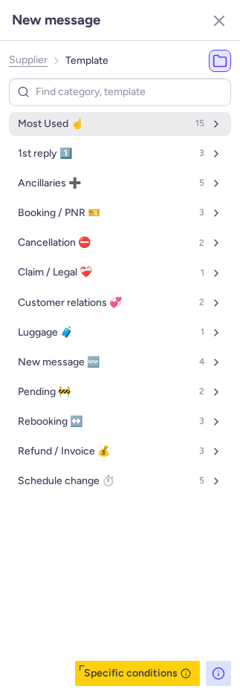
drag, startPoint x: 108, startPoint y: 146, endPoint x: 102, endPoint y: 134, distance: 12.3
click at [102, 134] on button "Most Used ☝️ 15" at bounding box center [120, 124] width 222 height 24
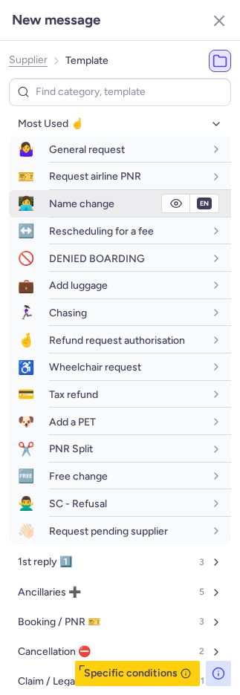
click at [82, 200] on span "Name change" at bounding box center [81, 204] width 65 height 13
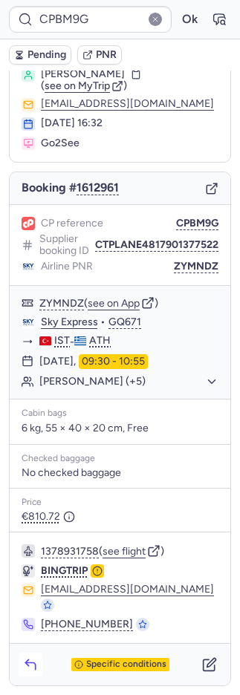
click at [34, 665] on icon "button" at bounding box center [30, 664] width 15 height 15
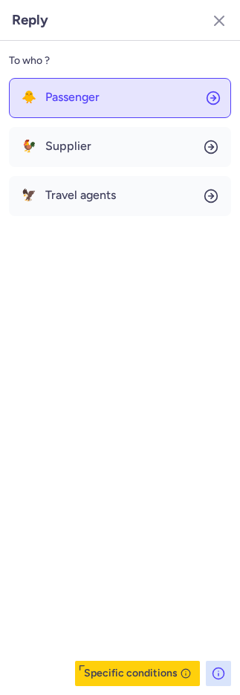
click at [82, 96] on span "Passenger" at bounding box center [72, 97] width 54 height 13
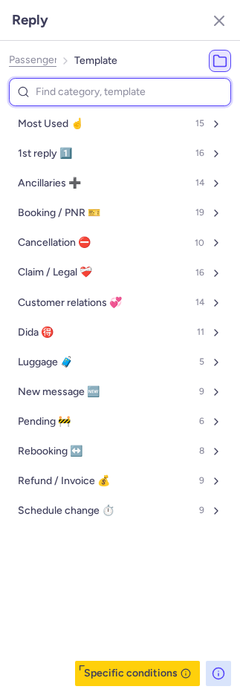
click at [84, 119] on button "Most Used ☝️ 15" at bounding box center [120, 124] width 222 height 24
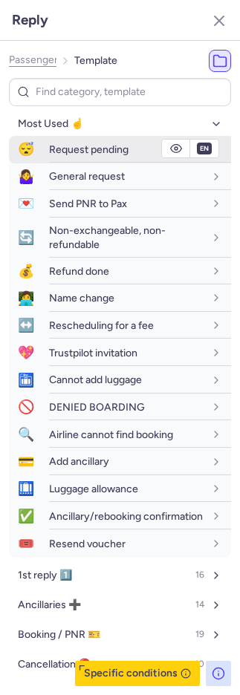
click at [89, 149] on span "Request pending" at bounding box center [88, 149] width 79 height 13
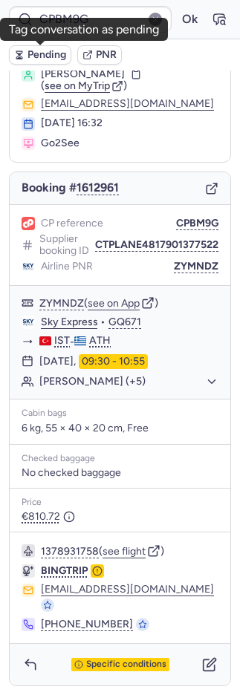
click at [48, 51] on span "Pending" at bounding box center [46, 55] width 39 height 12
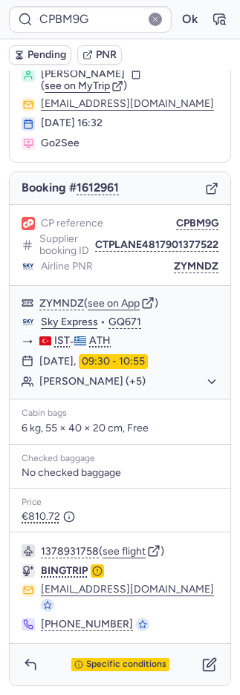
click at [48, 51] on span "Pending" at bounding box center [46, 55] width 39 height 12
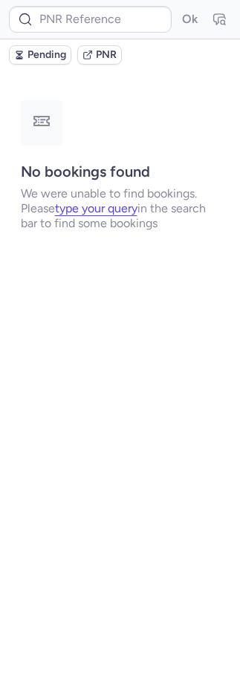
scroll to position [0, 0]
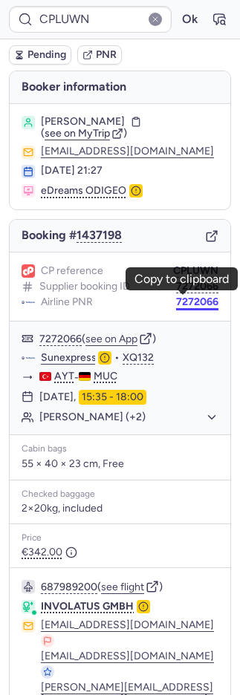
click at [195, 299] on button "7272066" at bounding box center [197, 302] width 42 height 12
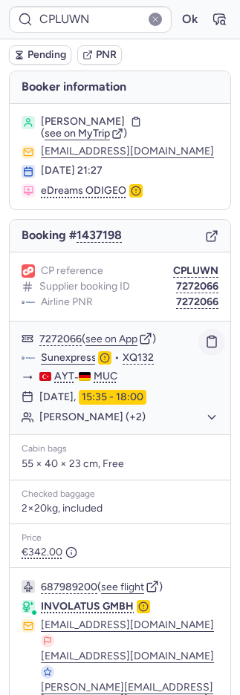
click at [205, 337] on icon "button" at bounding box center [211, 341] width 13 height 13
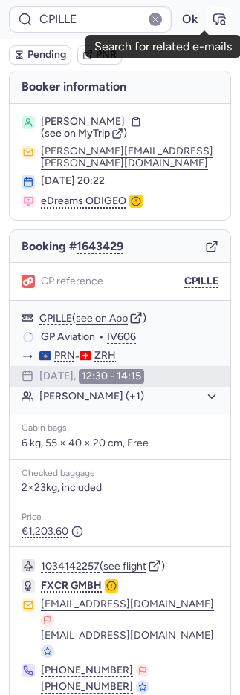
click at [221, 20] on icon "button" at bounding box center [223, 22] width 4 height 4
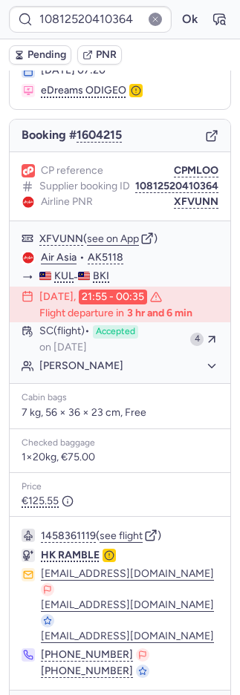
scroll to position [154, 0]
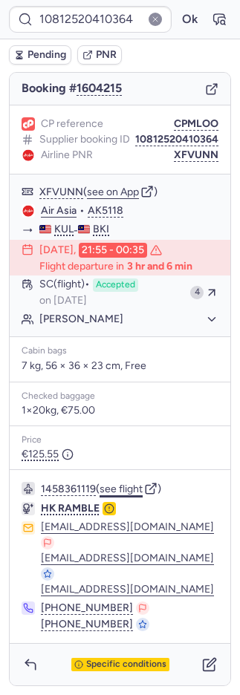
click at [135, 487] on button "see flight" at bounding box center [121, 490] width 43 height 12
click at [133, 487] on button "see flight" at bounding box center [121, 490] width 43 height 12
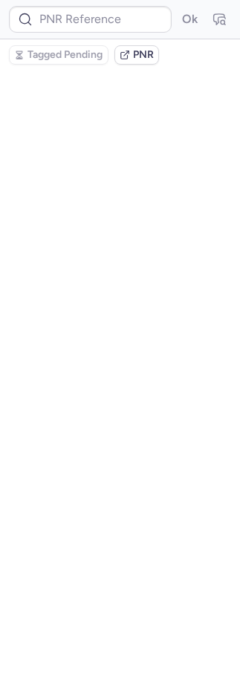
scroll to position [0, 0]
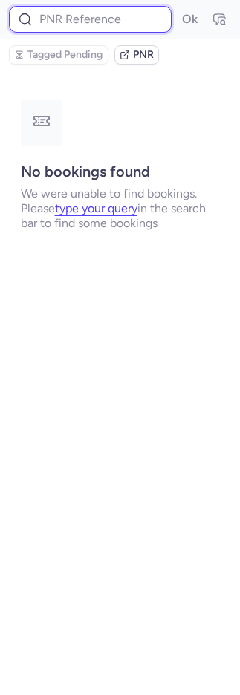
click at [83, 28] on input at bounding box center [90, 19] width 163 height 27
paste input "HDCGQW"
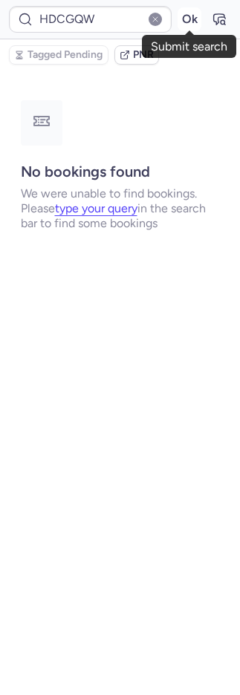
click at [183, 24] on button "Ok" at bounding box center [190, 19] width 24 height 24
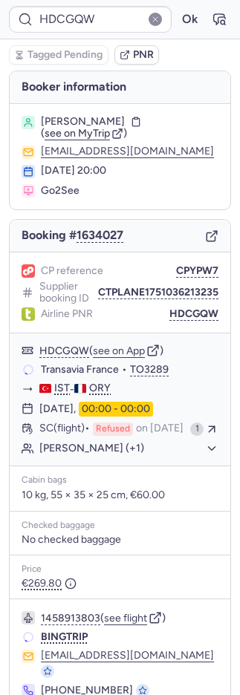
click at [182, 261] on div "CP reference CPYPW7 Supplier booking ID CTPLANE1751036213235 Airline PNR HDCGQW" at bounding box center [120, 293] width 221 height 81
click at [185, 265] on button "CPYPW7" at bounding box center [197, 271] width 42 height 12
click at [186, 265] on button "CPYPW7" at bounding box center [197, 271] width 42 height 12
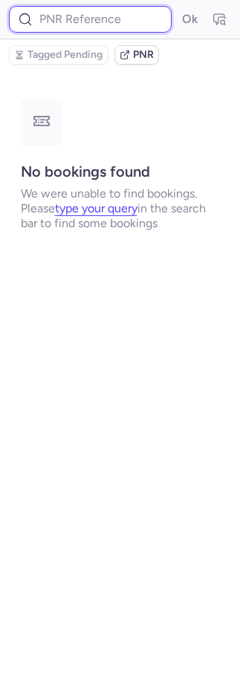
drag, startPoint x: 110, startPoint y: 16, endPoint x: 120, endPoint y: 20, distance: 11.3
click at [111, 16] on input at bounding box center [90, 19] width 163 height 27
paste input "UISHPX"
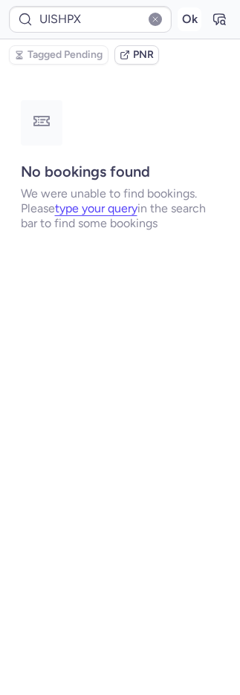
click at [197, 19] on button "Ok" at bounding box center [190, 19] width 24 height 24
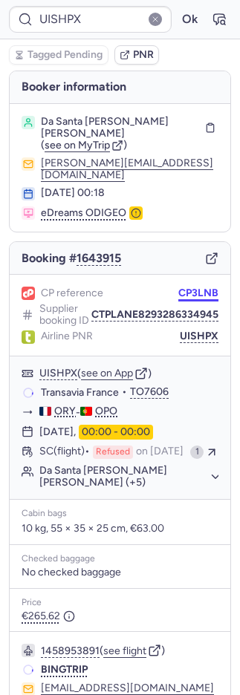
click at [190, 287] on button "CP3LNB" at bounding box center [198, 293] width 40 height 12
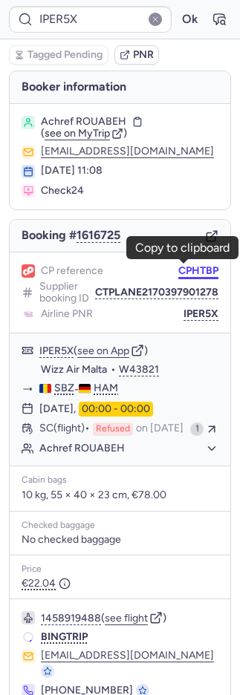
click at [188, 269] on button "CPHTBP" at bounding box center [198, 271] width 40 height 12
click at [189, 269] on button "CPHTBP" at bounding box center [198, 271] width 40 height 12
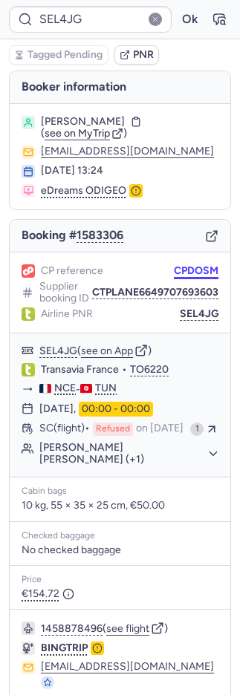
click at [180, 269] on button "CPDOSM" at bounding box center [196, 271] width 45 height 12
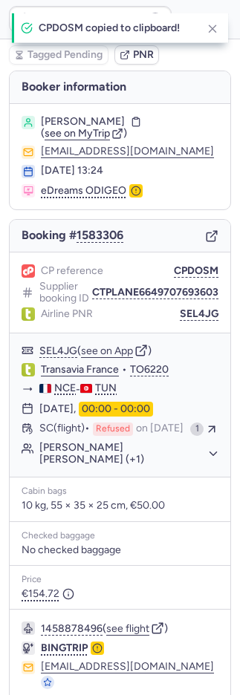
drag, startPoint x: 180, startPoint y: 269, endPoint x: 3, endPoint y: 197, distance: 191.6
click at [180, 268] on button "CPDOSM" at bounding box center [196, 271] width 45 height 12
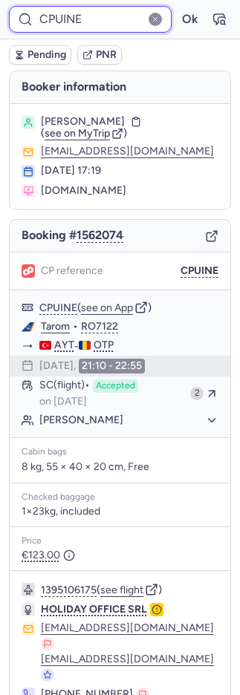
click at [76, 18] on input "CPUINE" at bounding box center [90, 19] width 163 height 27
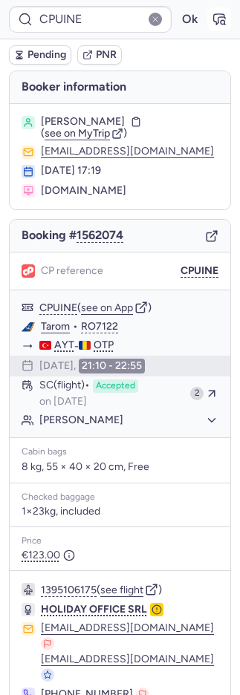
click at [212, 18] on icon "button" at bounding box center [219, 19] width 15 height 15
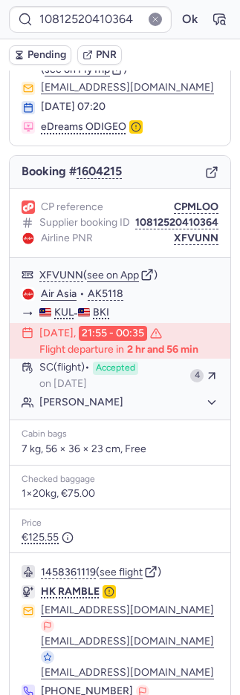
scroll to position [154, 0]
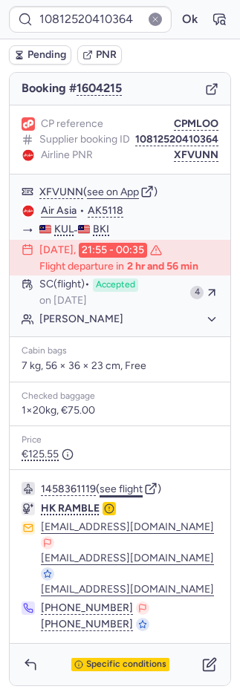
click at [137, 492] on button "see flight" at bounding box center [121, 490] width 43 height 12
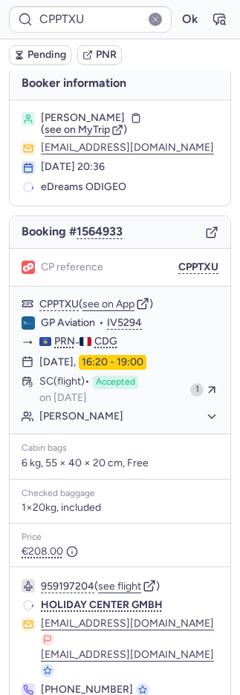
scroll to position [3, 0]
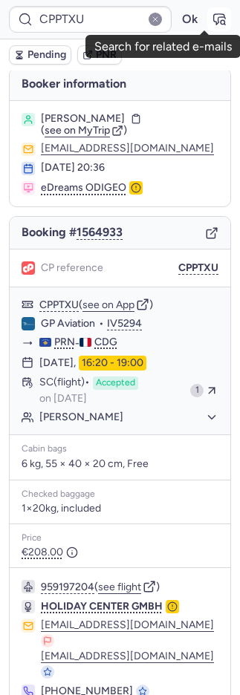
click at [212, 22] on icon "button" at bounding box center [219, 19] width 15 height 15
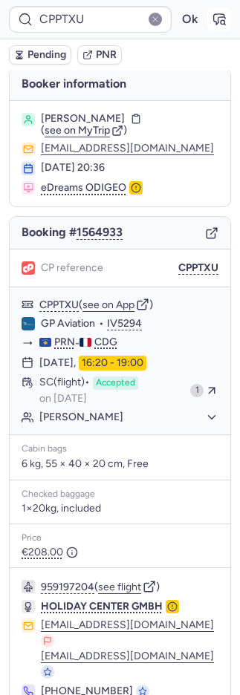
click at [212, 22] on icon "button" at bounding box center [219, 19] width 15 height 15
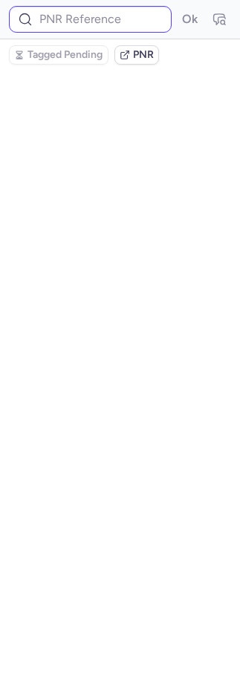
scroll to position [0, 0]
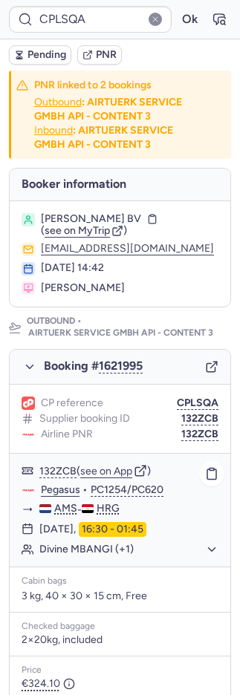
click at [113, 556] on button "Divine MBANGI (+1)" at bounding box center [128, 549] width 179 height 13
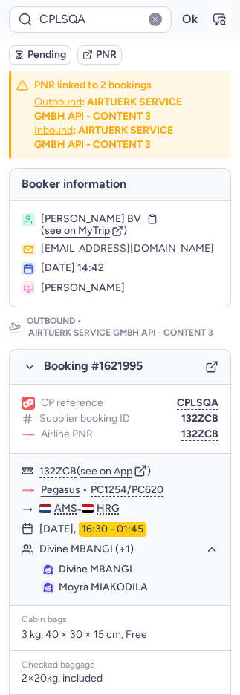
click at [212, 19] on icon "button" at bounding box center [219, 19] width 15 height 15
click at [94, 49] on button "PNR" at bounding box center [99, 54] width 45 height 19
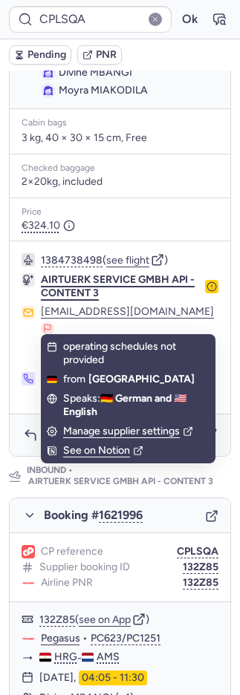
scroll to position [839, 0]
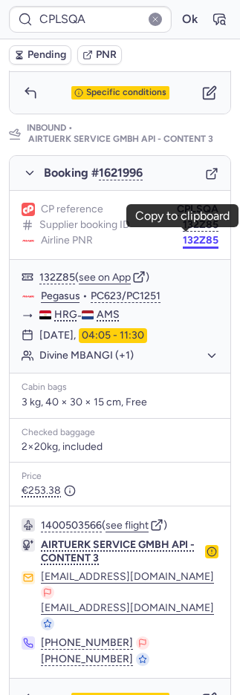
click at [186, 235] on button "132Z85" at bounding box center [201, 241] width 36 height 12
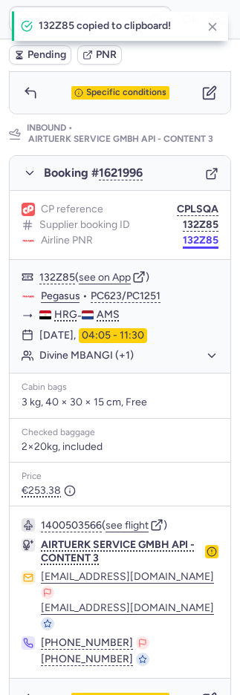
click at [186, 235] on button "132Z85" at bounding box center [201, 241] width 36 height 12
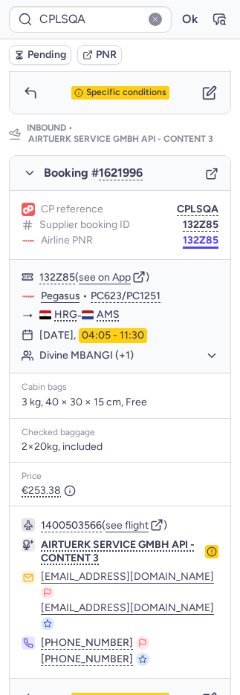
click at [194, 238] on button "132Z85" at bounding box center [201, 241] width 36 height 12
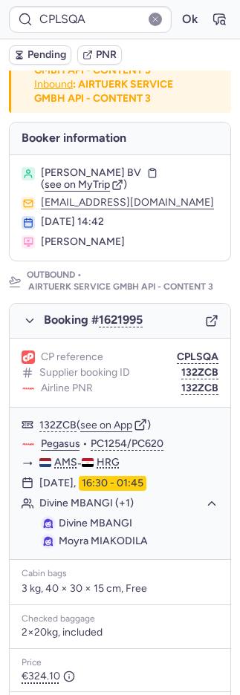
scroll to position [0, 0]
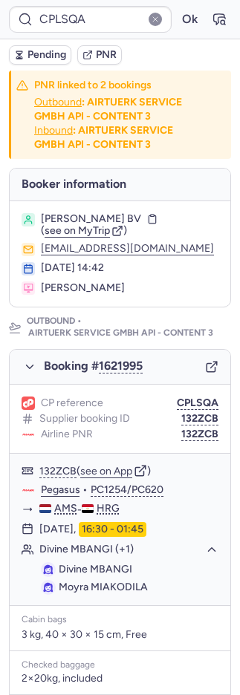
click at [107, 56] on span "PNR" at bounding box center [106, 55] width 21 height 12
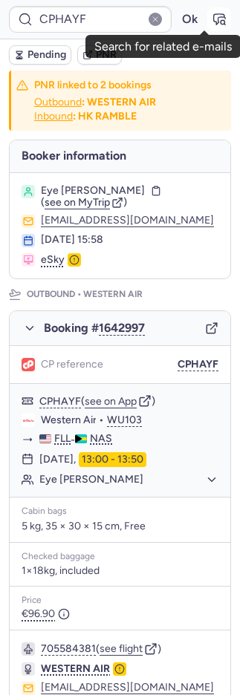
click at [212, 22] on icon "button" at bounding box center [219, 19] width 15 height 15
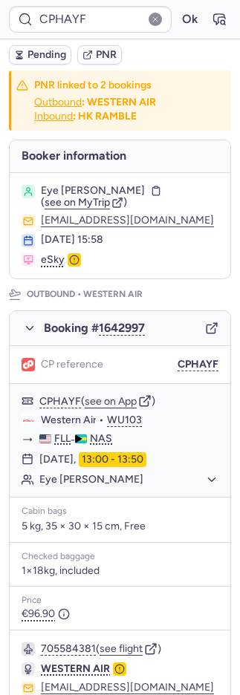
click at [117, 51] on button "PNR" at bounding box center [99, 54] width 45 height 19
click at [107, 56] on span "PNR" at bounding box center [106, 55] width 21 height 12
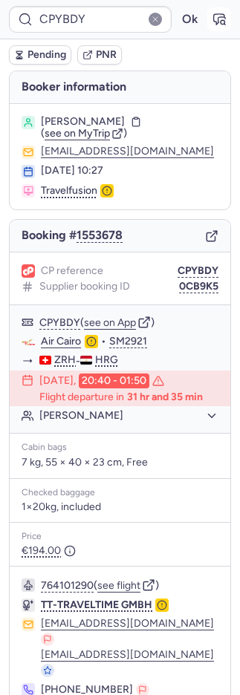
click at [212, 25] on icon "button" at bounding box center [219, 19] width 15 height 15
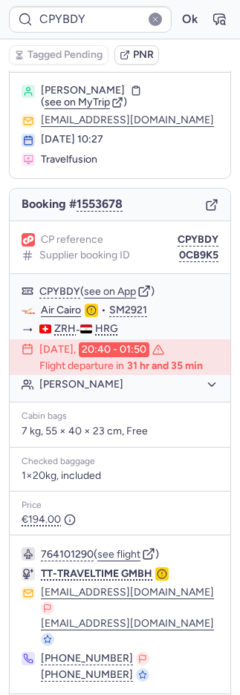
scroll to position [62, 0]
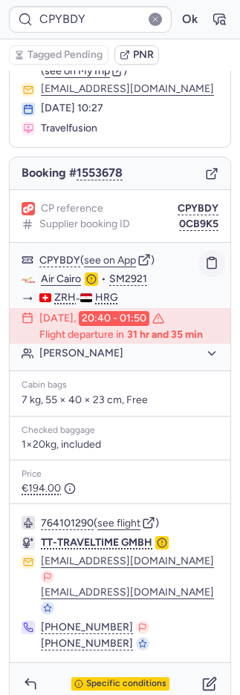
click at [204, 262] on button "button" at bounding box center [211, 262] width 25 height 25
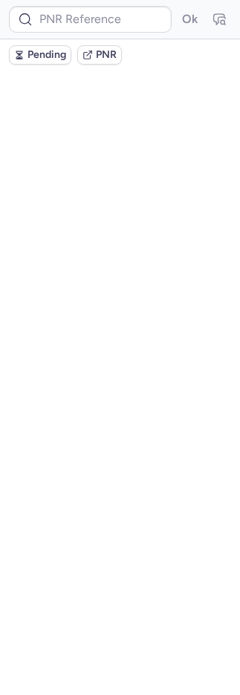
scroll to position [0, 0]
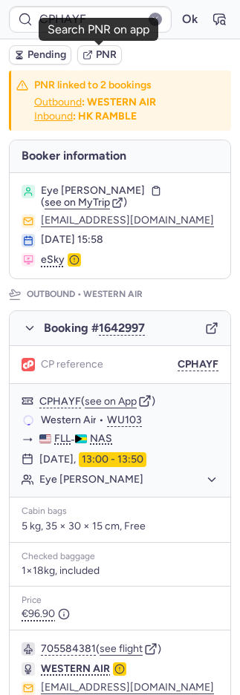
click at [117, 51] on button "PNR" at bounding box center [99, 54] width 45 height 19
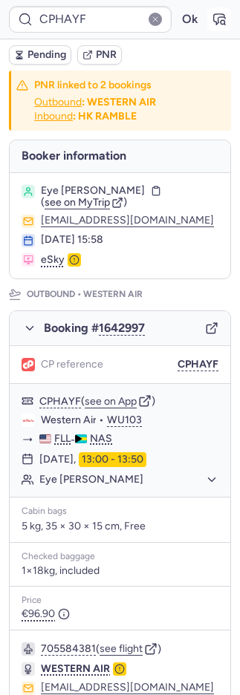
click at [212, 15] on icon "button" at bounding box center [219, 19] width 15 height 15
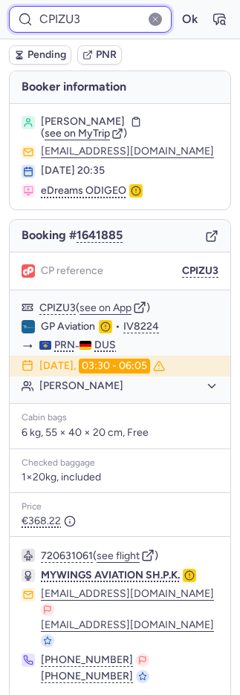
click at [110, 19] on input "CPIZU3" at bounding box center [90, 19] width 163 height 27
paste input "AT6091"
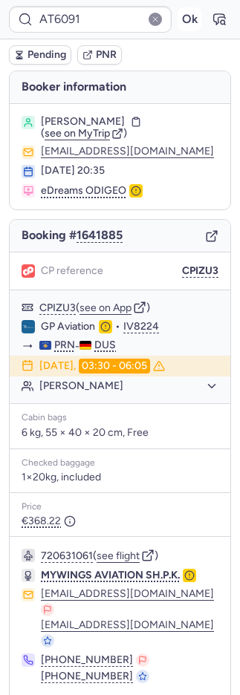
click at [178, 14] on button "Ok" at bounding box center [190, 19] width 24 height 24
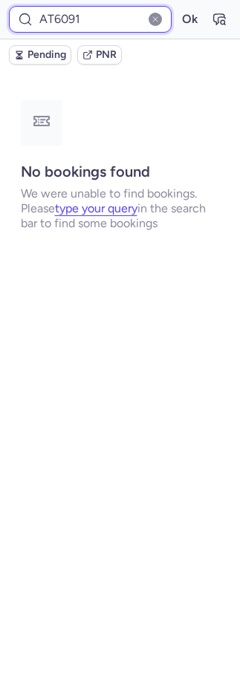
click at [164, 21] on input "AT6091" at bounding box center [90, 19] width 163 height 27
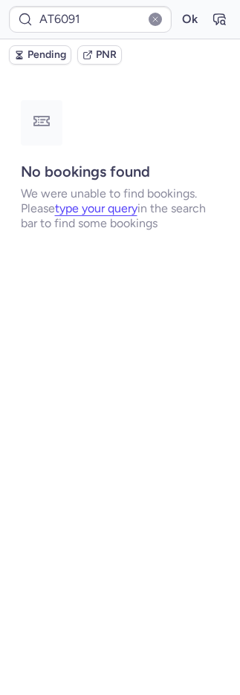
click at [158, 14] on button "button" at bounding box center [155, 19] width 13 height 13
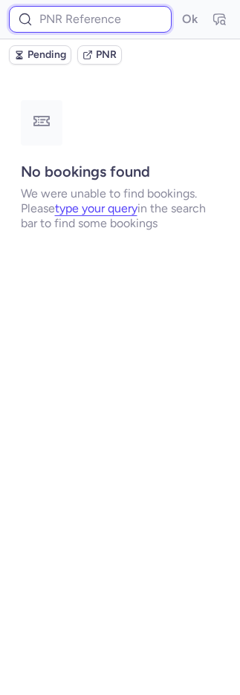
click at [103, 19] on input at bounding box center [90, 19] width 163 height 27
paste input "CPIZU3"
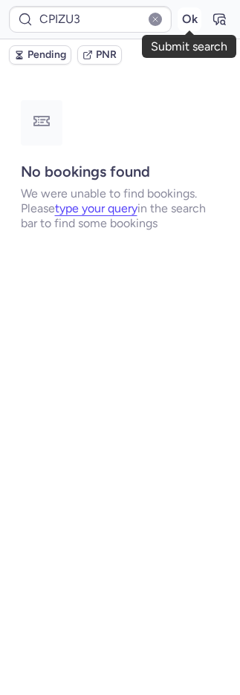
click at [186, 24] on button "Ok" at bounding box center [190, 19] width 24 height 24
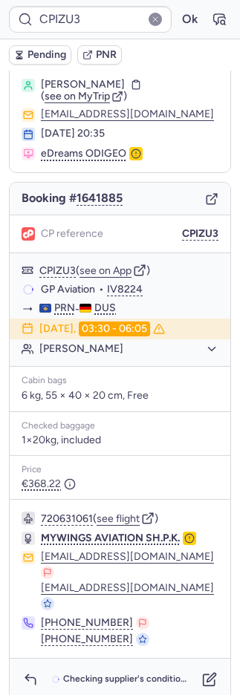
scroll to position [37, 0]
click at [208, 669] on div "Checking supplier's conditions..." at bounding box center [120, 680] width 221 height 42
click at [202, 672] on icon "button" at bounding box center [209, 679] width 15 height 15
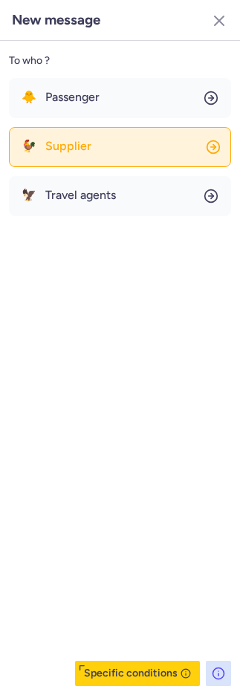
click at [105, 153] on button "🐓 Supplier" at bounding box center [120, 147] width 222 height 40
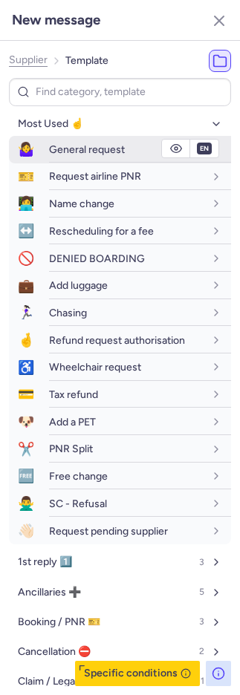
click at [87, 147] on span "General request" at bounding box center [87, 149] width 76 height 13
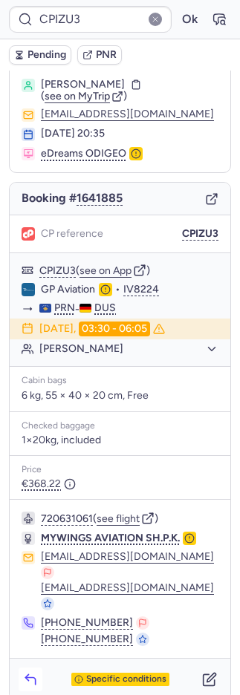
click at [30, 672] on icon "button" at bounding box center [30, 679] width 15 height 15
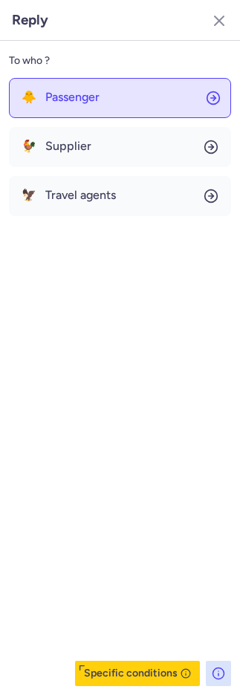
click at [59, 95] on span "Passenger" at bounding box center [72, 97] width 54 height 13
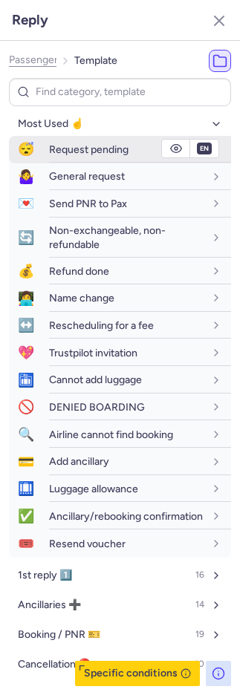
click at [72, 148] on span "Request pending" at bounding box center [88, 149] width 79 height 13
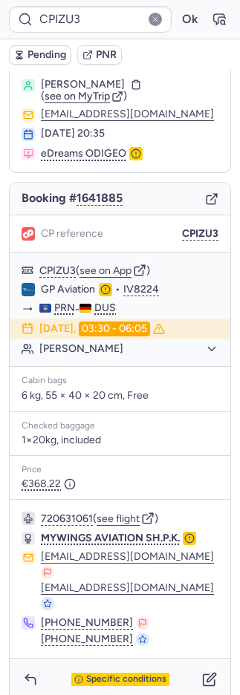
click at [42, 51] on span "Pending" at bounding box center [46, 55] width 39 height 12
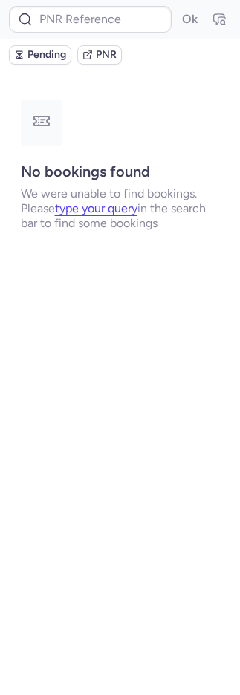
scroll to position [0, 0]
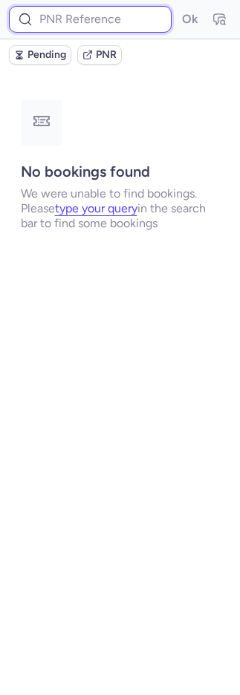
drag, startPoint x: 68, startPoint y: 16, endPoint x: 100, endPoint y: 21, distance: 31.6
click at [71, 17] on input at bounding box center [90, 19] width 163 height 27
paste input "7329279"
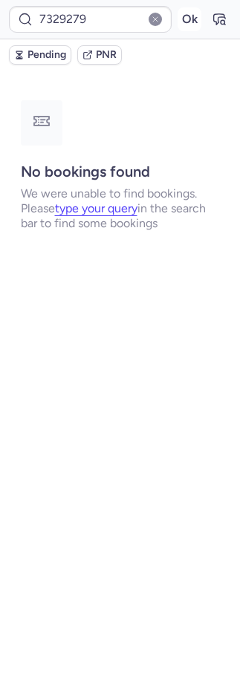
click at [187, 18] on button "Ok" at bounding box center [190, 19] width 24 height 24
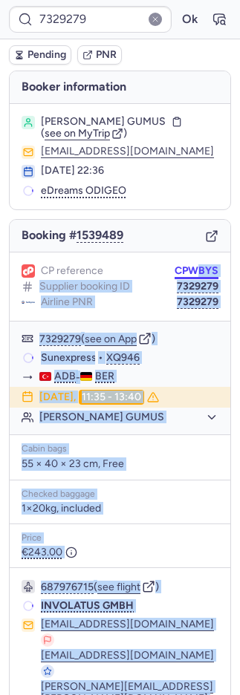
click at [181, 0] on body "7329279 Ok Pending PNR Booker information Enis Baran GUMUS ( see on MyTrip ) hu…" at bounding box center [120, 0] width 240 height 0
click at [182, 266] on button "CPWBYS" at bounding box center [197, 271] width 44 height 12
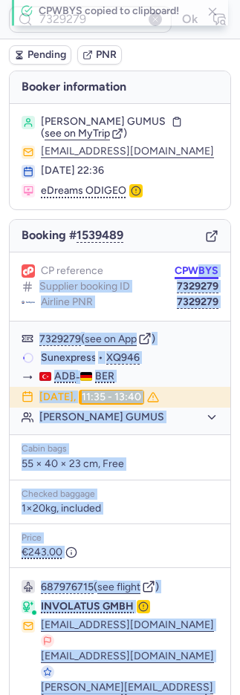
click at [182, 266] on button "CPWBYS" at bounding box center [197, 271] width 44 height 12
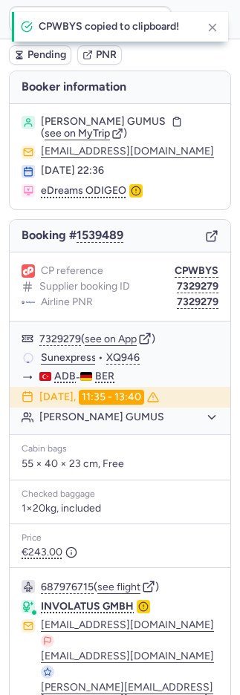
click at [4, 235] on div "Booker information Enis Baran GUMUS ( see on MyTrip ) huelya1971@gmail.com 18 J…" at bounding box center [120, 449] width 240 height 757
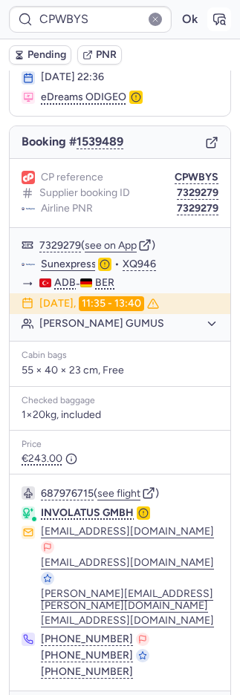
scroll to position [95, 0]
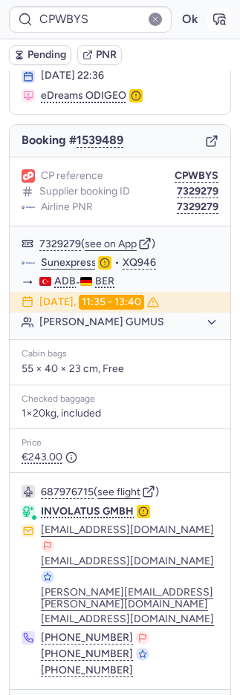
click at [212, 19] on icon "button" at bounding box center [219, 19] width 15 height 15
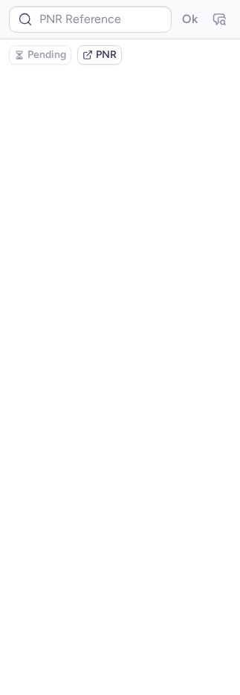
scroll to position [0, 0]
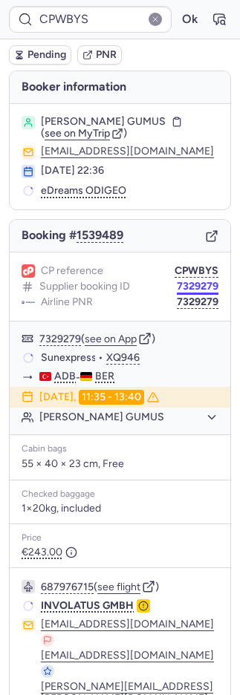
click at [180, 285] on button "7329279" at bounding box center [198, 287] width 42 height 12
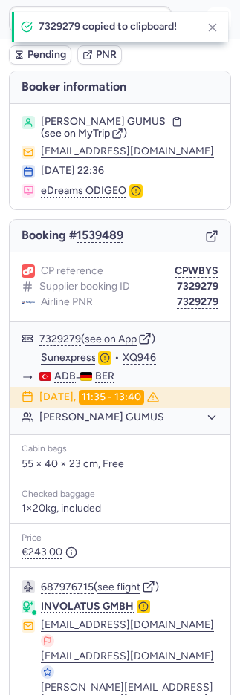
click at [209, 28] on icon "button" at bounding box center [212, 27] width 13 height 13
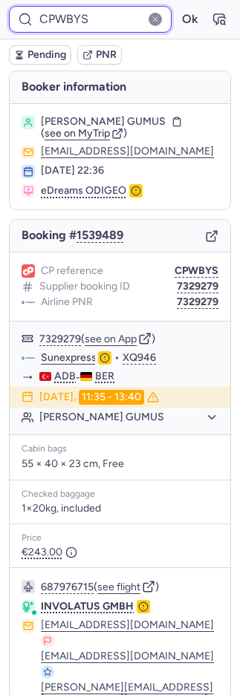
click at [101, 22] on input "CPWBYS" at bounding box center [90, 19] width 163 height 27
paste input "7329279"
click at [178, 7] on button "Ok" at bounding box center [190, 19] width 24 height 24
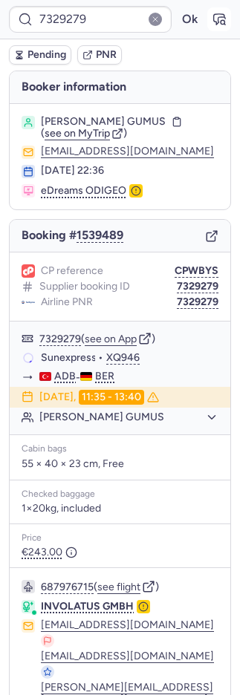
click at [212, 18] on icon "button" at bounding box center [219, 19] width 15 height 15
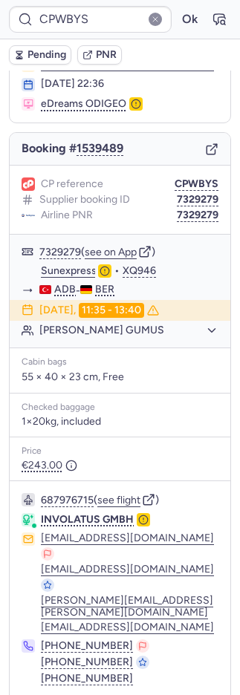
scroll to position [95, 0]
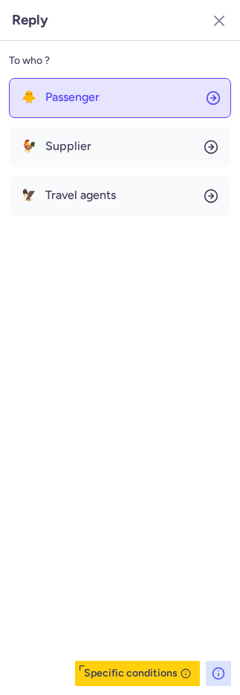
click at [49, 102] on span "Passenger" at bounding box center [72, 97] width 54 height 13
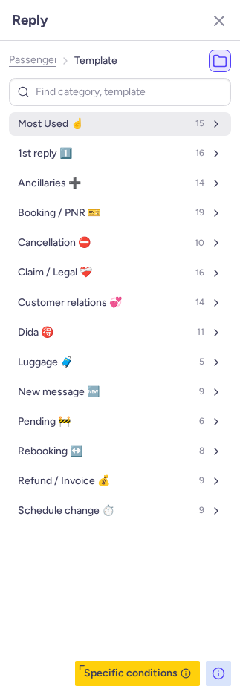
click at [71, 130] on button "Most Used ☝️ 15" at bounding box center [120, 124] width 222 height 24
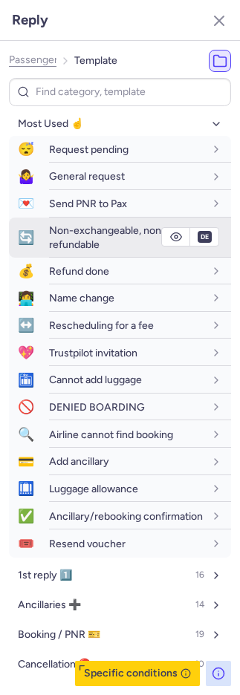
click at [98, 231] on span "Non-exchangeable, non-refundable" at bounding box center [107, 237] width 117 height 26
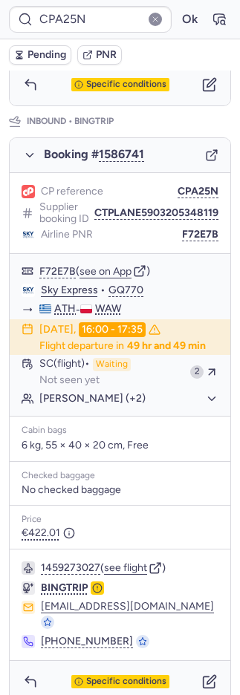
scroll to position [774, 0]
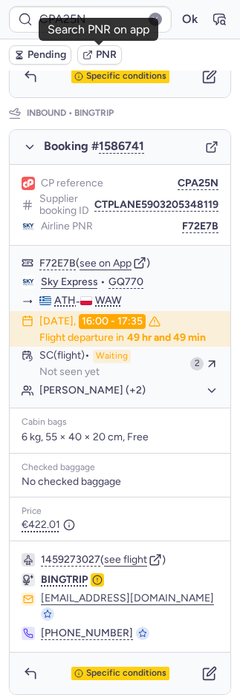
click at [113, 54] on span "PNR" at bounding box center [106, 55] width 21 height 12
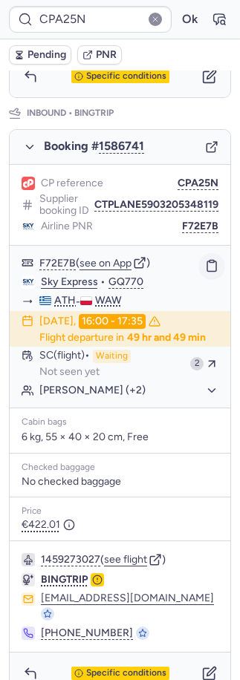
click at [199, 253] on button "button" at bounding box center [211, 265] width 25 height 25
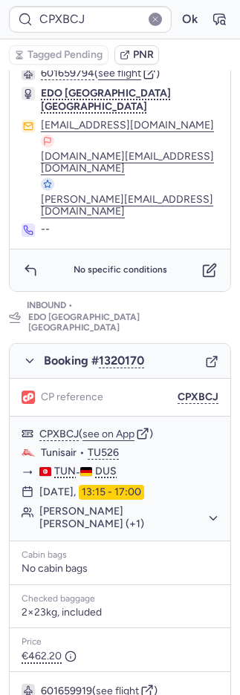
scroll to position [674, 0]
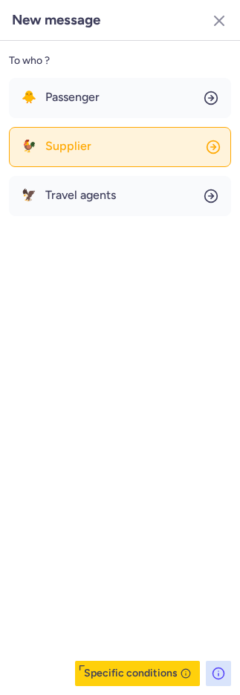
click at [108, 149] on button "🐓 Supplier" at bounding box center [120, 147] width 222 height 40
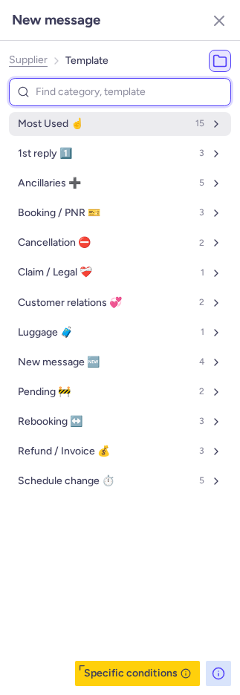
click at [102, 125] on button "Most Used ☝️ 15" at bounding box center [120, 124] width 222 height 24
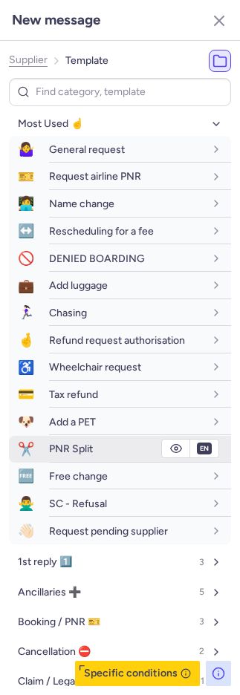
click at [87, 447] on span "PNR Split" at bounding box center [71, 449] width 44 height 13
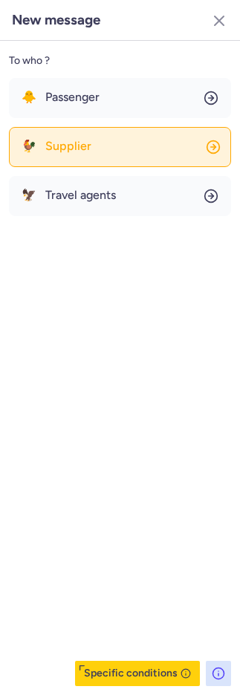
click at [40, 149] on div "🐓 Supplier" at bounding box center [57, 146] width 70 height 13
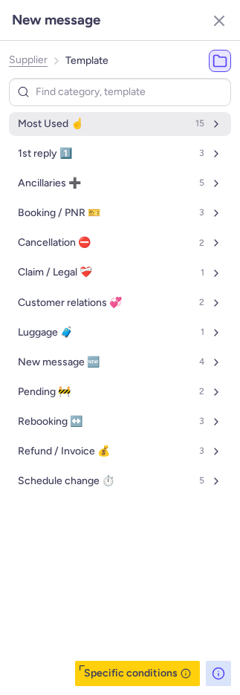
click at [27, 127] on span "Most Used ☝️" at bounding box center [50, 124] width 65 height 12
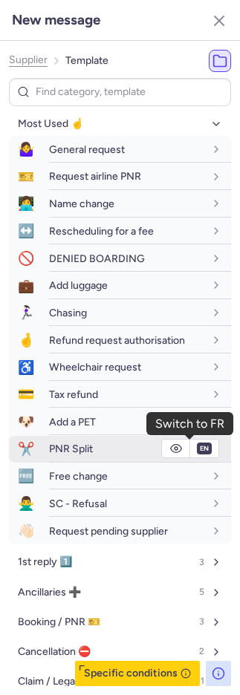
click at [197, 449] on button "en" at bounding box center [204, 449] width 15 height 12
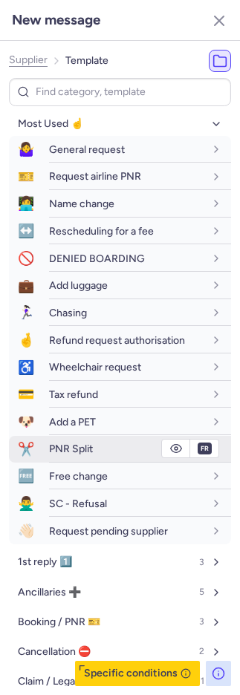
click at [103, 449] on div "PNR Split" at bounding box center [126, 448] width 155 height 13
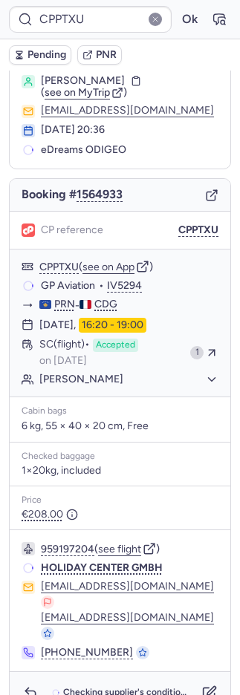
scroll to position [35, 0]
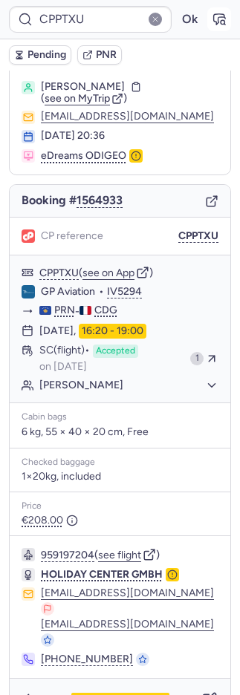
click at [221, 20] on icon "button" at bounding box center [223, 22] width 4 height 4
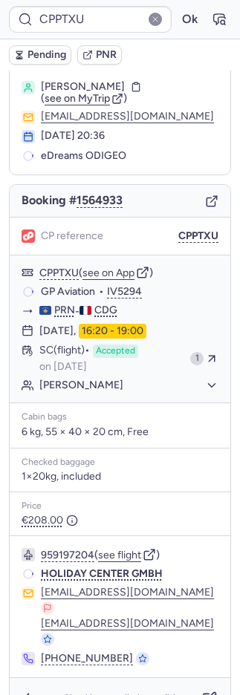
scroll to position [34, 0]
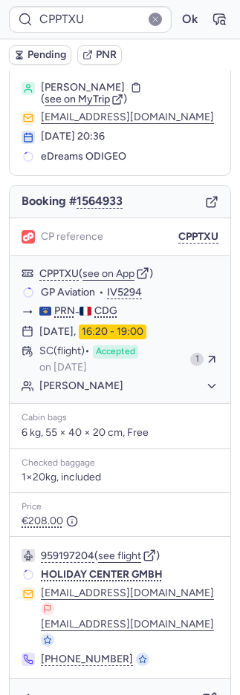
click at [50, 55] on span "Pending" at bounding box center [46, 55] width 39 height 12
click at [51, 56] on span "Pending" at bounding box center [46, 55] width 39 height 12
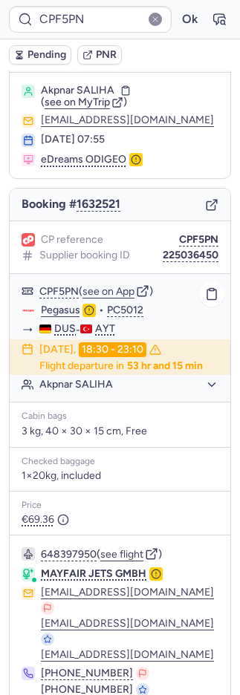
scroll to position [108, 0]
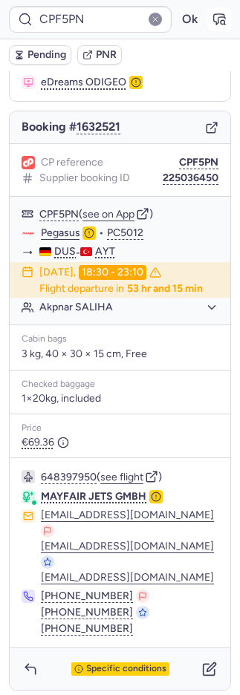
click at [214, 22] on icon "button" at bounding box center [219, 19] width 11 height 10
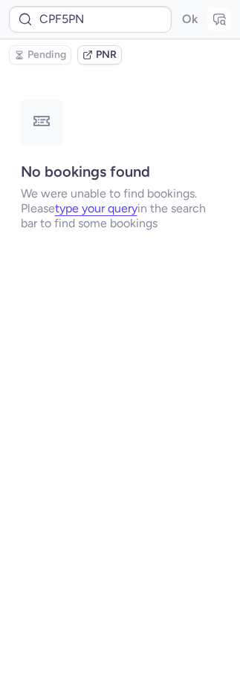
scroll to position [0, 0]
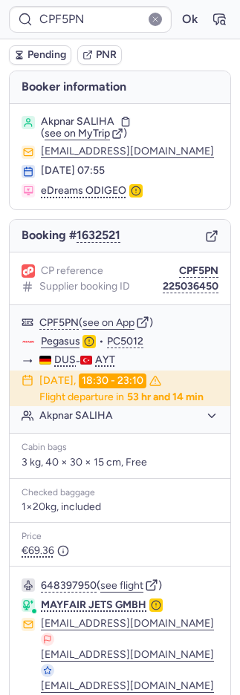
type input "CPINIV"
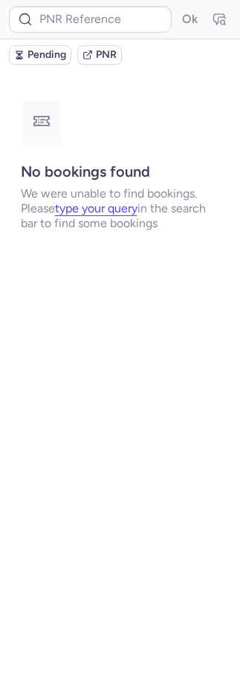
type input "CPINIV"
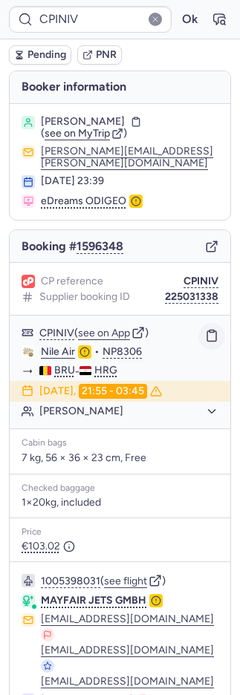
click at [205, 329] on icon "button" at bounding box center [211, 335] width 13 height 13
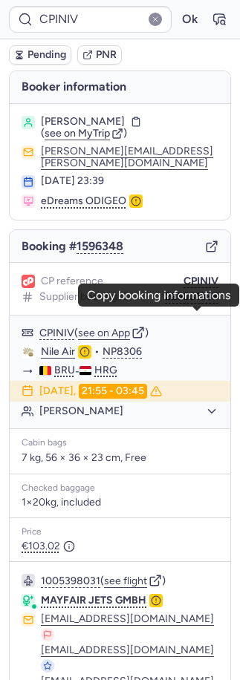
click at [104, 58] on span "PNR" at bounding box center [106, 55] width 21 height 12
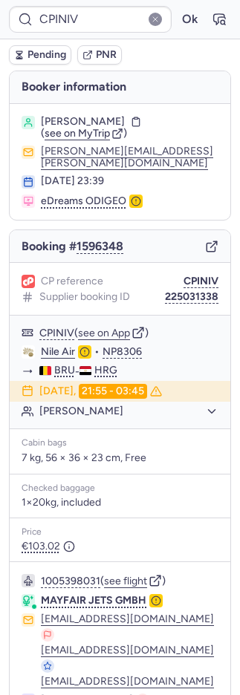
click at [90, 54] on icon "button" at bounding box center [87, 56] width 7 height 7
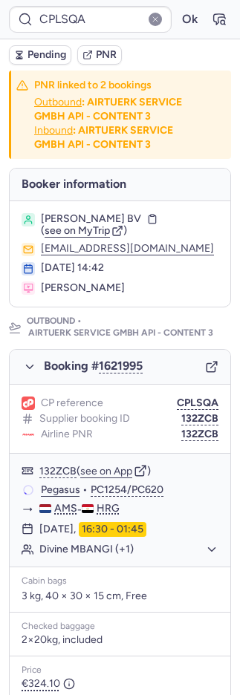
type input "CPPE6Y"
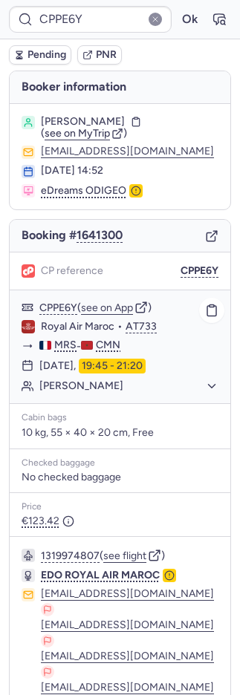
scroll to position [116, 0]
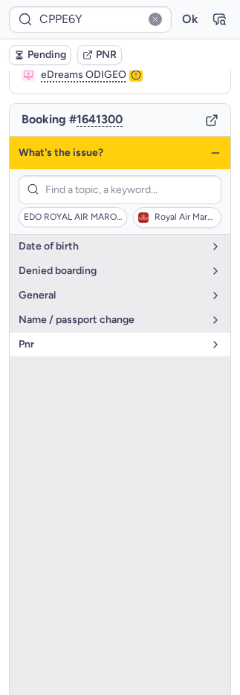
click at [76, 349] on button "pnr" at bounding box center [120, 345] width 221 height 24
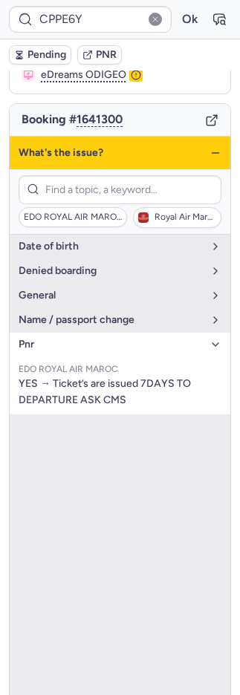
click at [76, 348] on button "pnr" at bounding box center [120, 345] width 221 height 24
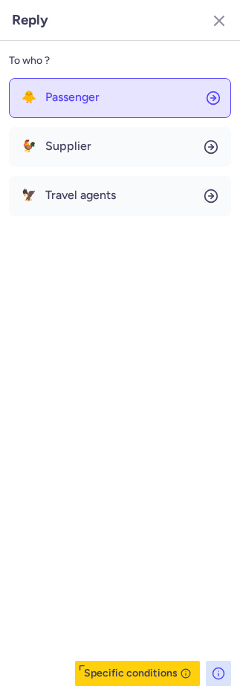
click at [127, 108] on button "🐥 Passenger" at bounding box center [120, 98] width 222 height 40
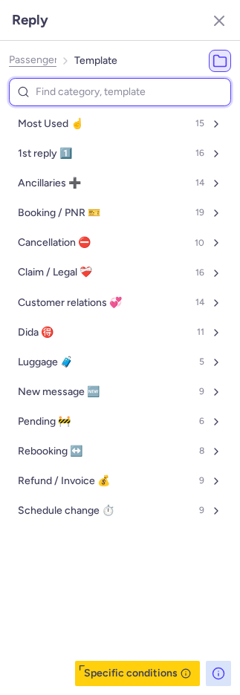
type input "p"
select select "en"
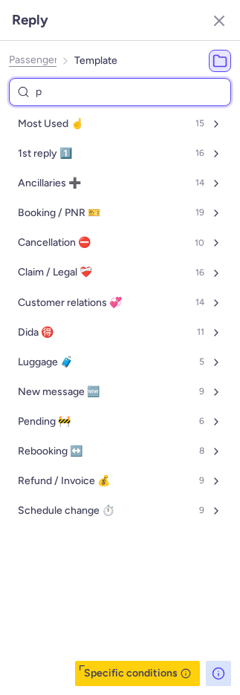
select select "en"
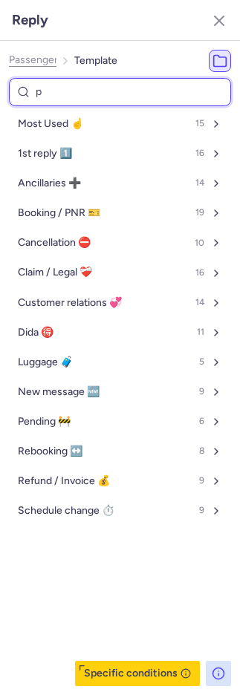
select select "en"
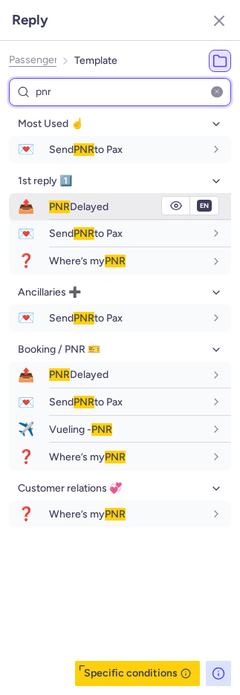
type input "pnr"
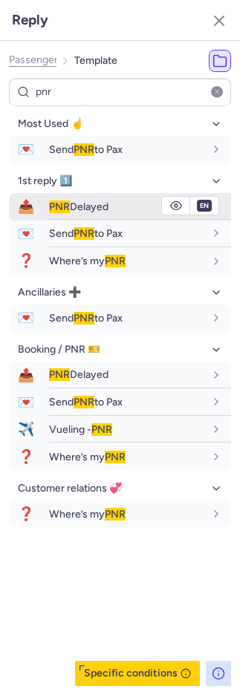
click at [51, 207] on span "PNR" at bounding box center [59, 207] width 21 height 13
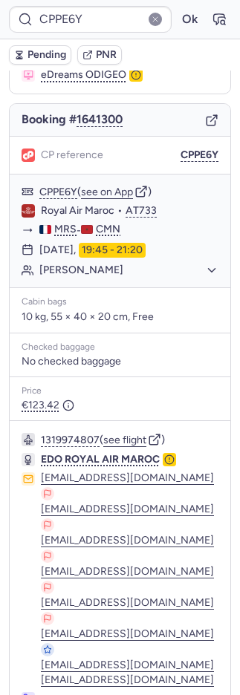
click at [32, 49] on span "Pending" at bounding box center [46, 55] width 39 height 12
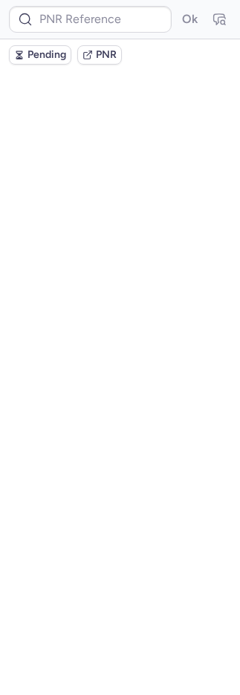
scroll to position [0, 0]
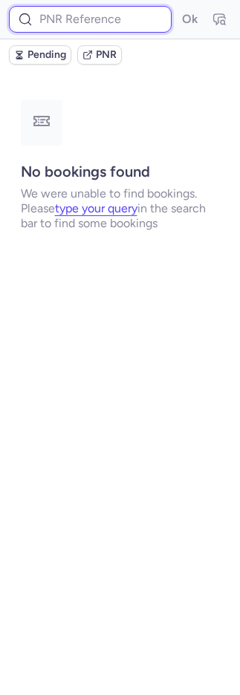
click at [117, 19] on input at bounding box center [90, 19] width 163 height 27
paste input "CPR4TR"
type input "CPR4TR"
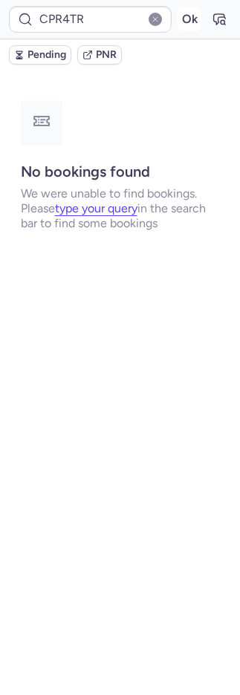
click at [192, 19] on button "Ok" at bounding box center [190, 19] width 24 height 24
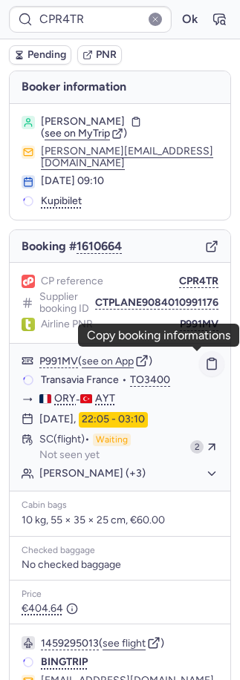
click at [205, 366] on icon "button" at bounding box center [211, 363] width 13 height 13
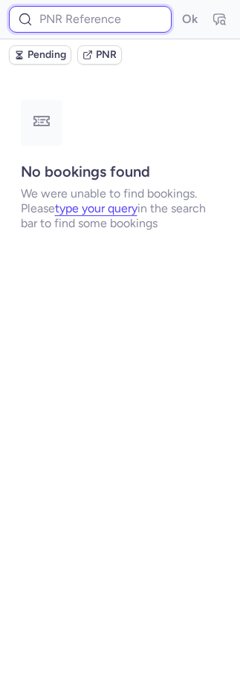
click at [81, 13] on input at bounding box center [90, 19] width 163 height 27
paste input "CPR4TR"
type input "CPR4TR"
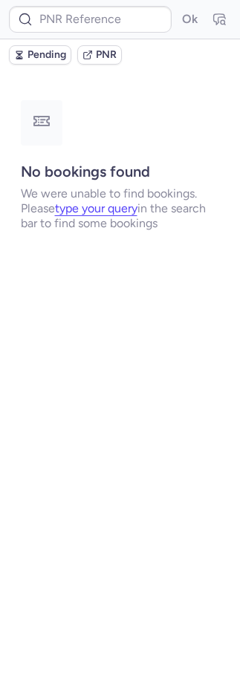
type input "CPF5PN"
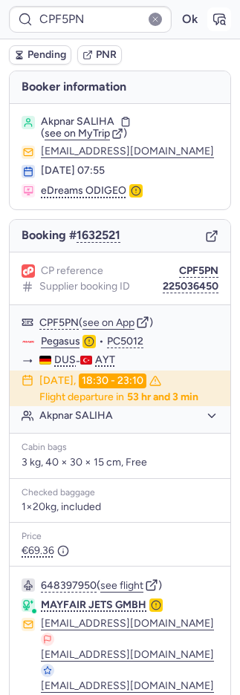
click at [212, 25] on icon "button" at bounding box center [219, 19] width 15 height 15
click at [195, 281] on button "225036450" at bounding box center [191, 287] width 56 height 12
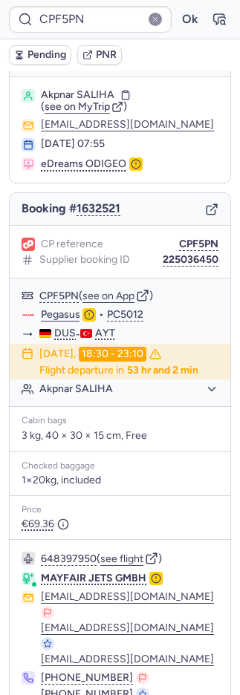
scroll to position [94, 0]
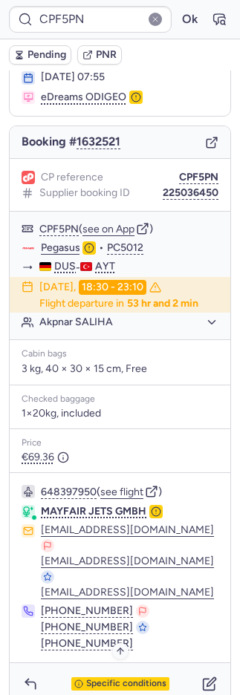
click at [86, 679] on span "Specific conditions" at bounding box center [126, 684] width 80 height 10
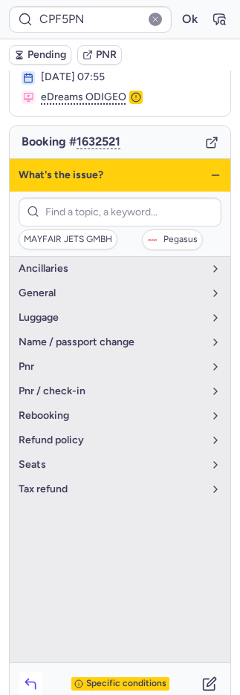
click at [35, 677] on icon "button" at bounding box center [30, 684] width 15 height 15
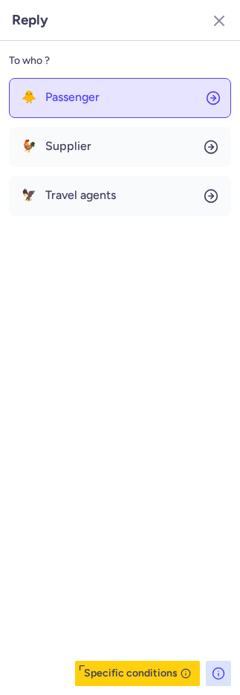
click at [154, 99] on button "🐥 Passenger" at bounding box center [120, 98] width 222 height 40
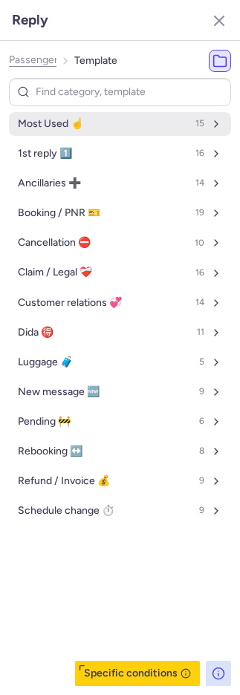
click at [106, 122] on button "Most Used ☝️ 15" at bounding box center [120, 124] width 222 height 24
select select "en"
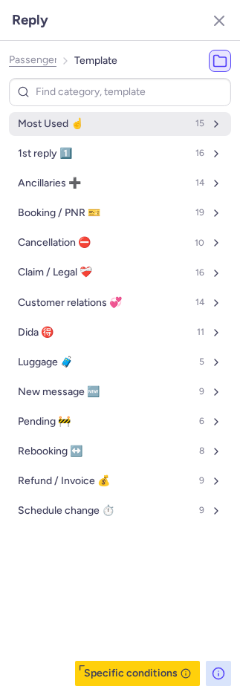
select select "en"
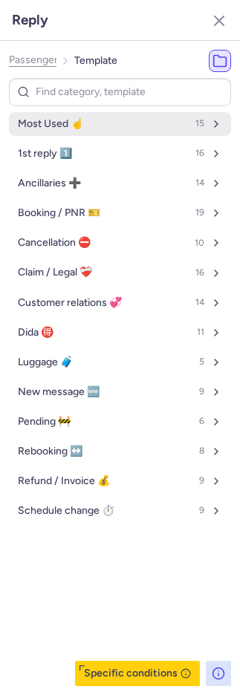
select select "en"
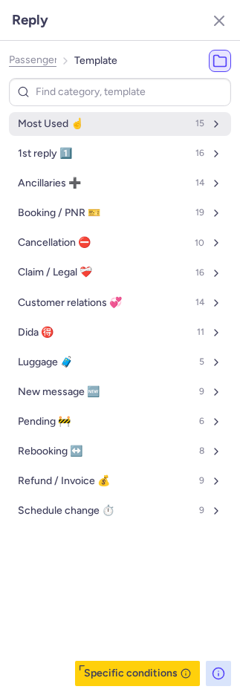
select select "en"
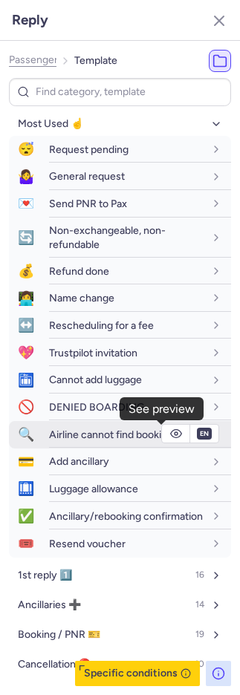
click at [170, 433] on icon "button" at bounding box center [176, 434] width 12 height 12
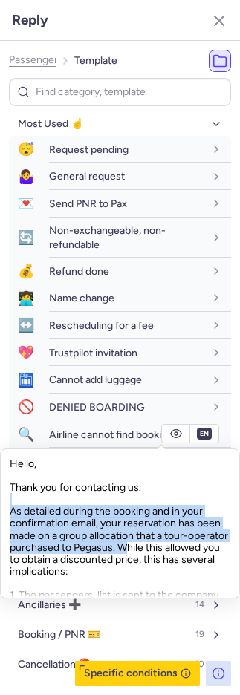
drag, startPoint x: 13, startPoint y: 498, endPoint x: 181, endPoint y: 549, distance: 176.0
click at [181, 549] on div "Hello, Thank you for contacting us. As detailed during the booking and in your …" at bounding box center [120, 523] width 221 height 149
copy div "As detailed during the booking and in your confirmation email, your reservation…"
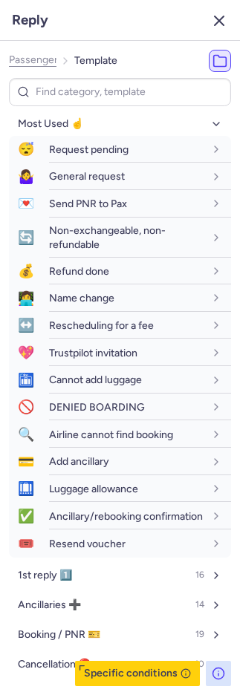
click at [224, 16] on icon "button" at bounding box center [219, 21] width 18 height 18
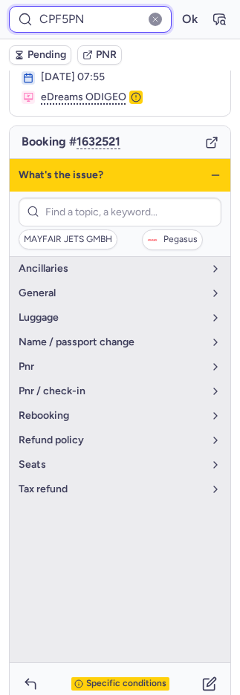
click at [105, 18] on input "CPF5PN" at bounding box center [90, 19] width 163 height 27
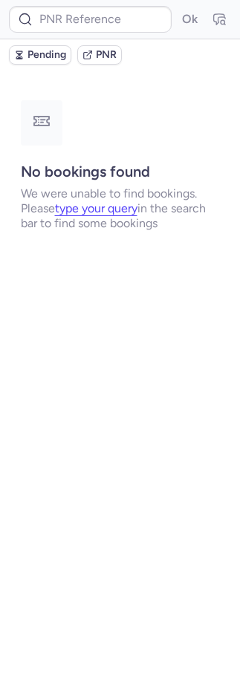
scroll to position [0, 0]
type input "CPF5PN"
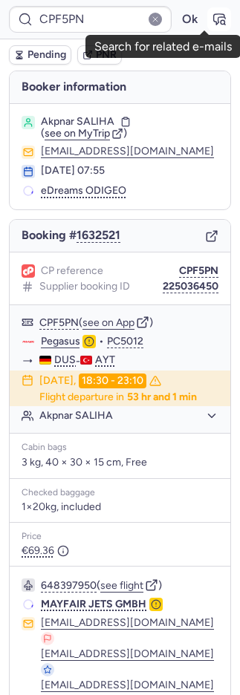
click at [212, 20] on icon "button" at bounding box center [219, 19] width 15 height 15
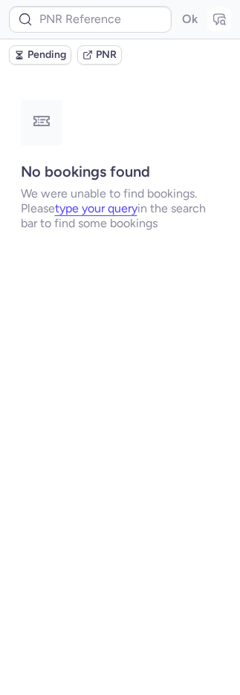
type input "CPLSQA"
type input "CPBIPK"
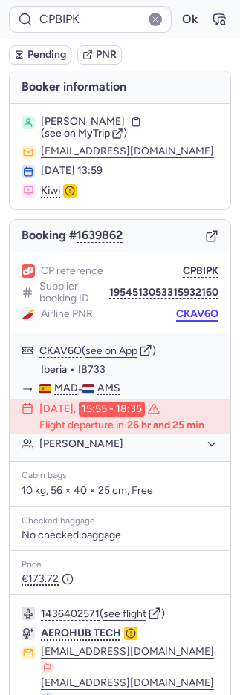
click at [178, 311] on button "CKAV6O" at bounding box center [197, 314] width 42 height 12
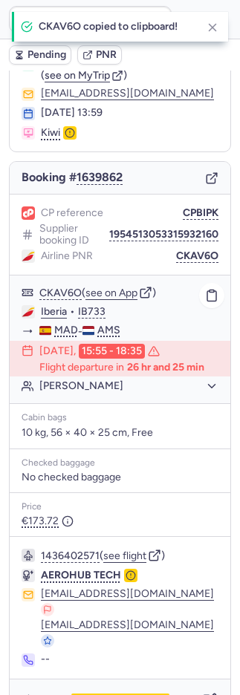
scroll to position [74, 0]
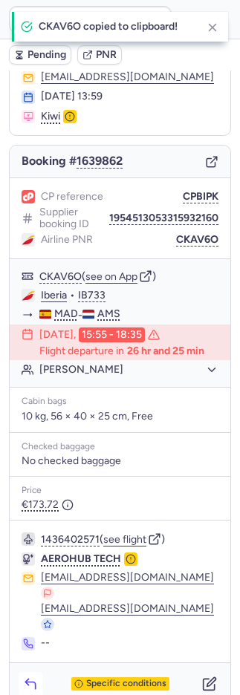
click at [27, 677] on icon "button" at bounding box center [30, 684] width 15 height 15
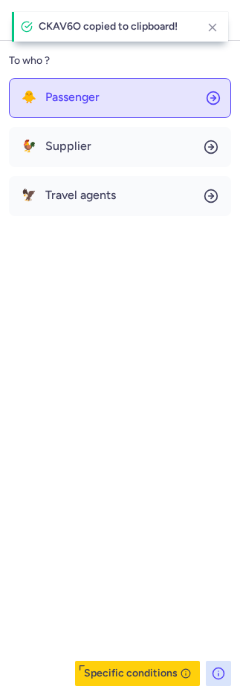
click at [97, 105] on button "🐥 Passenger" at bounding box center [120, 98] width 222 height 40
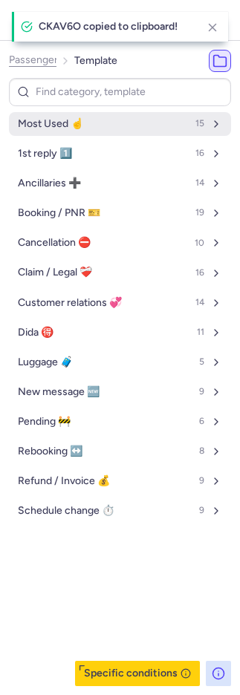
click at [96, 120] on button "Most Used ☝️ 15" at bounding box center [120, 124] width 222 height 24
select select "en"
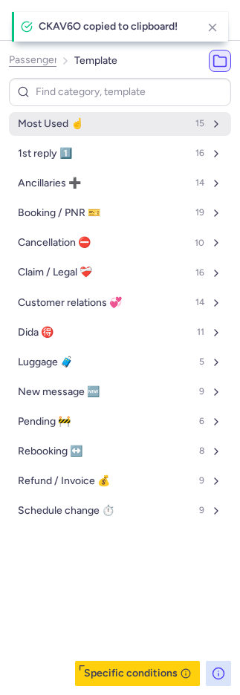
select select "en"
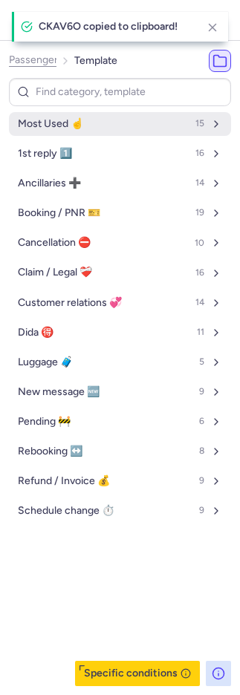
select select "en"
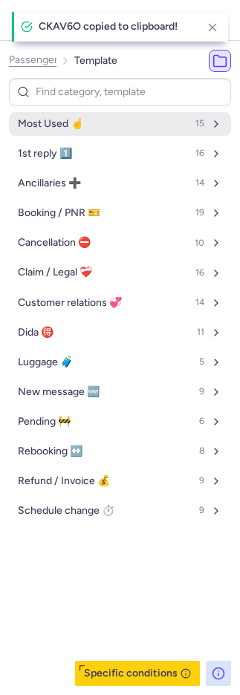
select select "en"
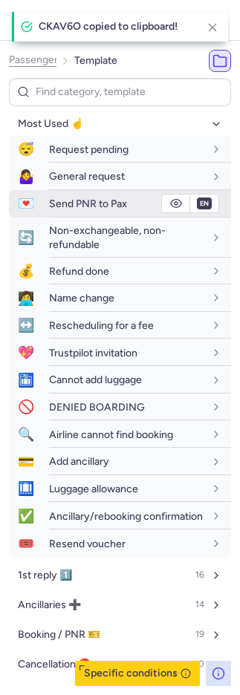
click at [84, 199] on span "Send PNR to Pax" at bounding box center [88, 204] width 78 height 13
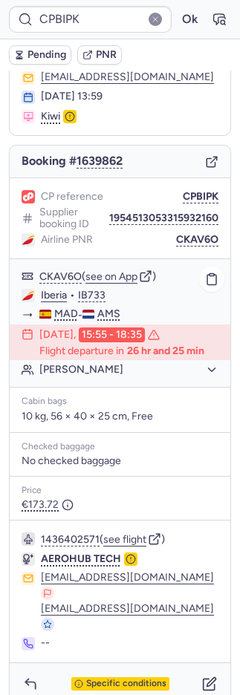
click at [62, 294] on link "Iberia" at bounding box center [54, 295] width 26 height 13
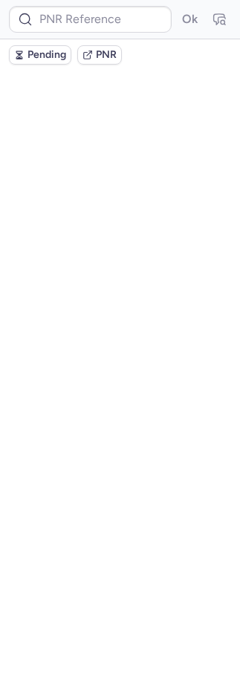
scroll to position [0, 0]
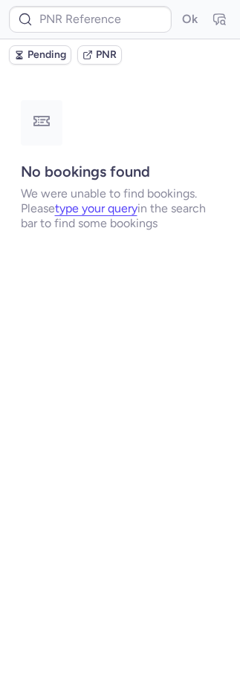
type input "CP3WBB"
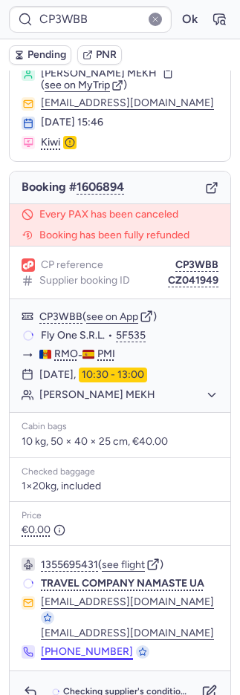
scroll to position [70, 0]
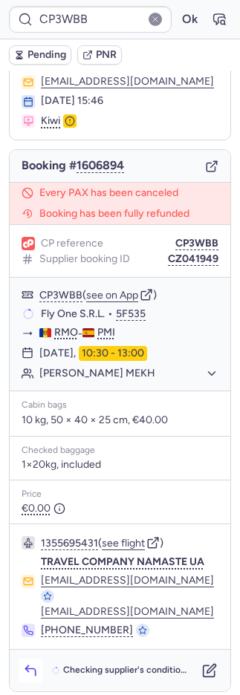
click at [37, 668] on button "button" at bounding box center [31, 671] width 24 height 24
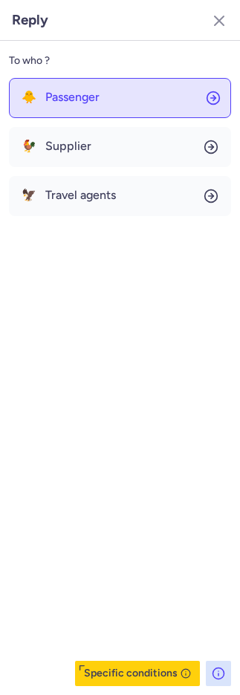
click at [102, 108] on button "🐥 Passenger" at bounding box center [120, 98] width 222 height 40
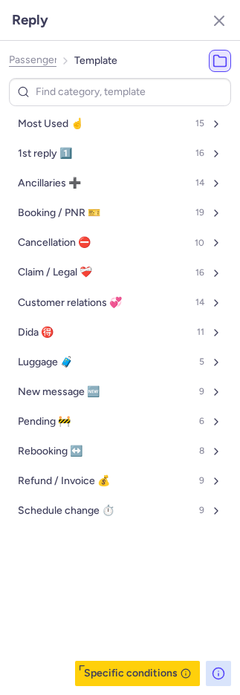
click at [103, 124] on button "Most Used ☝️ 15" at bounding box center [120, 124] width 222 height 24
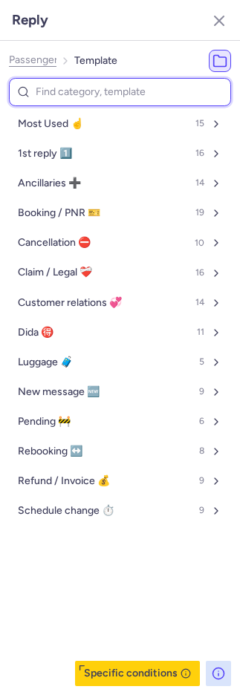
select select "en"
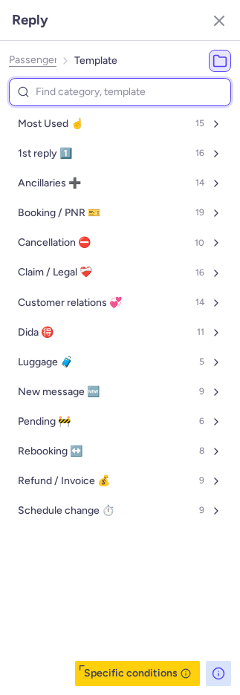
select select "en"
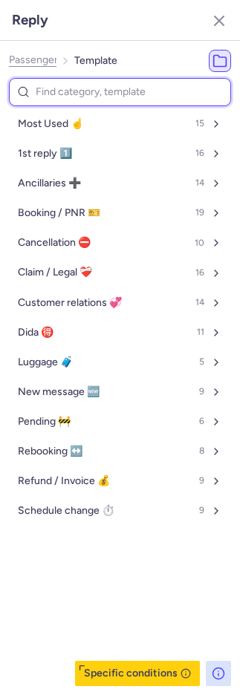
select select "en"
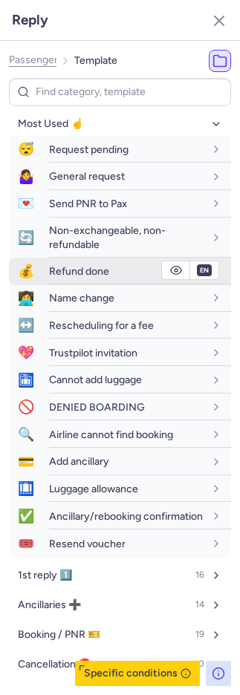
click at [74, 269] on span "Refund done" at bounding box center [79, 271] width 60 height 13
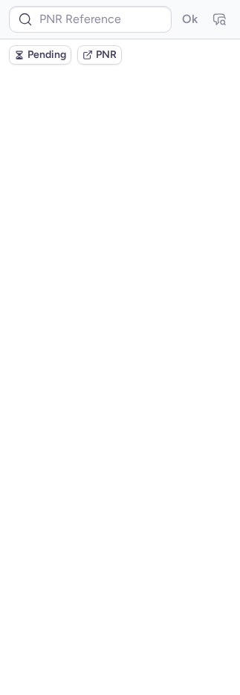
scroll to position [0, 0]
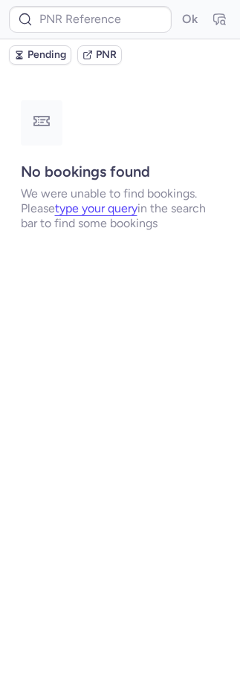
type input "CPEUZR"
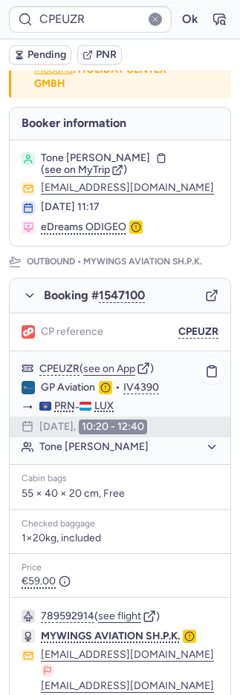
scroll to position [692, 0]
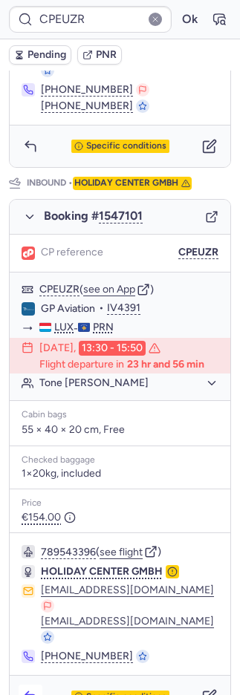
click at [36, 689] on icon "button" at bounding box center [30, 696] width 15 height 15
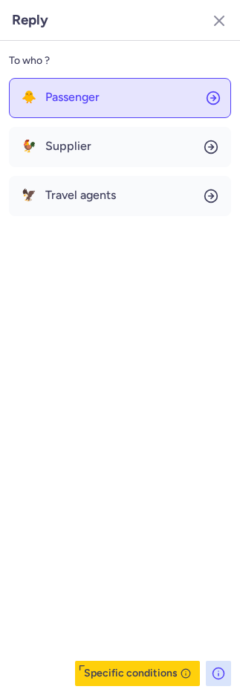
click at [58, 108] on button "🐥 Passenger" at bounding box center [120, 98] width 222 height 40
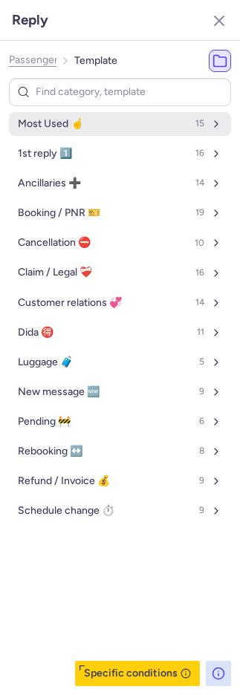
click at [60, 129] on span "Most Used ☝️" at bounding box center [50, 124] width 65 height 12
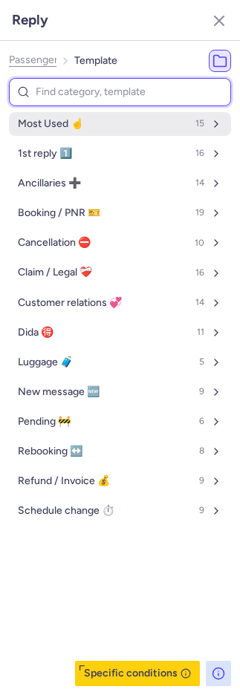
select select "en"
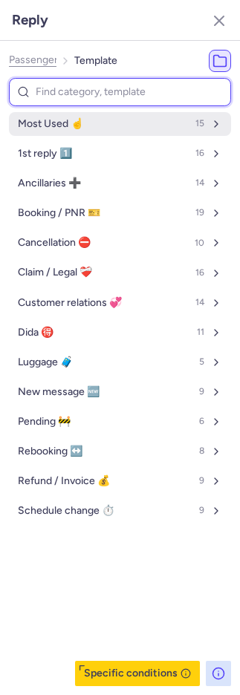
select select "en"
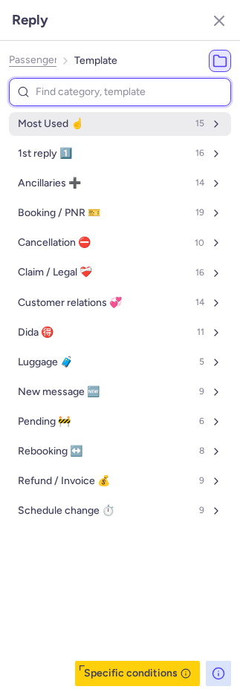
select select "en"
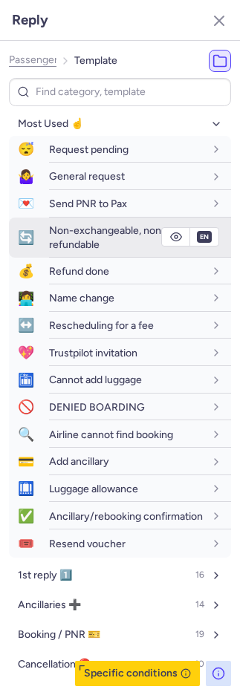
drag, startPoint x: 60, startPoint y: 129, endPoint x: 68, endPoint y: 235, distance: 105.7
click at [67, 234] on span "Non-exchangeable, non-refundable" at bounding box center [107, 237] width 117 height 26
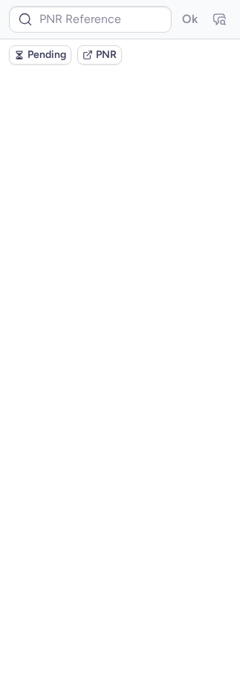
scroll to position [0, 0]
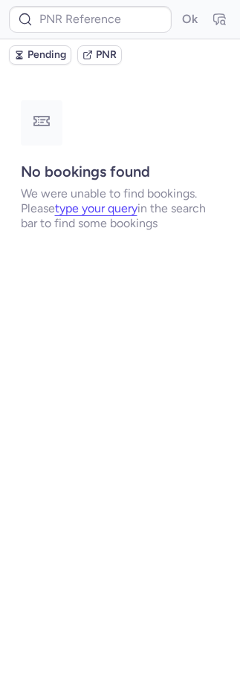
type input "CPPE6Y"
type input "CPDOSM"
type input "CPPE6Y"
type input "CPLEXO"
type input "CPXO96"
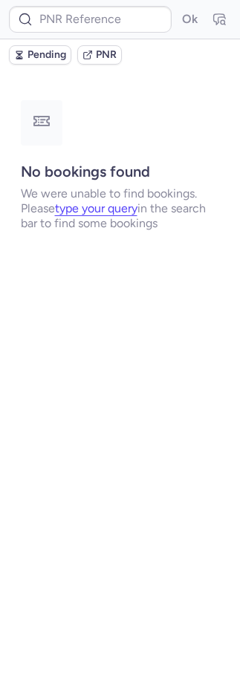
type input "CPXO96"
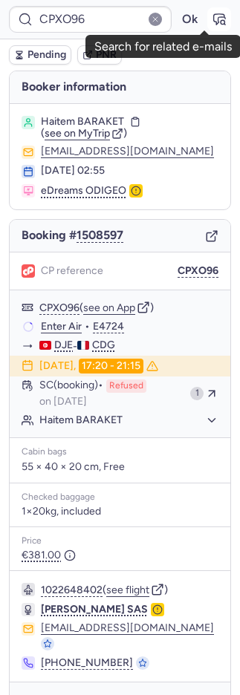
click at [212, 19] on icon "button" at bounding box center [219, 19] width 15 height 15
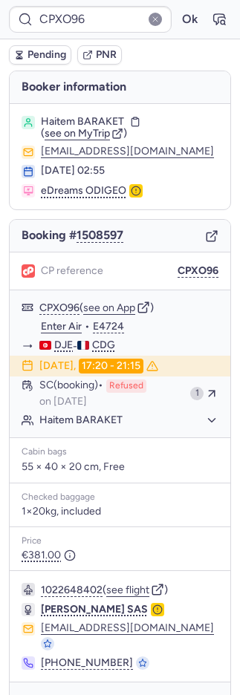
click at [110, 52] on span "PNR" at bounding box center [106, 55] width 21 height 12
type input "CPXO96"
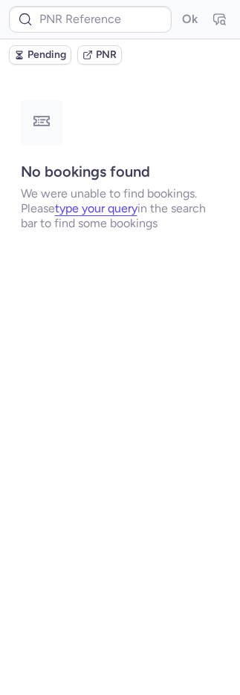
type input "CPPTXU"
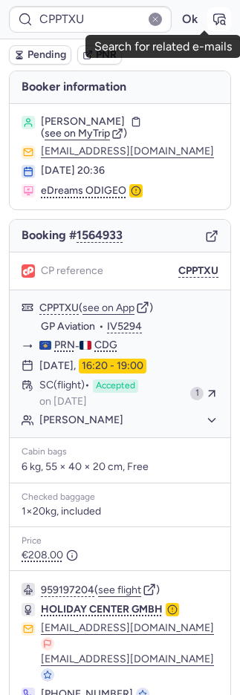
click at [214, 17] on icon "button" at bounding box center [219, 19] width 11 height 10
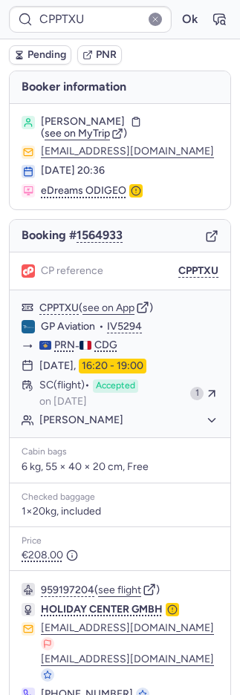
click at [31, 53] on span "Pending" at bounding box center [46, 55] width 39 height 12
click at [31, 52] on span "Pending" at bounding box center [46, 55] width 39 height 12
click at [31, 53] on span "Pending" at bounding box center [46, 55] width 39 height 12
type input "CPRF4Z"
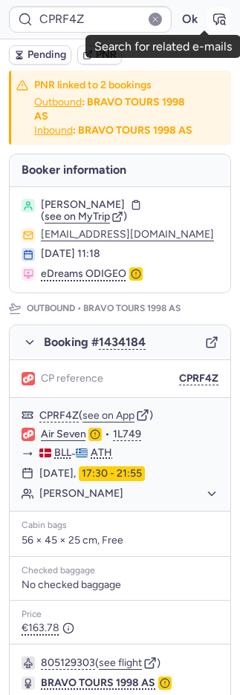
click at [224, 24] on icon "button" at bounding box center [224, 24] width 1 height 1
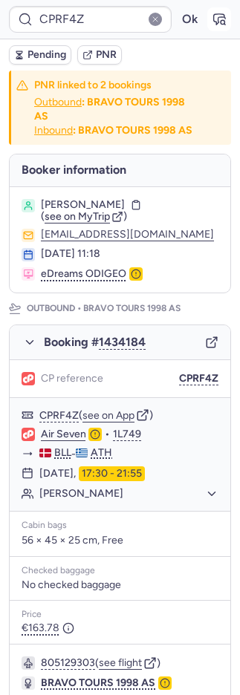
click at [212, 23] on icon "button" at bounding box center [219, 19] width 15 height 15
click at [221, 23] on icon "button" at bounding box center [223, 22] width 4 height 4
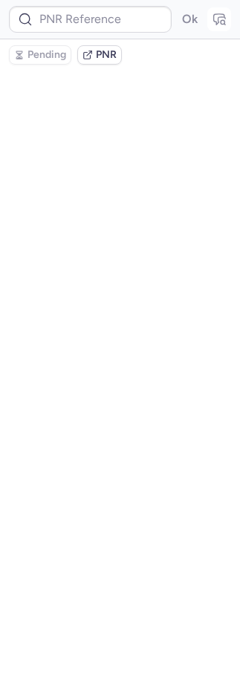
type input "CPRF4Z"
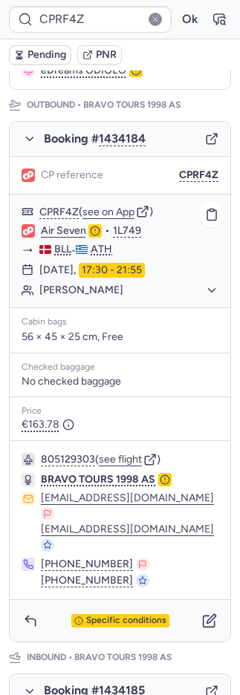
scroll to position [212, 0]
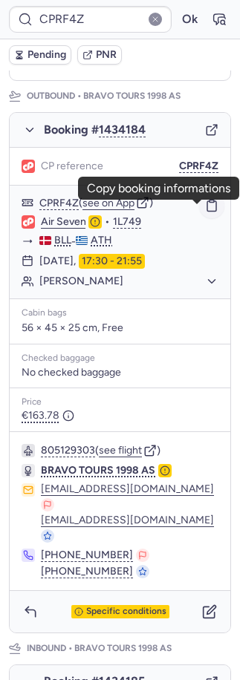
click at [205, 210] on icon "button" at bounding box center [211, 205] width 13 height 13
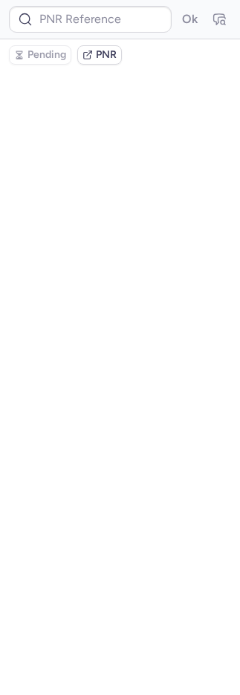
scroll to position [0, 0]
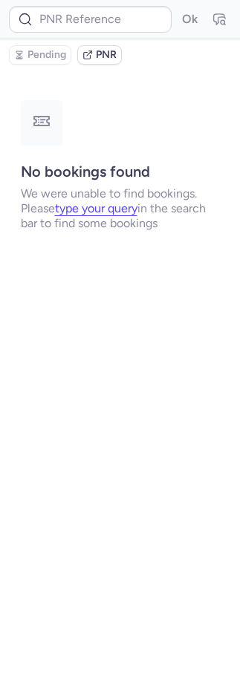
type input "CPRF4Z"
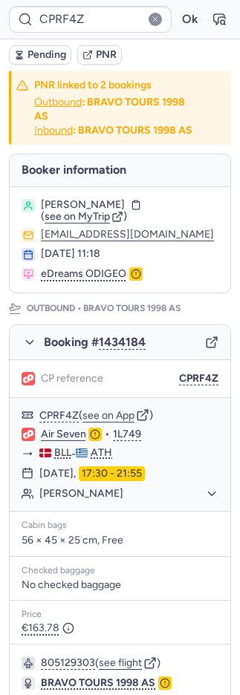
scroll to position [659, 0]
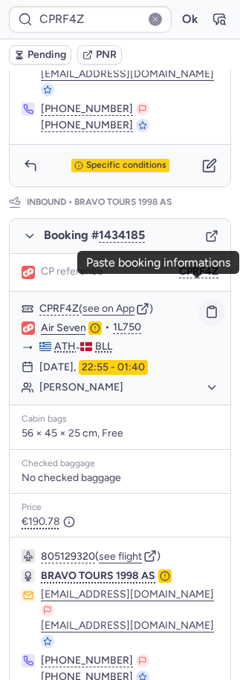
click at [205, 305] on icon "button" at bounding box center [211, 311] width 13 height 13
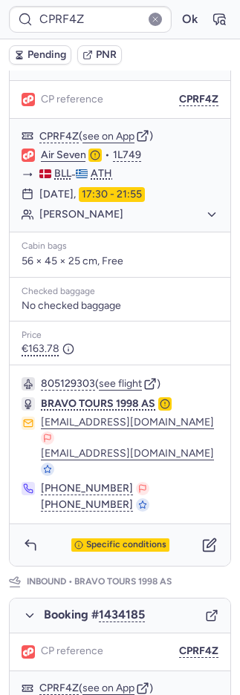
scroll to position [260, 0]
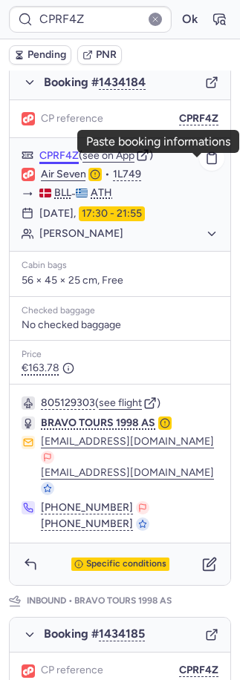
click at [207, 164] on icon "button" at bounding box center [211, 159] width 9 height 10
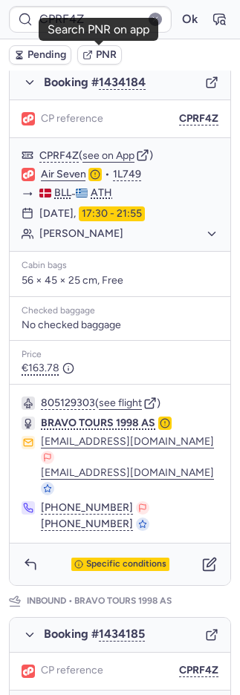
click at [93, 60] on button "PNR" at bounding box center [99, 54] width 45 height 19
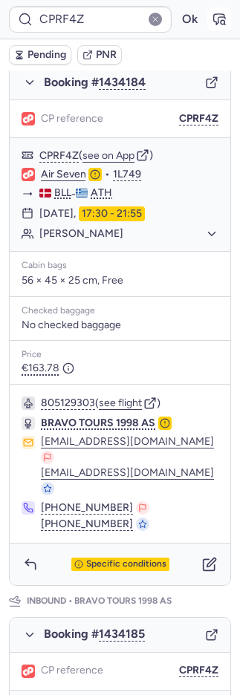
click at [221, 22] on icon "button" at bounding box center [223, 22] width 4 height 4
click at [37, 57] on span "Pending" at bounding box center [46, 55] width 39 height 12
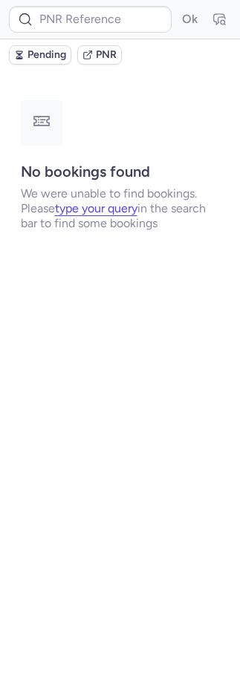
scroll to position [0, 0]
type input "CPRF4Z"
type input "CPMQZY"
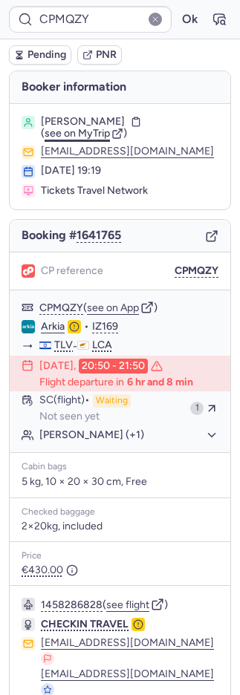
click at [91, 131] on span "see on MyTrip" at bounding box center [77, 133] width 65 height 13
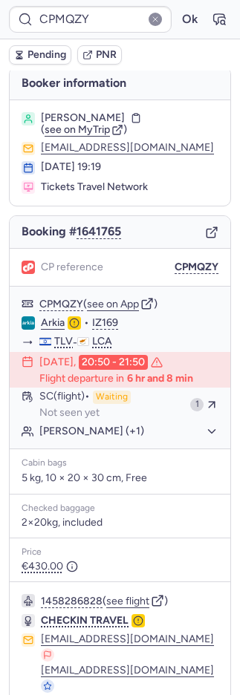
click at [105, 55] on span "PNR" at bounding box center [106, 55] width 21 height 12
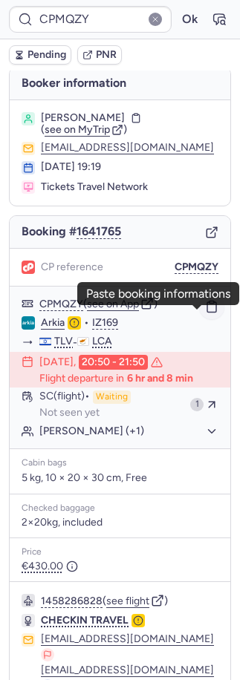
click at [207, 313] on icon "button" at bounding box center [211, 307] width 9 height 10
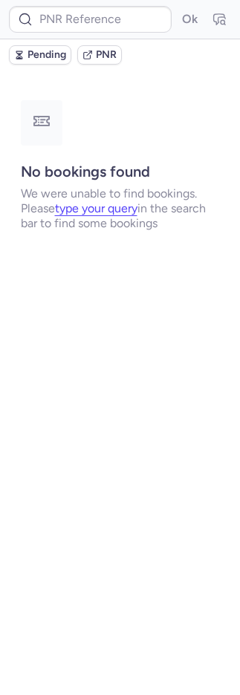
scroll to position [0, 0]
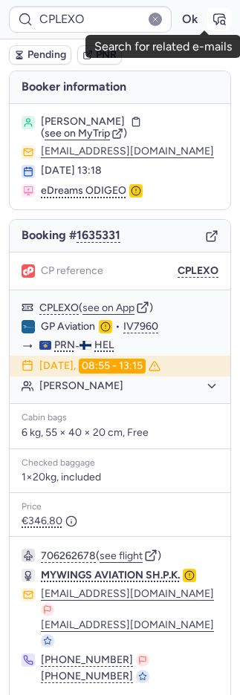
click at [214, 14] on icon "button" at bounding box center [219, 19] width 11 height 10
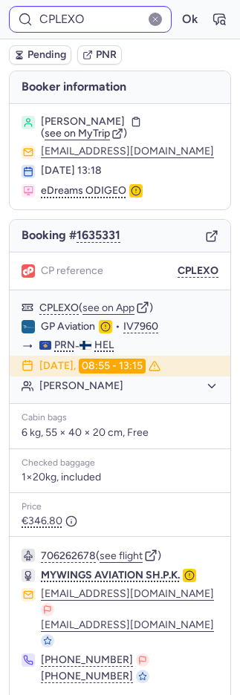
type input "CP8PET"
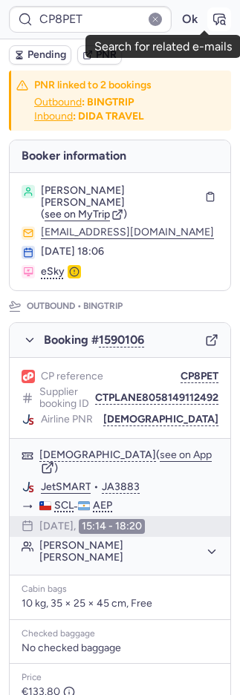
click at [212, 16] on icon "button" at bounding box center [219, 19] width 15 height 15
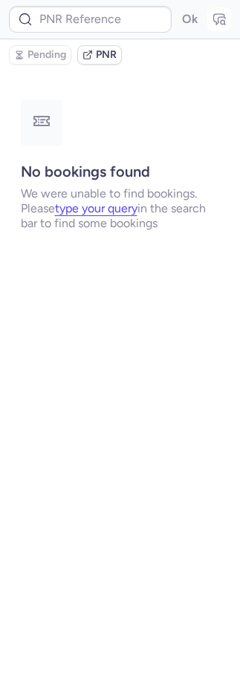
type input "CP8PET"
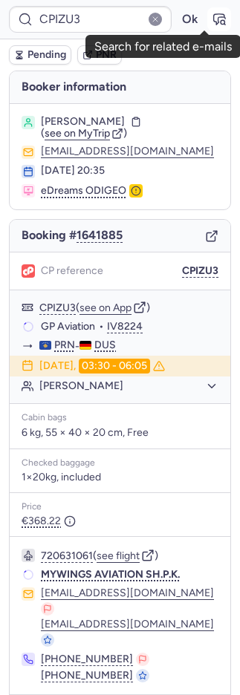
click at [212, 19] on button "button" at bounding box center [219, 19] width 24 height 24
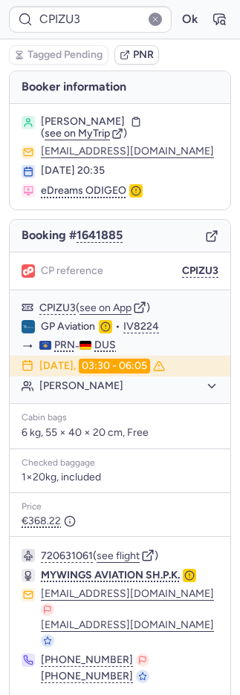
click at [184, 265] on button "CPIZU3" at bounding box center [200, 271] width 36 height 12
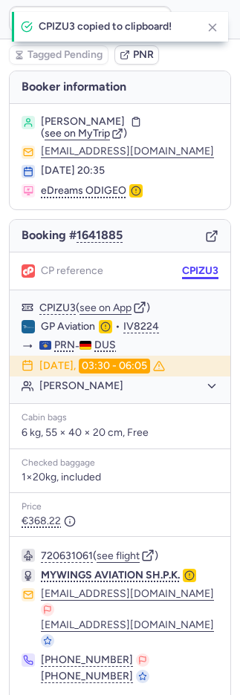
click at [183, 267] on button "CPIZU3" at bounding box center [200, 271] width 36 height 12
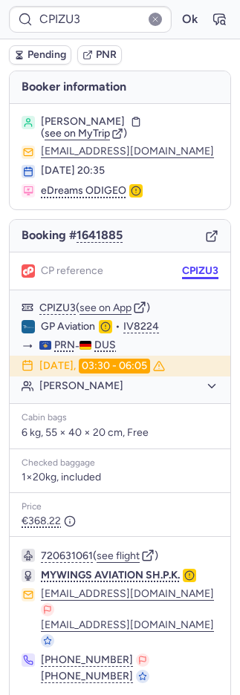
type input "CPXBCJ"
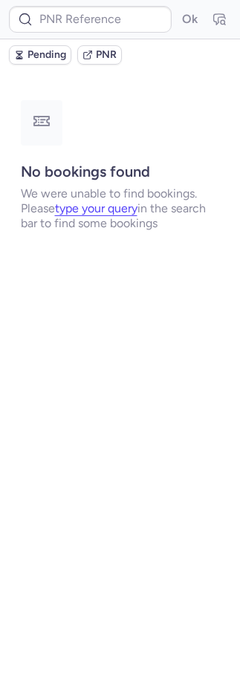
type input "CPZTRH"
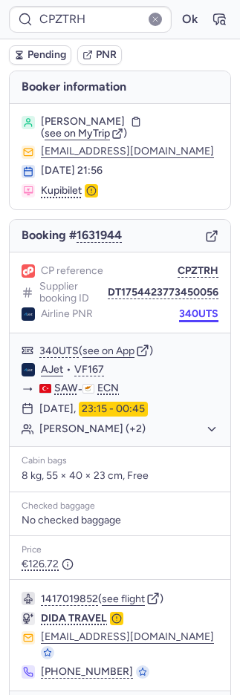
click at [186, 308] on button "340UTS" at bounding box center [198, 314] width 39 height 12
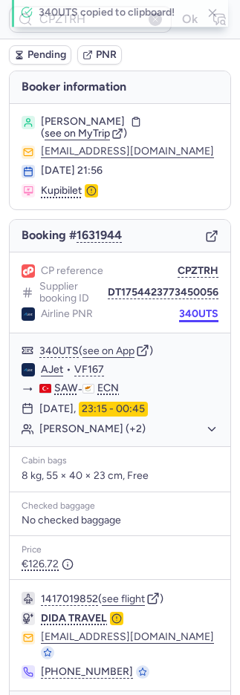
click at [186, 308] on button "340UTS" at bounding box center [198, 314] width 39 height 12
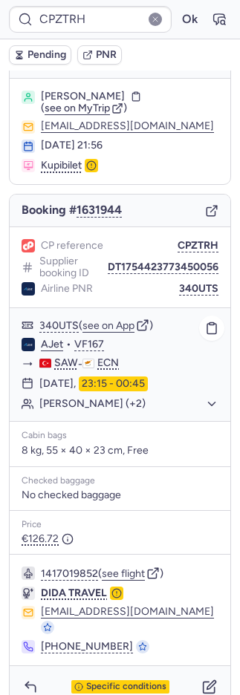
scroll to position [28, 0]
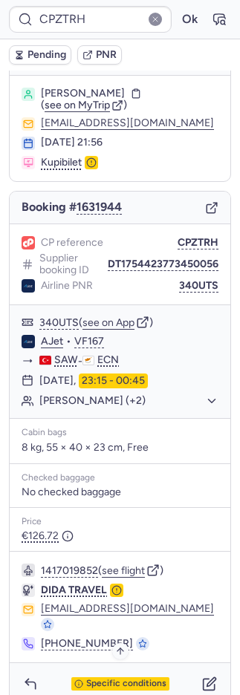
click at [113, 679] on span "Specific conditions" at bounding box center [126, 684] width 80 height 10
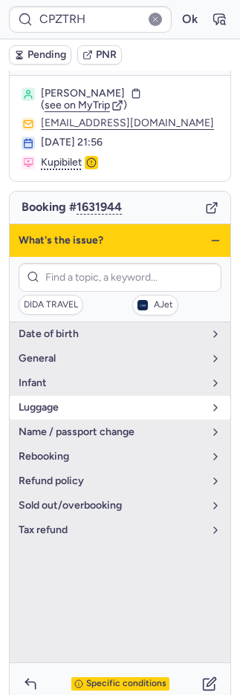
click at [65, 403] on span "luggage" at bounding box center [111, 408] width 185 height 12
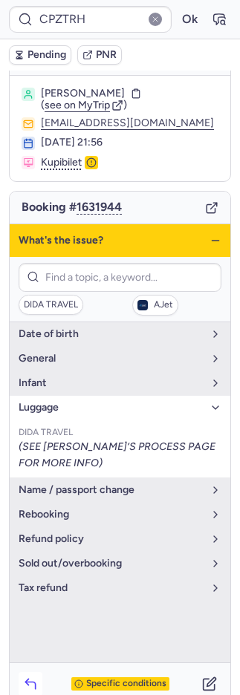
click at [28, 677] on icon "button" at bounding box center [30, 684] width 15 height 15
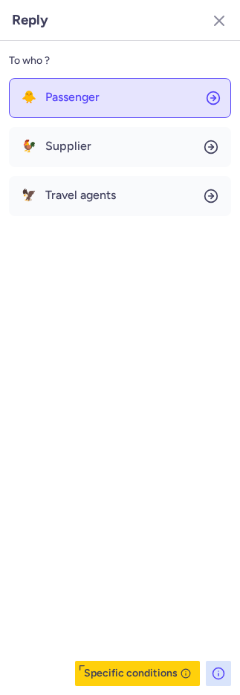
click at [39, 92] on button "🐥 Passenger" at bounding box center [120, 98] width 222 height 40
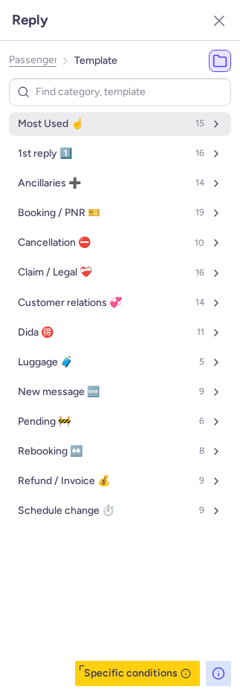
click at [63, 128] on span "Most Used ☝️" at bounding box center [50, 124] width 65 height 12
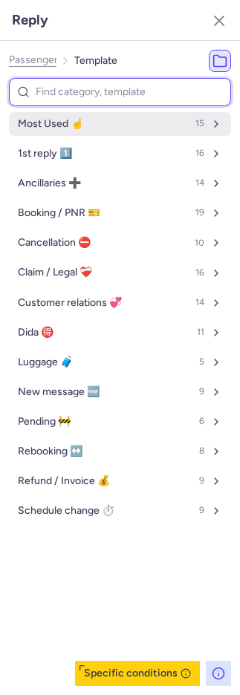
select select "en"
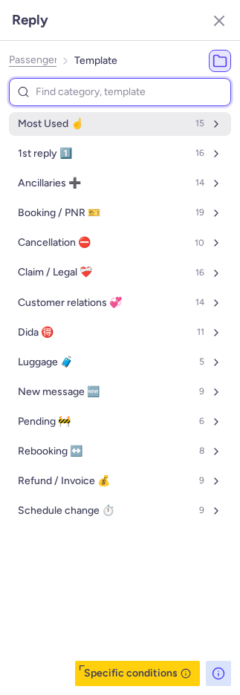
select select "en"
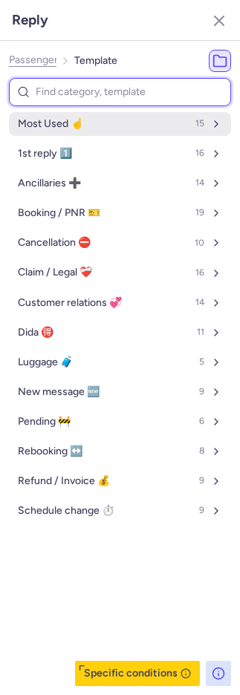
select select "en"
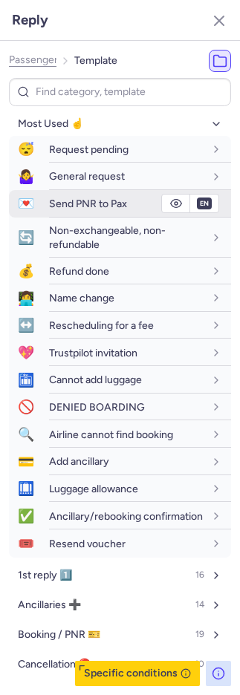
click at [61, 207] on span "Send PNR to Pax" at bounding box center [88, 204] width 78 height 13
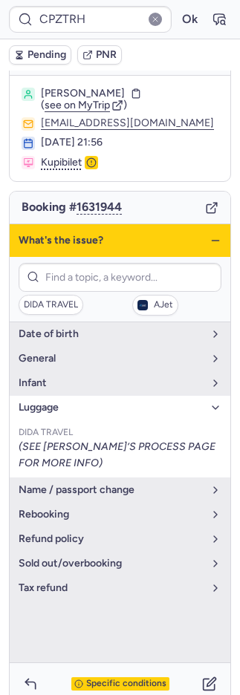
click at [126, 679] on span "Specific conditions" at bounding box center [126, 684] width 80 height 10
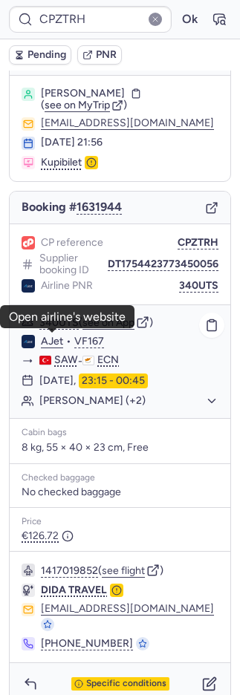
click at [53, 336] on link "AJet" at bounding box center [52, 341] width 22 height 13
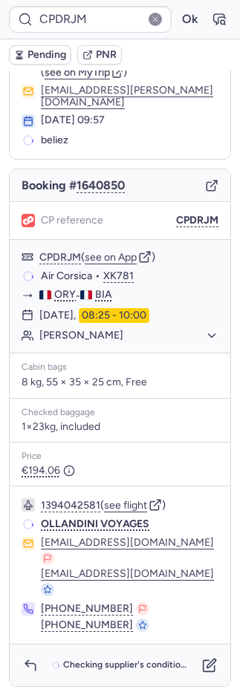
scroll to position [18, 0]
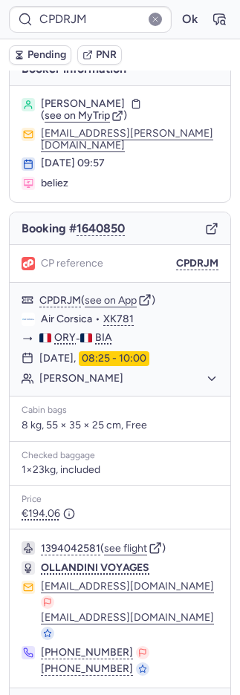
type input "CPXBCJ"
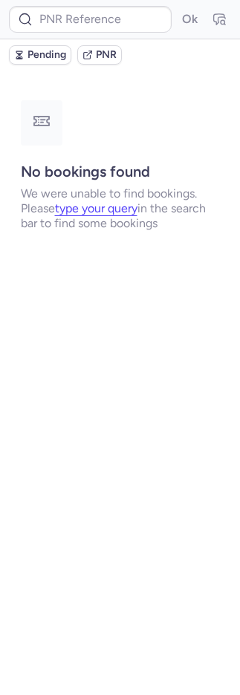
scroll to position [0, 0]
type input "CPT3J9"
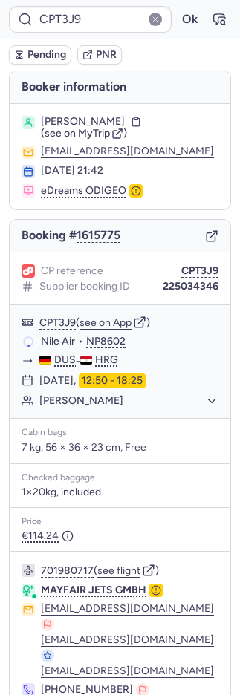
scroll to position [79, 0]
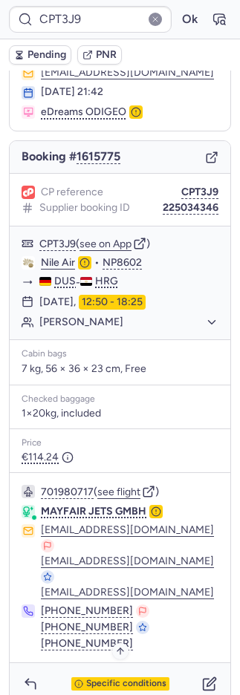
click at [139, 677] on div "Specific conditions" at bounding box center [120, 683] width 98 height 13
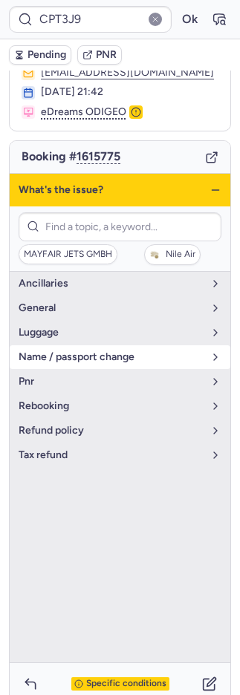
click at [57, 360] on button "name / passport change" at bounding box center [120, 357] width 221 height 24
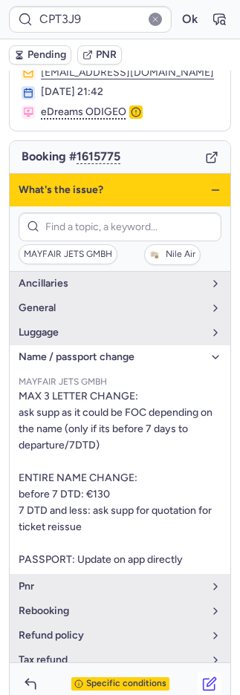
click at [207, 678] on icon "button" at bounding box center [211, 682] width 9 height 9
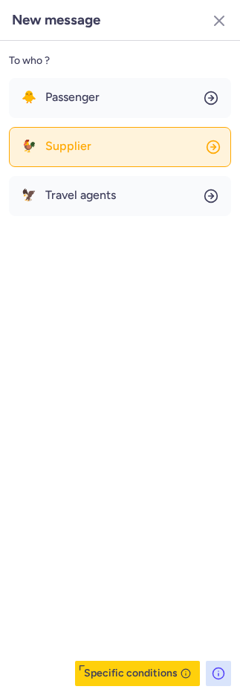
click at [79, 145] on span "Supplier" at bounding box center [68, 146] width 46 height 13
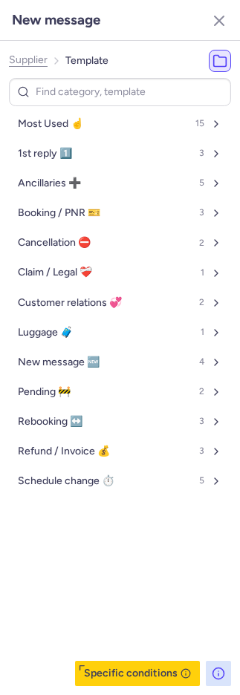
click at [80, 124] on span "Most Used ☝️" at bounding box center [50, 124] width 65 height 12
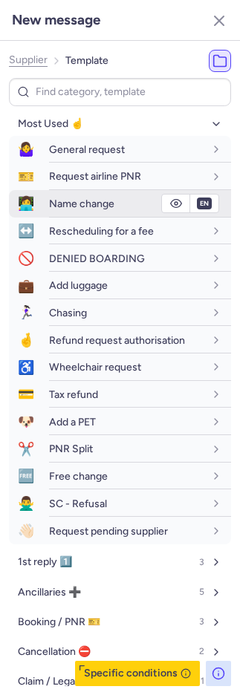
click at [87, 198] on span "Name change" at bounding box center [81, 204] width 65 height 13
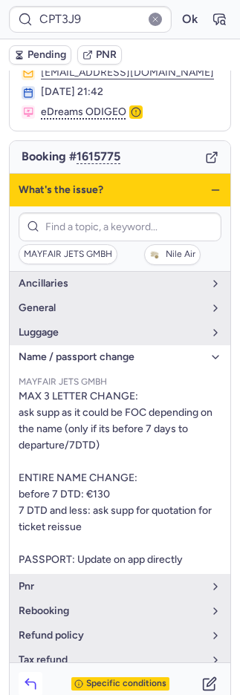
click at [34, 677] on icon "button" at bounding box center [30, 684] width 15 height 15
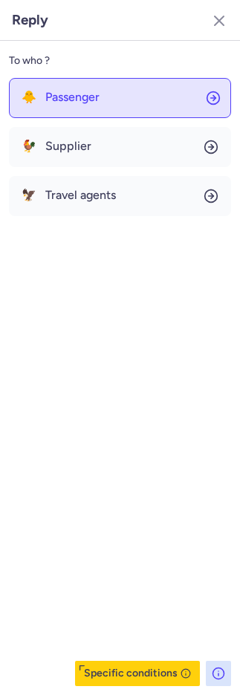
drag, startPoint x: 62, startPoint y: 93, endPoint x: 72, endPoint y: 107, distance: 17.5
click at [62, 93] on span "Passenger" at bounding box center [72, 97] width 54 height 13
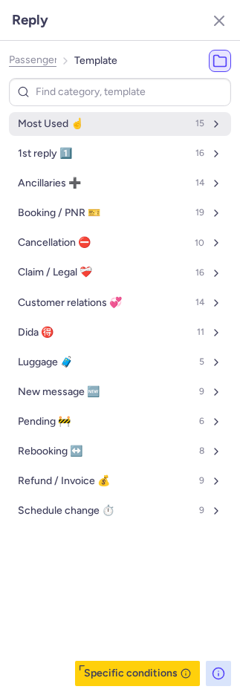
click at [77, 123] on span "Most Used ☝️" at bounding box center [50, 124] width 65 height 12
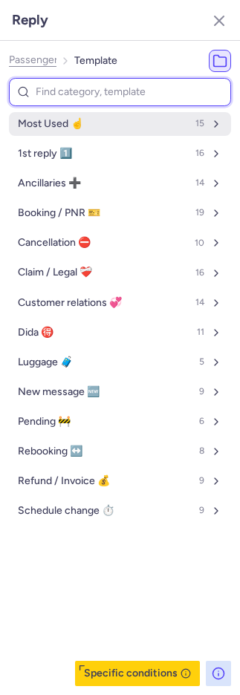
select select "en"
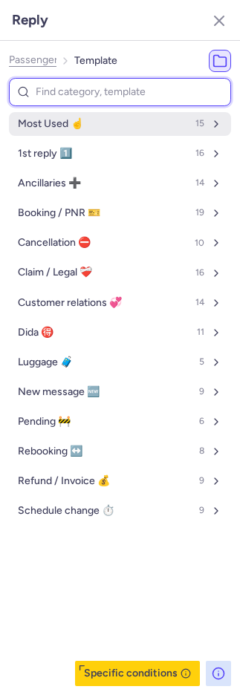
select select "en"
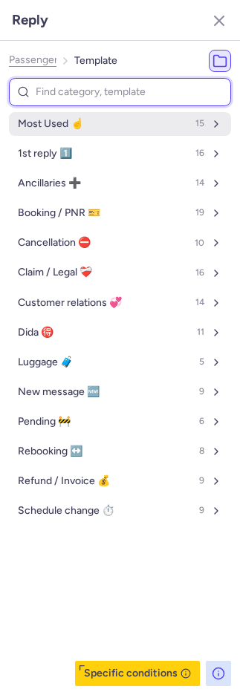
select select "en"
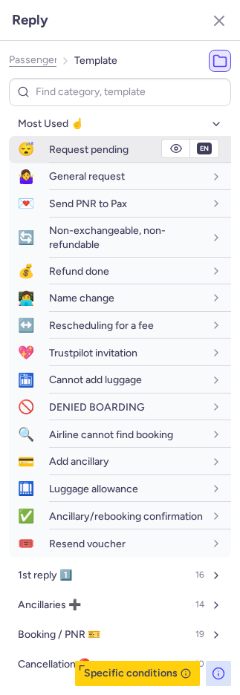
click at [85, 151] on span "Request pending" at bounding box center [88, 149] width 79 height 13
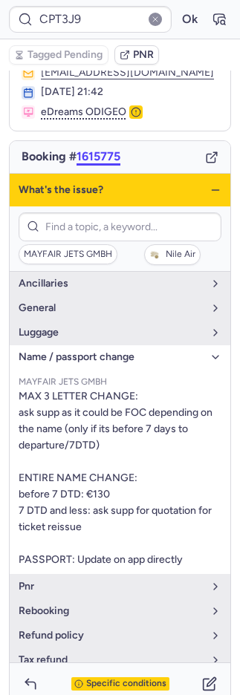
type input "RCC64Z"
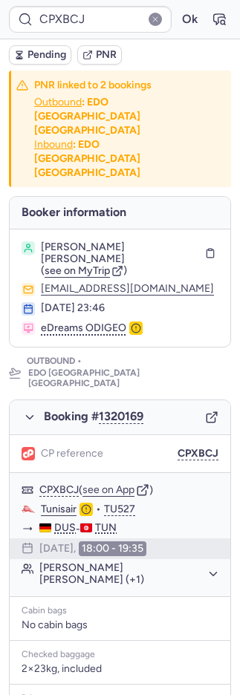
scroll to position [674, 0]
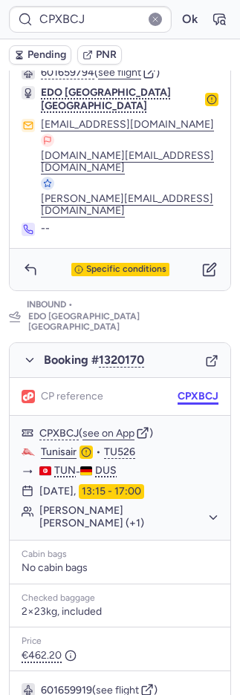
click at [188, 391] on button "CPXBCJ" at bounding box center [198, 397] width 41 height 12
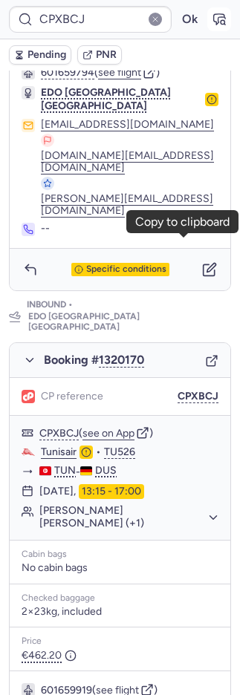
click at [215, 22] on button "button" at bounding box center [219, 19] width 24 height 24
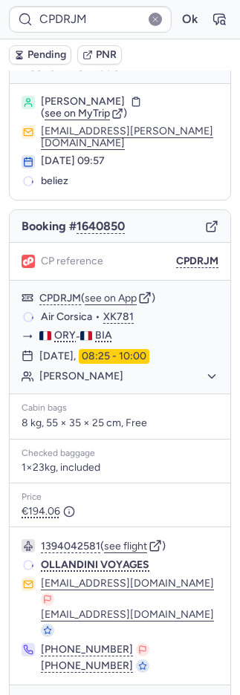
scroll to position [18, 0]
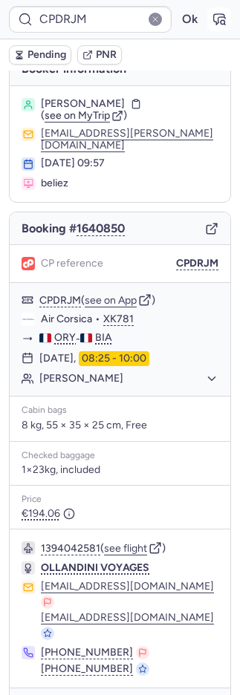
click at [212, 21] on icon "button" at bounding box center [219, 19] width 15 height 15
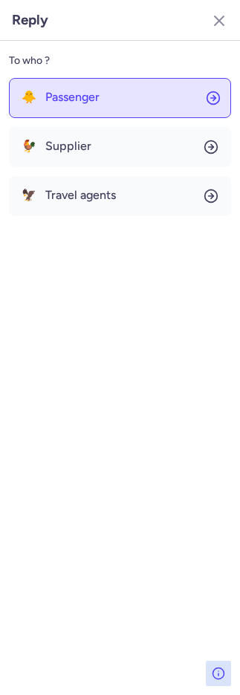
click at [73, 97] on span "Passenger" at bounding box center [72, 97] width 54 height 13
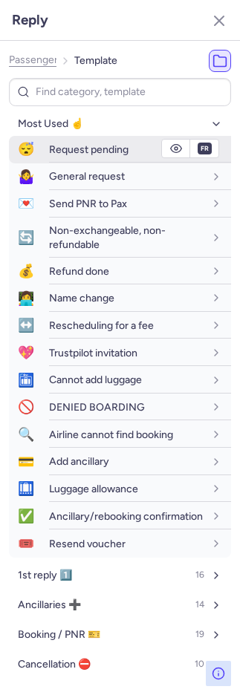
click at [50, 145] on span "Request pending" at bounding box center [88, 149] width 79 height 13
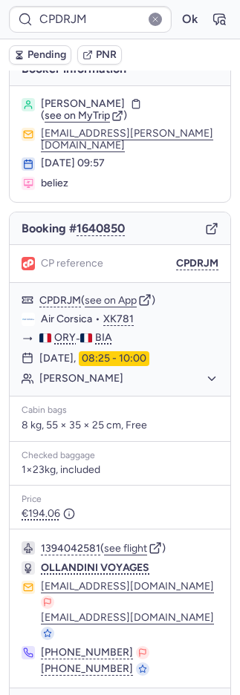
drag, startPoint x: 50, startPoint y: 145, endPoint x: 28, endPoint y: 51, distance: 96.0
click at [28, 51] on span "Pending" at bounding box center [46, 55] width 39 height 12
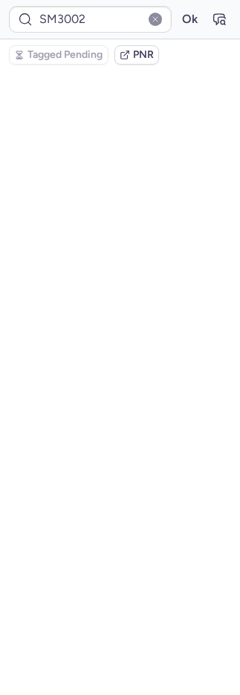
scroll to position [0, 0]
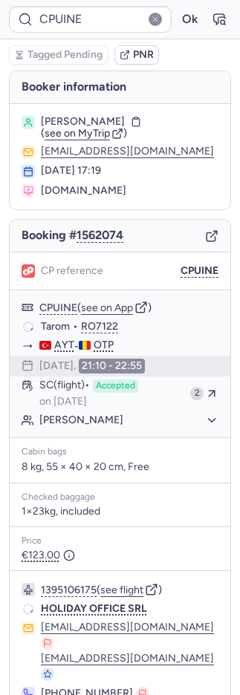
type input "CPQ997"
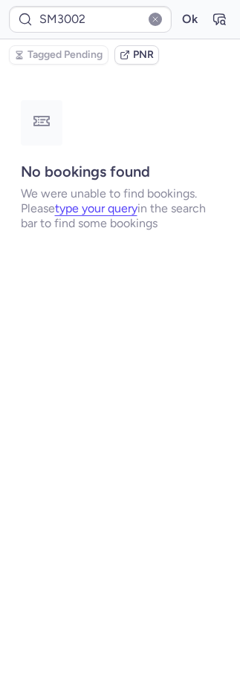
type input "CPF5PN"
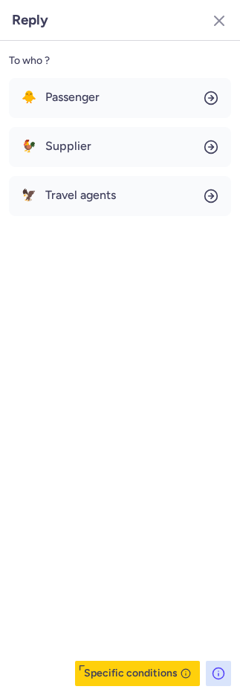
scroll to position [108, 0]
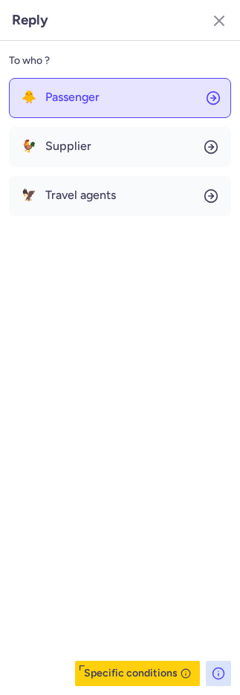
click at [81, 94] on span "Passenger" at bounding box center [72, 97] width 54 height 13
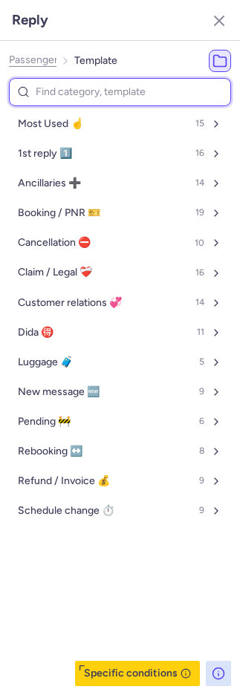
click at [85, 124] on button "Most Used ☝️ 15" at bounding box center [120, 124] width 222 height 24
select select "en"
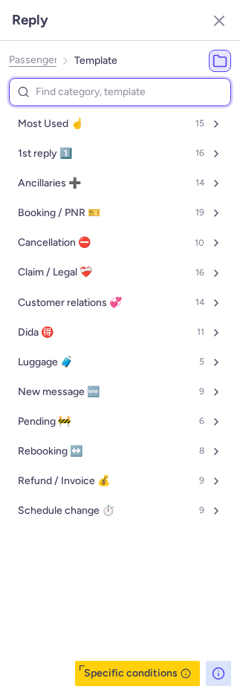
select select "en"
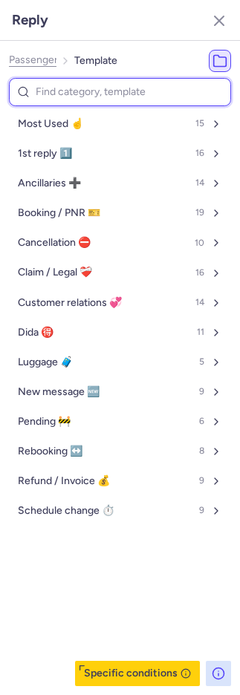
select select "en"
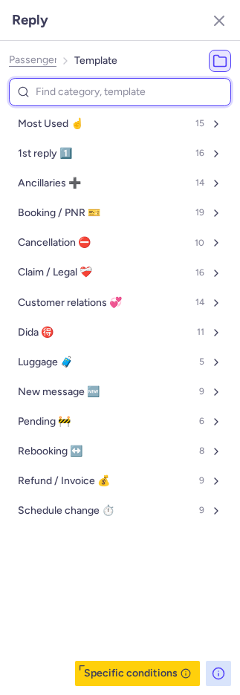
select select "en"
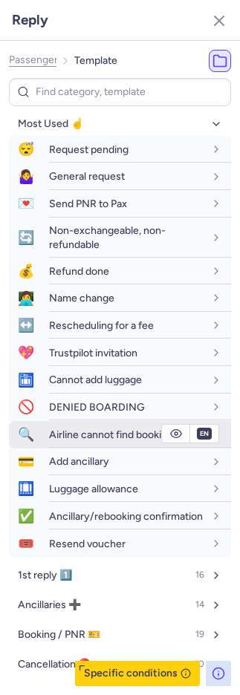
click at [103, 432] on span "Airline cannot find booking" at bounding box center [111, 435] width 124 height 13
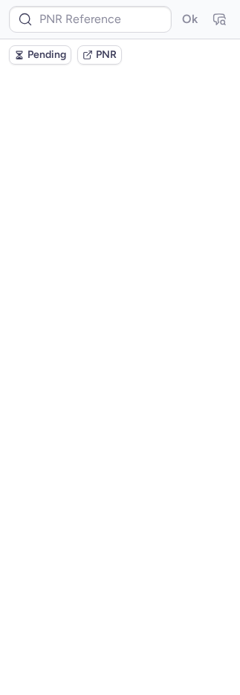
scroll to position [0, 0]
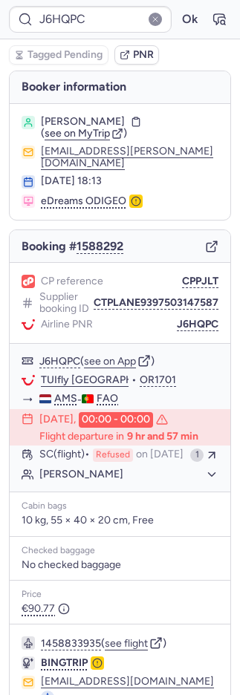
type input "CIVR9G"
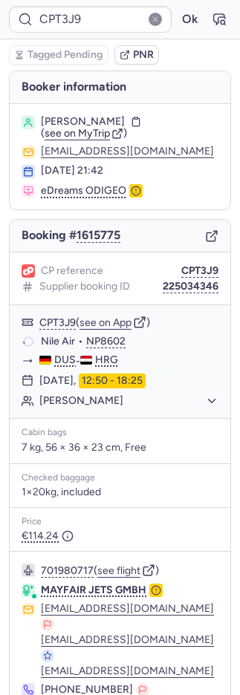
type input "CTPLANE7048983580408"
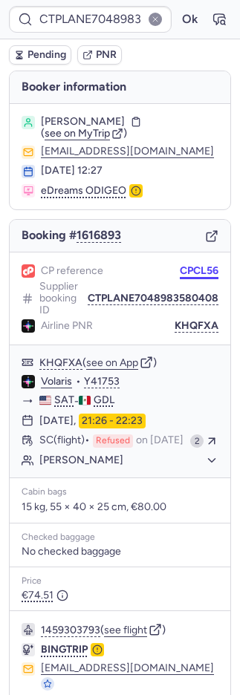
click at [195, 265] on button "CPCL56" at bounding box center [199, 271] width 39 height 12
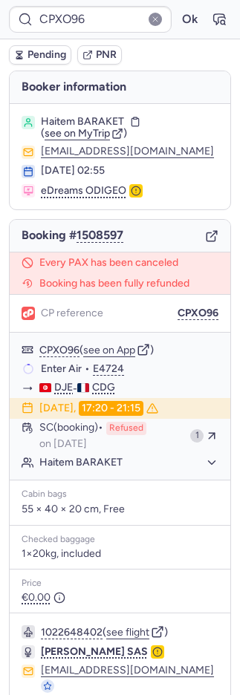
type input "CPPTXU"
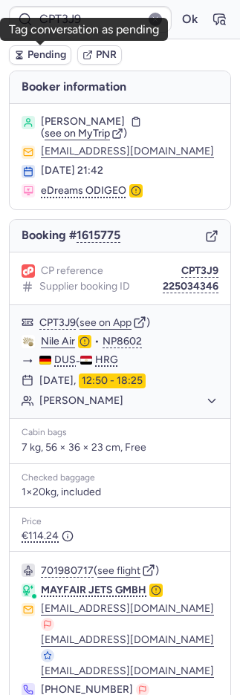
click at [36, 52] on span "Pending" at bounding box center [46, 55] width 39 height 12
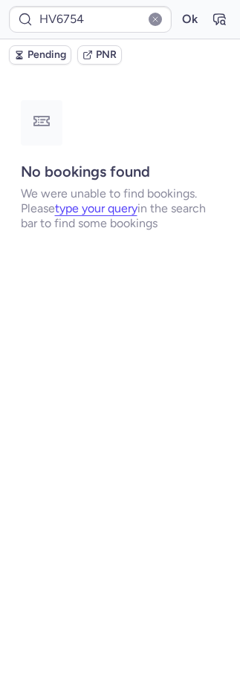
type input "CPPTXU"
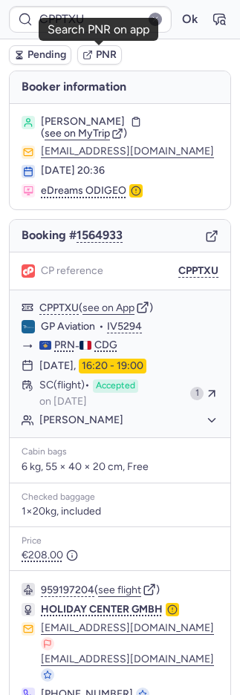
click at [102, 50] on span "PNR" at bounding box center [106, 55] width 21 height 12
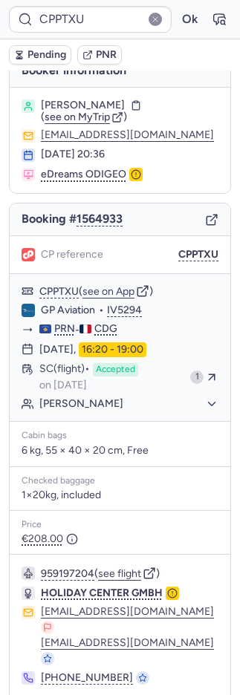
scroll to position [35, 0]
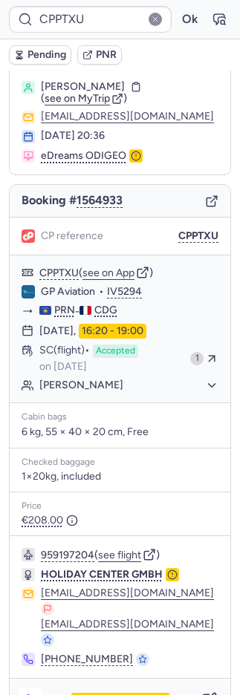
click at [35, 694] on icon "button" at bounding box center [30, 700] width 10 height 7
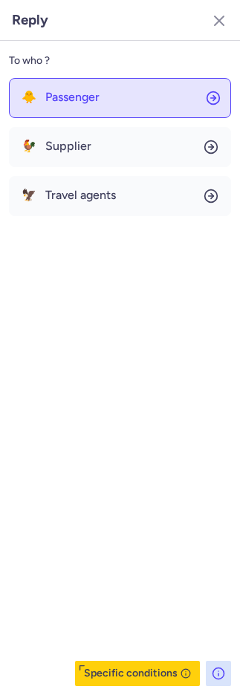
scroll to position [36, 0]
click at [82, 100] on span "Passenger" at bounding box center [72, 97] width 54 height 13
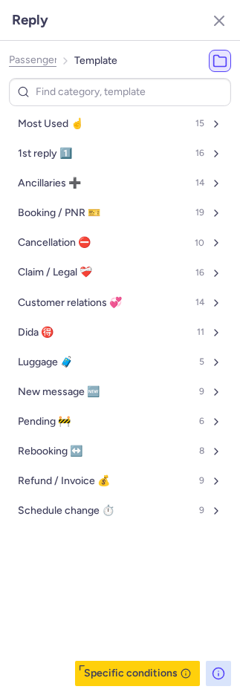
click at [89, 128] on button "Most Used ☝️ 15" at bounding box center [120, 124] width 222 height 24
select select "en"
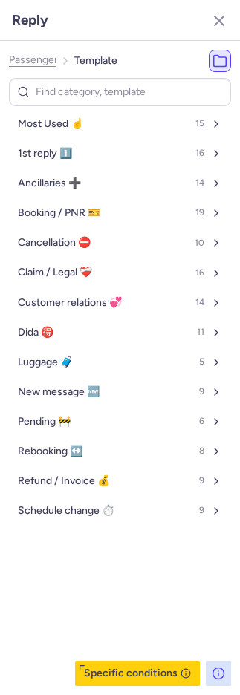
select select "en"
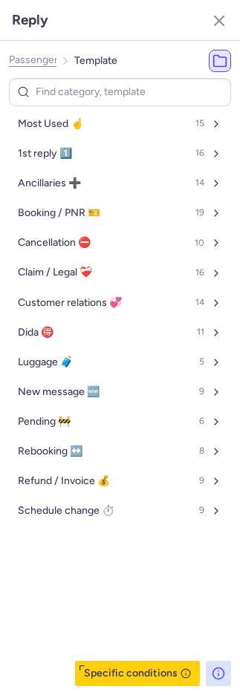
select select "en"
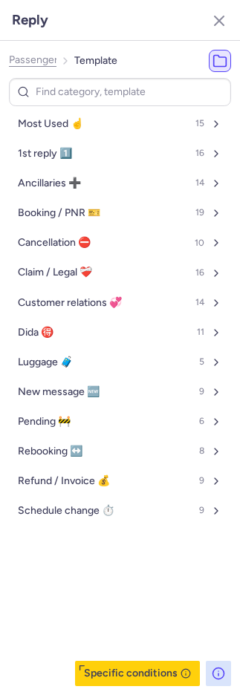
select select "en"
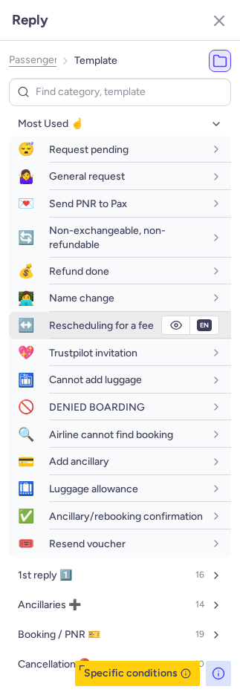
click at [90, 325] on span "Rescheduling for a fee" at bounding box center [101, 325] width 105 height 13
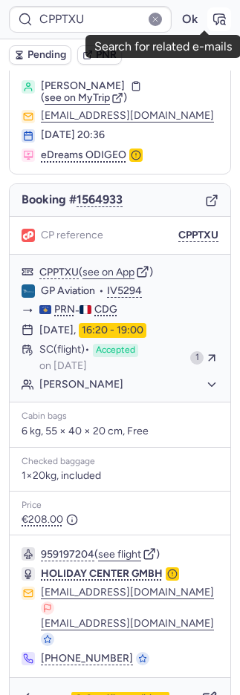
click at [214, 22] on icon "button" at bounding box center [219, 19] width 11 height 10
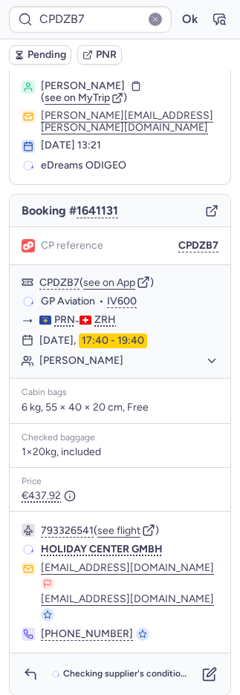
scroll to position [1, 0]
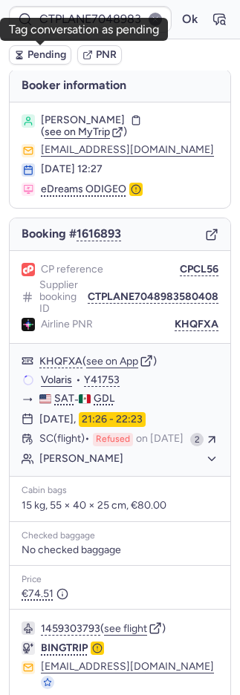
click at [48, 51] on span "Pending" at bounding box center [46, 55] width 39 height 12
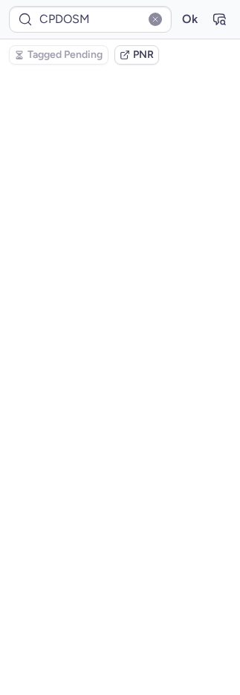
scroll to position [0, 0]
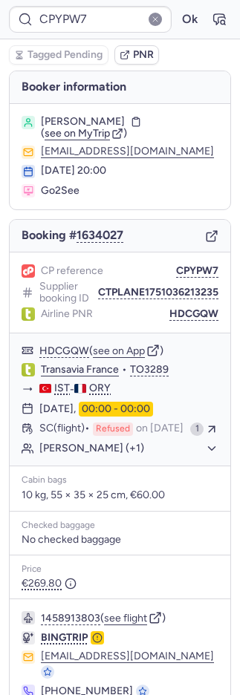
type input "RCC64Z"
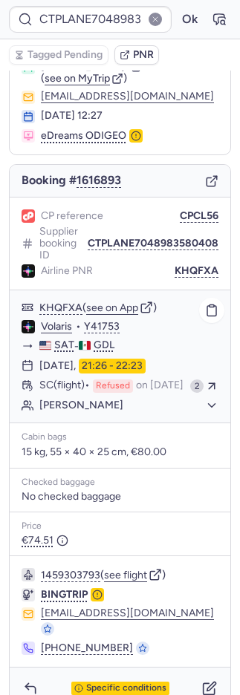
scroll to position [28, 0]
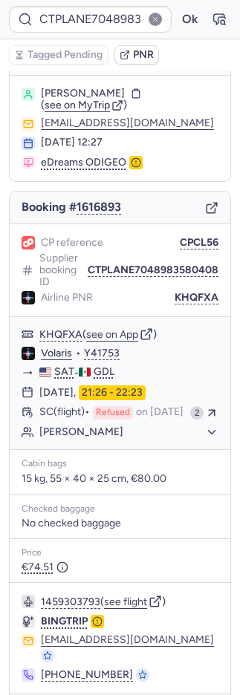
click at [144, 54] on span "PNR" at bounding box center [143, 55] width 21 height 12
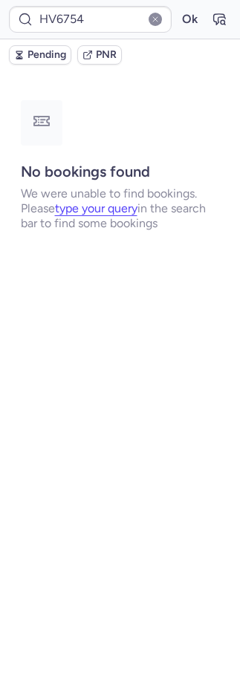
scroll to position [0, 0]
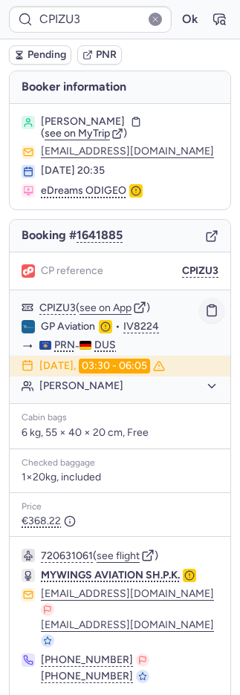
click at [205, 307] on icon "button" at bounding box center [211, 310] width 13 height 13
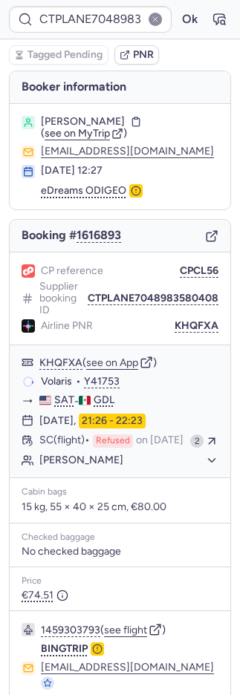
type input "CPGU3F"
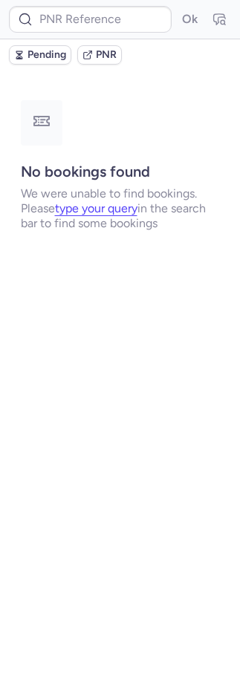
type input "CPGU3F"
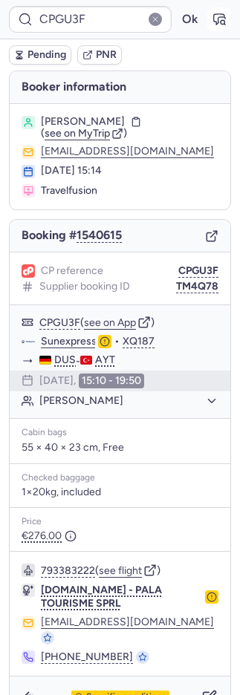
click at [212, 23] on icon "button" at bounding box center [219, 19] width 15 height 15
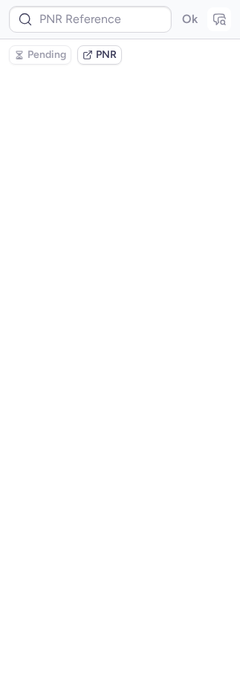
type input "CPGU3F"
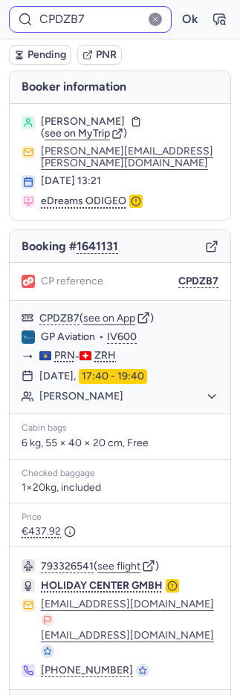
type input "CPGU3F"
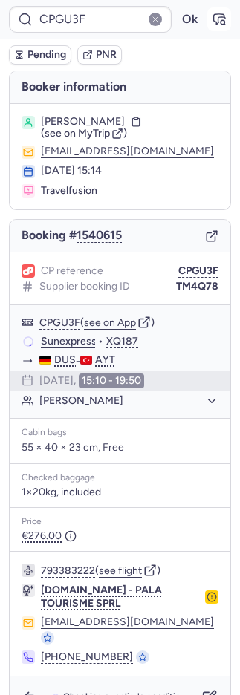
click at [214, 16] on icon "button" at bounding box center [219, 19] width 11 height 10
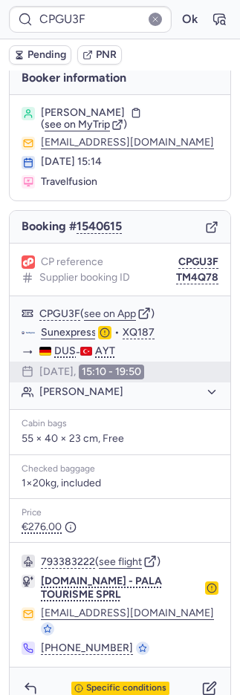
scroll to position [13, 0]
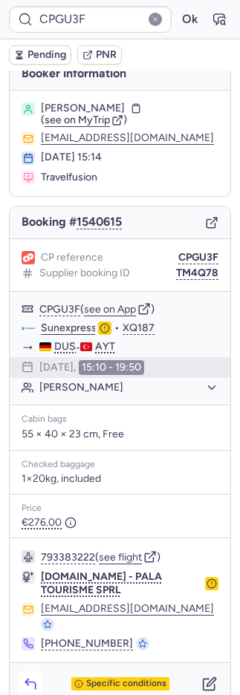
click at [37, 677] on icon "button" at bounding box center [30, 684] width 15 height 15
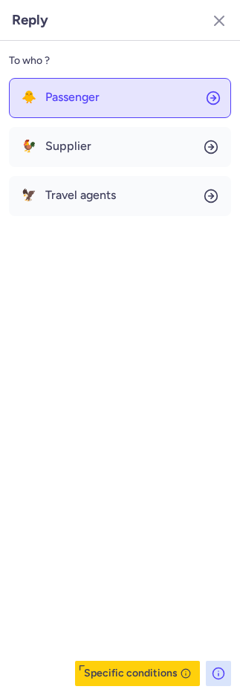
click at [67, 88] on button "🐥 Passenger" at bounding box center [120, 98] width 222 height 40
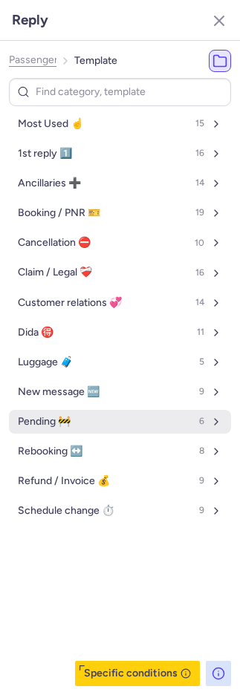
drag, startPoint x: 73, startPoint y: 406, endPoint x: 77, endPoint y: 418, distance: 13.2
click at [74, 408] on ul "Most Used ☝️ 15 1st reply 1️⃣ 16 Ancillaries ➕ 14 Booking / PNR 🎫 19 Cancellati…" at bounding box center [120, 317] width 222 height 411
click at [77, 419] on button "Pending 🚧 6" at bounding box center [120, 422] width 222 height 24
select select "en"
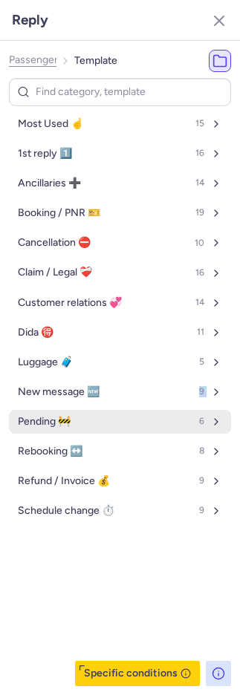
select select "en"
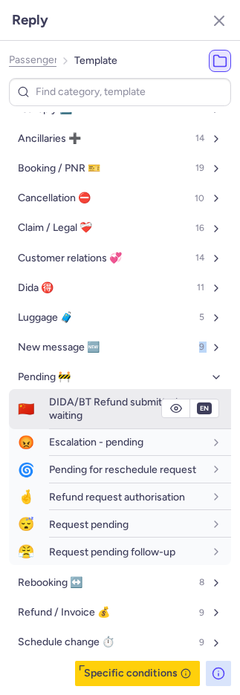
scroll to position [56, 0]
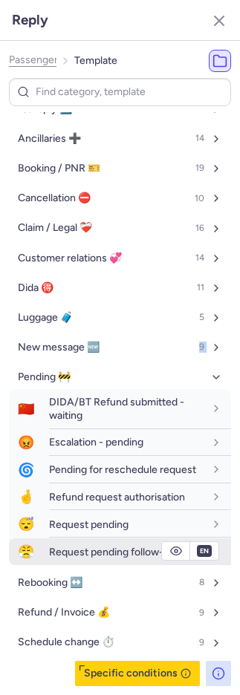
click at [98, 552] on span "Request pending follow-up" at bounding box center [112, 552] width 126 height 13
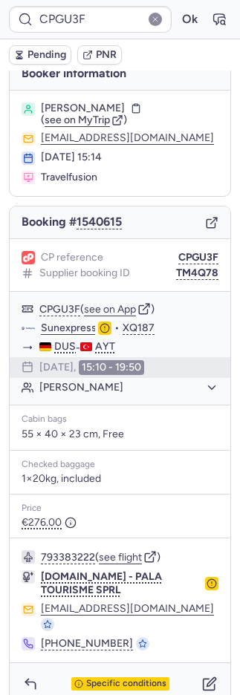
click at [33, 55] on span "Pending" at bounding box center [46, 55] width 39 height 12
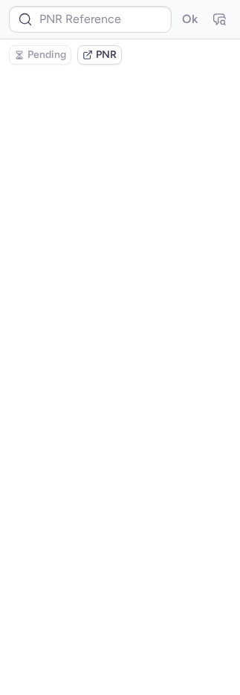
scroll to position [0, 0]
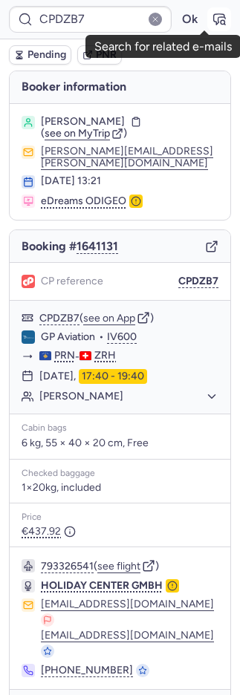
click at [214, 16] on icon "button" at bounding box center [219, 19] width 11 height 10
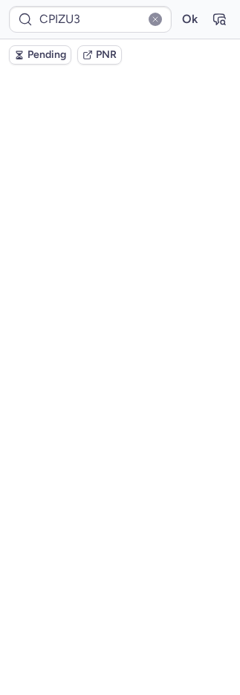
scroll to position [37, 0]
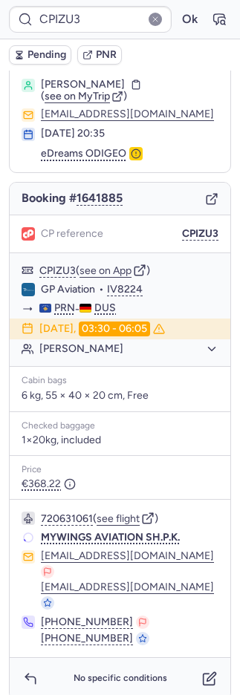
type input "SM3002"
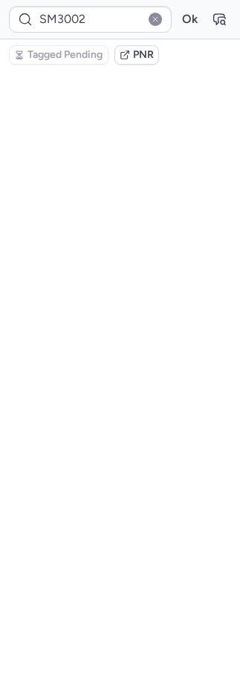
scroll to position [0, 0]
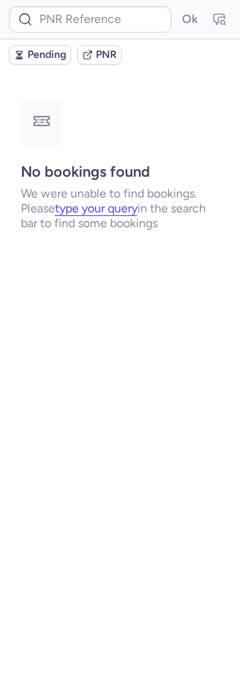
type input "CPB6S8"
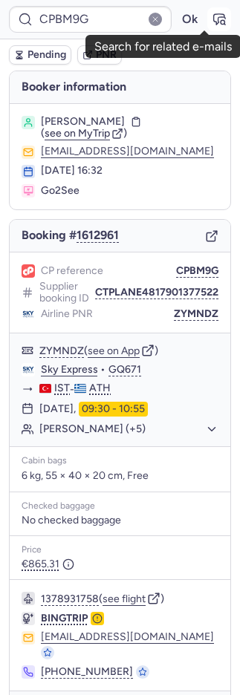
click at [214, 17] on icon "button" at bounding box center [219, 19] width 11 height 10
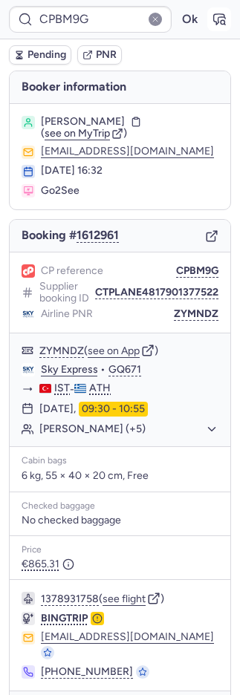
click at [212, 18] on icon "button" at bounding box center [219, 19] width 15 height 15
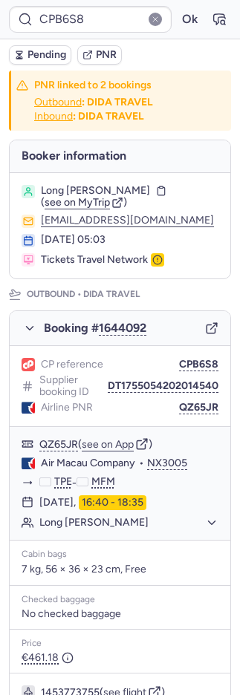
type input "CPIZU3"
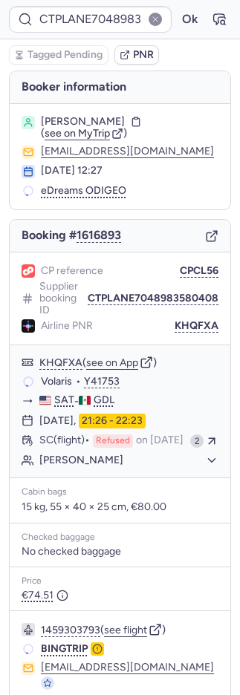
type input "CPIZU3"
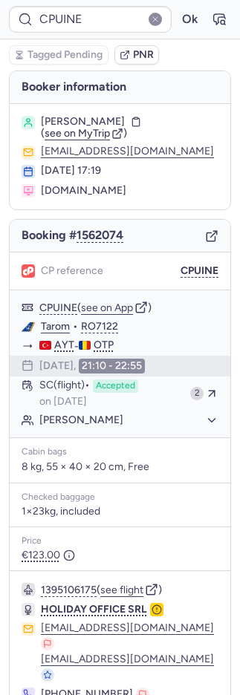
type input "CPIZU3"
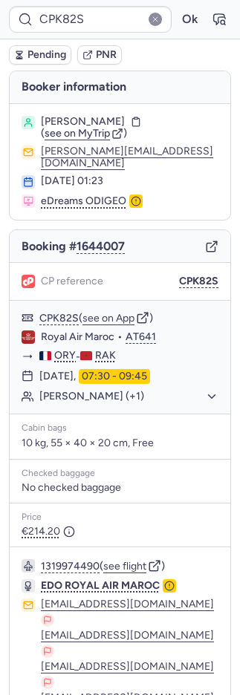
type input "CTPLANE7048983580408"
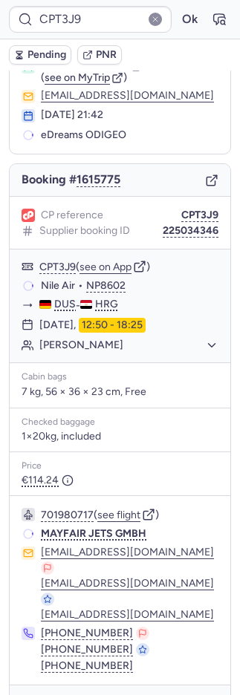
scroll to position [56, 0]
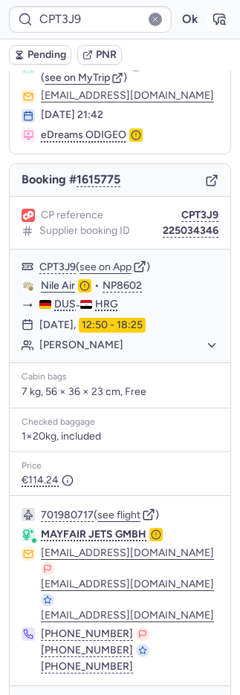
click at [214, 14] on icon "button" at bounding box center [219, 19] width 11 height 10
drag, startPoint x: 175, startPoint y: 45, endPoint x: 108, endPoint y: 49, distance: 66.3
click at [108, 49] on span "PNR" at bounding box center [106, 55] width 21 height 12
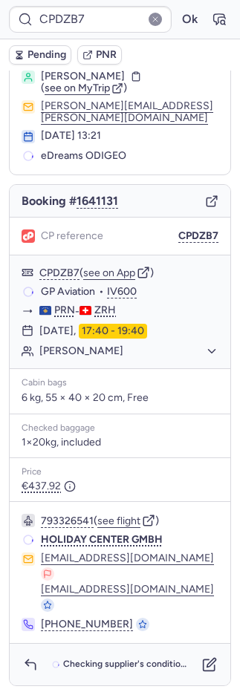
scroll to position [1, 0]
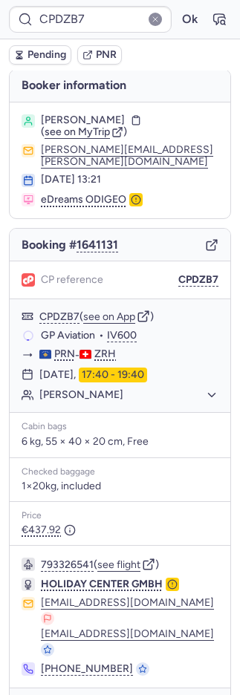
type input "CPT3J9"
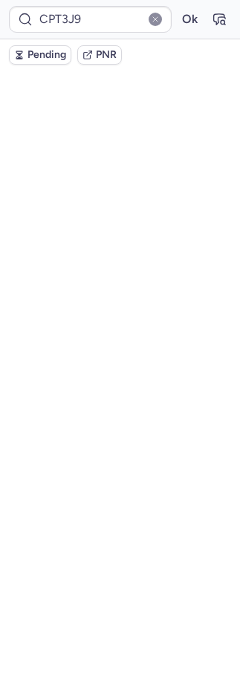
scroll to position [0, 0]
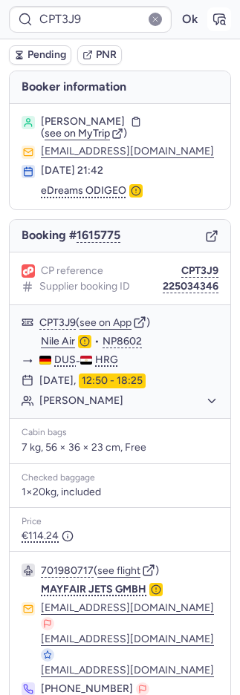
click at [212, 16] on icon "button" at bounding box center [219, 19] width 15 height 15
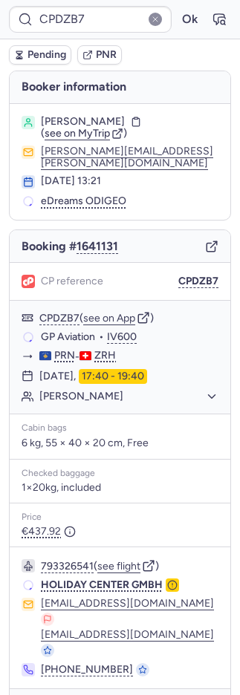
type input "CPHAYF"
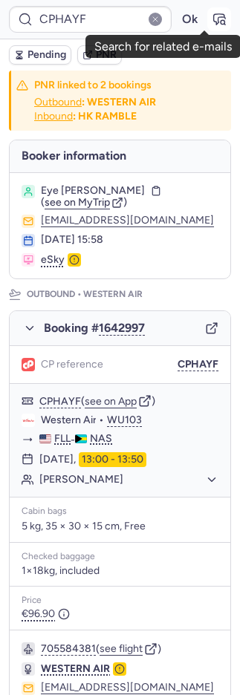
click at [212, 19] on icon "button" at bounding box center [219, 19] width 15 height 15
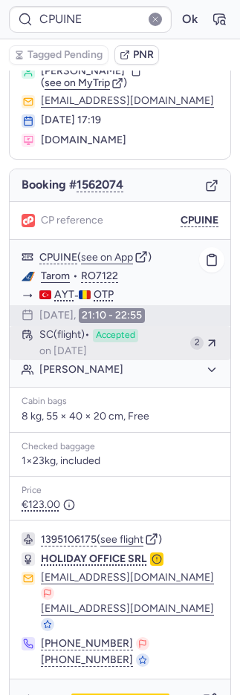
scroll to position [52, 0]
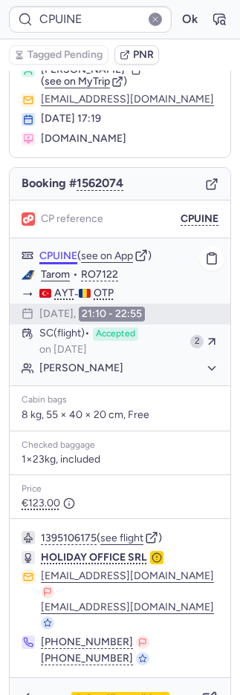
type input "CTPLANE7048983580408"
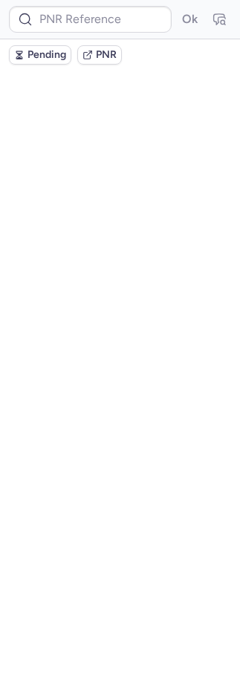
scroll to position [0, 0]
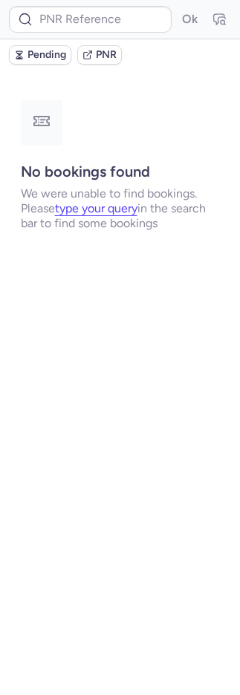
type input "AT4920"
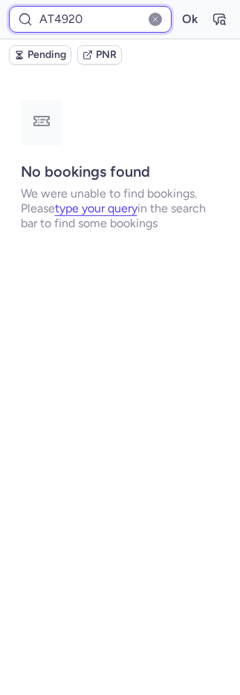
click at [74, 19] on input "AT4920" at bounding box center [90, 19] width 163 height 27
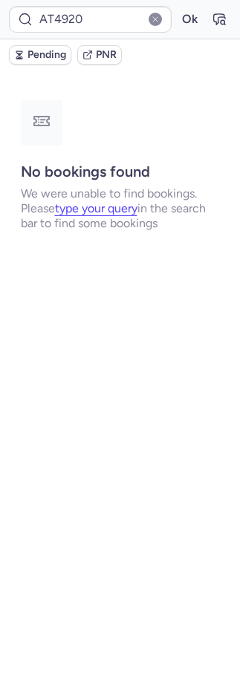
click at [157, 19] on button "button" at bounding box center [155, 19] width 13 height 13
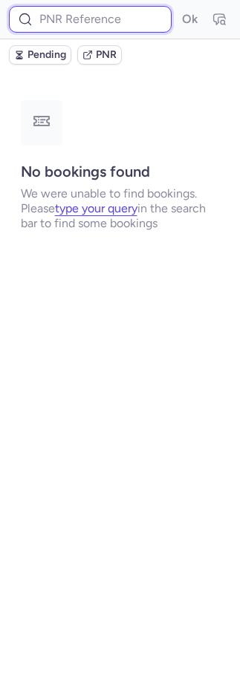
click at [128, 25] on input at bounding box center [90, 19] width 163 height 27
type input "CP8YKH"
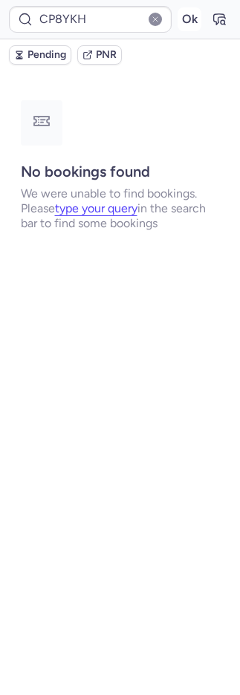
click at [185, 22] on button "Ok" at bounding box center [190, 19] width 24 height 24
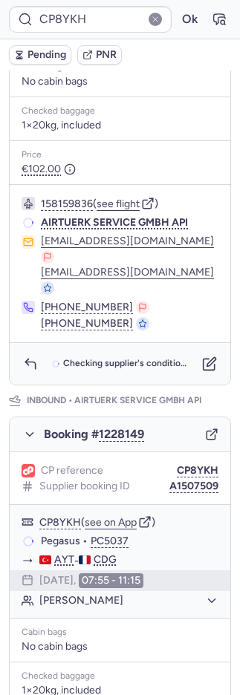
scroll to position [673, 0]
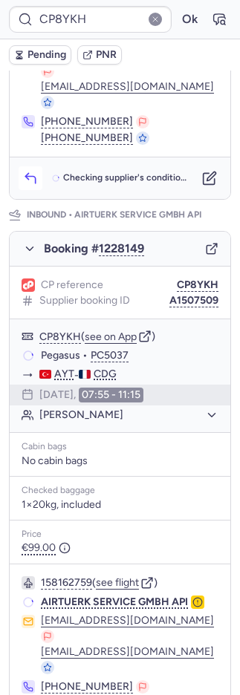
click at [31, 171] on icon "button" at bounding box center [30, 178] width 15 height 15
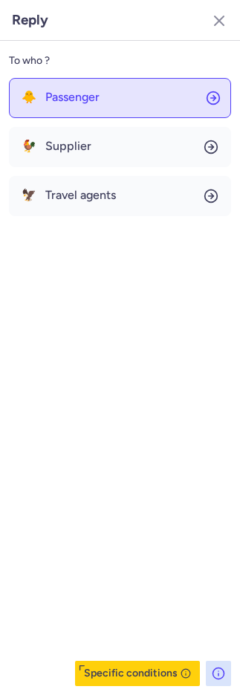
click at [44, 110] on button "🐥 Passenger" at bounding box center [120, 98] width 222 height 40
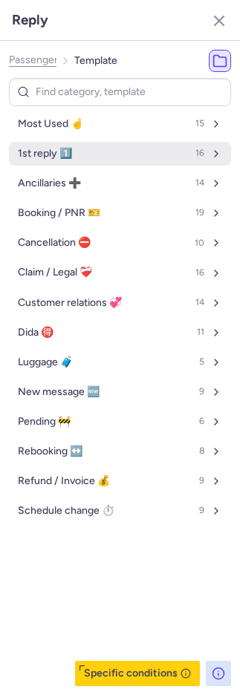
click at [42, 142] on button "1st reply 1️⃣ 16" at bounding box center [120, 154] width 222 height 24
select select "en"
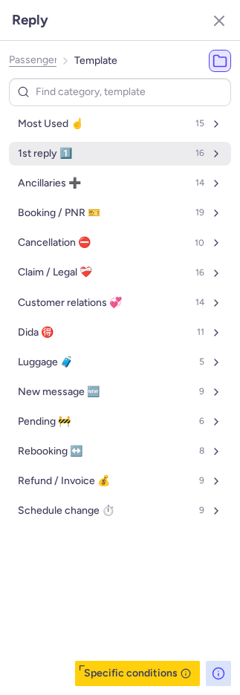
select select "en"
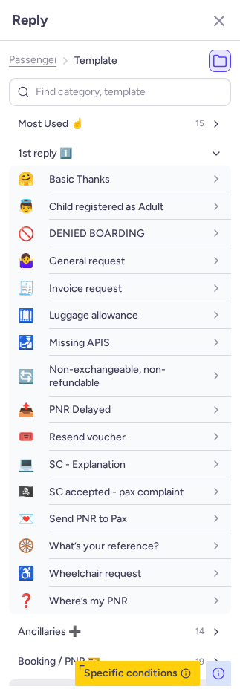
scroll to position [316, 0]
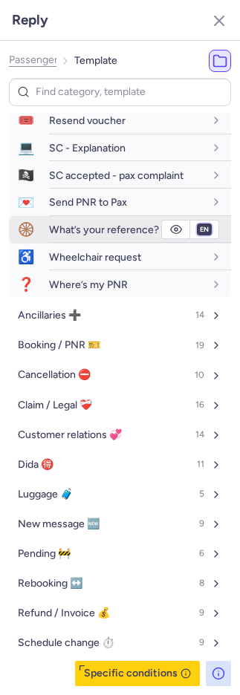
click at [198, 227] on select "fr en de nl pt es it ru" at bounding box center [204, 230] width 13 height 12
click at [198, 224] on select "fr en de nl pt es it ru" at bounding box center [204, 230] width 13 height 12
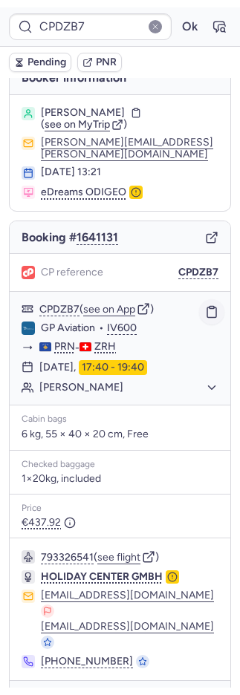
scroll to position [1, 0]
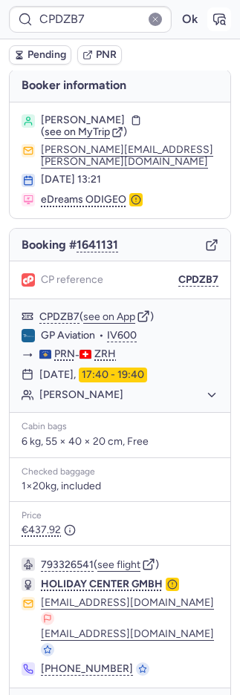
click at [214, 21] on icon "button" at bounding box center [219, 19] width 11 height 10
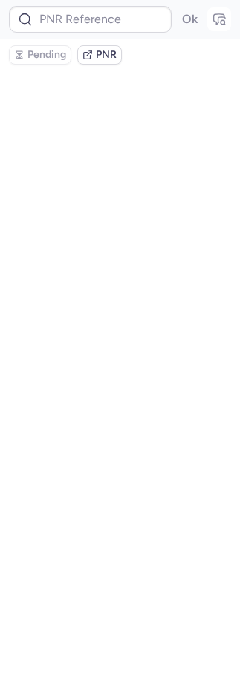
scroll to position [0, 0]
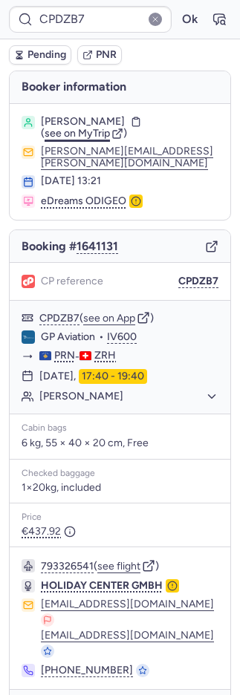
click at [83, 135] on span "see on MyTrip" at bounding box center [77, 133] width 65 height 13
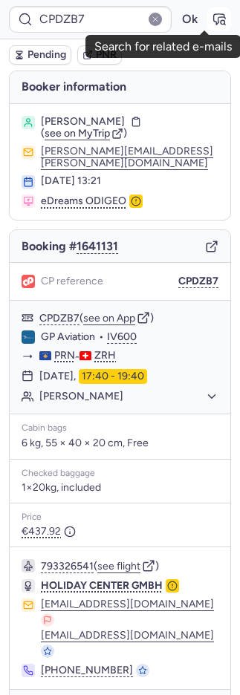
click at [212, 20] on icon "button" at bounding box center [219, 19] width 15 height 15
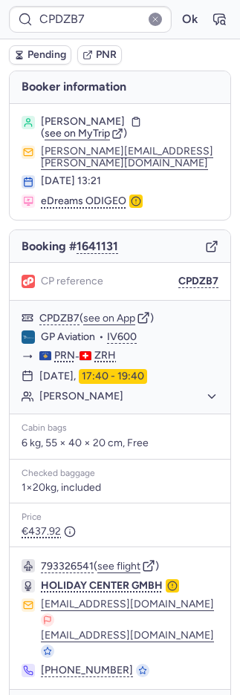
click at [108, 52] on span "PNR" at bounding box center [106, 55] width 21 height 12
click at [88, 131] on span "see on MyTrip" at bounding box center [77, 133] width 65 height 13
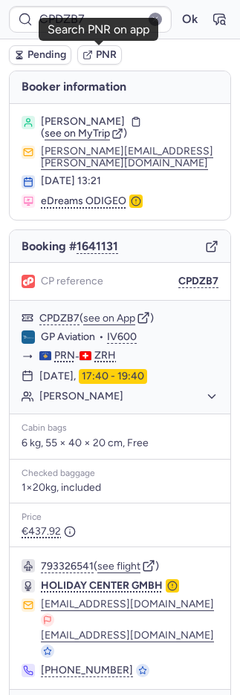
click at [98, 53] on span "PNR" at bounding box center [106, 55] width 21 height 12
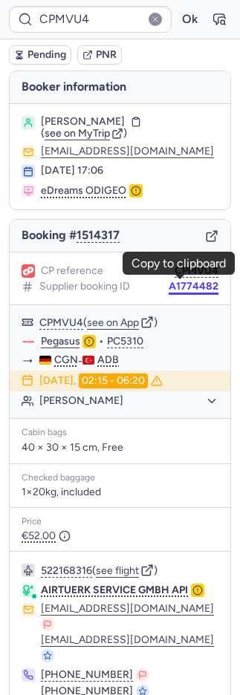
click at [187, 287] on button "A1774482" at bounding box center [194, 287] width 50 height 12
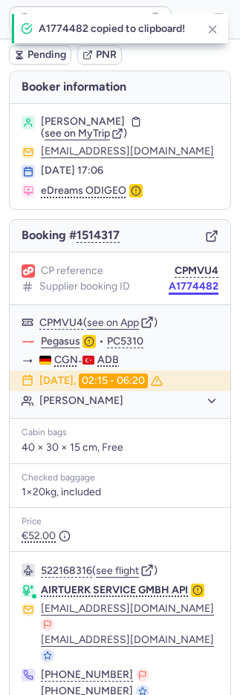
click at [187, 287] on button "A1774482" at bounding box center [194, 287] width 50 height 12
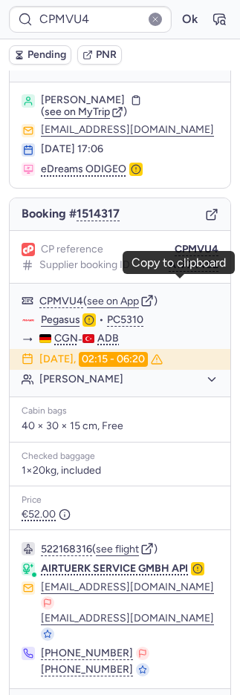
scroll to position [46, 0]
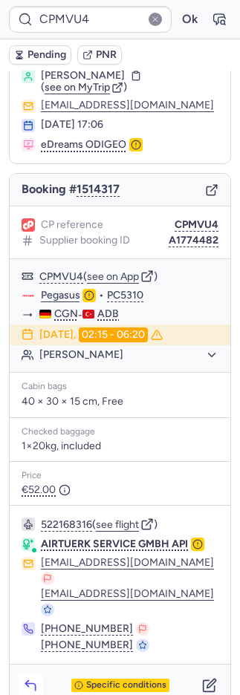
click at [29, 678] on icon "button" at bounding box center [30, 685] width 15 height 15
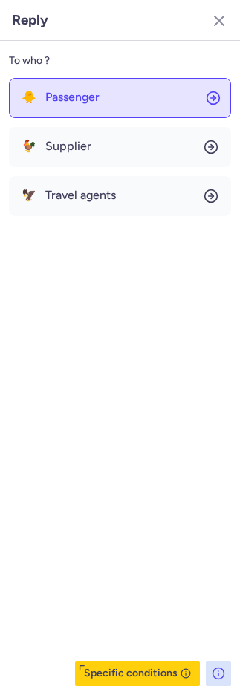
click at [45, 91] on span "Passenger" at bounding box center [72, 97] width 54 height 13
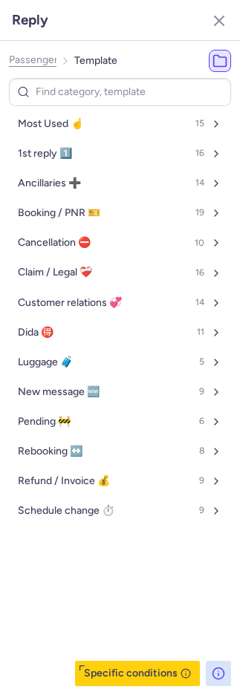
click at [44, 122] on span "Most Used ☝️" at bounding box center [50, 124] width 65 height 12
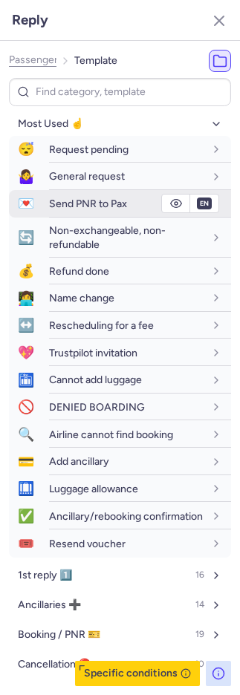
click at [56, 195] on div "Send PNR to Pax" at bounding box center [140, 204] width 182 height 26
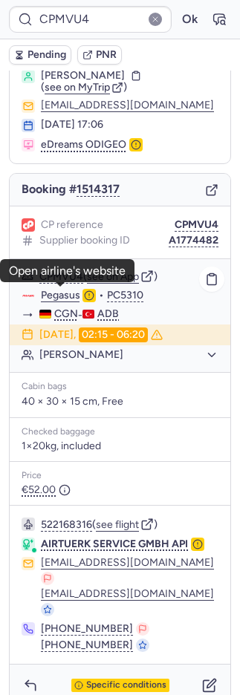
click at [68, 292] on link "Pegasus" at bounding box center [60, 295] width 39 height 13
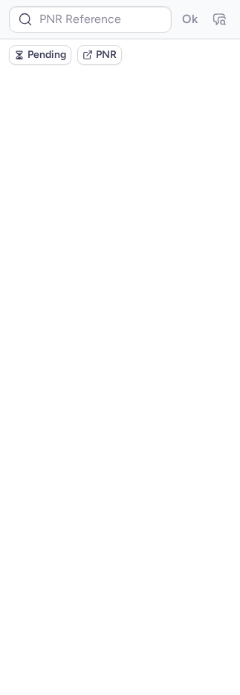
scroll to position [0, 0]
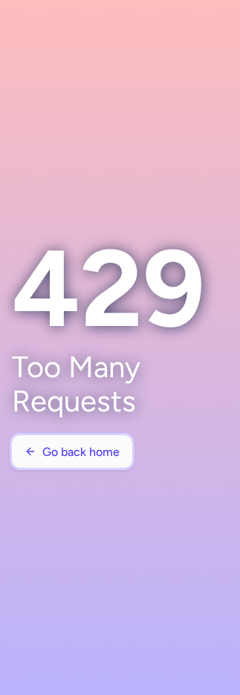
click at [65, 458] on span "Go back home" at bounding box center [80, 452] width 77 height 13
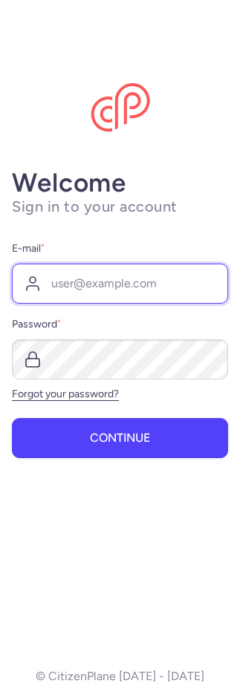
click at [85, 289] on input "E-mail *" at bounding box center [120, 284] width 216 height 40
type input "[EMAIL_ADDRESS][DOMAIN_NAME]"
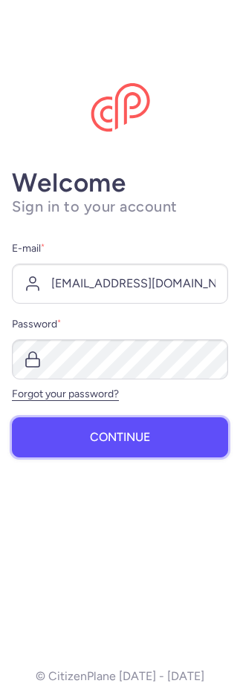
click at [105, 434] on span "Continue" at bounding box center [120, 437] width 60 height 13
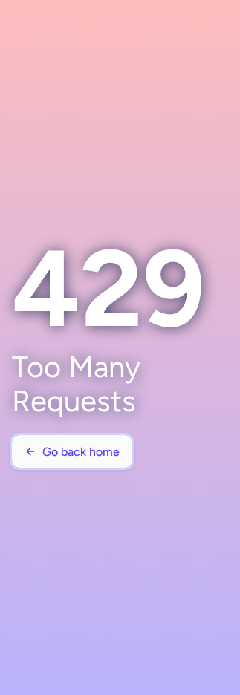
click at [87, 452] on span "Go back home" at bounding box center [80, 452] width 77 height 13
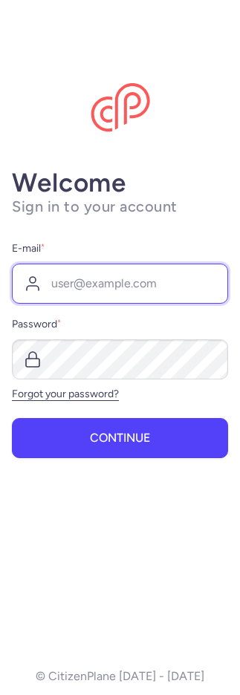
click at [79, 279] on input "E-mail *" at bounding box center [120, 284] width 216 height 40
type input "[EMAIL_ADDRESS][DOMAIN_NAME]"
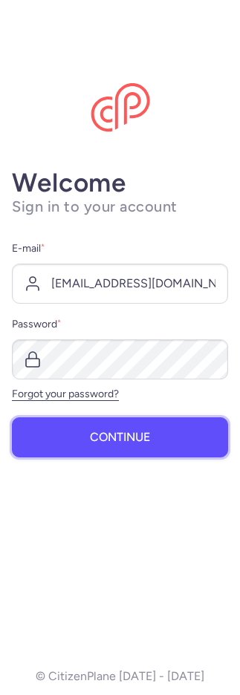
click at [143, 434] on span "Continue" at bounding box center [120, 437] width 60 height 13
